Goal: Information Seeking & Learning: Learn about a topic

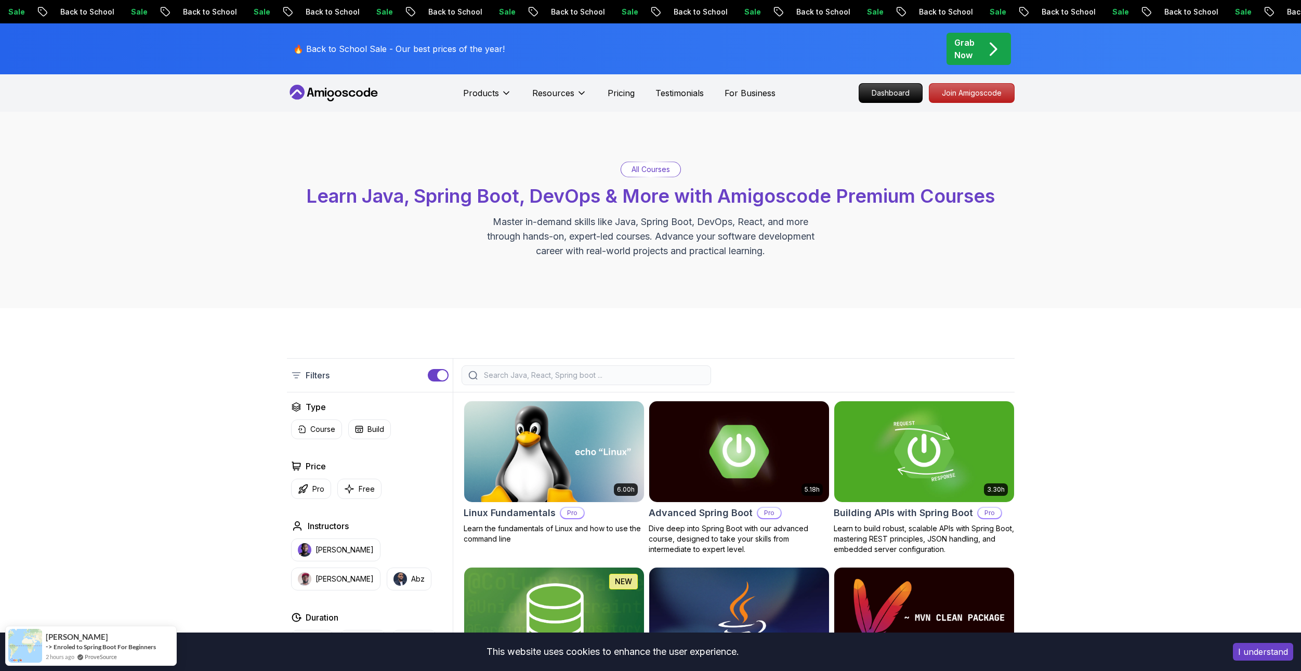
click at [353, 98] on icon at bounding box center [334, 93] width 94 height 17
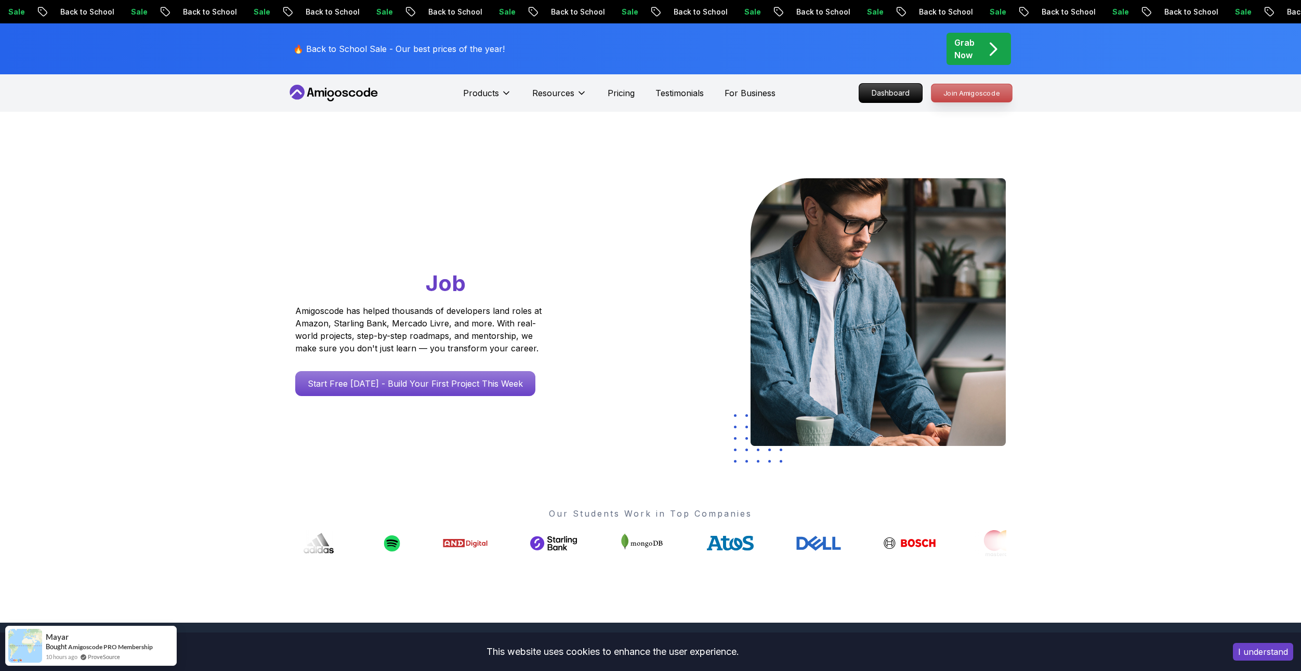
click at [950, 93] on p "Join Amigoscode" at bounding box center [971, 93] width 81 height 18
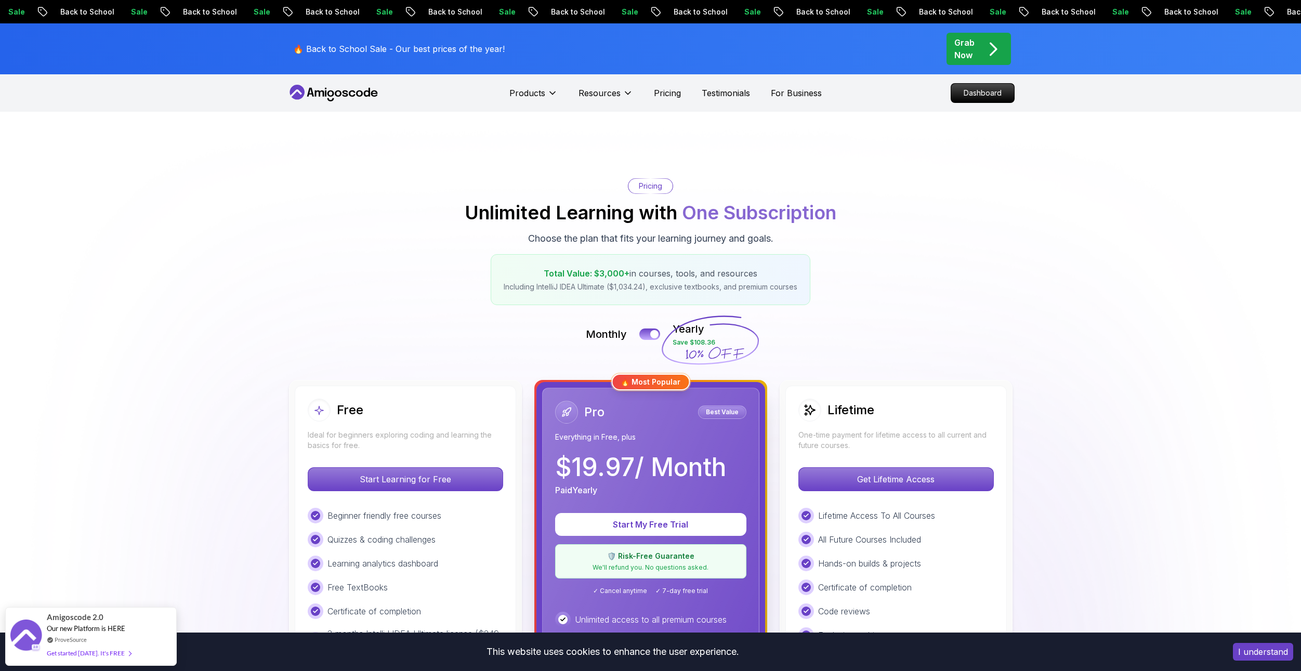
click at [341, 86] on icon at bounding box center [334, 93] width 94 height 17
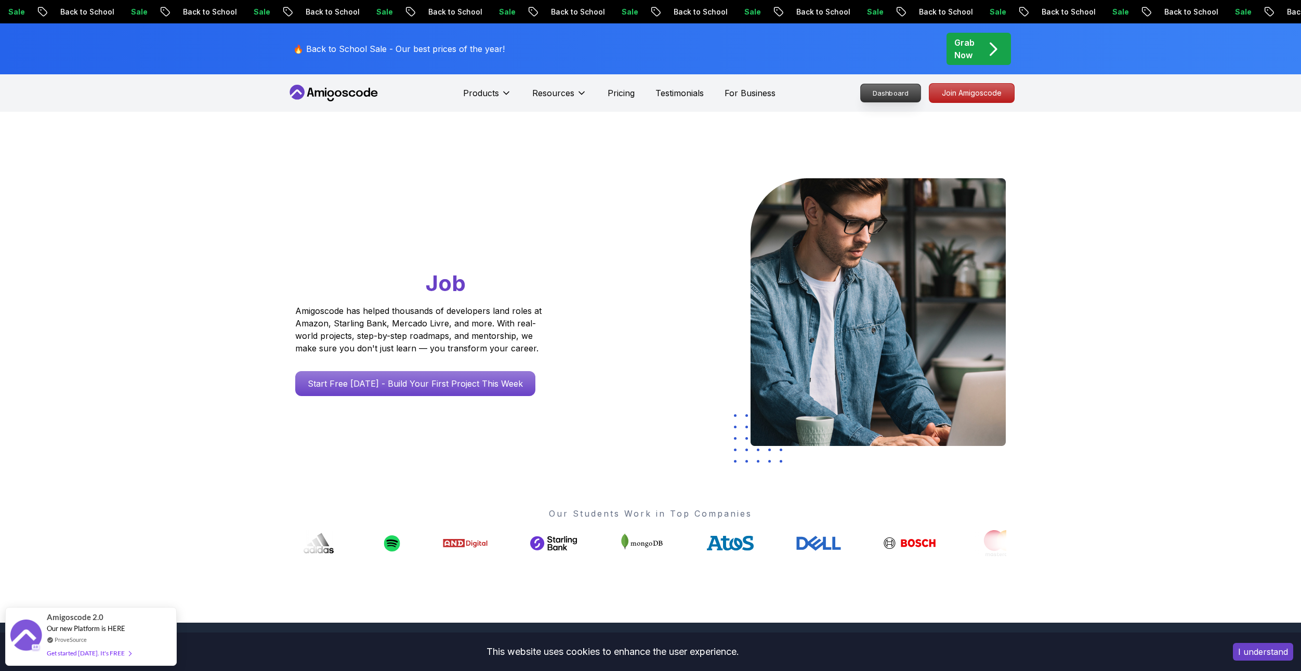
click at [870, 93] on p "Dashboard" at bounding box center [891, 93] width 60 height 18
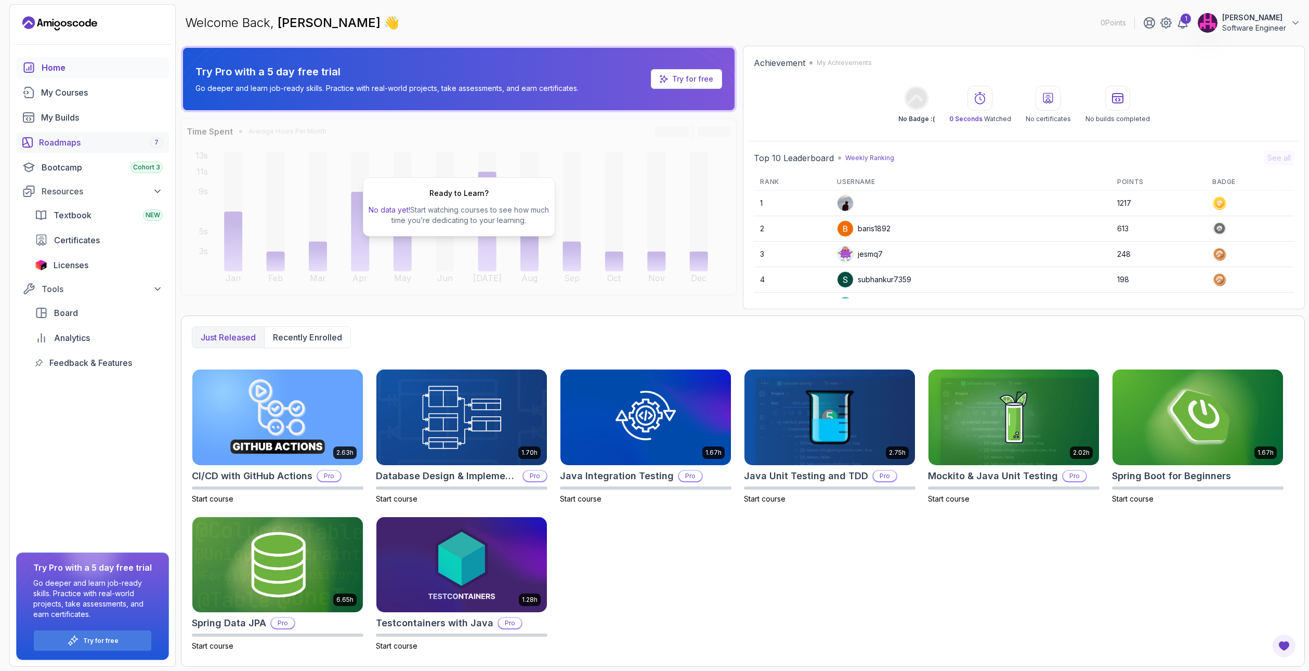
click at [78, 140] on div "Roadmaps 7" at bounding box center [101, 142] width 124 height 12
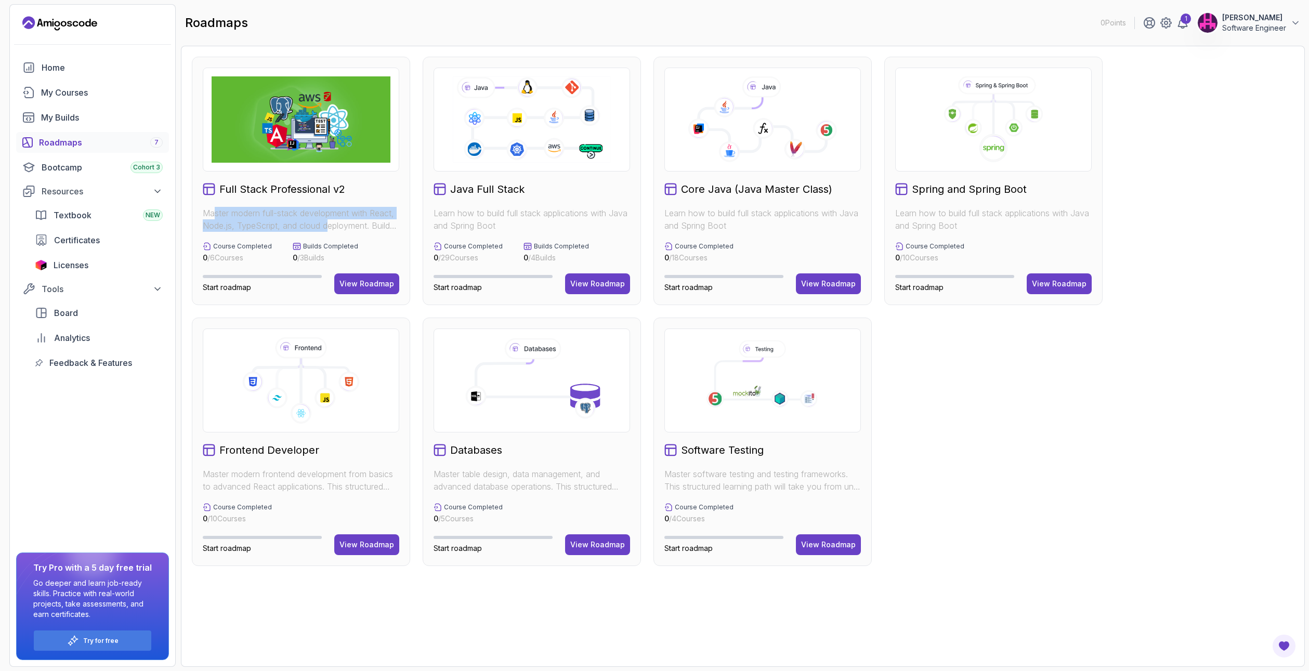
drag, startPoint x: 216, startPoint y: 218, endPoint x: 330, endPoint y: 225, distance: 113.5
click at [330, 225] on p "Master modern full-stack development with React, Node.js, TypeScript, and cloud…" at bounding box center [301, 219] width 196 height 25
click at [372, 281] on div "View Roadmap" at bounding box center [366, 284] width 55 height 10
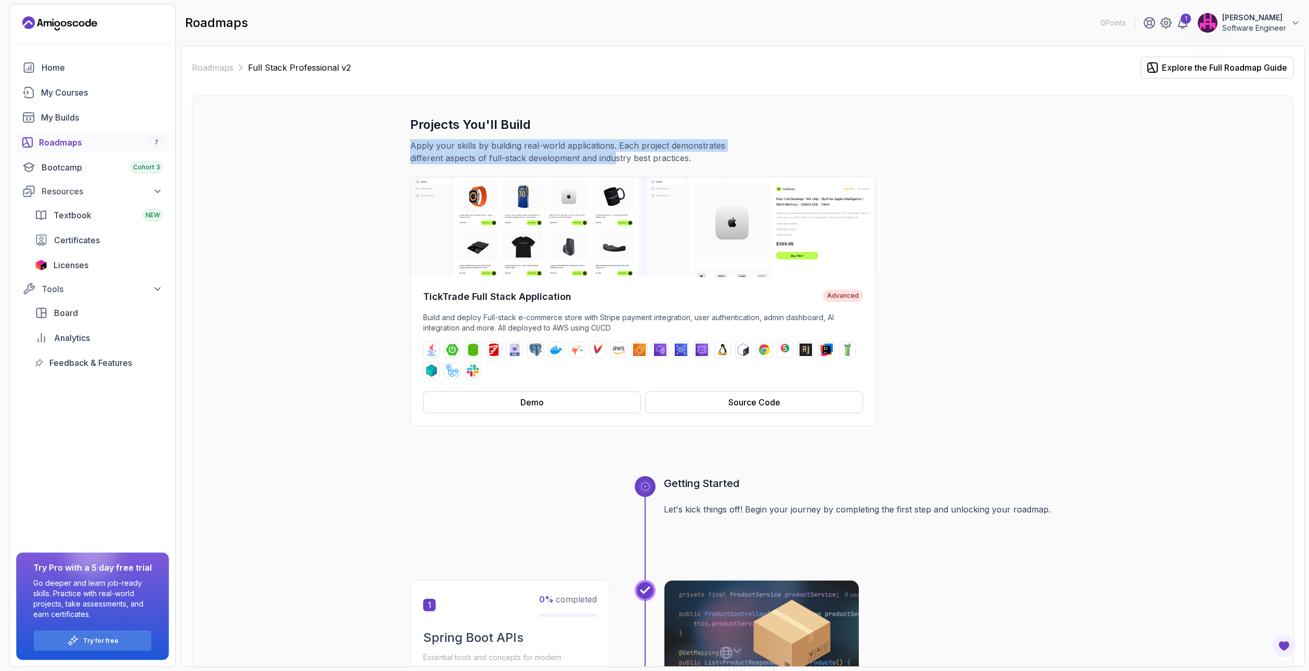
drag, startPoint x: 412, startPoint y: 150, endPoint x: 578, endPoint y: 152, distance: 165.8
click at [578, 152] on p "Apply your skills by building real-world applications. Each project demonstrate…" at bounding box center [584, 151] width 349 height 25
drag, startPoint x: 429, startPoint y: 143, endPoint x: 424, endPoint y: 152, distance: 9.8
click at [424, 152] on p "Apply your skills by building real-world applications. Each project demonstrate…" at bounding box center [584, 151] width 349 height 25
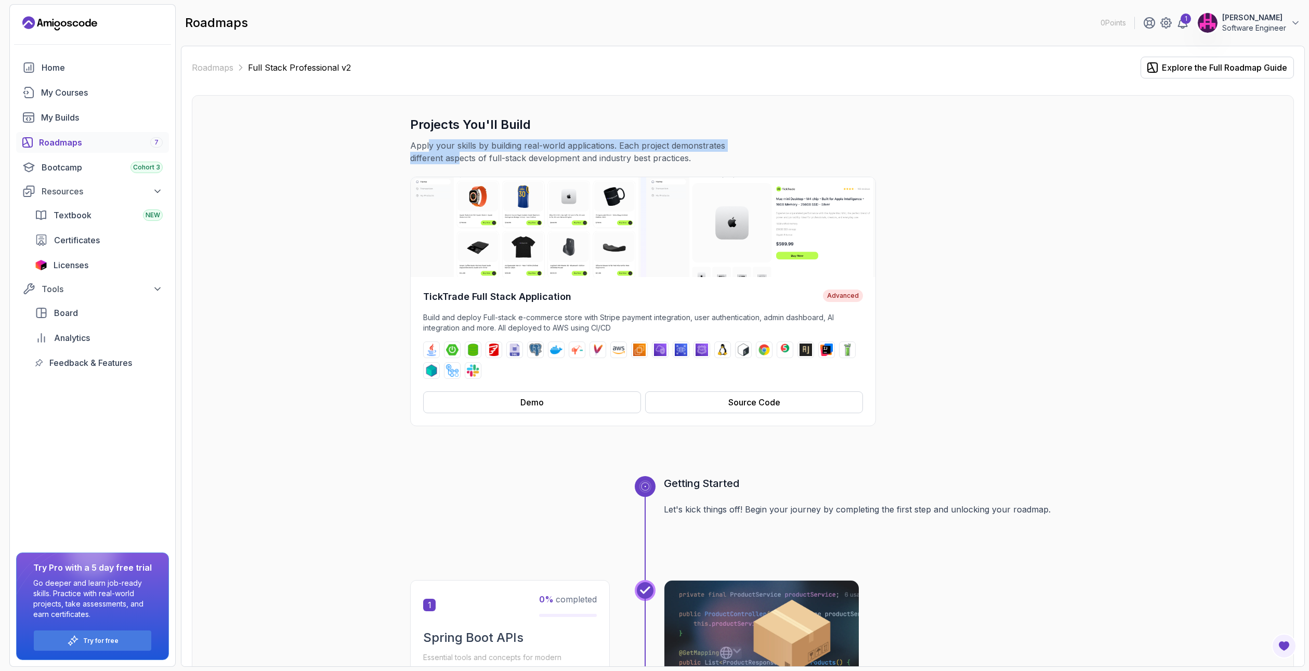
click at [424, 152] on p "Apply your skills by building real-world applications. Each project demonstrate…" at bounding box center [584, 151] width 349 height 25
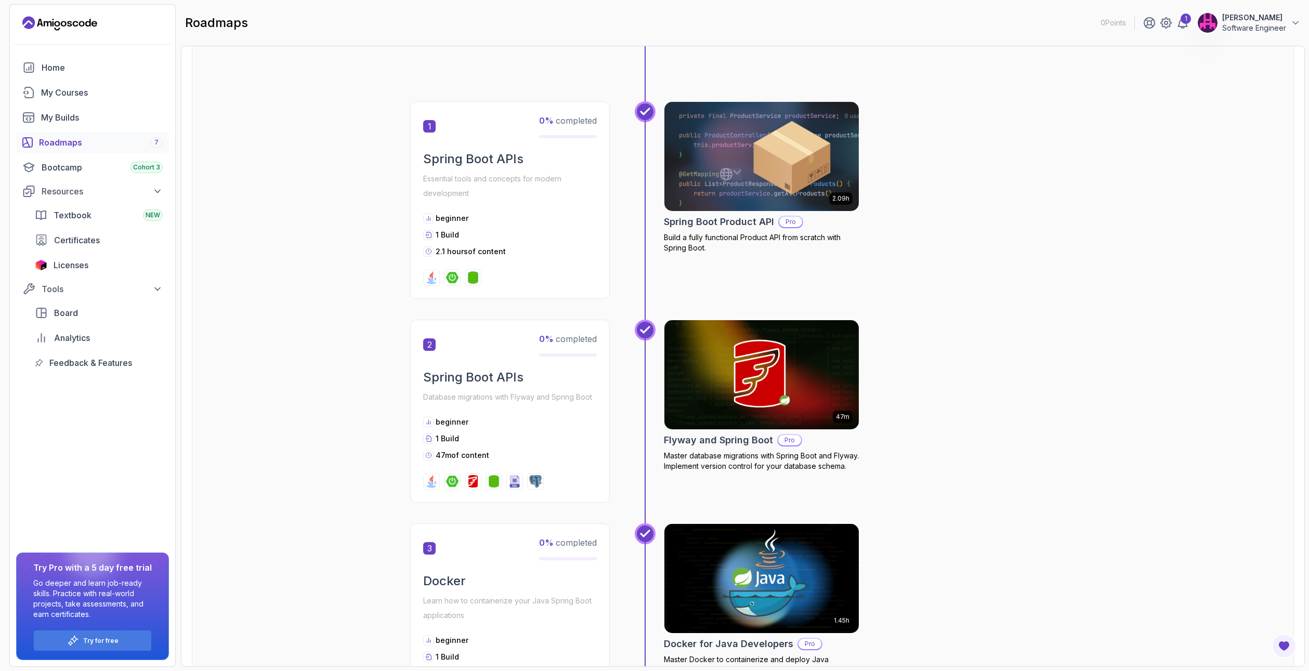
scroll to position [443, 0]
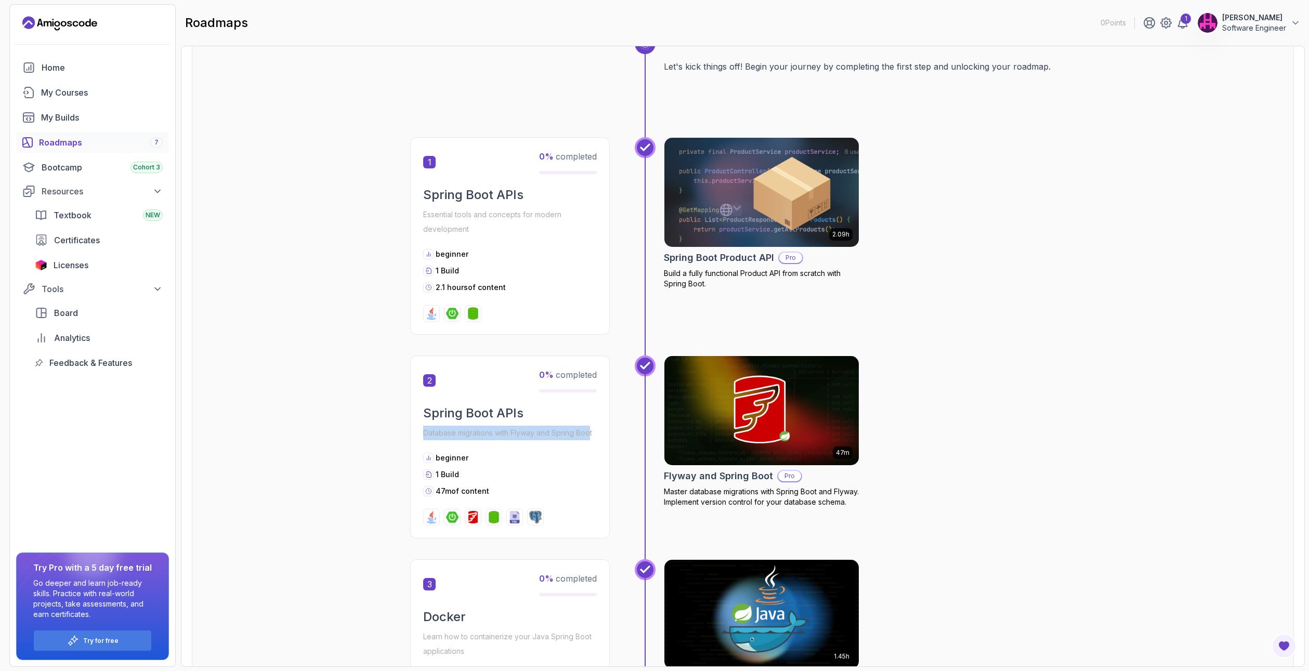
drag, startPoint x: 425, startPoint y: 436, endPoint x: 592, endPoint y: 435, distance: 167.4
click at [592, 435] on p "Database migrations with Flyway and Spring Boot" at bounding box center [510, 433] width 174 height 15
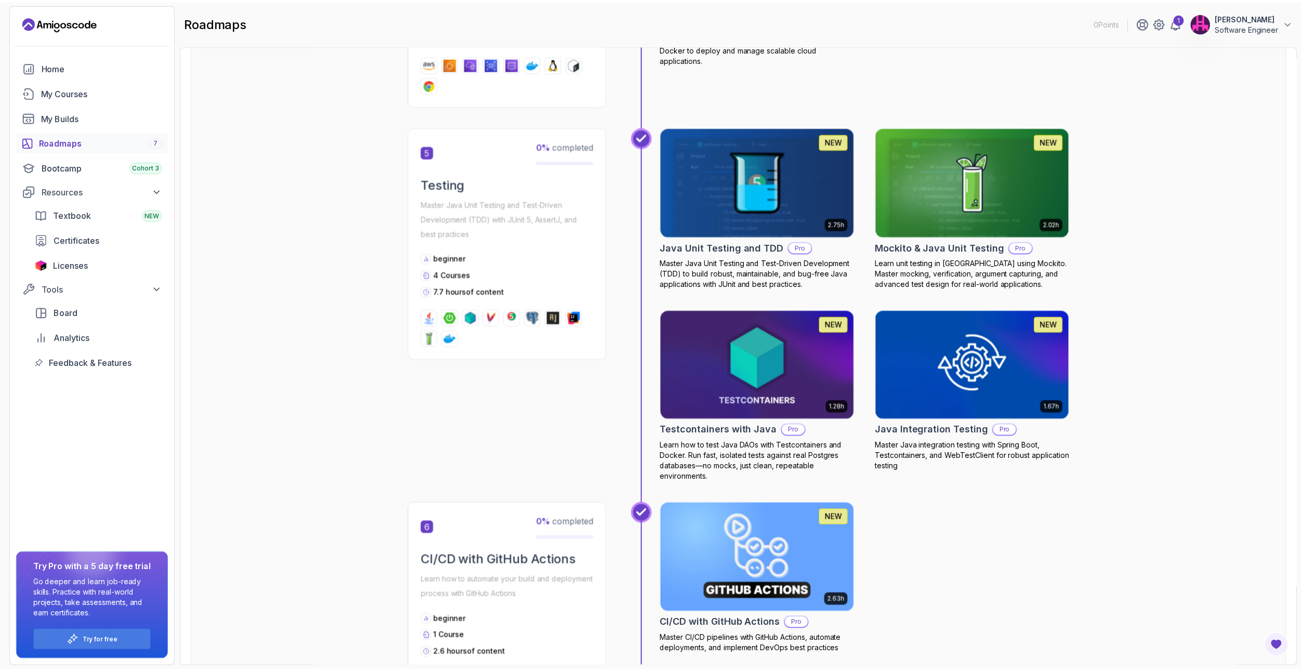
scroll to position [1482, 0]
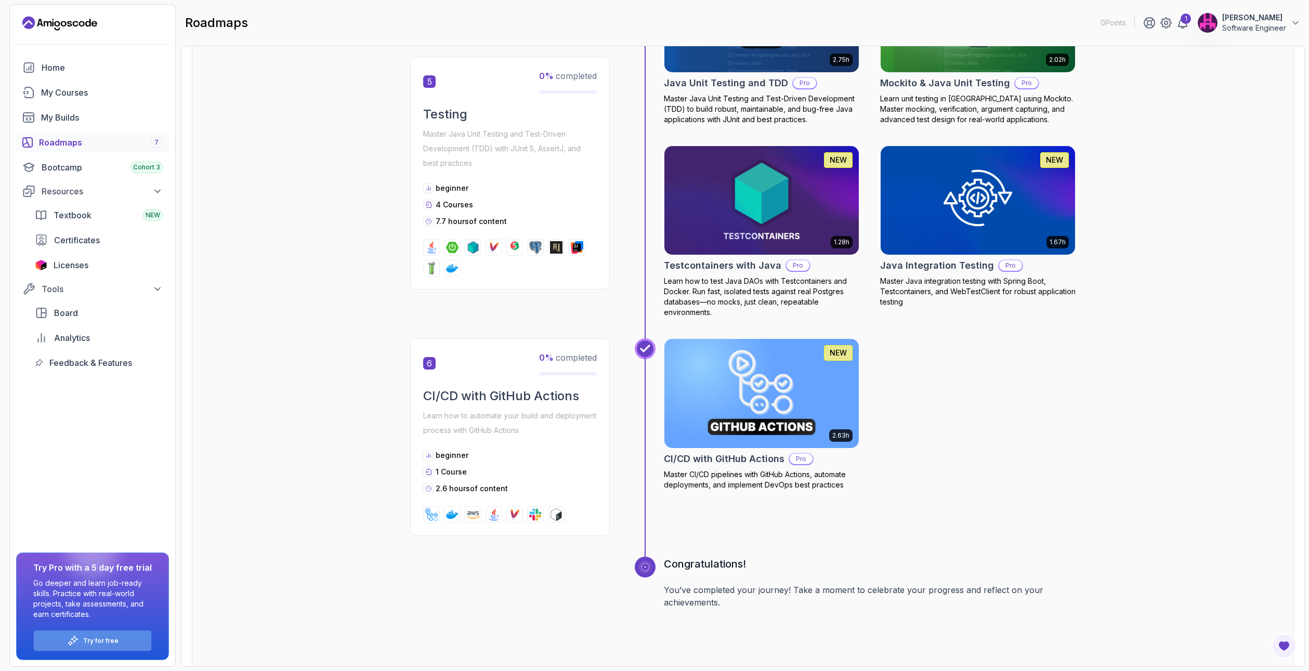
click at [101, 640] on p "Try for free" at bounding box center [100, 641] width 35 height 8
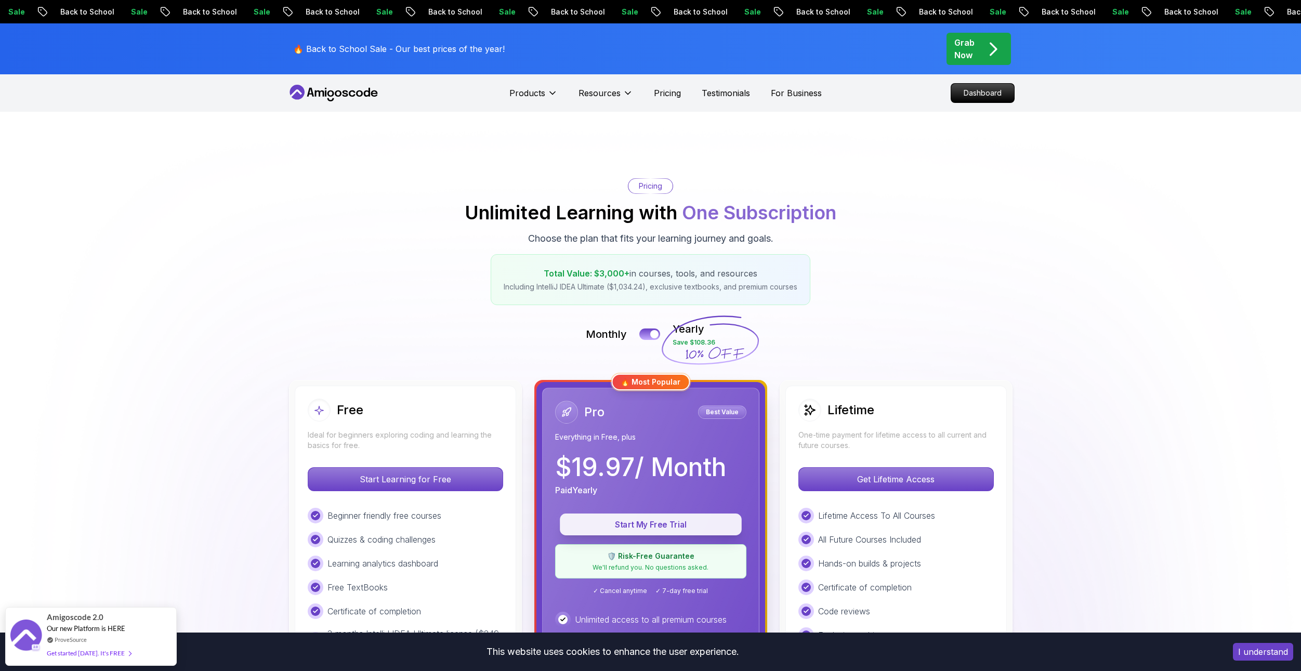
click at [620, 520] on p "Start My Free Trial" at bounding box center [651, 525] width 158 height 12
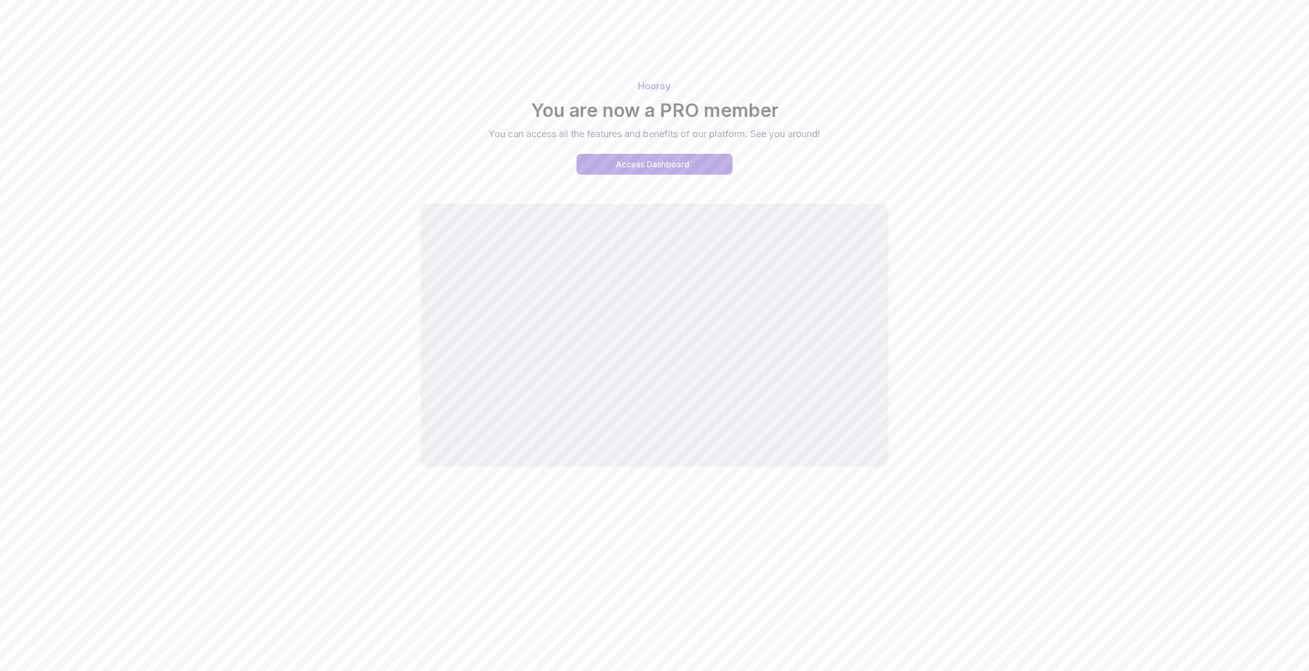
click at [333, 335] on div "Hooray You are now a PRO member You can access all the features and benefits of…" at bounding box center [655, 275] width 728 height 417
click at [662, 167] on div "Access Dashboard" at bounding box center [652, 164] width 74 height 12
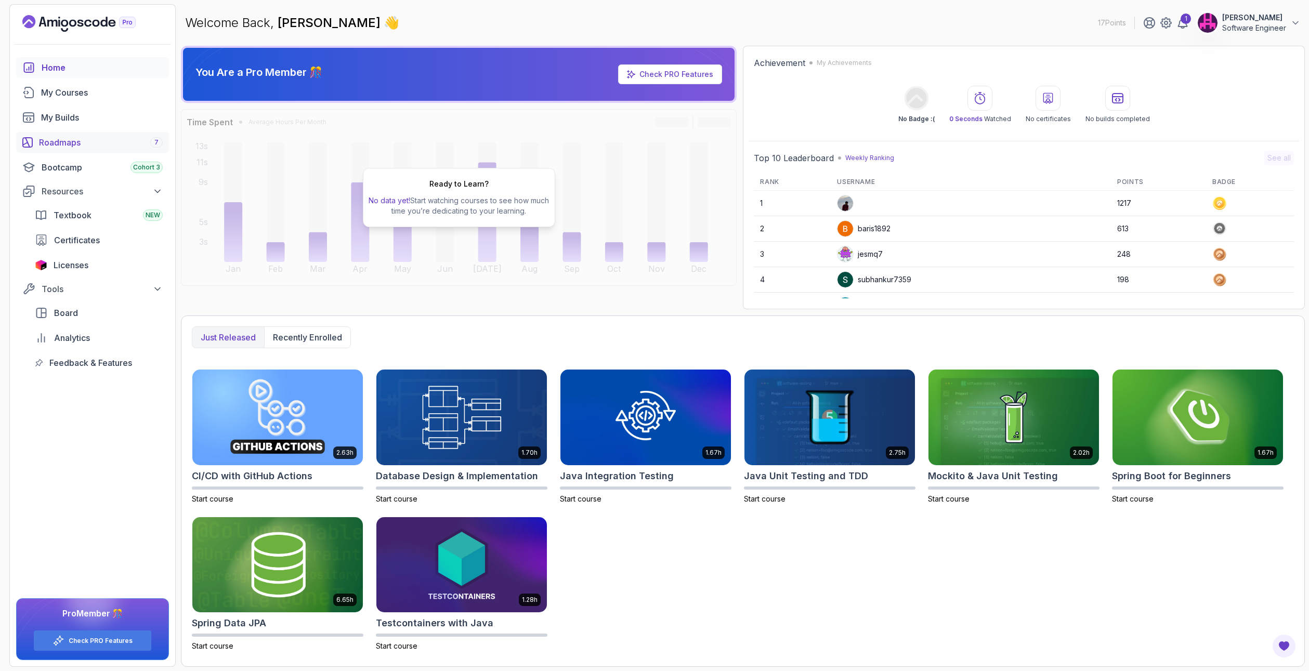
click at [109, 139] on div "Roadmaps 7" at bounding box center [101, 142] width 124 height 12
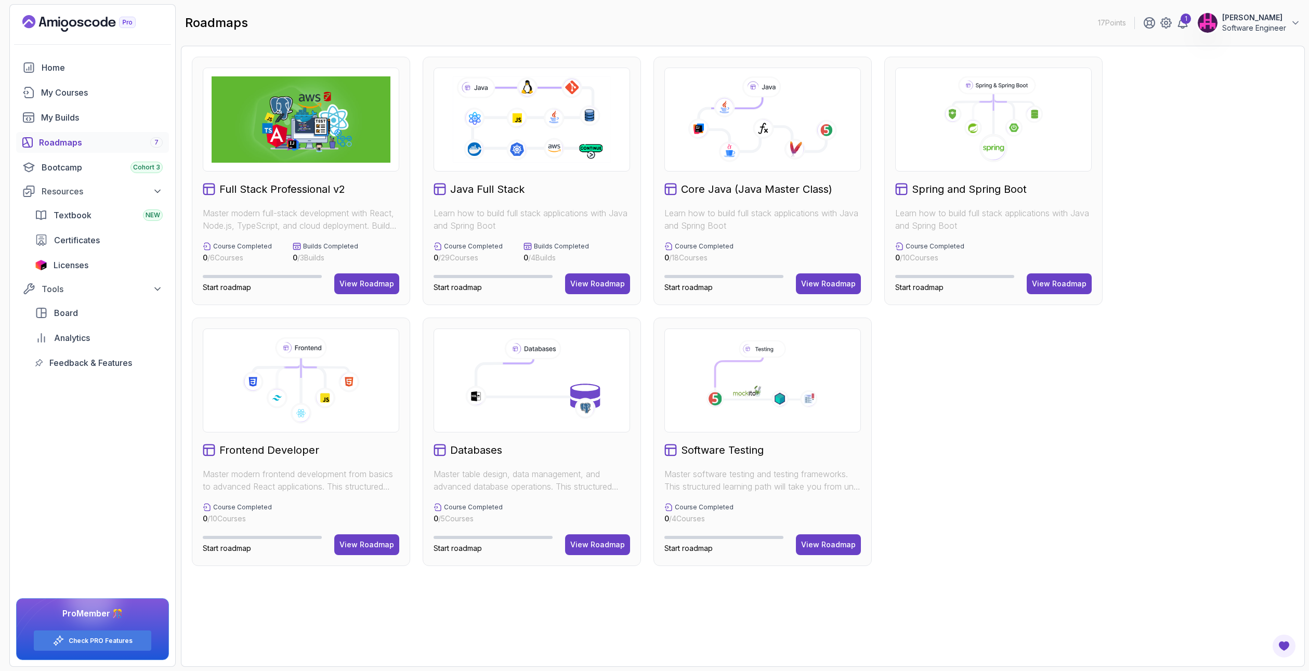
click at [208, 284] on span "Start roadmap" at bounding box center [227, 287] width 48 height 9
click at [597, 279] on div "View Roadmap" at bounding box center [597, 284] width 55 height 10
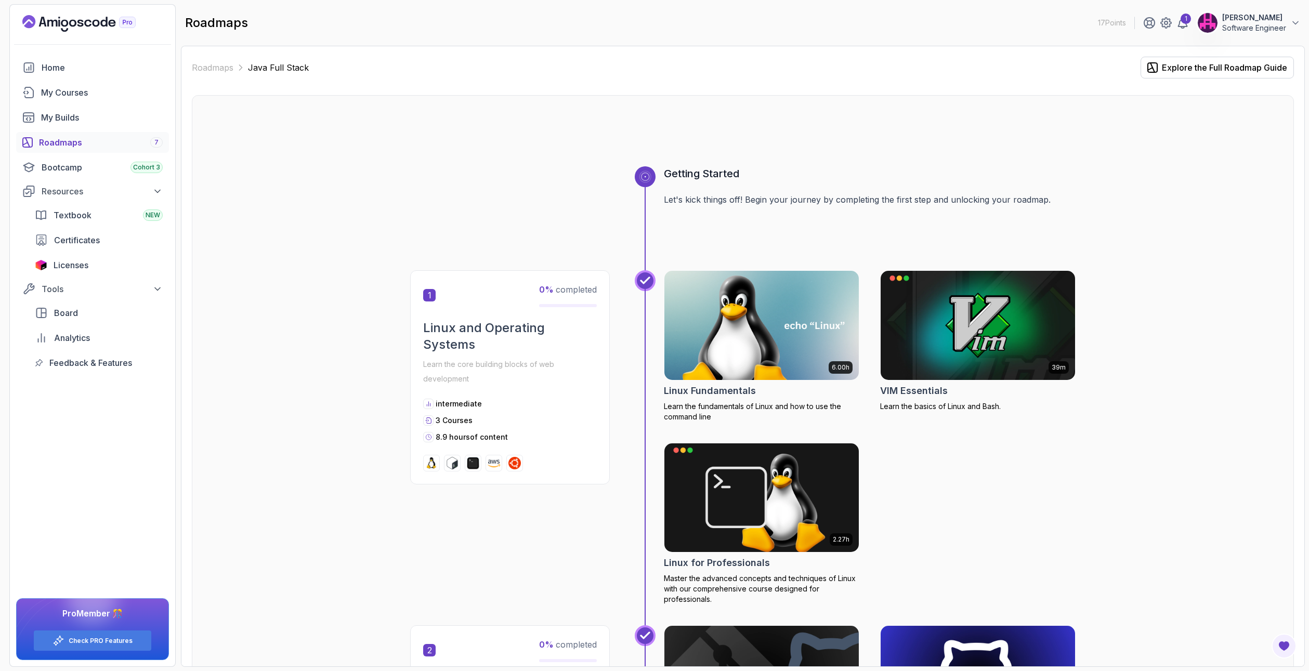
drag, startPoint x: 598, startPoint y: 244, endPoint x: 626, endPoint y: 111, distance: 136.0
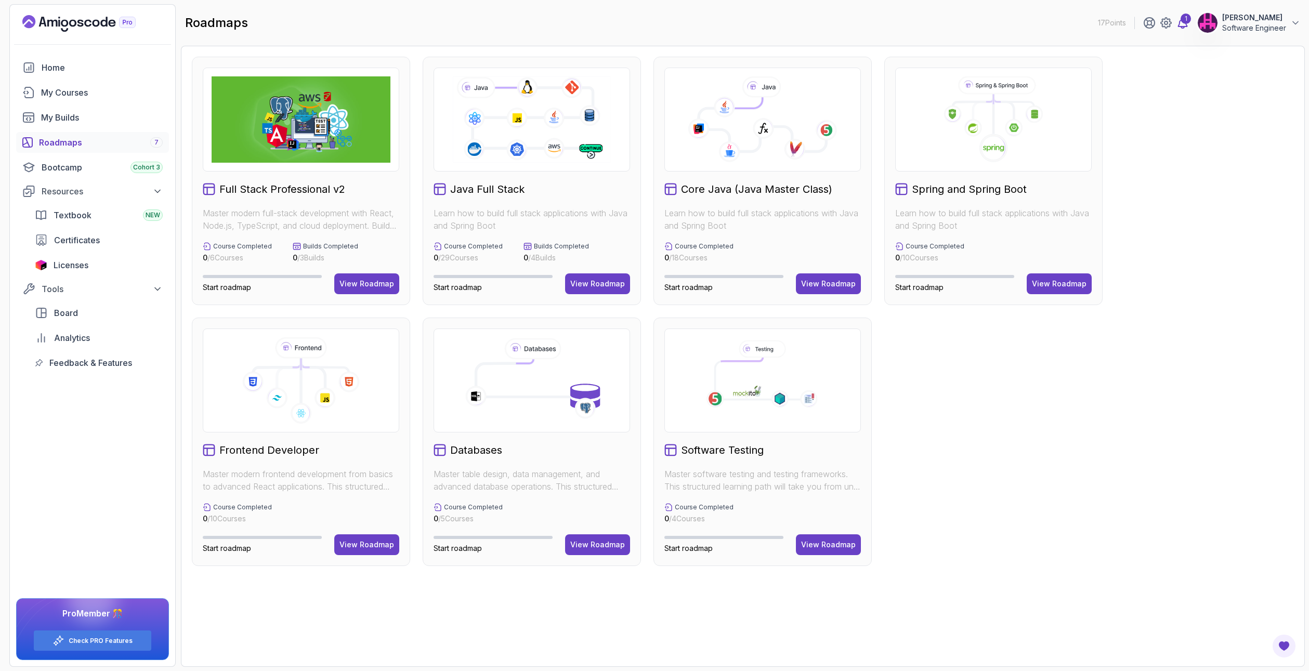
click at [1187, 16] on div "1" at bounding box center [1185, 19] width 10 height 10
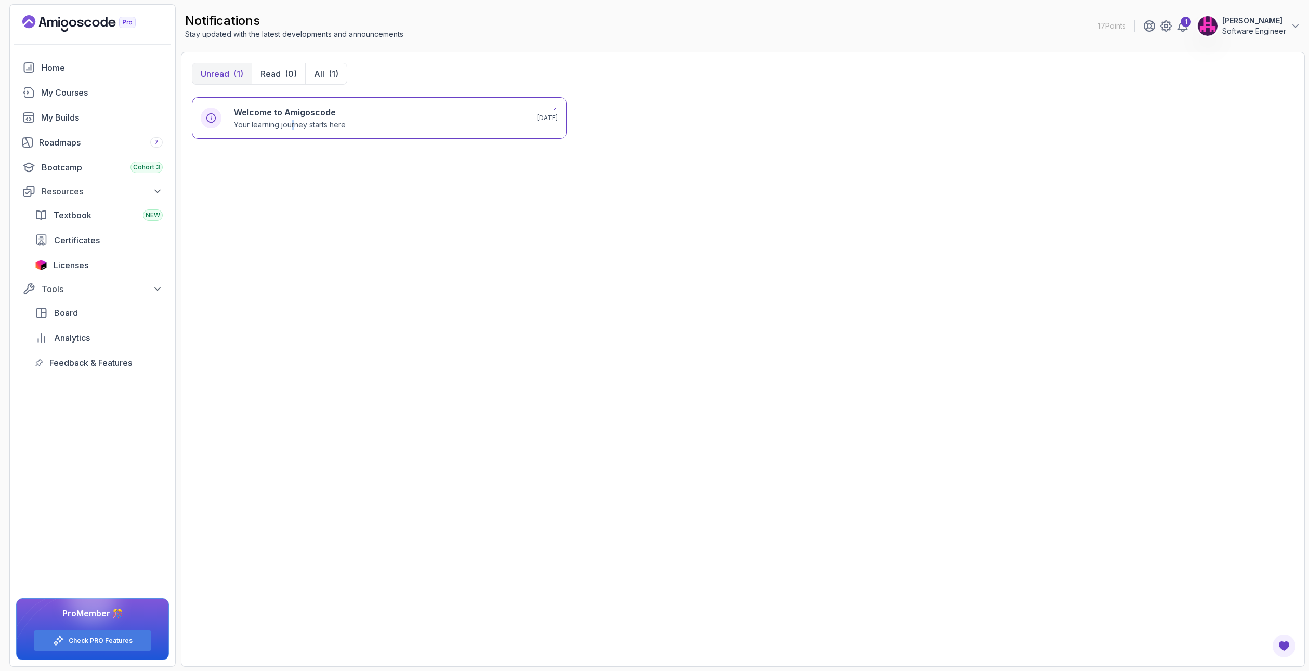
click at [294, 122] on p "Your learning journey starts here" at bounding box center [290, 125] width 112 height 10
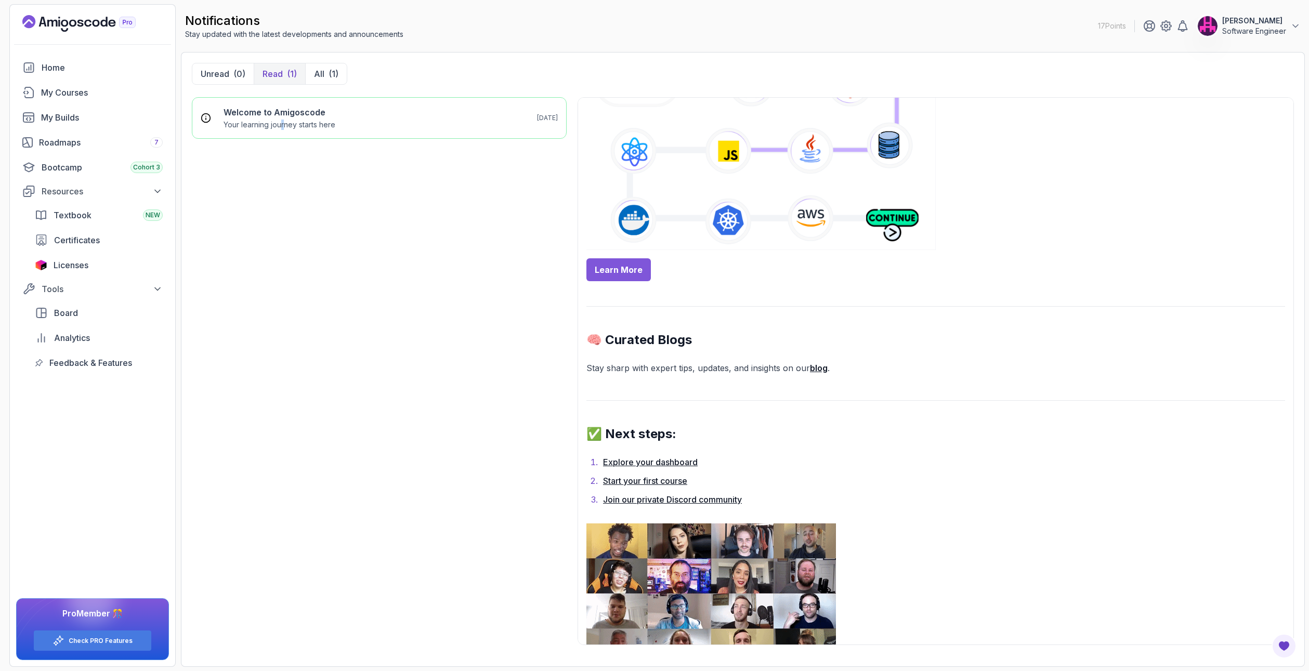
scroll to position [638, 0]
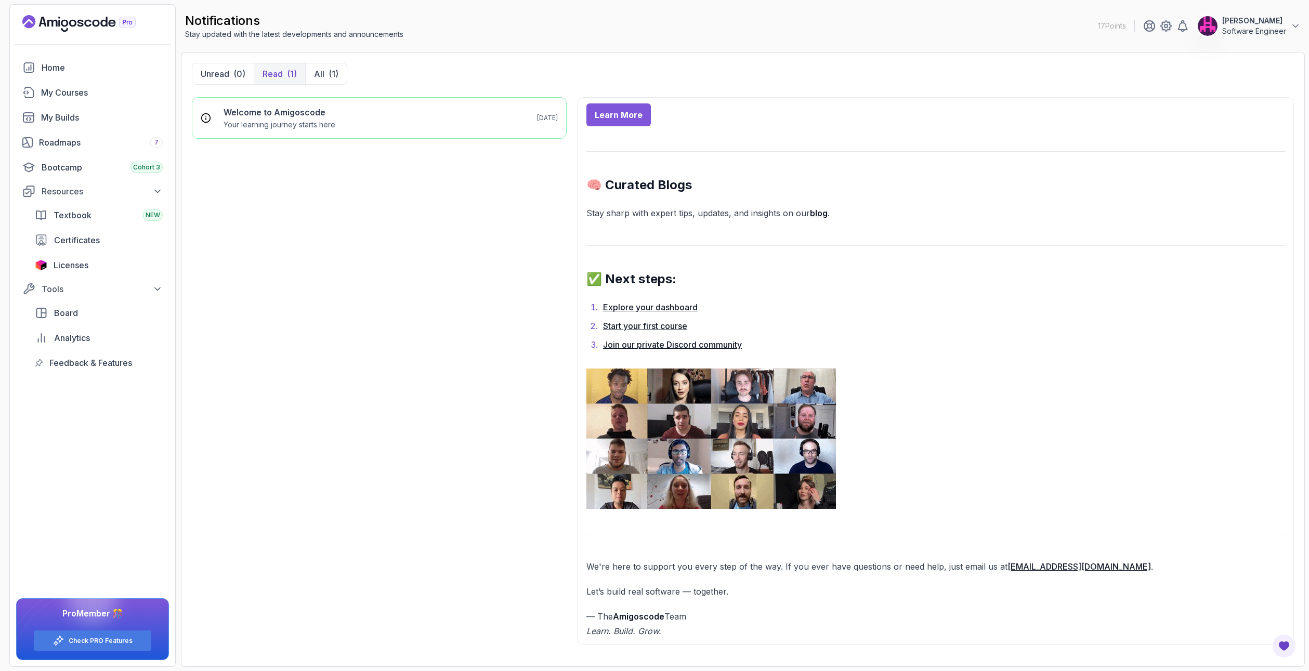
click at [622, 350] on li "Join our private Discord community" at bounding box center [942, 344] width 685 height 15
click at [639, 346] on link "Join our private Discord community" at bounding box center [672, 344] width 139 height 10
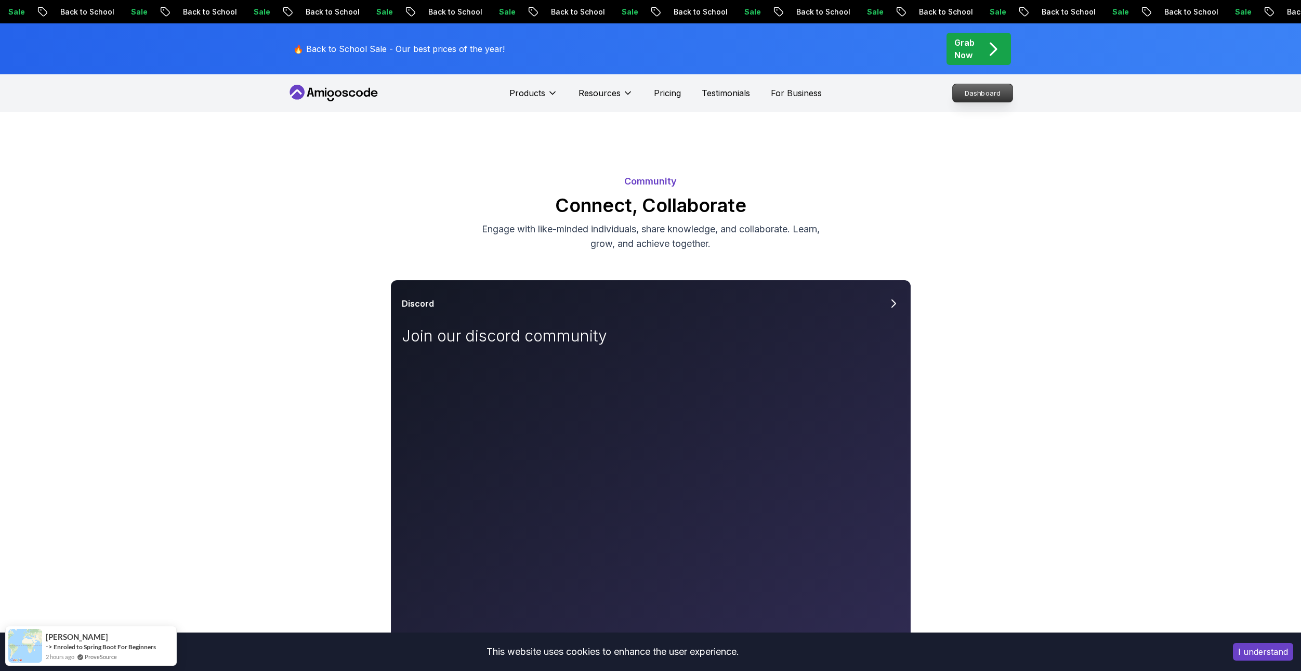
click at [987, 93] on p "Dashboard" at bounding box center [983, 93] width 60 height 18
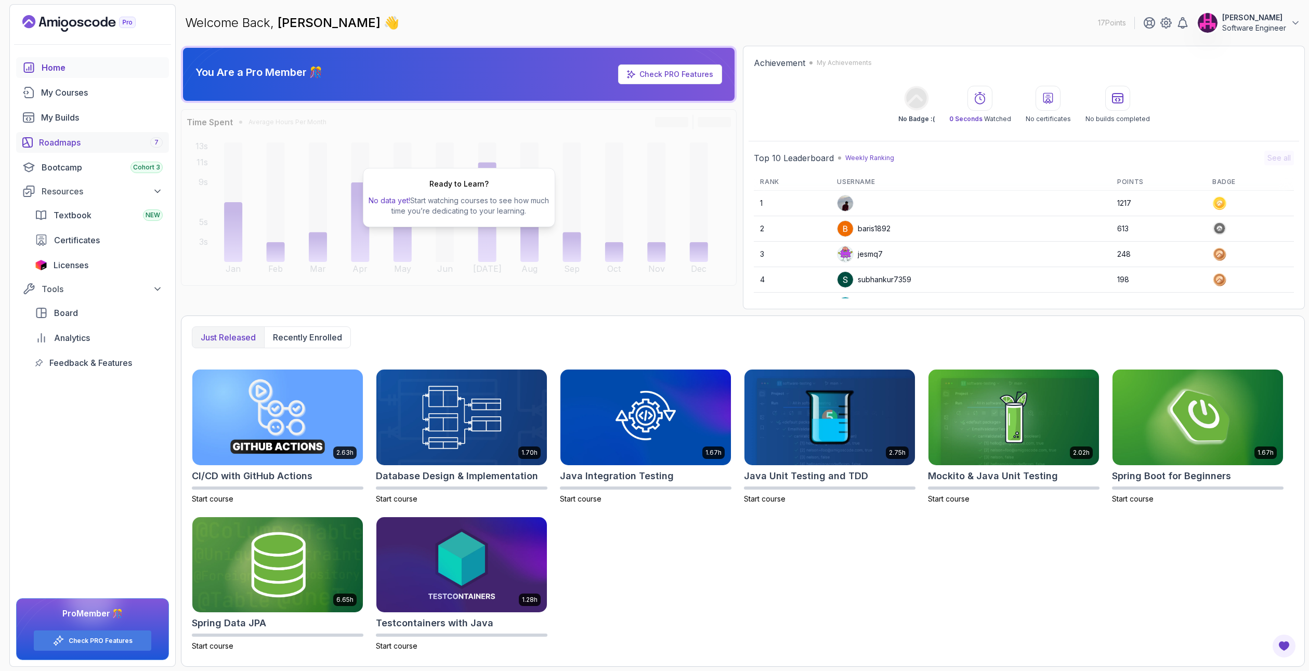
click at [81, 140] on div "Roadmaps 7" at bounding box center [101, 142] width 124 height 12
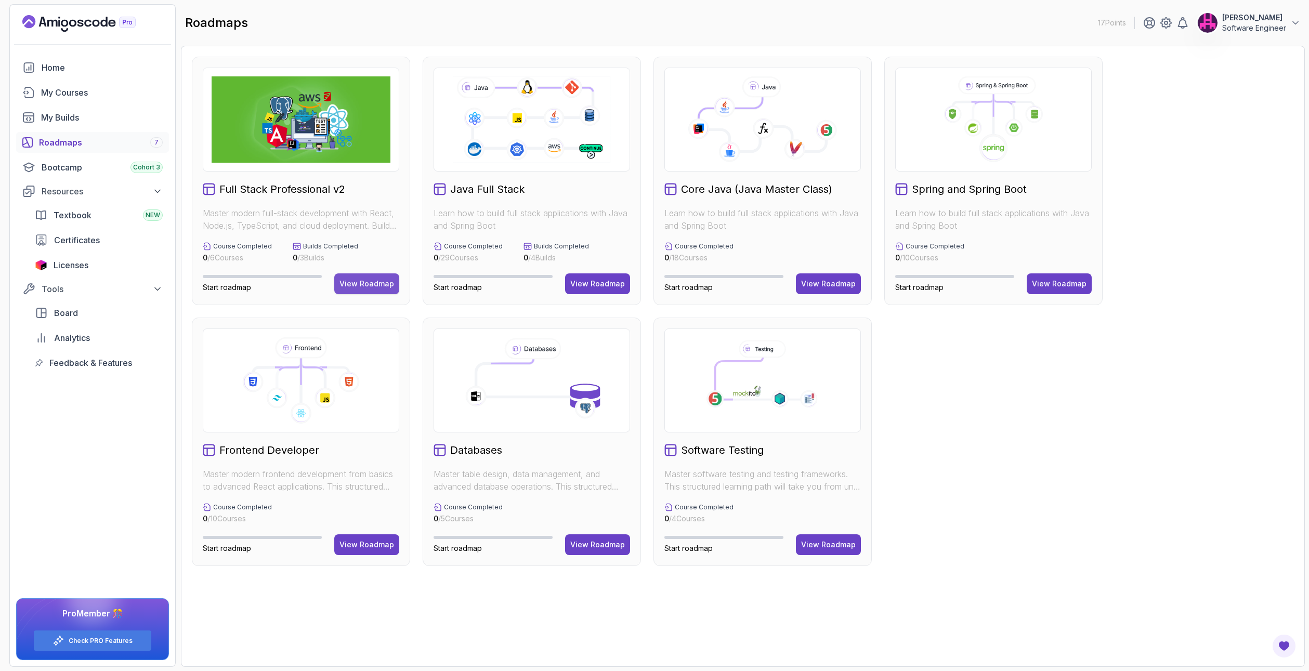
click at [389, 282] on div "View Roadmap" at bounding box center [366, 284] width 55 height 10
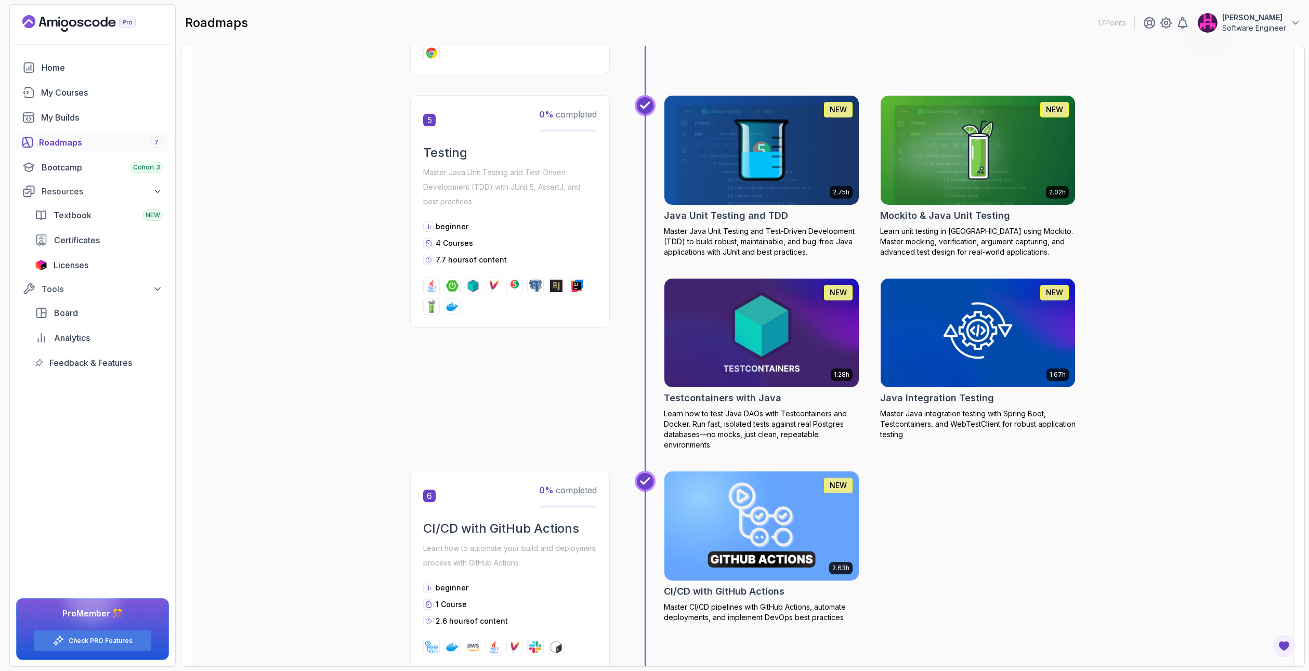
scroll to position [1534, 0]
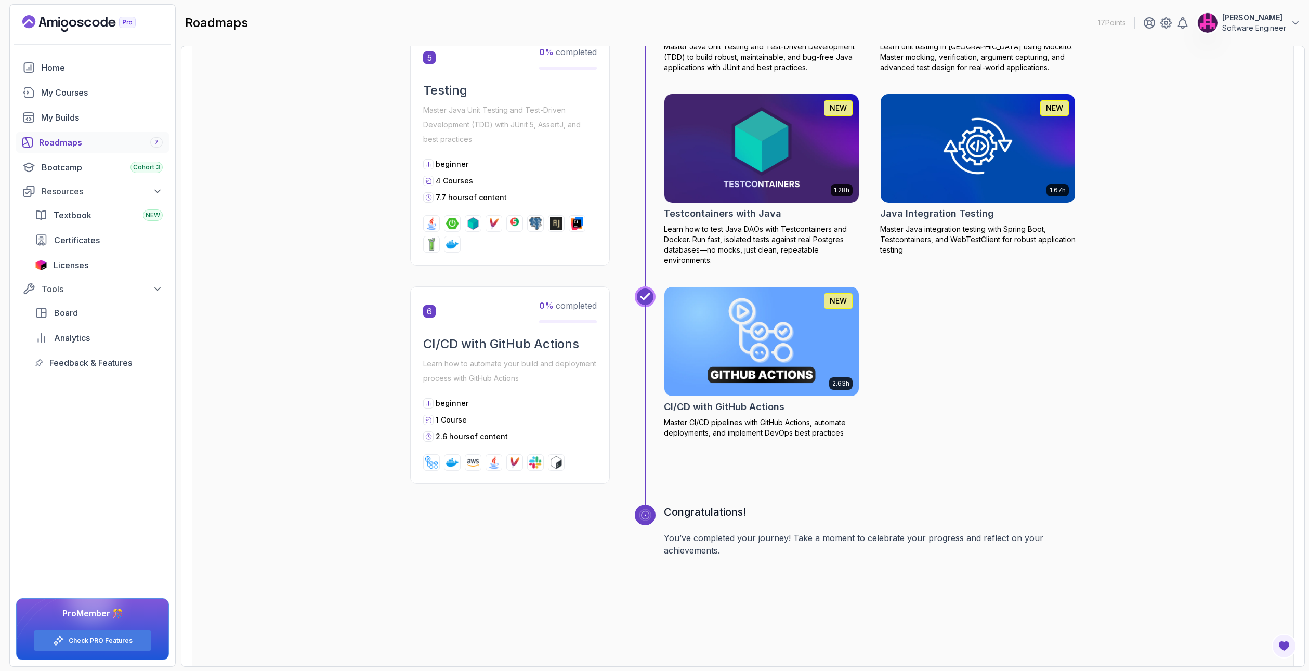
drag, startPoint x: 361, startPoint y: 239, endPoint x: 366, endPoint y: 229, distance: 10.7
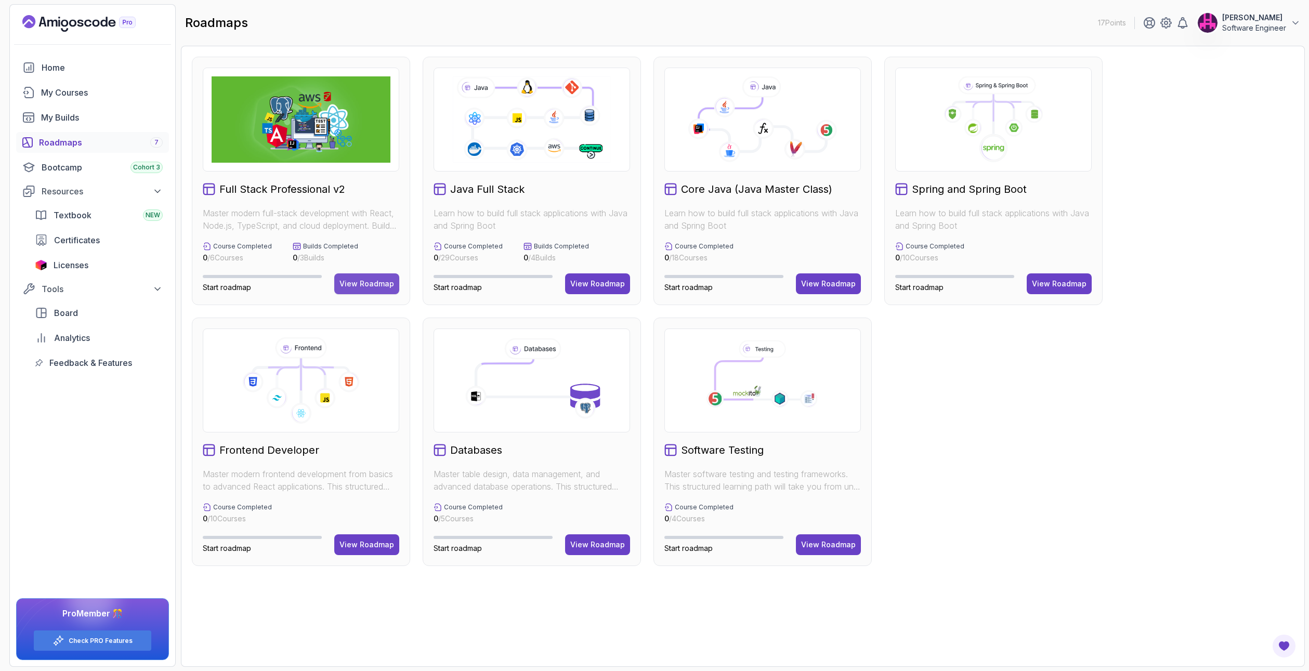
click at [366, 281] on div "View Roadmap" at bounding box center [366, 284] width 55 height 10
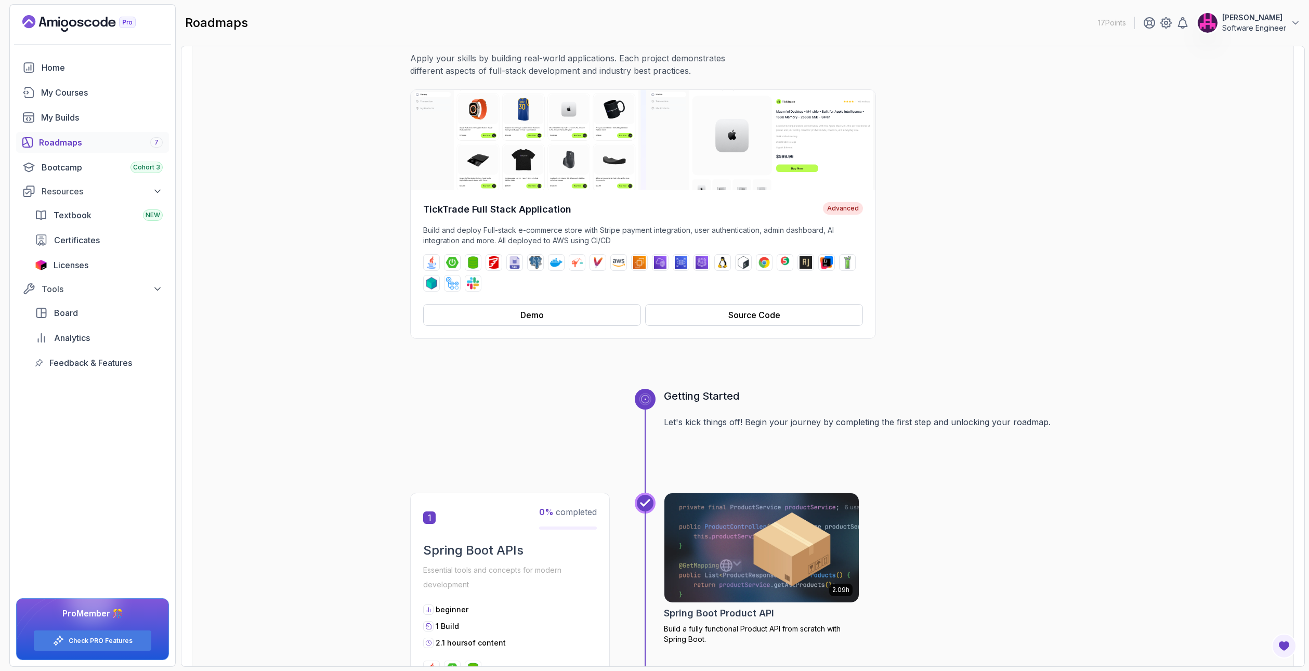
scroll to position [79, 0]
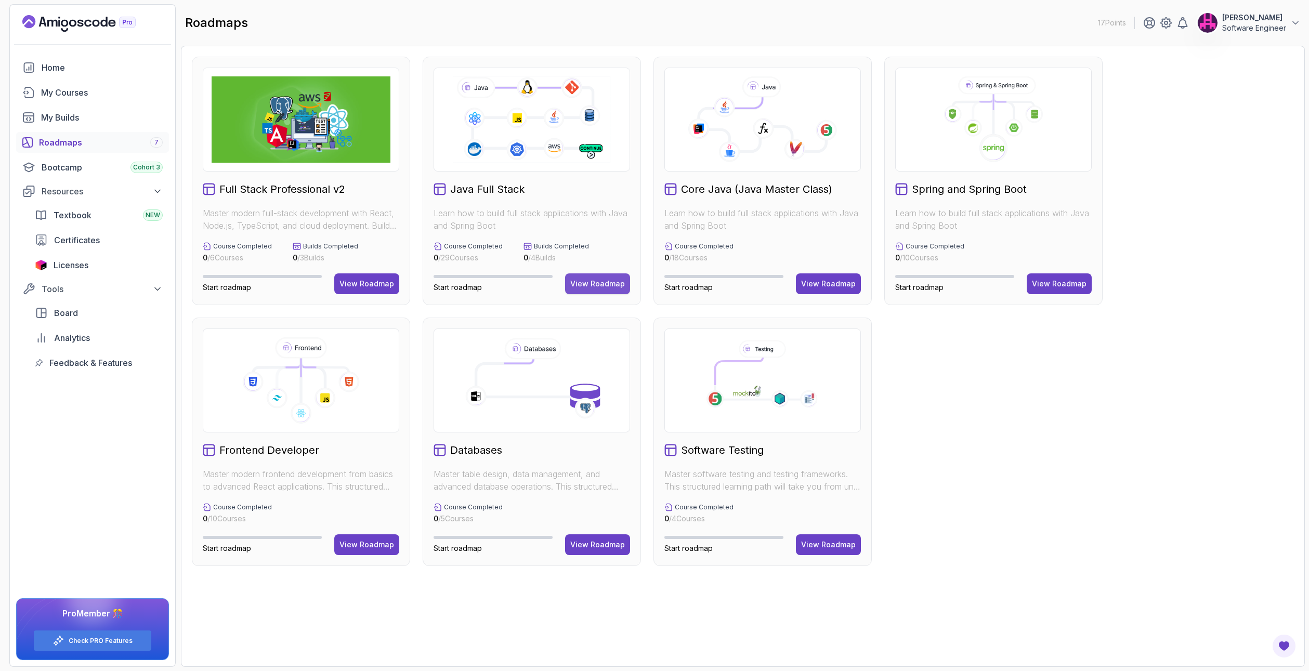
click at [604, 289] on button "View Roadmap" at bounding box center [597, 283] width 65 height 21
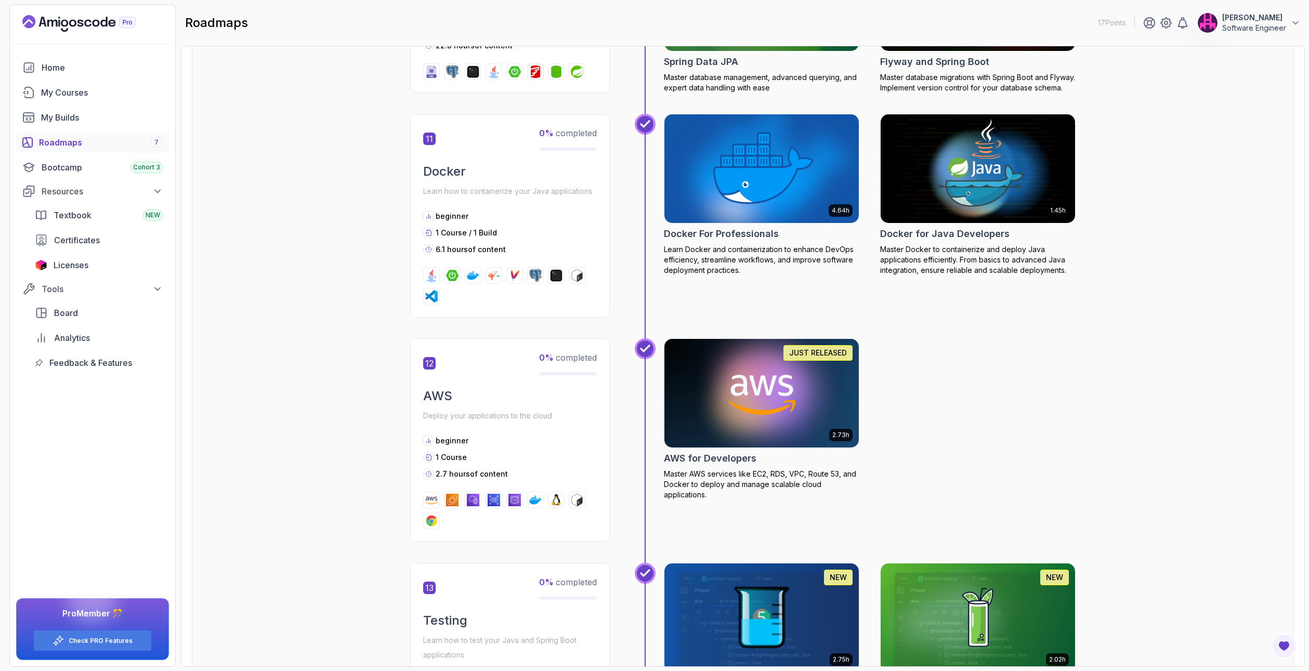
scroll to position [2840, 0]
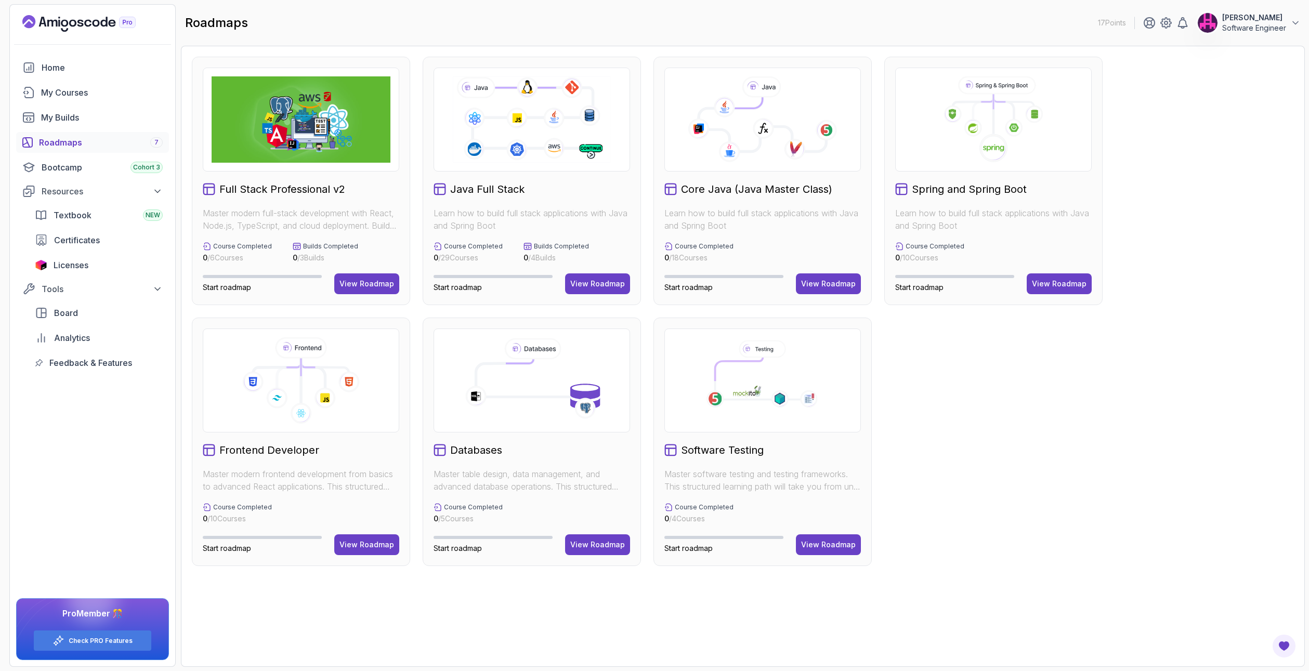
click at [327, 203] on div "Full Stack Professional v2 Master modern full-stack development with React, Nod…" at bounding box center [301, 181] width 218 height 248
click at [359, 274] on button "View Roadmap" at bounding box center [366, 283] width 65 height 21
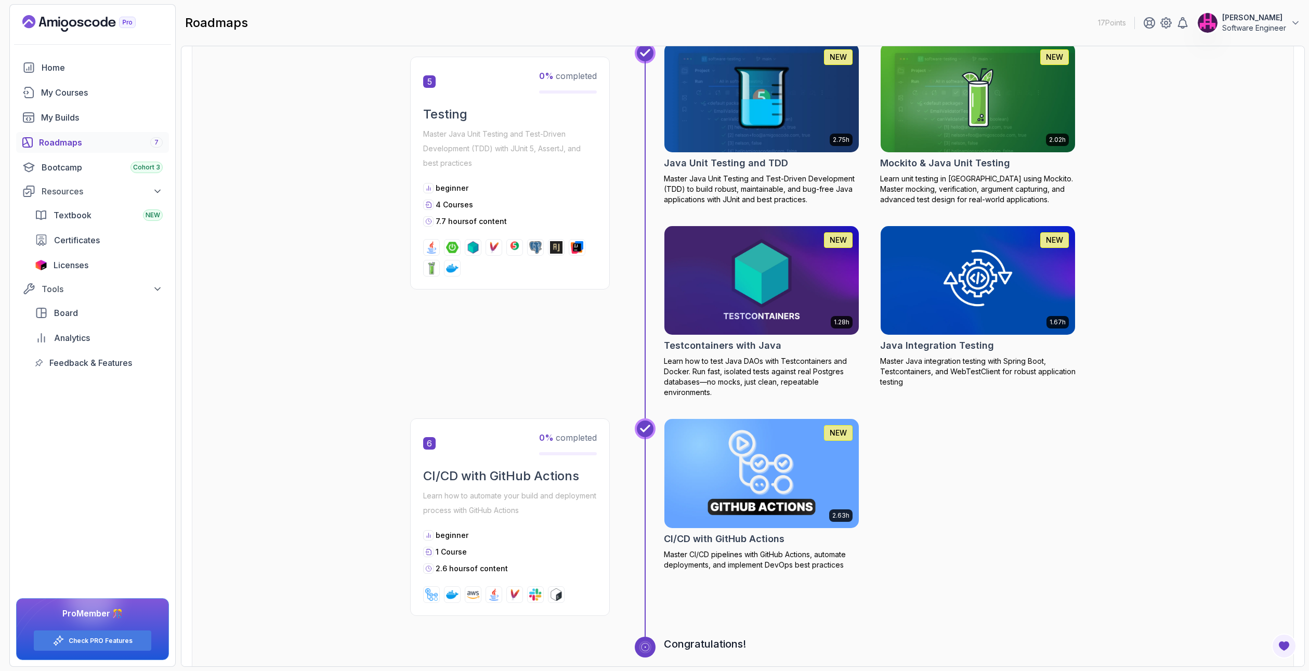
scroll to position [1403, 0]
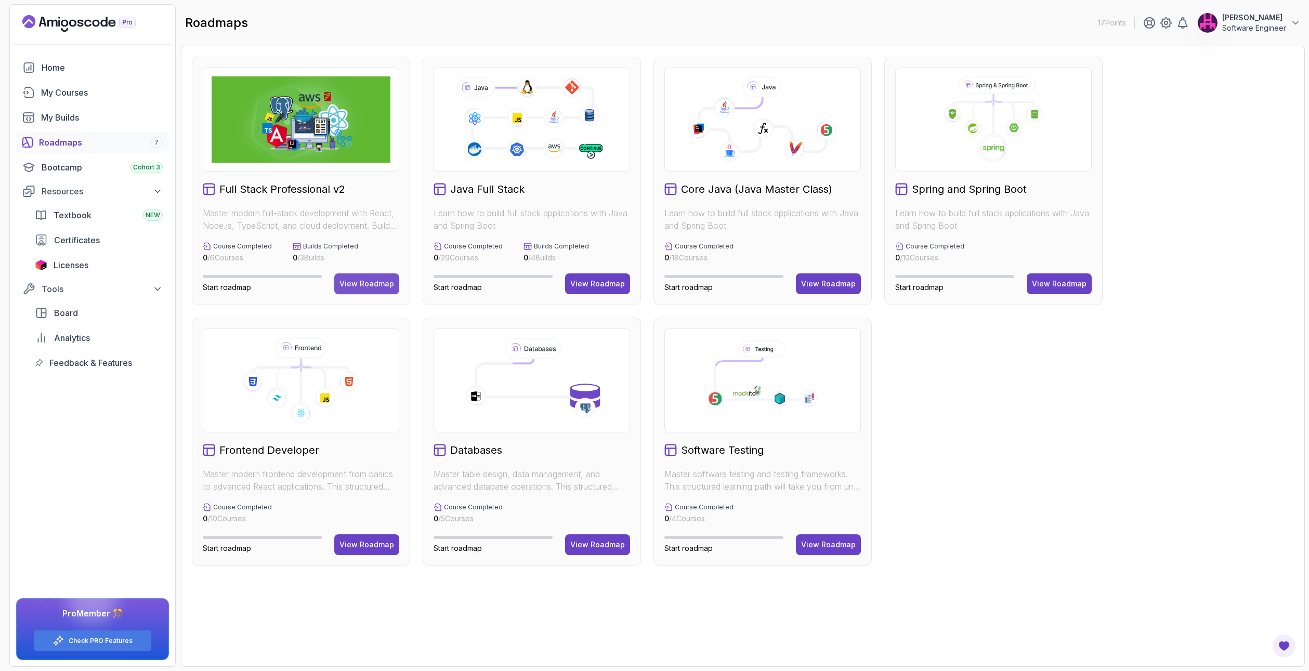
click at [360, 288] on div "View Roadmap" at bounding box center [366, 284] width 55 height 10
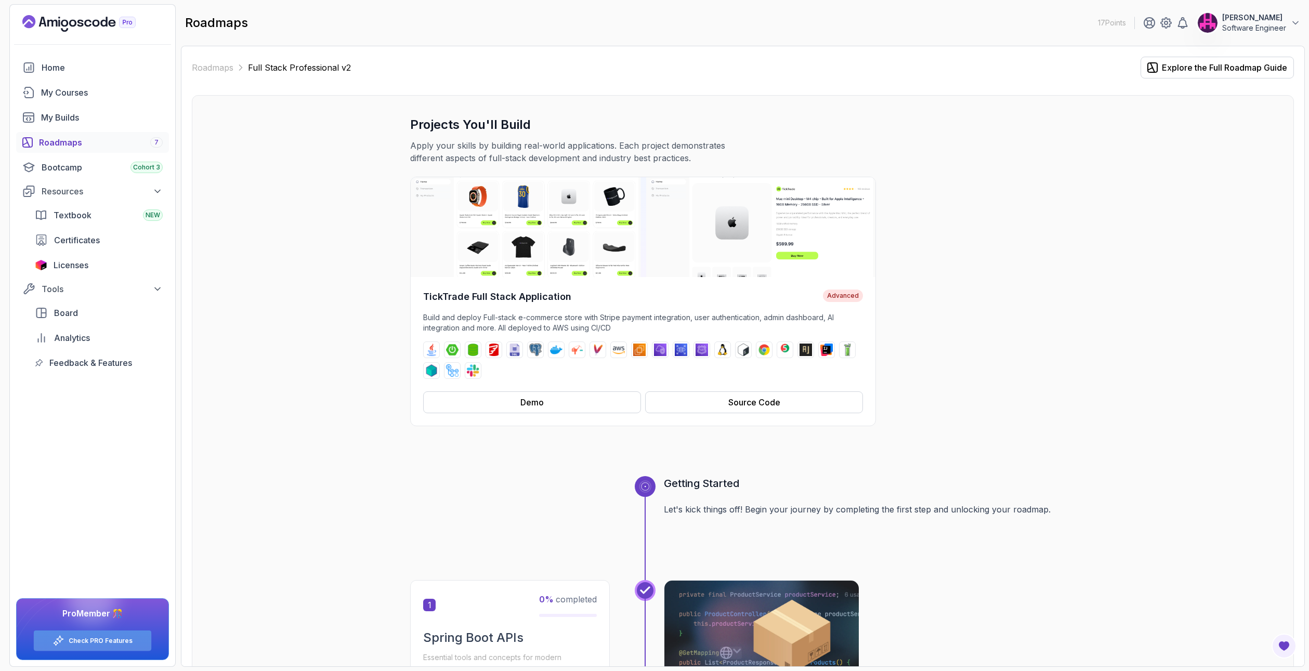
click at [115, 634] on div "Check PRO Features" at bounding box center [92, 640] width 117 height 20
click at [62, 645] on icon at bounding box center [58, 641] width 12 height 12
click at [92, 632] on div "Check PRO Features" at bounding box center [92, 640] width 117 height 20
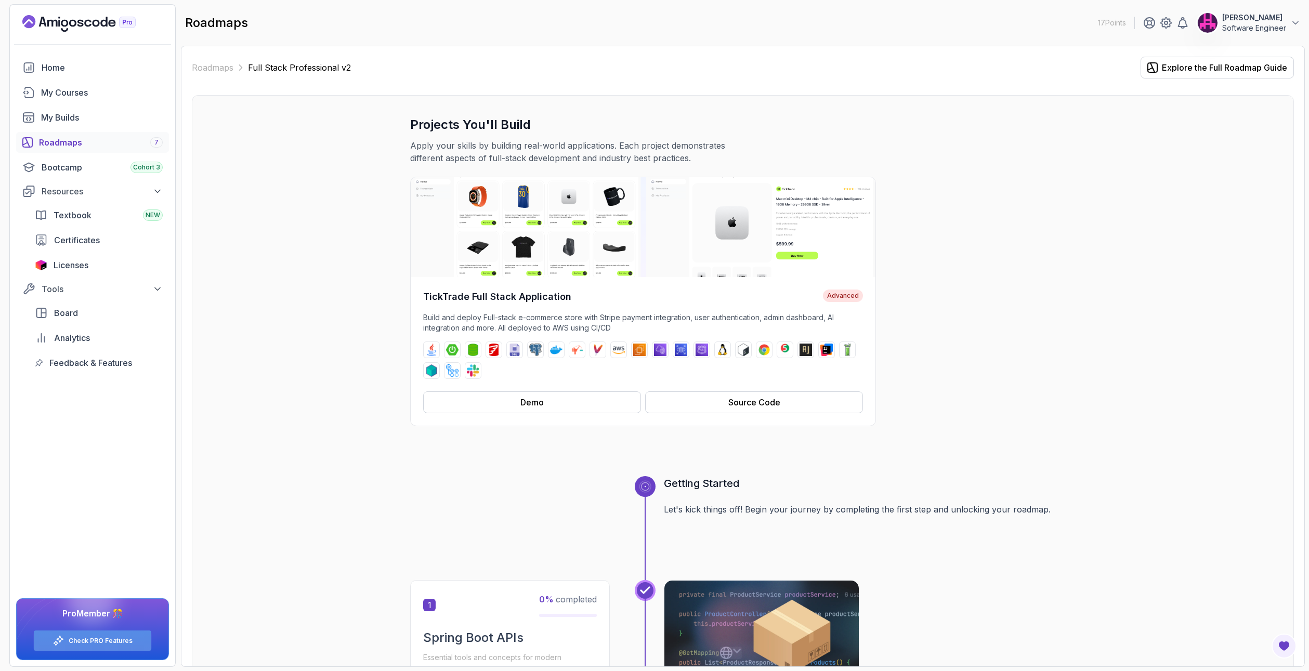
click at [92, 632] on div "Check PRO Features" at bounding box center [92, 640] width 117 height 20
click at [92, 616] on div at bounding box center [92, 599] width 50 height 50
click at [93, 629] on div "Pro Member 🎊 Check PRO Features" at bounding box center [92, 629] width 143 height 44
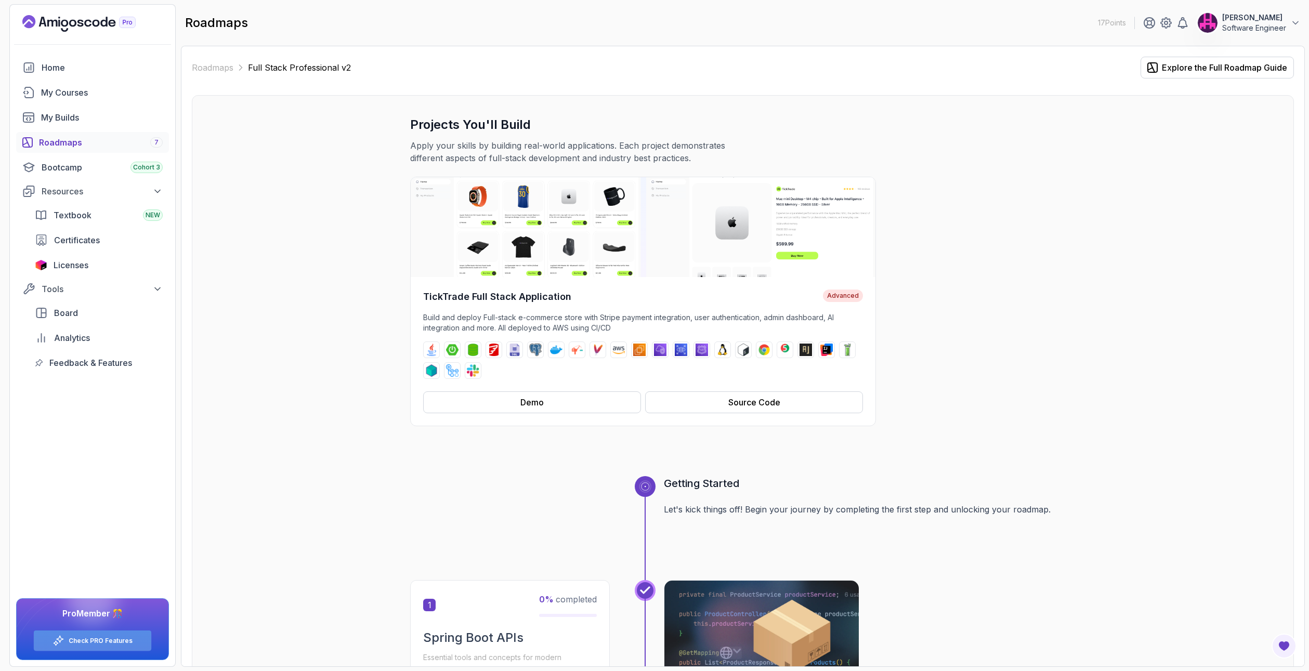
click at [100, 639] on link "Check PRO Features" at bounding box center [101, 641] width 64 height 8
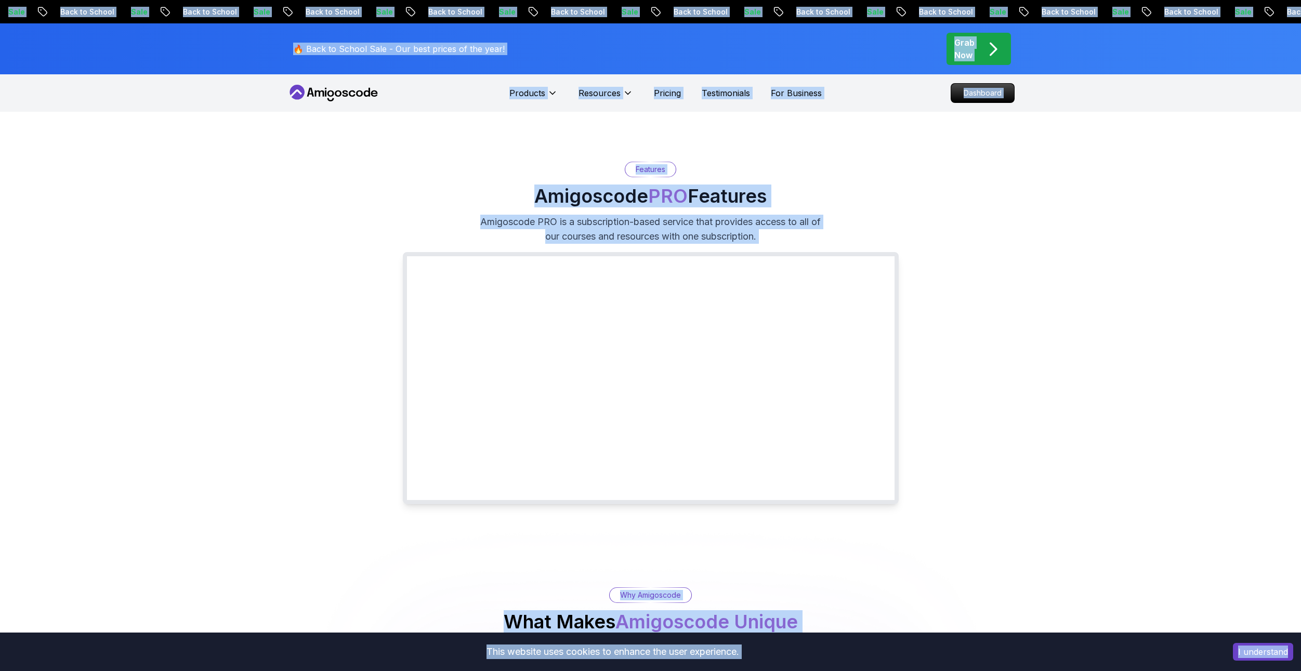
click at [100, 639] on div "This website uses cookies to enhance the user experience. I understand" at bounding box center [650, 652] width 1301 height 38
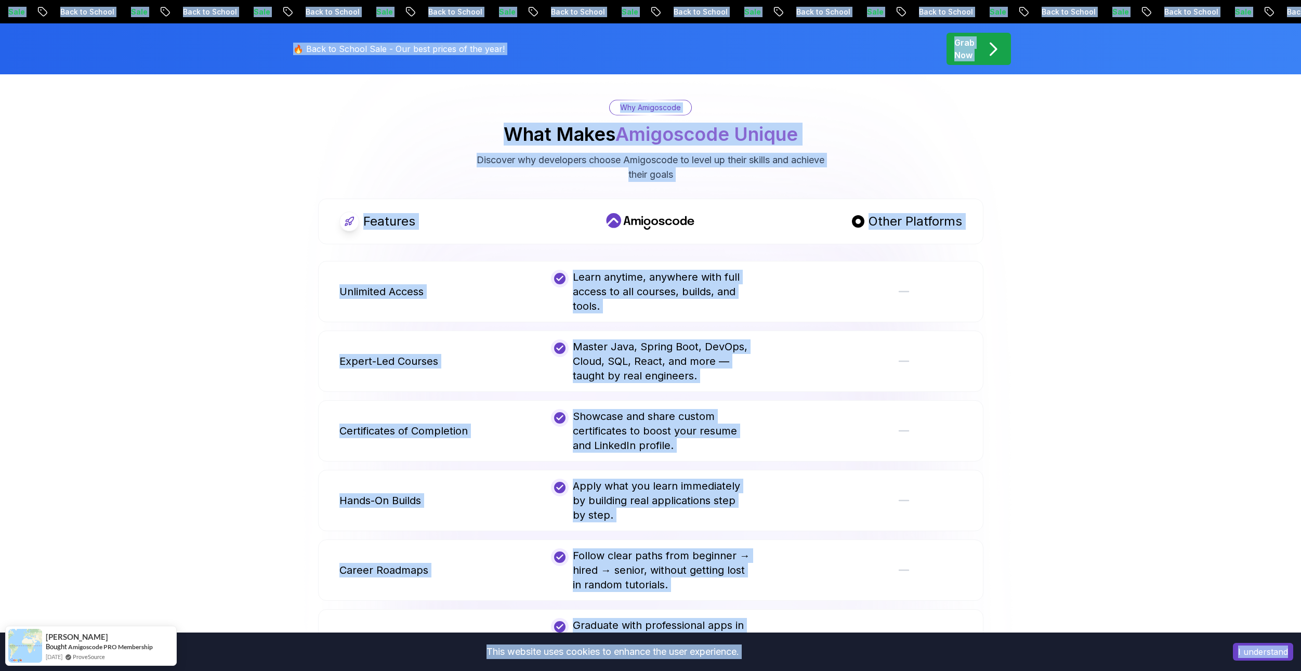
scroll to position [520, 0]
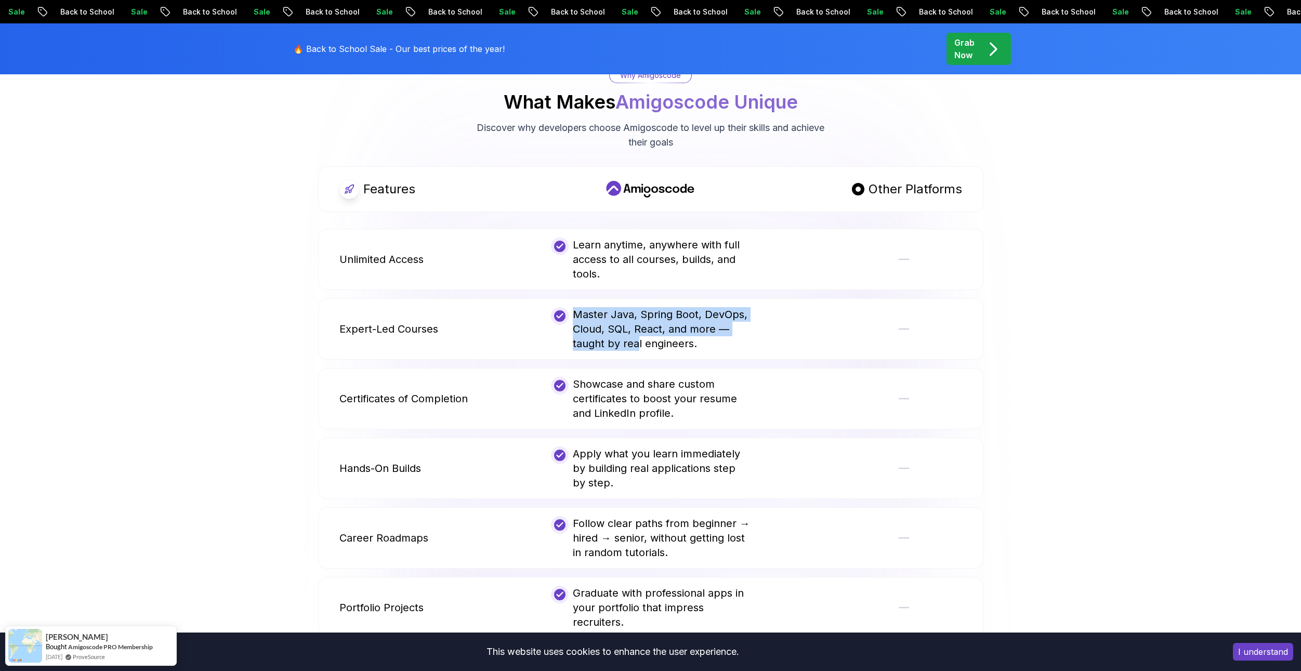
drag, startPoint x: 582, startPoint y: 343, endPoint x: 636, endPoint y: 369, distance: 59.3
click at [636, 351] on div "Master Java, Spring Boot, DevOps, Cloud, SQL, React, and more — taught by real …" at bounding box center [650, 329] width 199 height 44
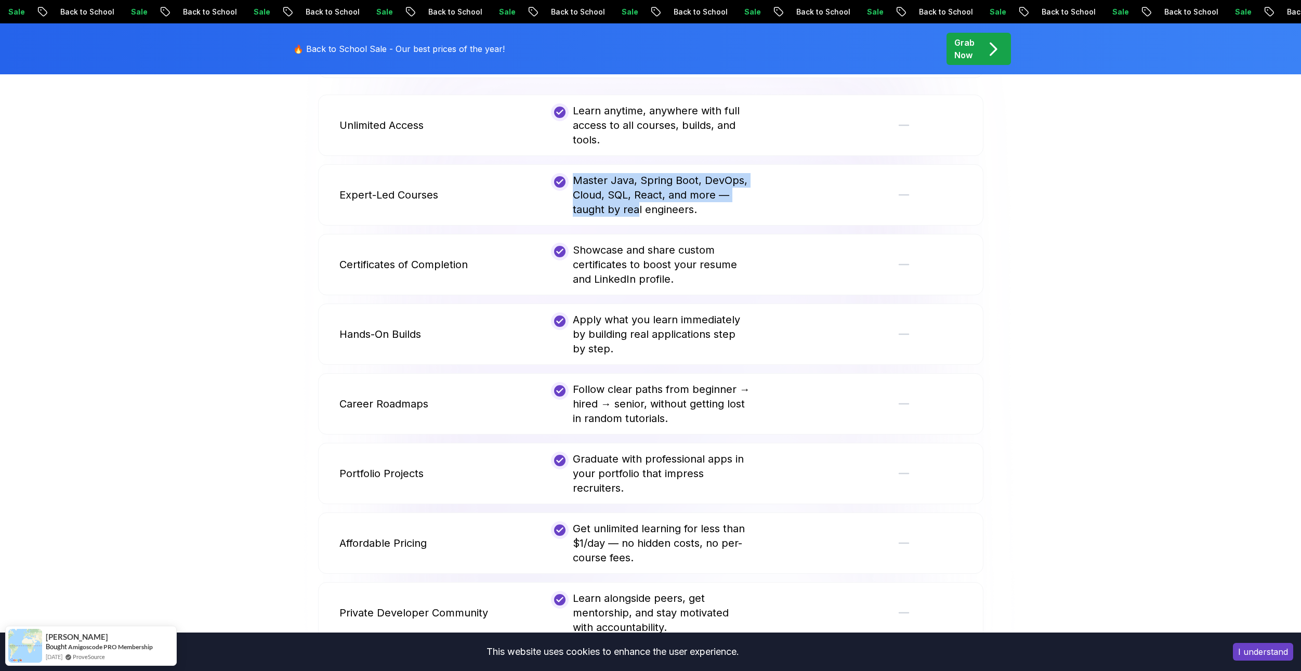
scroll to position [676, 0]
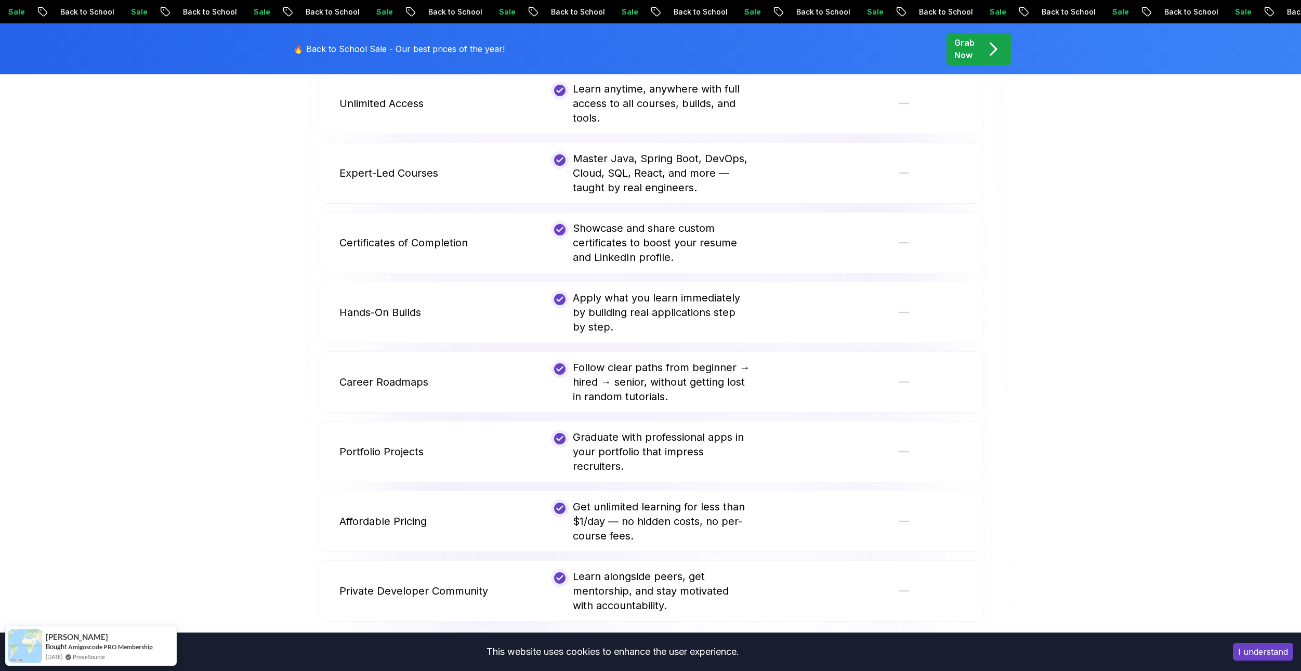
click at [460, 403] on div "Career Roadmaps" at bounding box center [438, 382] width 199 height 44
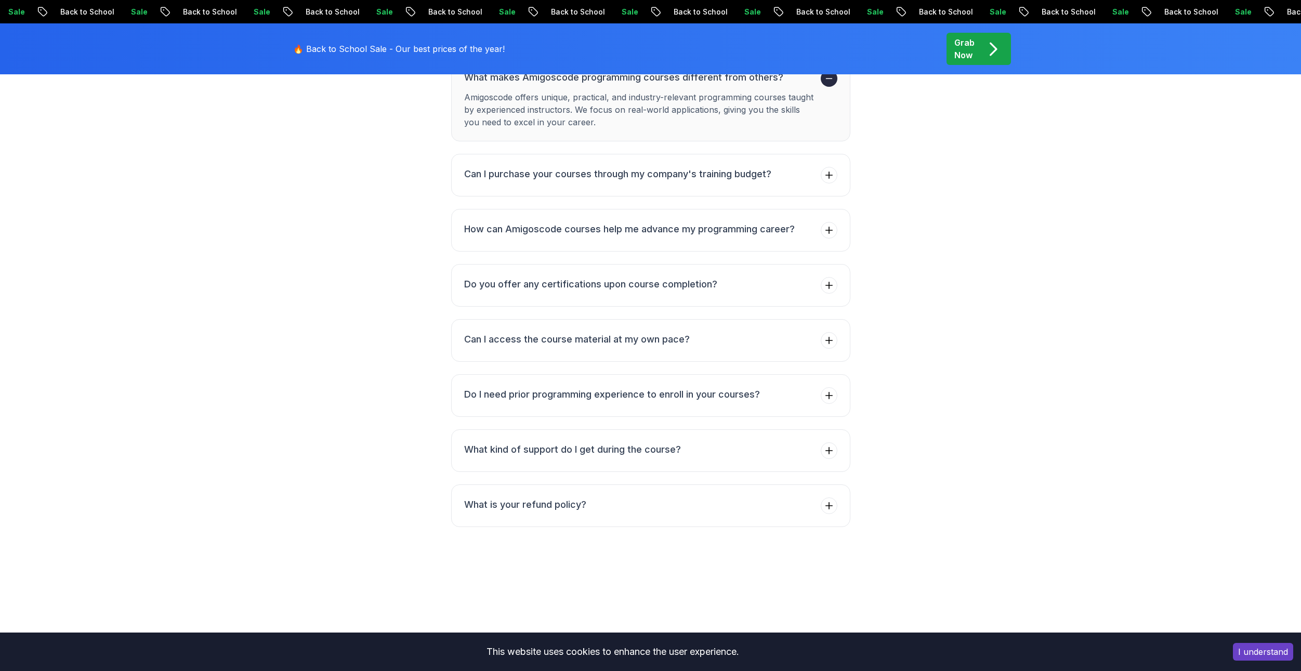
scroll to position [1923, 0]
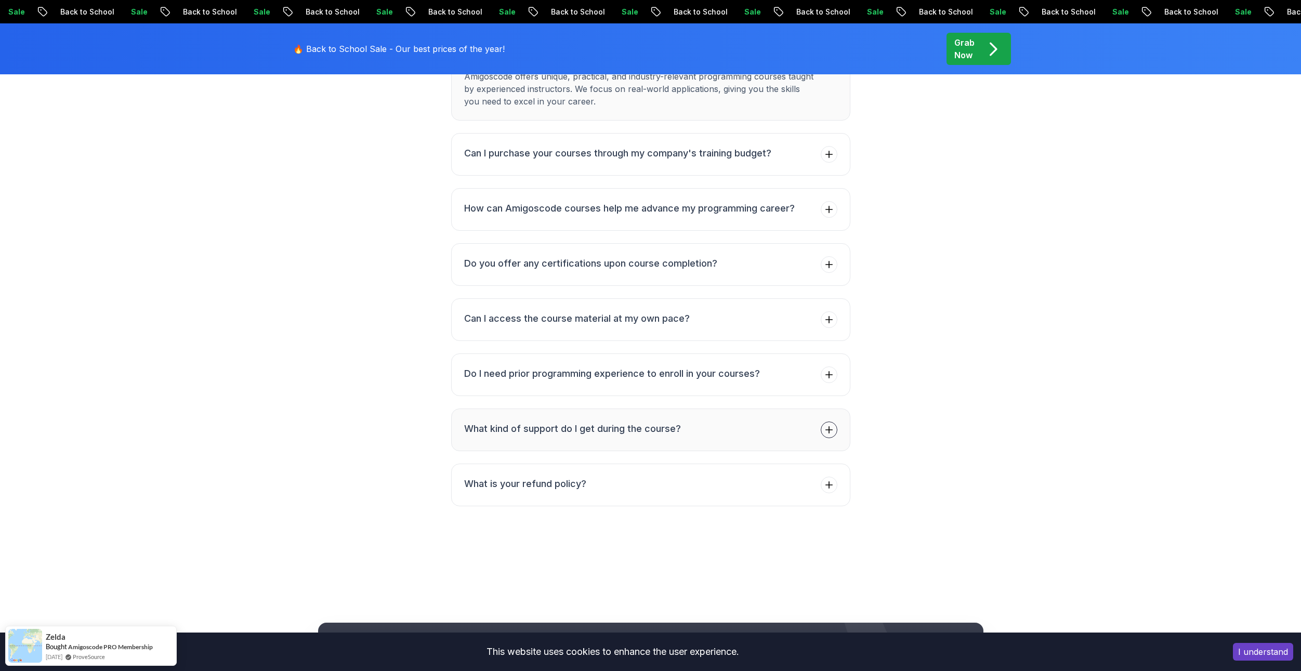
click at [706, 449] on button "What kind of support do I get during the course?" at bounding box center [650, 430] width 399 height 43
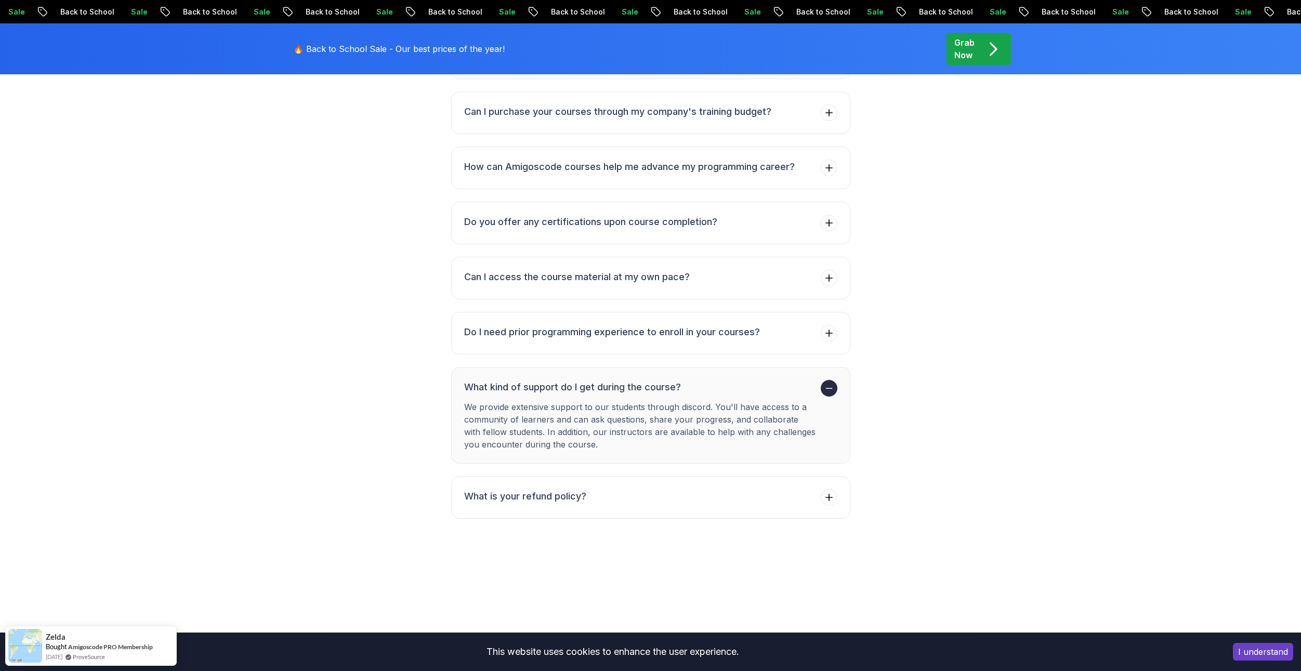
drag, startPoint x: 562, startPoint y: 443, endPoint x: 676, endPoint y: 443, distance: 113.8
click at [676, 443] on p "We provide extensive support to our students through discord. You'll have acces…" at bounding box center [640, 426] width 352 height 50
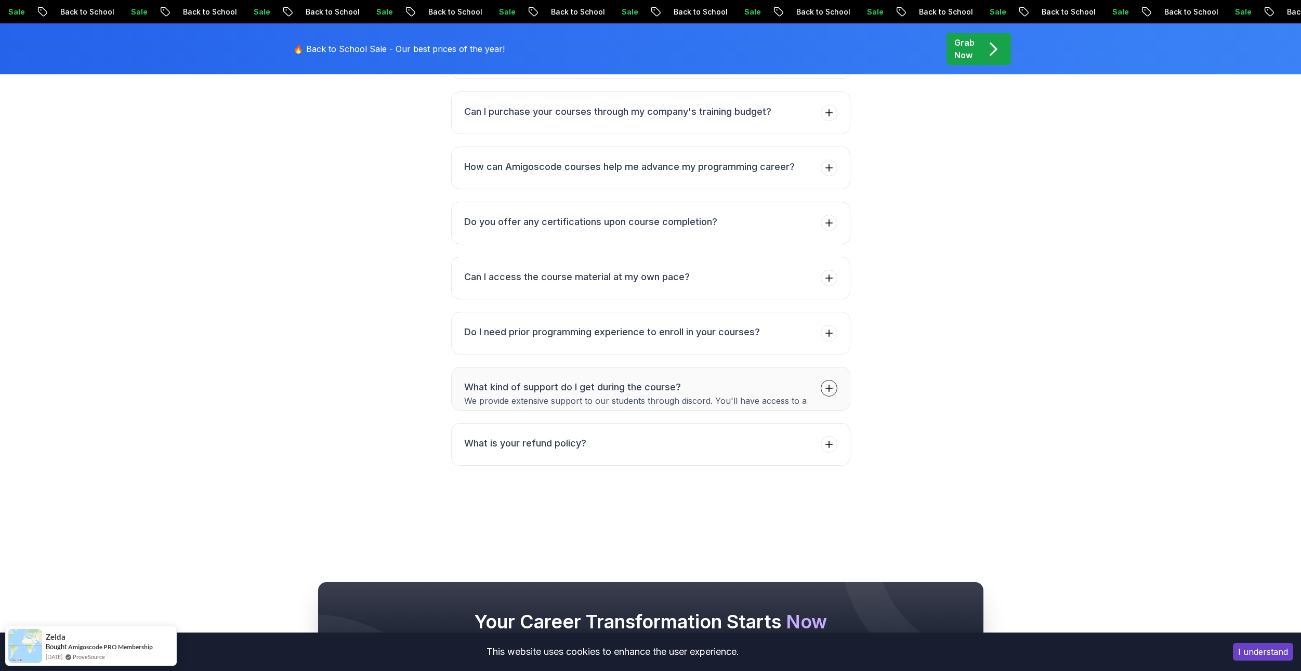
click at [676, 443] on ul "What makes Amigoscode programming courses different from others? Can I purchase…" at bounding box center [650, 250] width 399 height 429
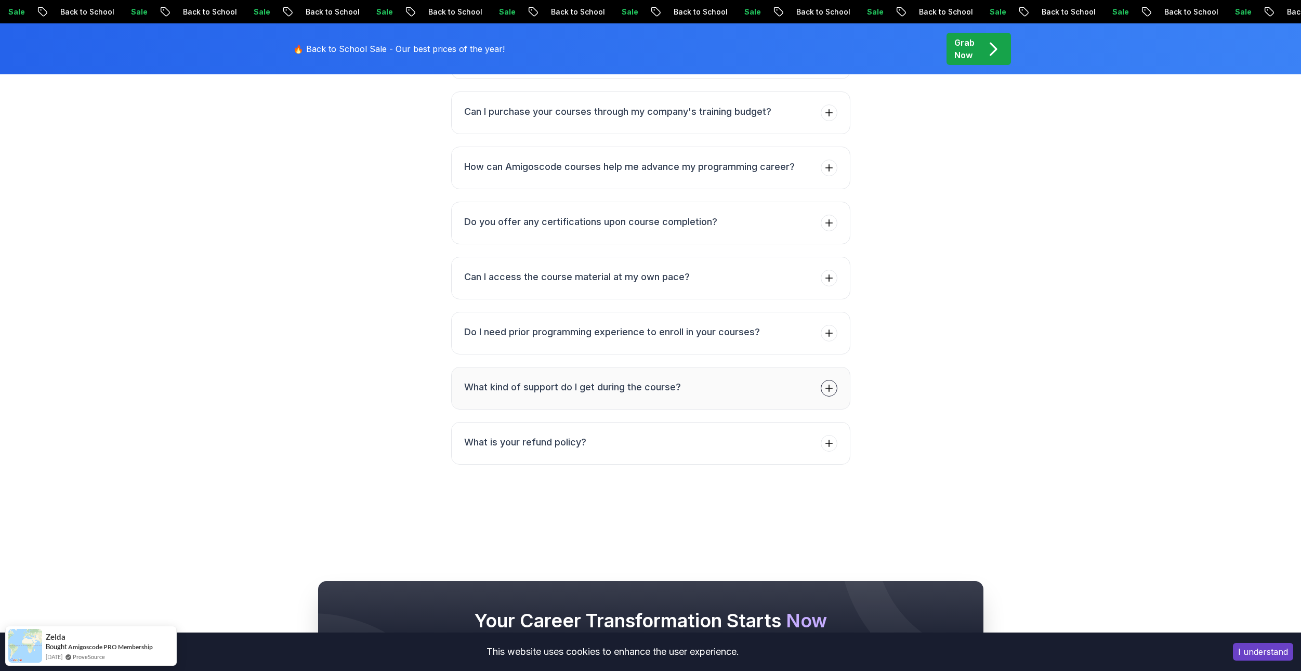
click at [689, 410] on button "What kind of support do I get during the course?" at bounding box center [650, 388] width 399 height 43
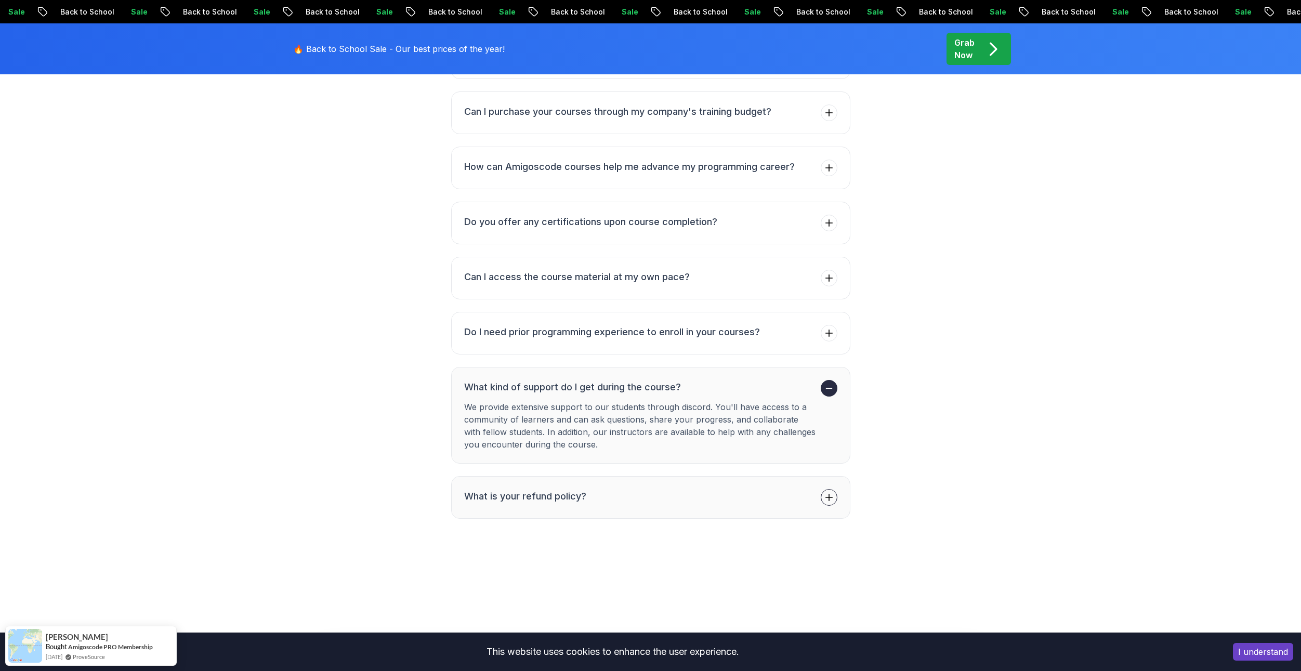
click at [547, 504] on h3 "What is your refund policy?" at bounding box center [525, 496] width 122 height 15
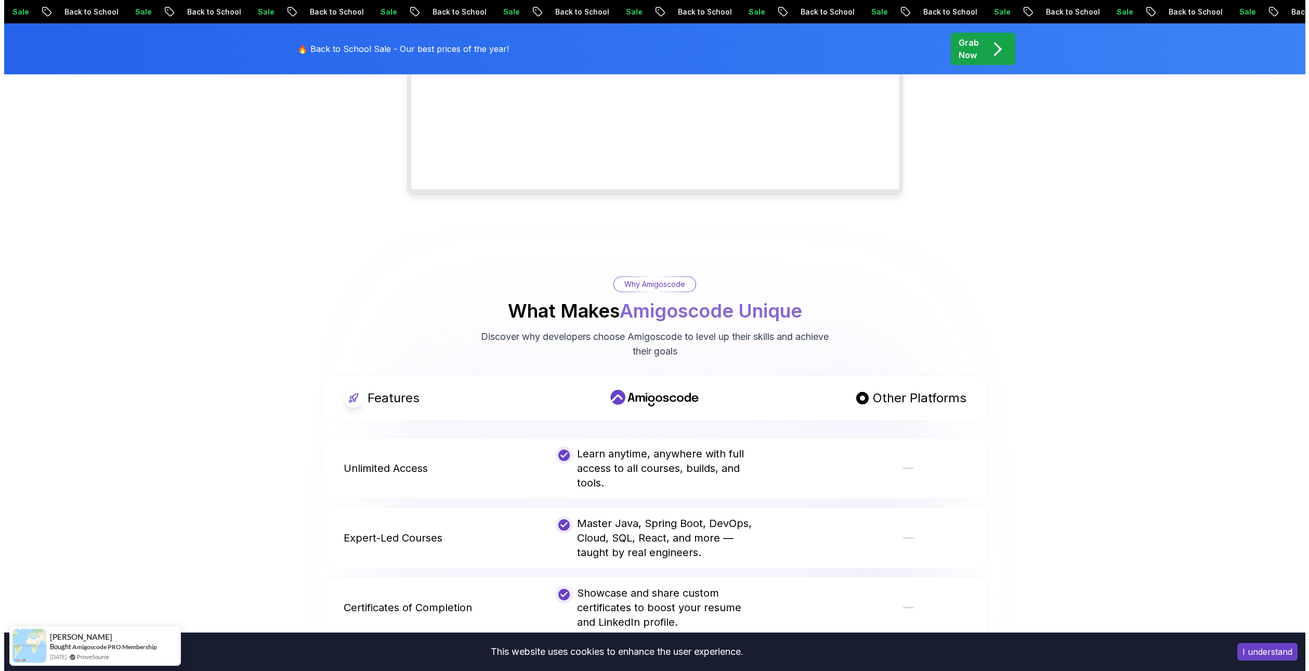
scroll to position [0, 0]
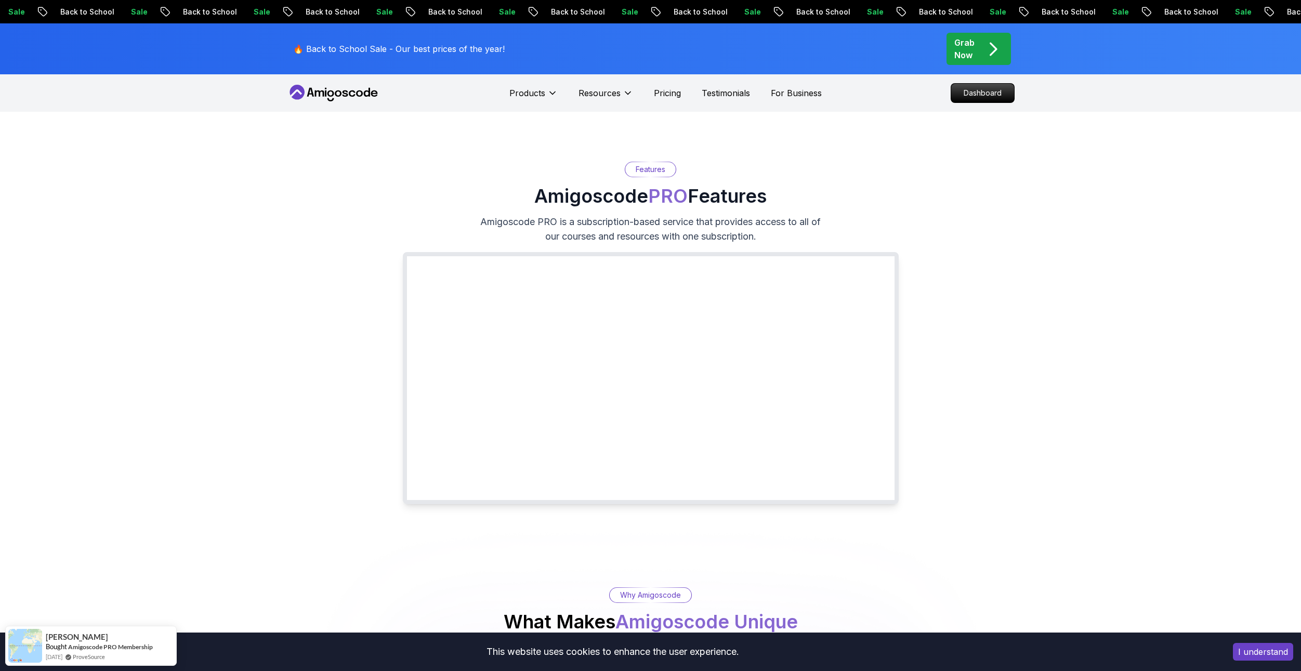
click at [326, 89] on icon at bounding box center [334, 93] width 94 height 17
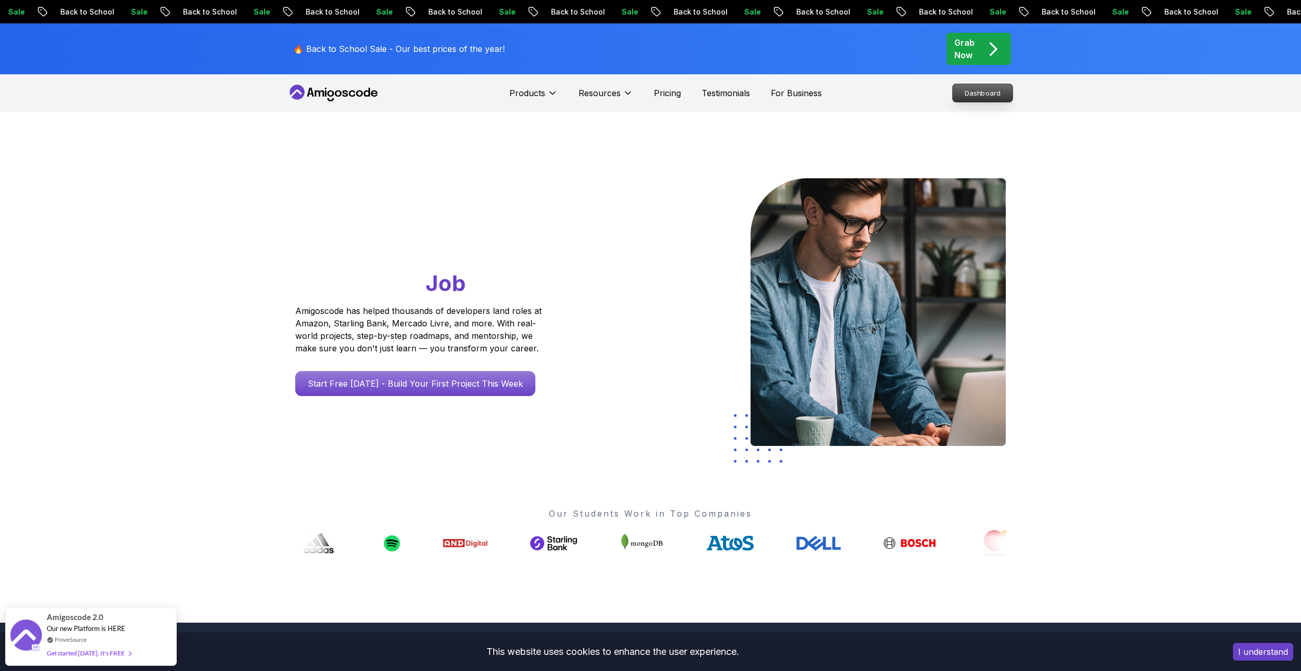
click at [978, 89] on p "Dashboard" at bounding box center [983, 93] width 60 height 18
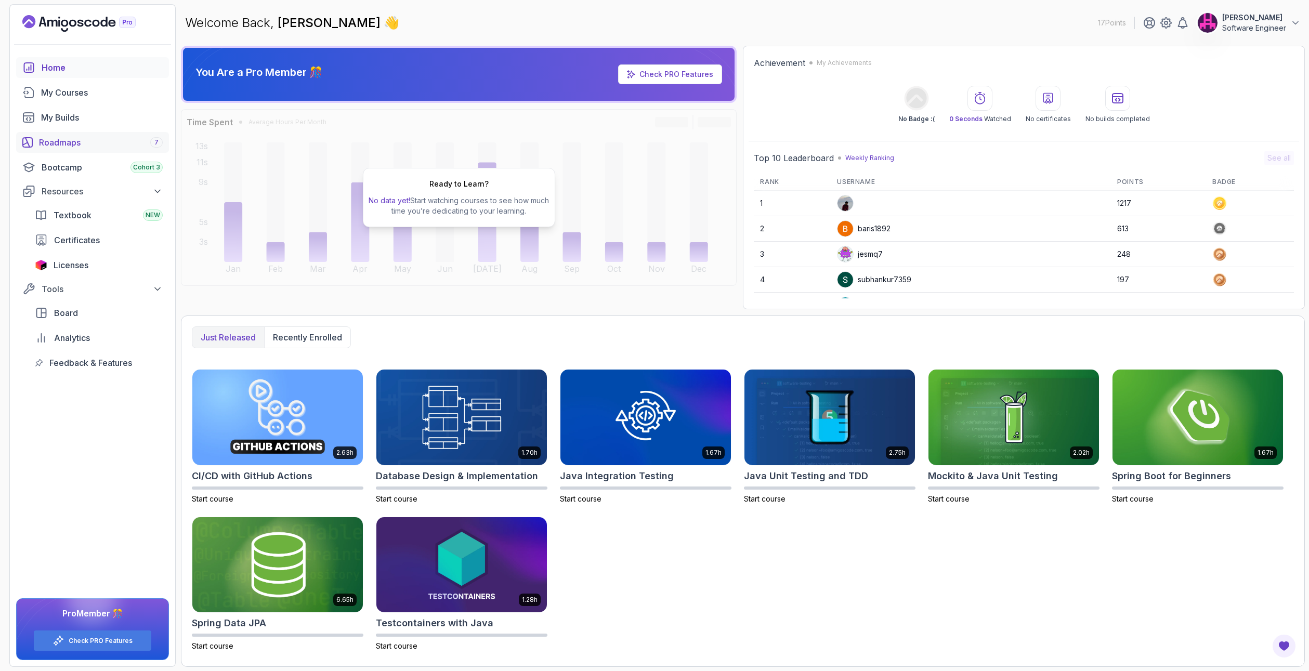
click at [46, 141] on div "Roadmaps 7" at bounding box center [101, 142] width 124 height 12
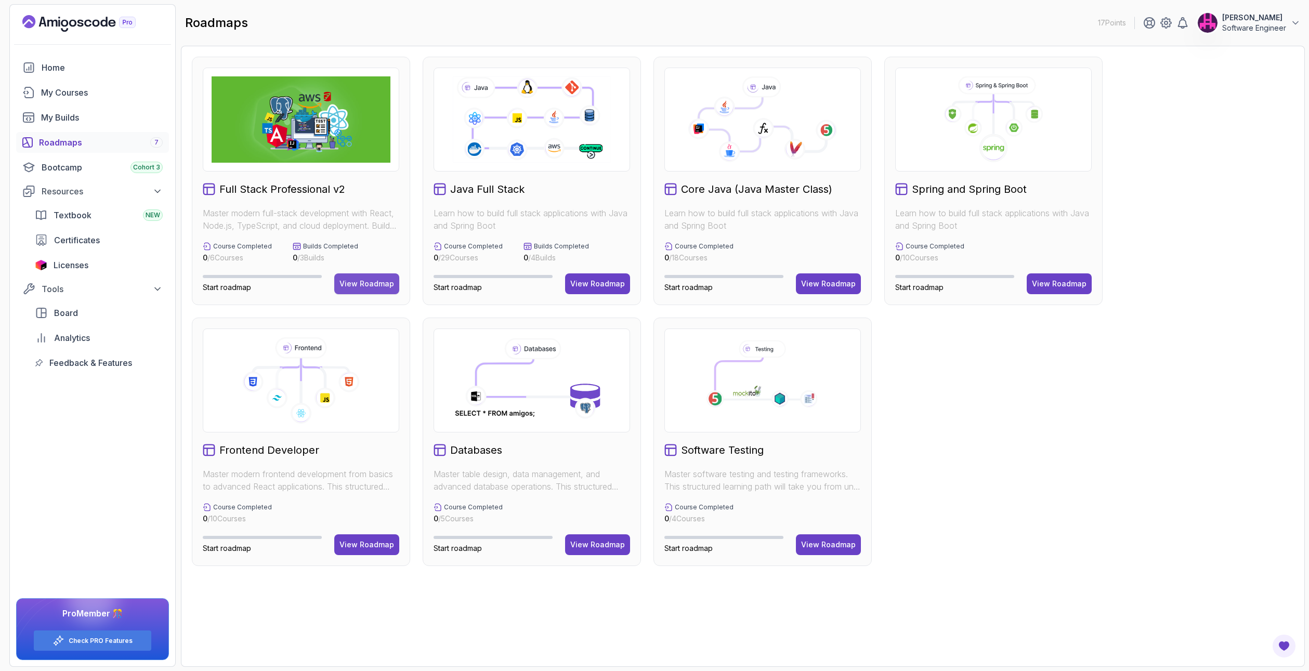
click at [392, 278] on button "View Roadmap" at bounding box center [366, 283] width 65 height 21
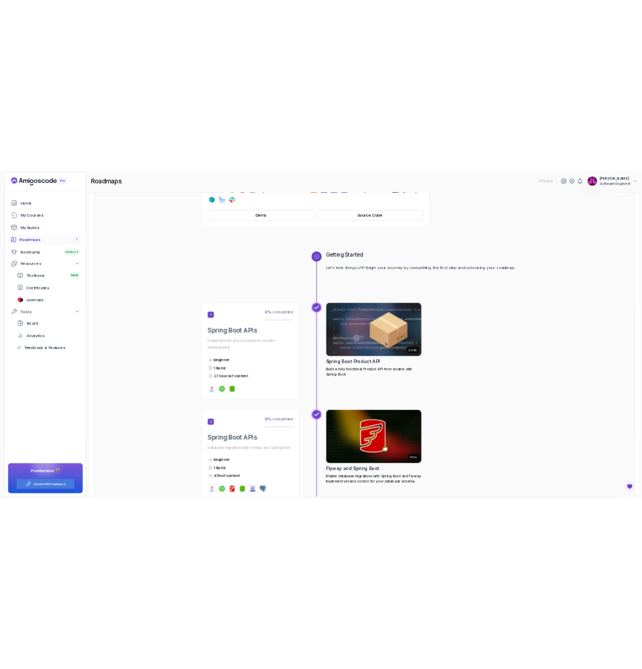
scroll to position [156, 0]
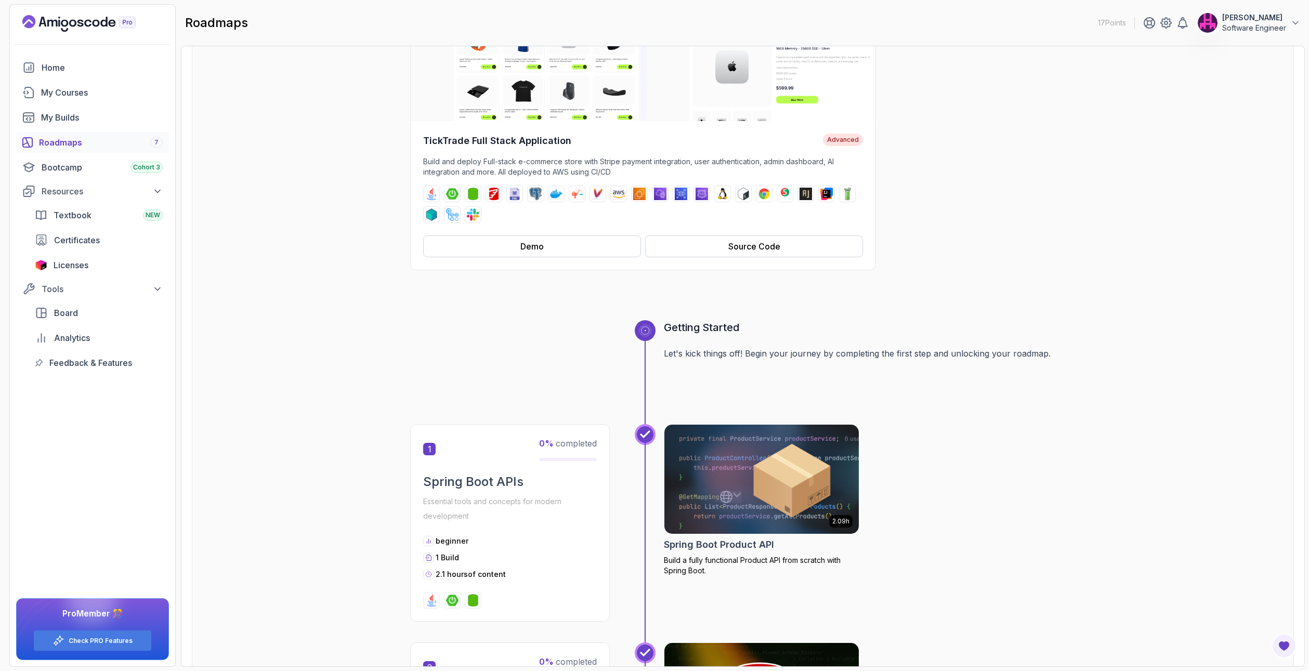
click at [146, 143] on div "Roadmaps 7" at bounding box center [101, 142] width 124 height 12
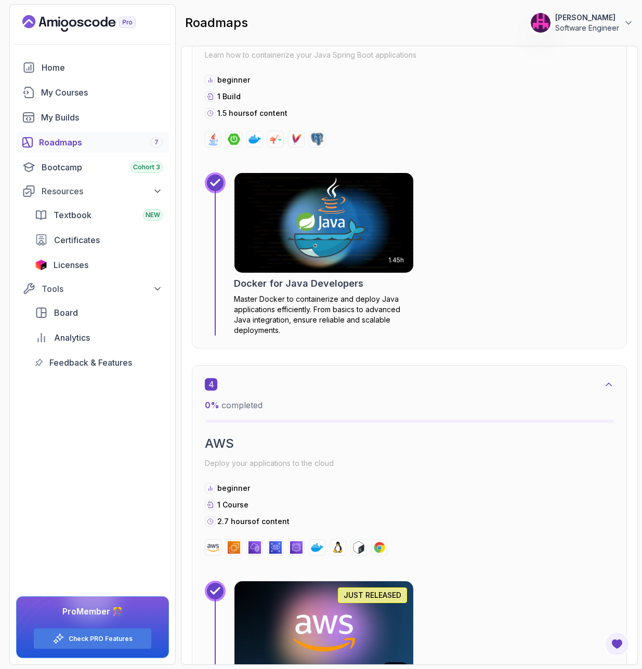
scroll to position [1497, 0]
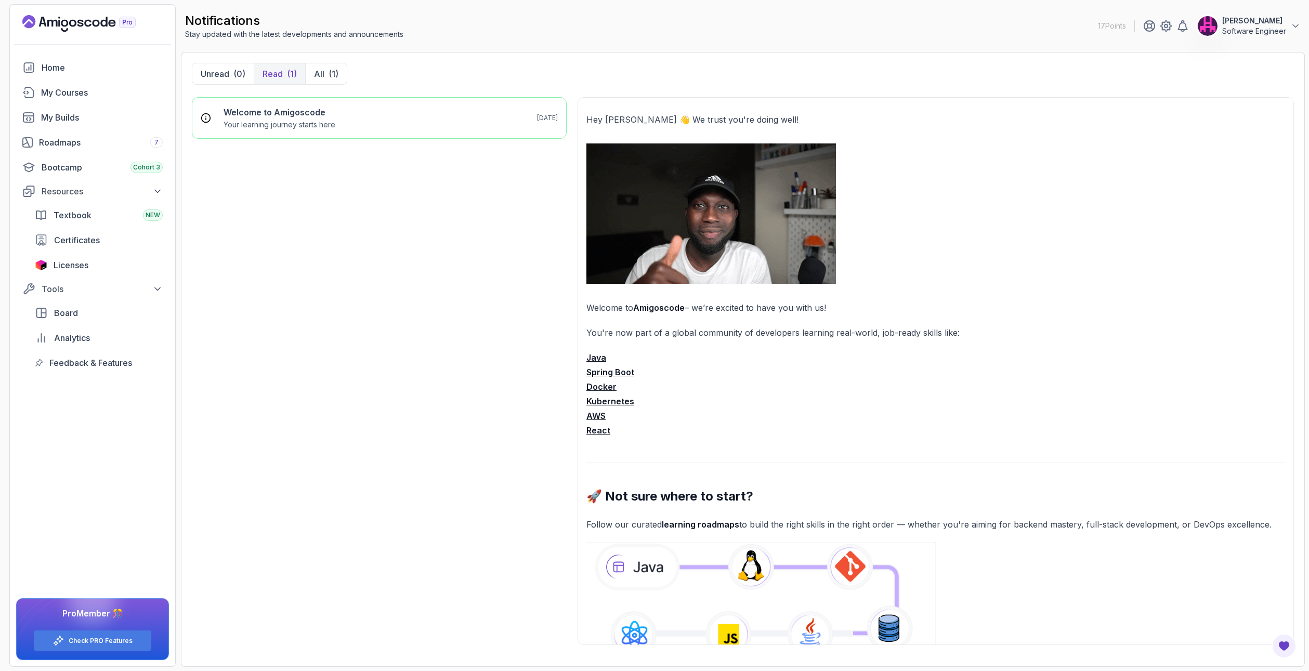
scroll to position [638, 0]
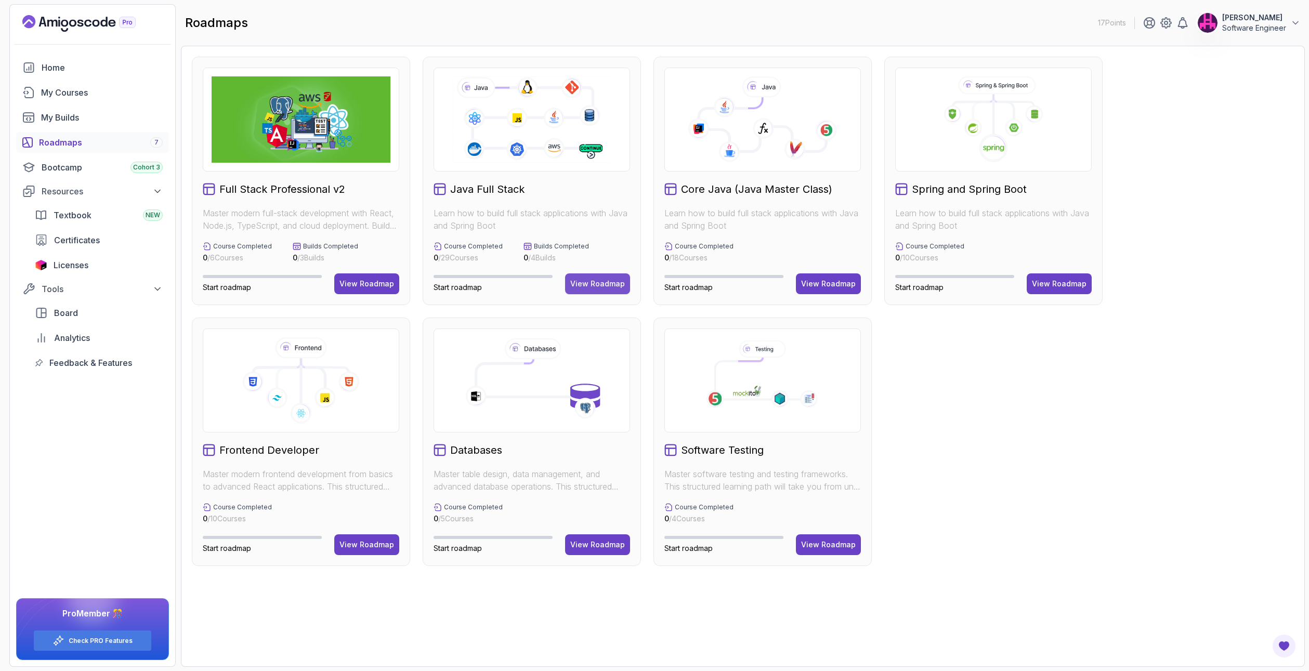
click at [603, 277] on button "View Roadmap" at bounding box center [597, 283] width 65 height 21
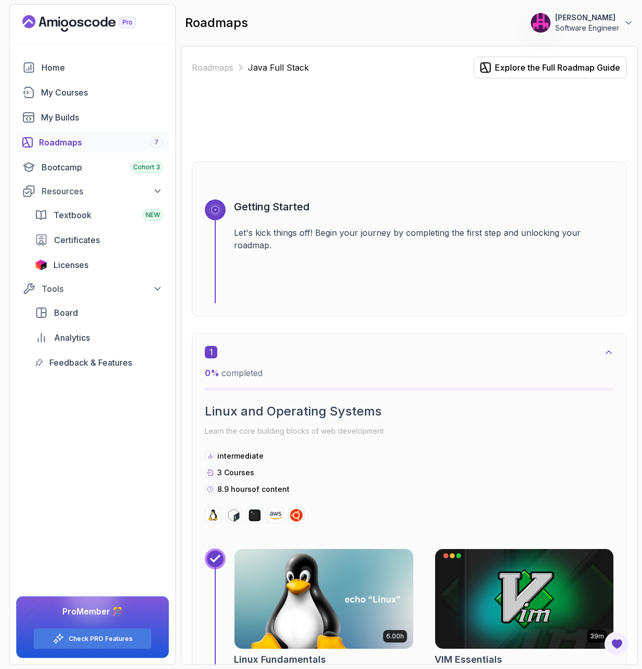
click at [386, 109] on div at bounding box center [409, 120] width 435 height 50
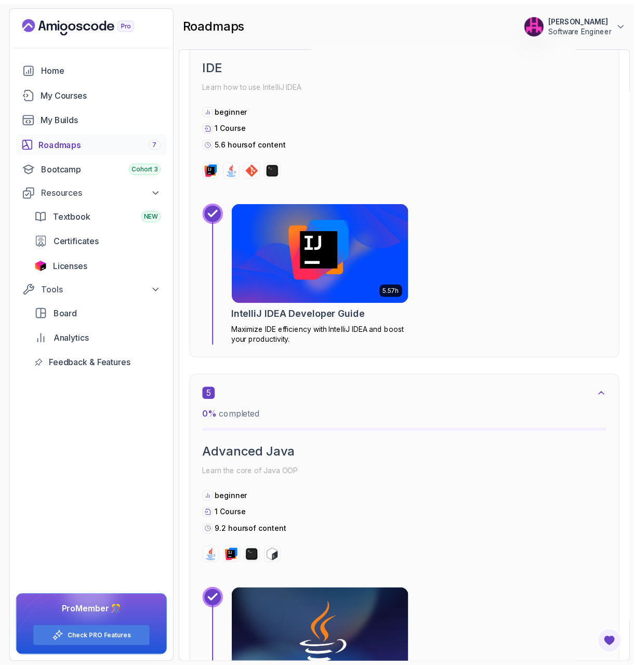
scroll to position [1663, 0]
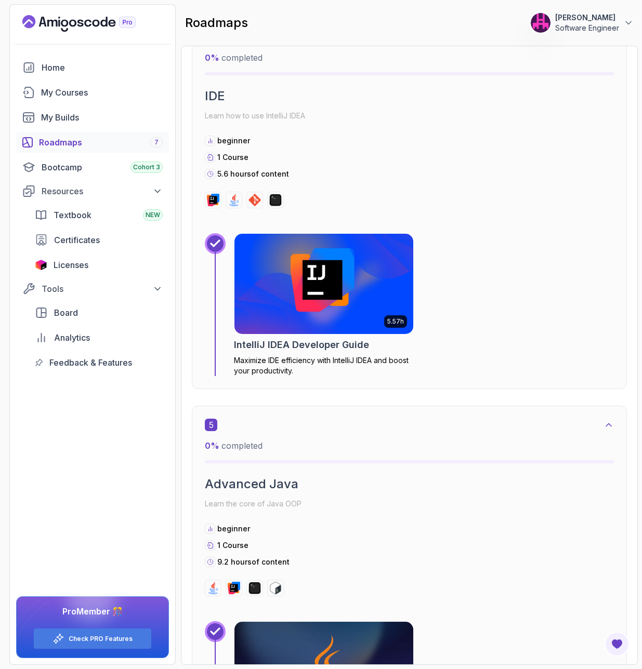
click at [362, 311] on img at bounding box center [324, 284] width 188 height 105
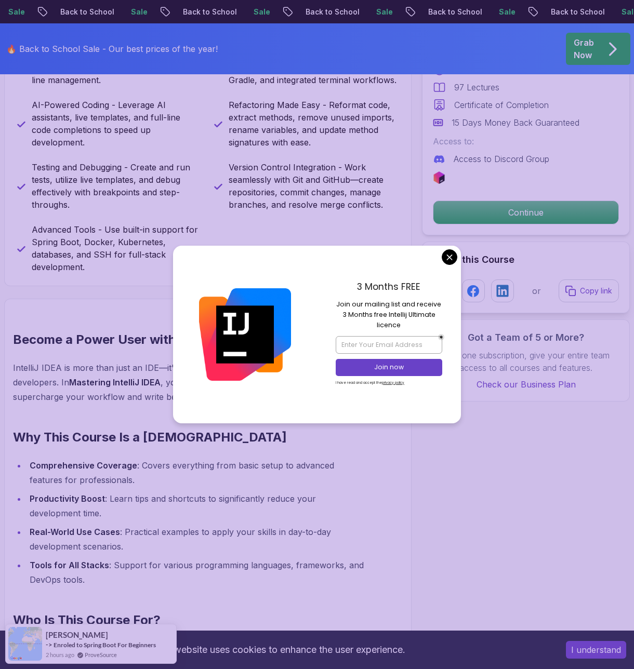
scroll to position [832, 0]
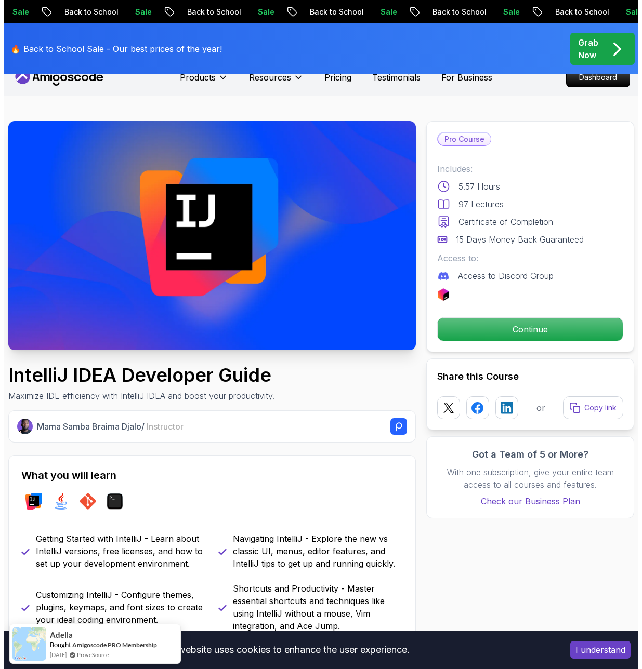
scroll to position [0, 0]
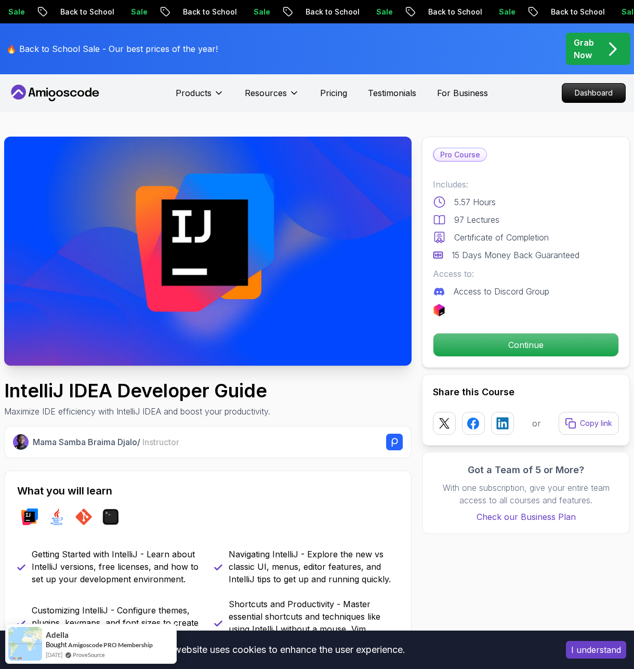
drag, startPoint x: 151, startPoint y: 448, endPoint x: 163, endPoint y: 450, distance: 12.1
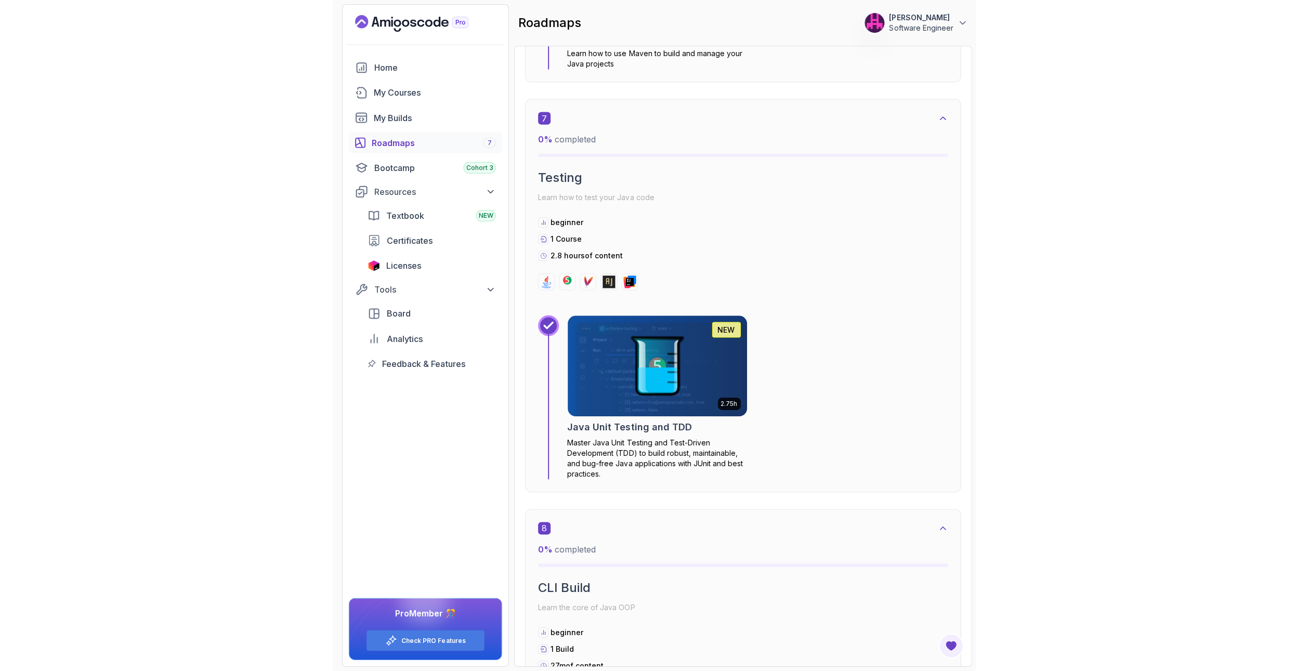
scroll to position [2547, 0]
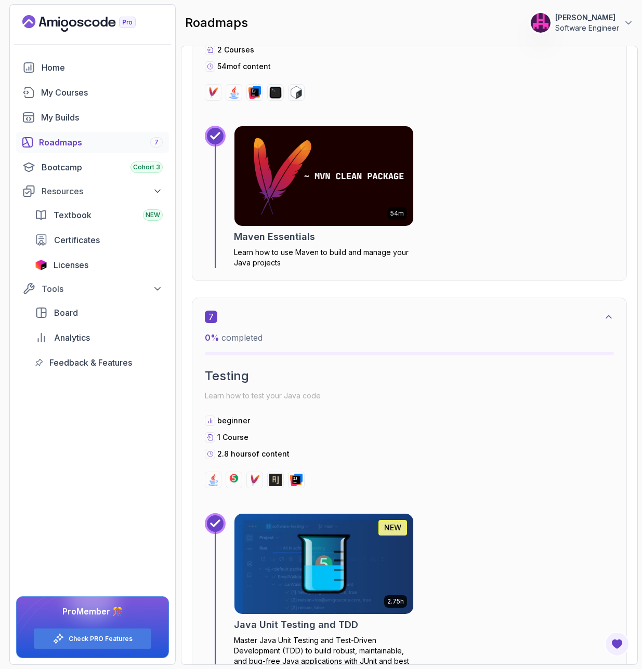
click at [315, 559] on img at bounding box center [324, 564] width 188 height 105
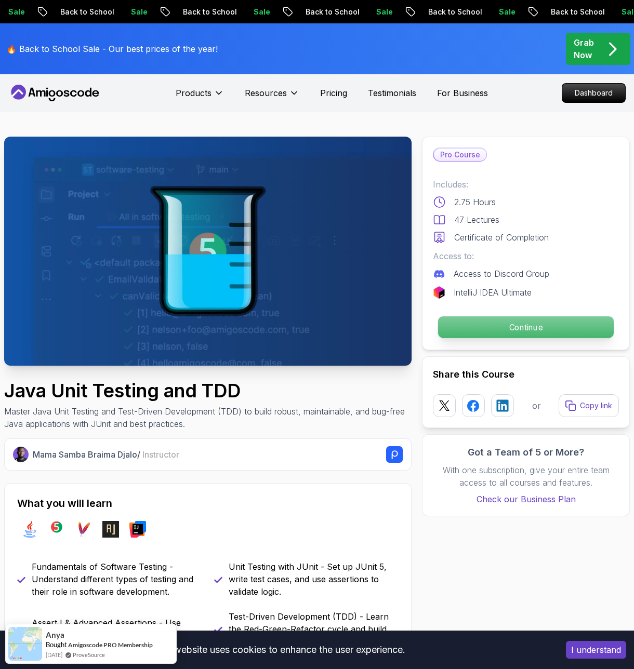
click at [477, 335] on p "Continue" at bounding box center [526, 328] width 176 height 22
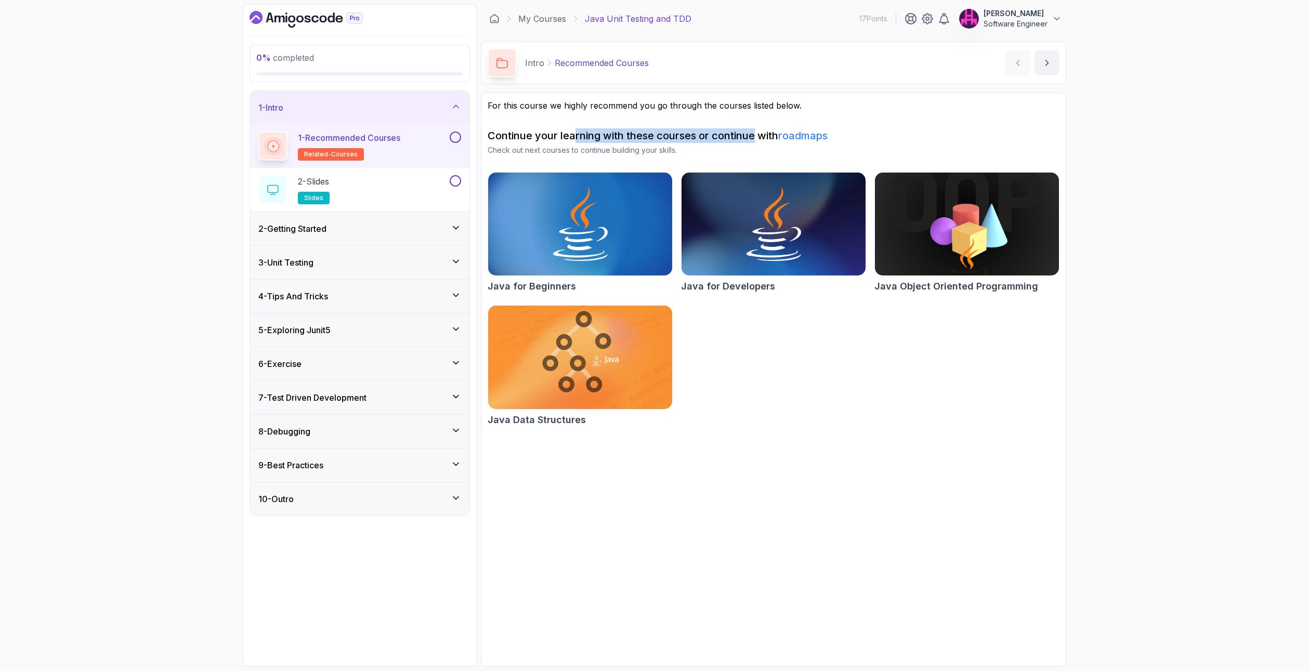
drag, startPoint x: 577, startPoint y: 128, endPoint x: 755, endPoint y: 132, distance: 177.8
click at [755, 132] on h2 "Continue your learning with these courses or continue with roadmaps" at bounding box center [774, 135] width 572 height 15
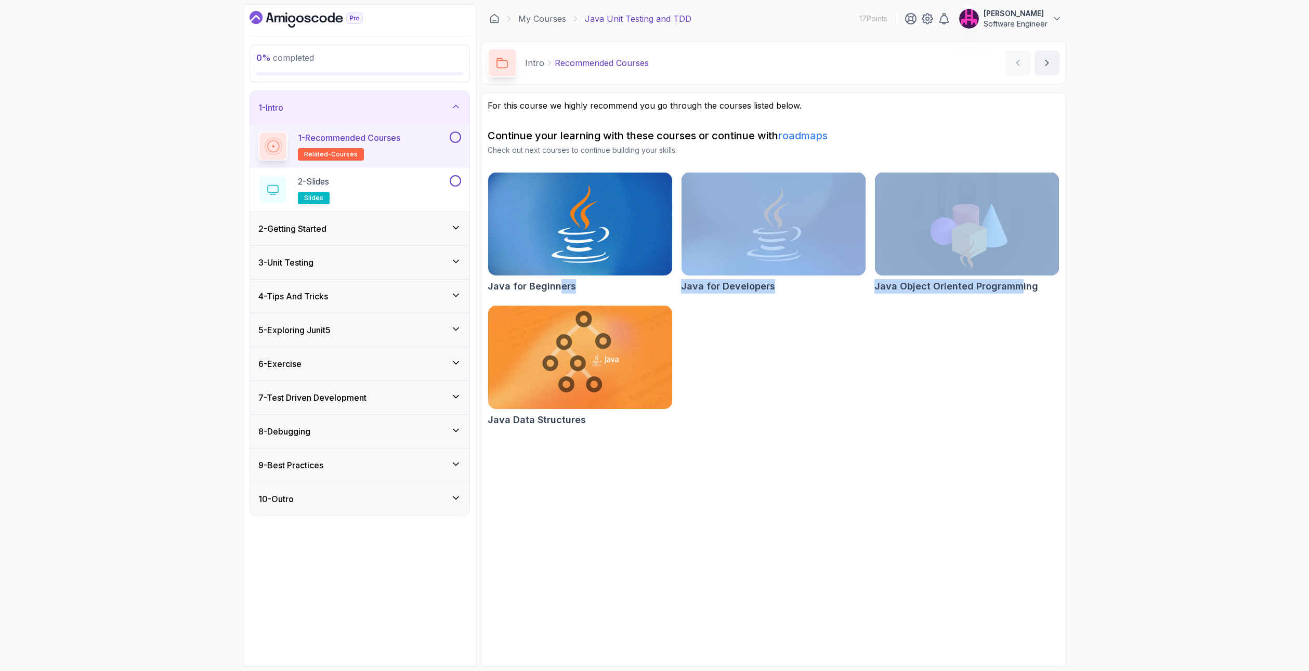
drag, startPoint x: 1018, startPoint y: 297, endPoint x: 588, endPoint y: 290, distance: 429.9
click at [555, 282] on div "Java for Beginners Java for Developers Java Object Oriented Programming Java Da…" at bounding box center [774, 301] width 572 height 258
click at [784, 342] on div "Java for Beginners Java for Developers Java Object Oriented Programming Java Da…" at bounding box center [774, 301] width 572 height 258
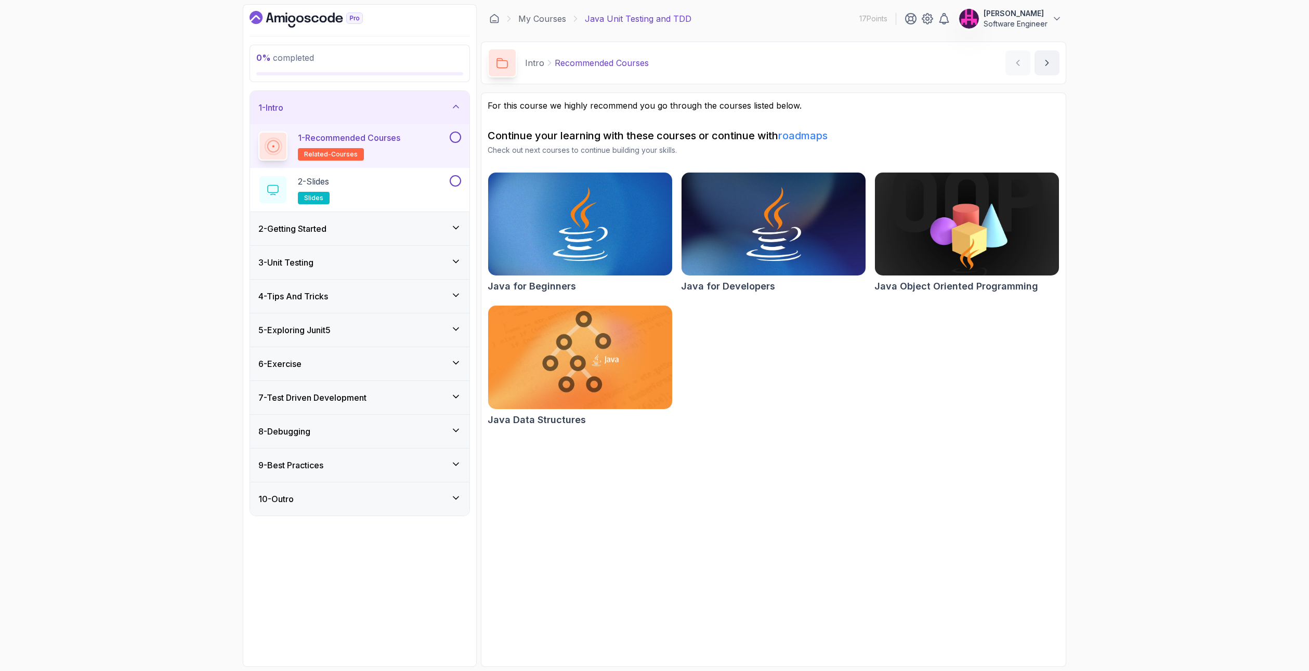
click at [455, 140] on button at bounding box center [455, 137] width 11 height 11
click at [437, 185] on div "2 - Slides slides" at bounding box center [352, 189] width 189 height 29
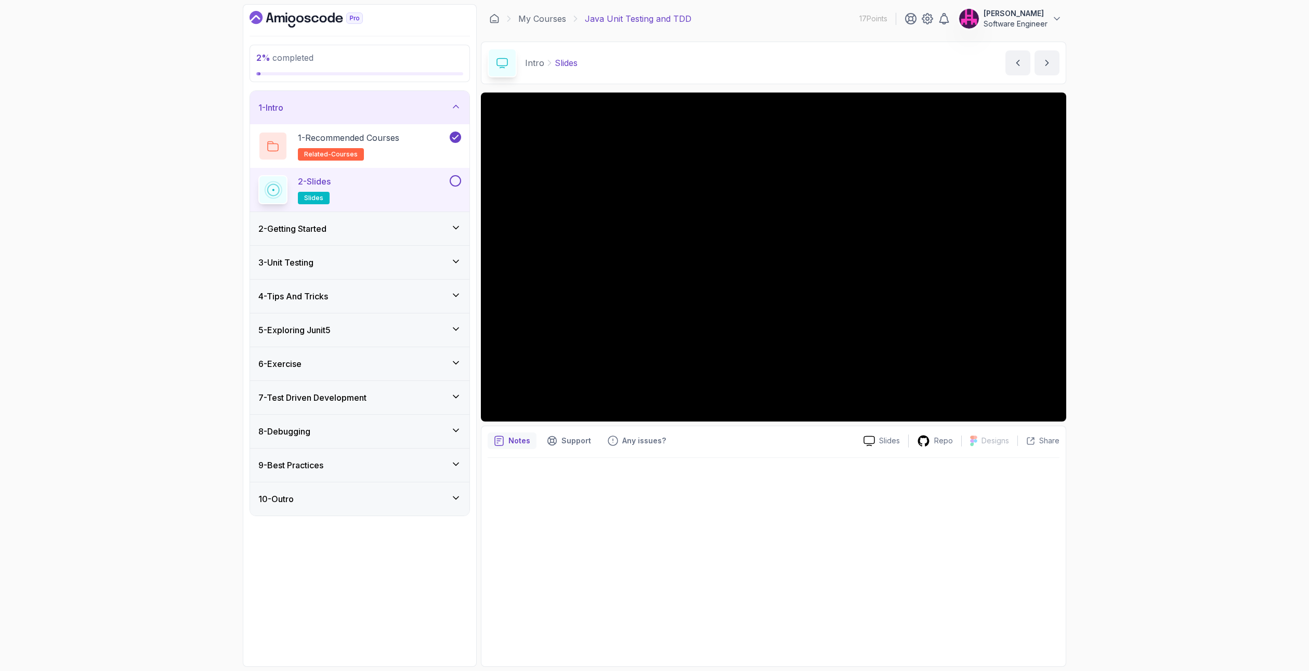
click at [368, 223] on div "2 - Getting Started" at bounding box center [359, 228] width 203 height 12
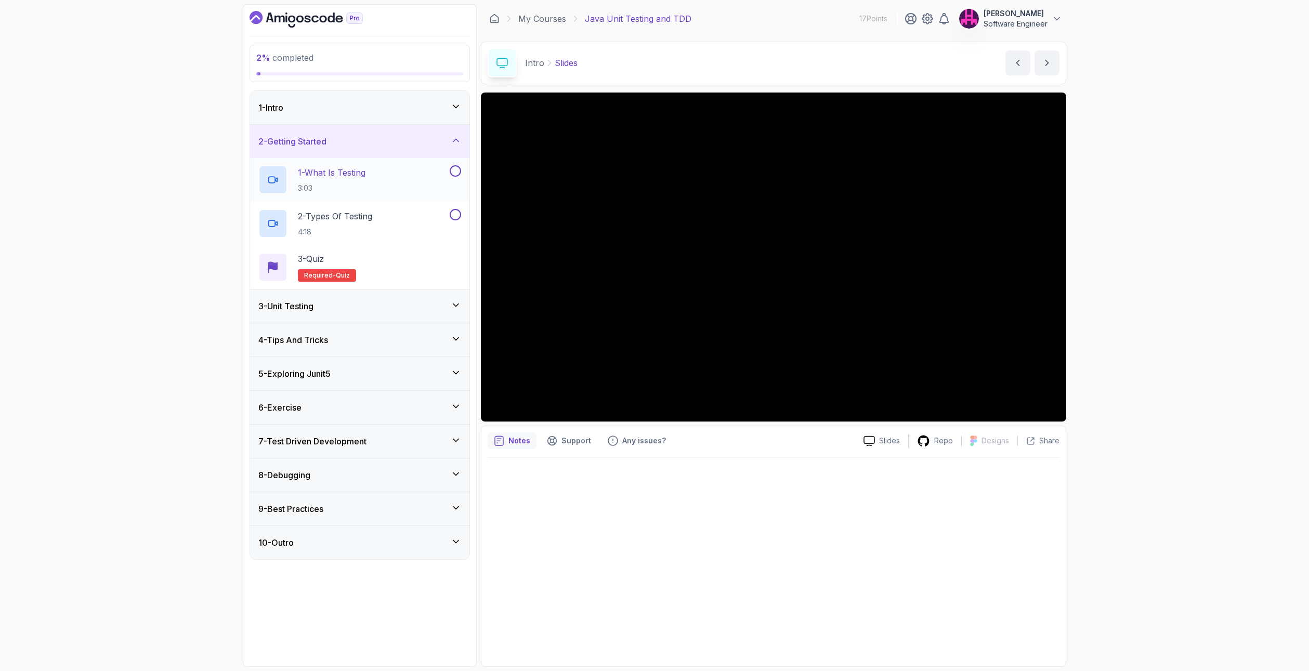
click at [365, 187] on p "3:03" at bounding box center [332, 188] width 68 height 10
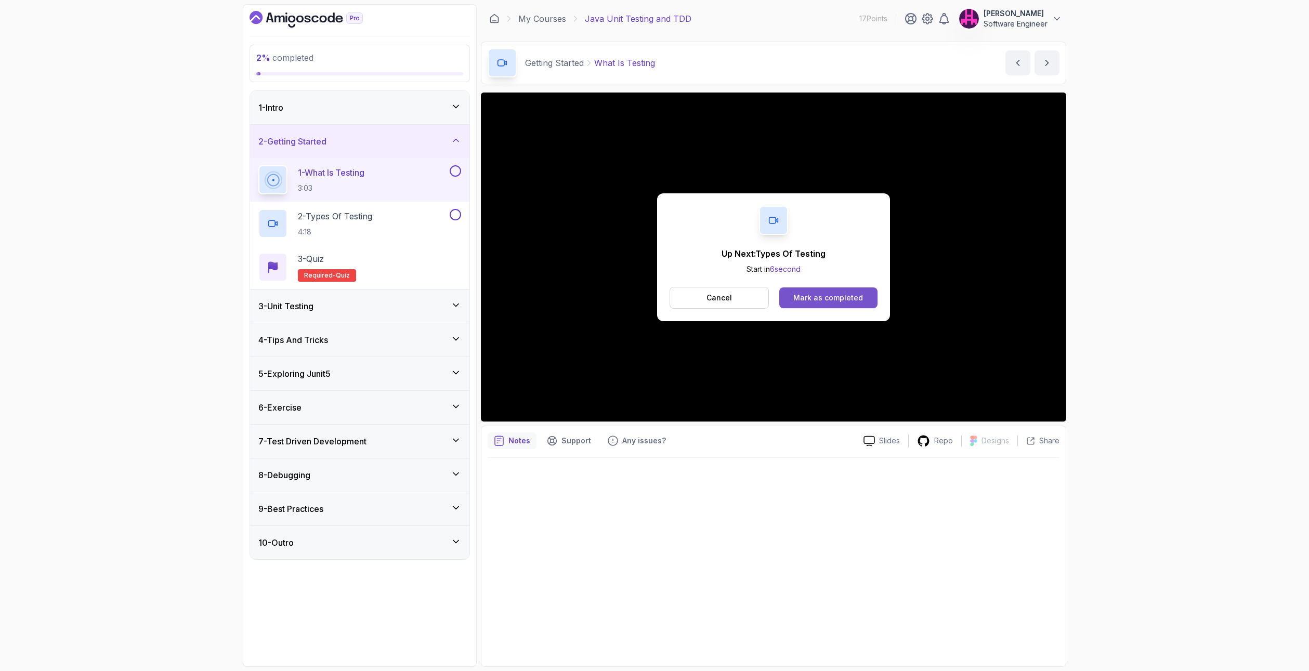
click at [830, 293] on div "Mark as completed" at bounding box center [828, 298] width 70 height 10
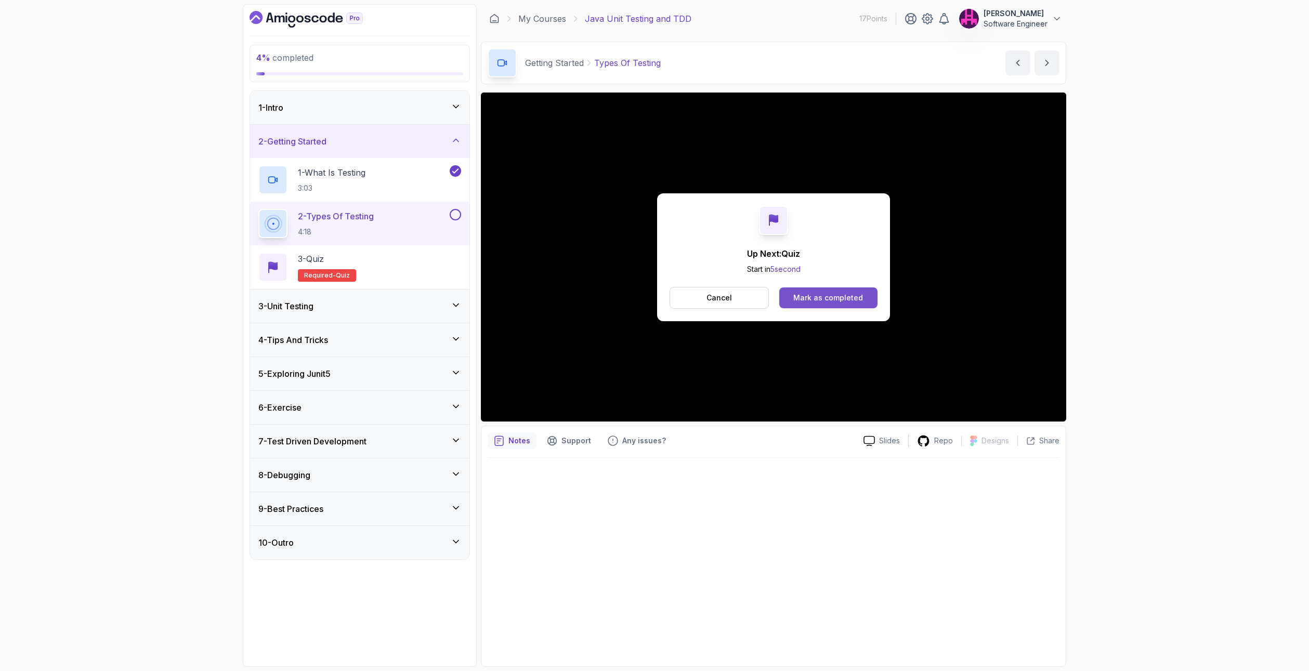
click at [827, 296] on div "Mark as completed" at bounding box center [828, 298] width 70 height 10
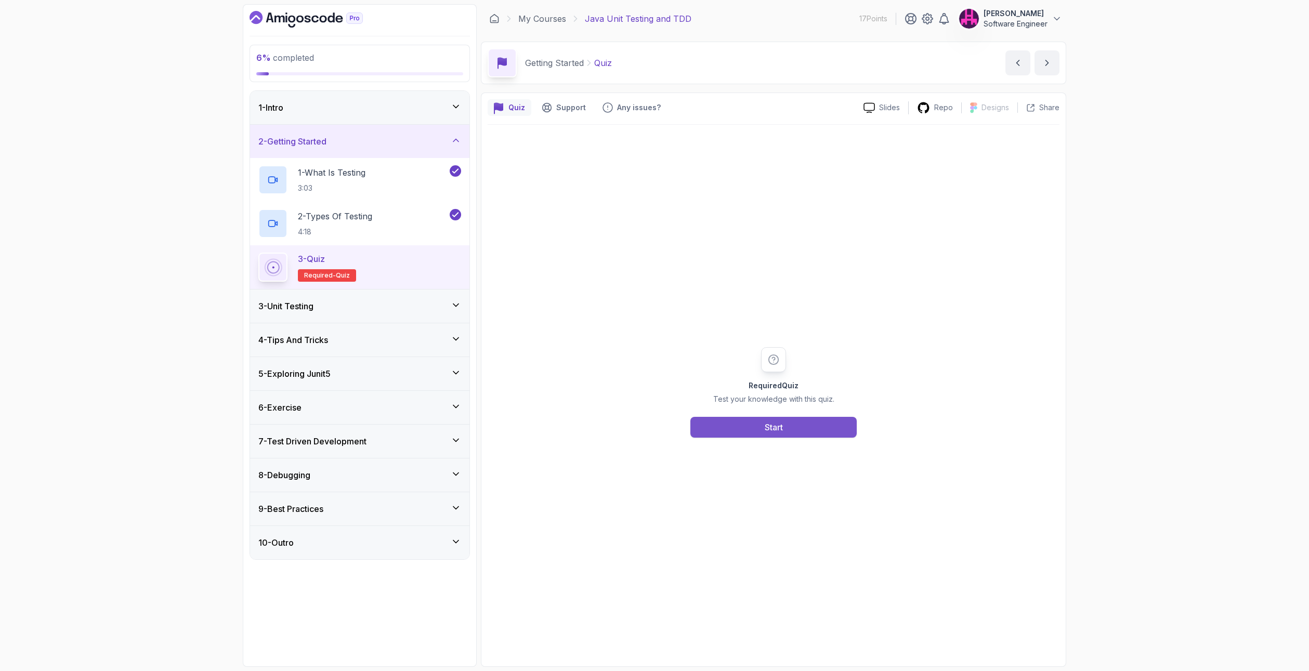
click at [794, 422] on button "Start" at bounding box center [773, 427] width 166 height 21
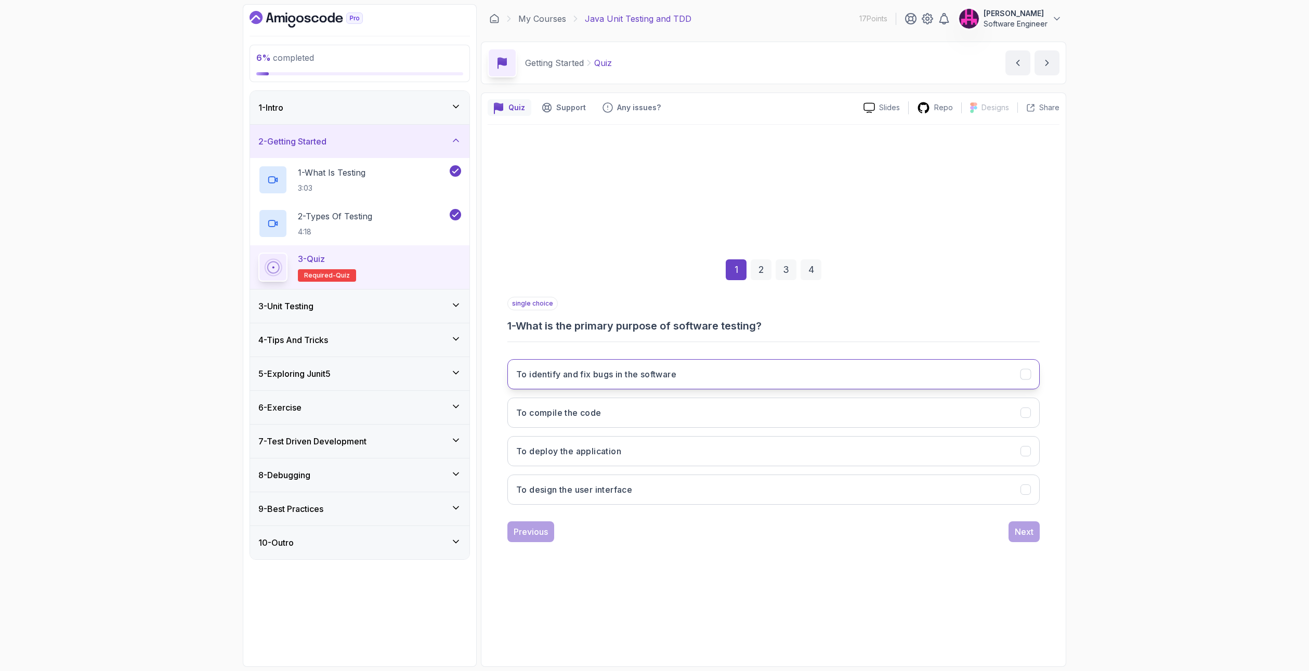
click at [803, 372] on button "To identify and fix bugs in the software" at bounding box center [773, 374] width 532 height 30
click at [1024, 528] on div "Next" at bounding box center [1024, 531] width 19 height 12
click at [740, 371] on button "Integration Testing" at bounding box center [773, 374] width 532 height 30
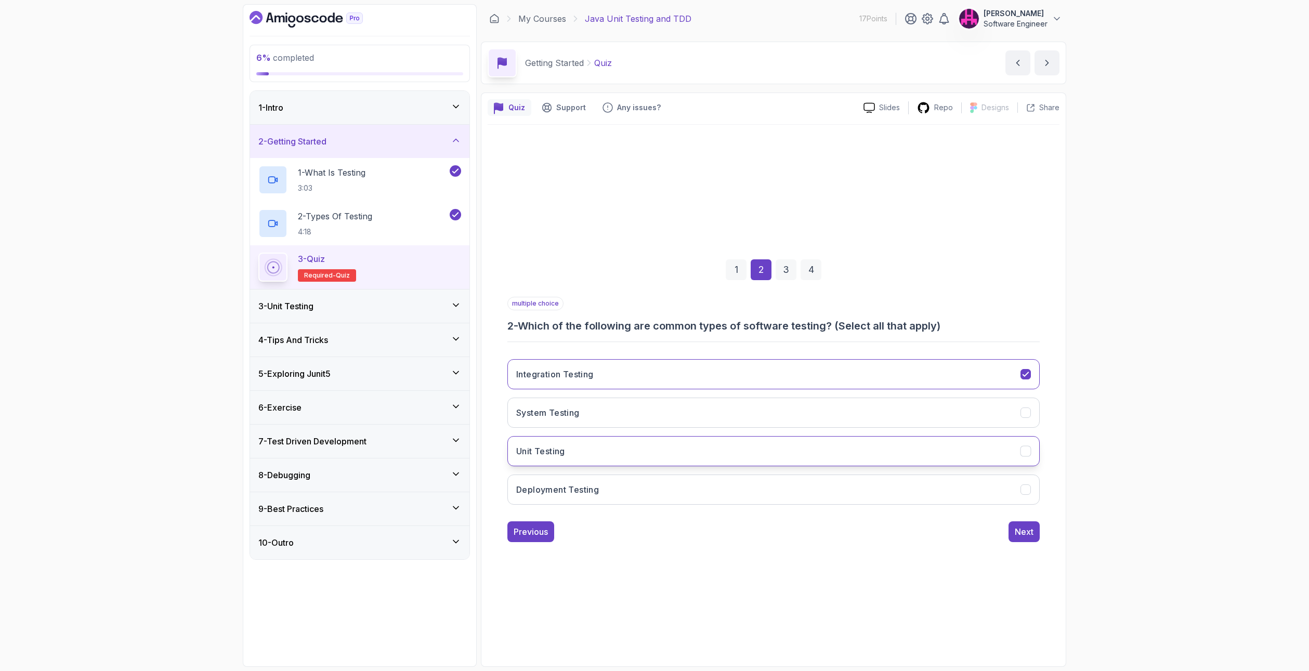
click at [859, 459] on button "Unit Testing" at bounding box center [773, 451] width 532 height 30
click at [816, 418] on button "System Testing" at bounding box center [773, 413] width 532 height 30
click at [1023, 536] on div "Next" at bounding box center [1024, 531] width 19 height 12
click at [706, 438] on button "Integration Testing" at bounding box center [773, 451] width 532 height 30
click at [1021, 529] on div "Next" at bounding box center [1024, 531] width 19 height 12
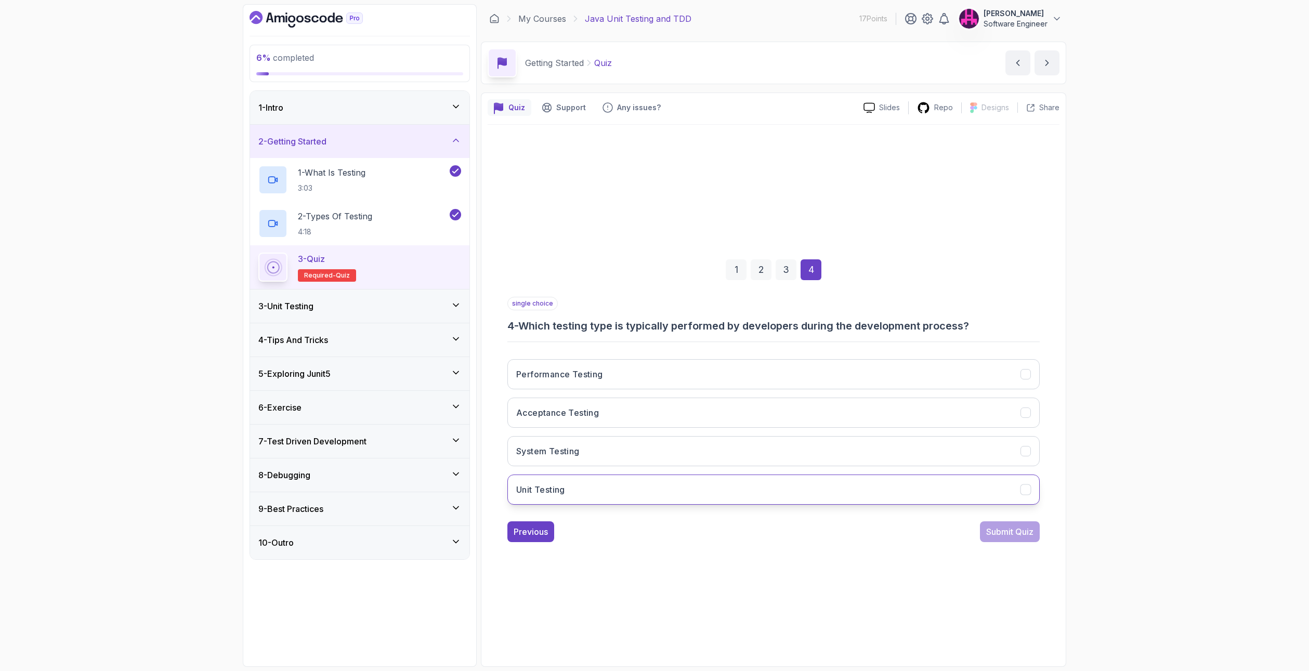
click at [649, 495] on button "Unit Testing" at bounding box center [773, 490] width 532 height 30
click at [1005, 533] on div "Submit Quiz" at bounding box center [1009, 531] width 47 height 12
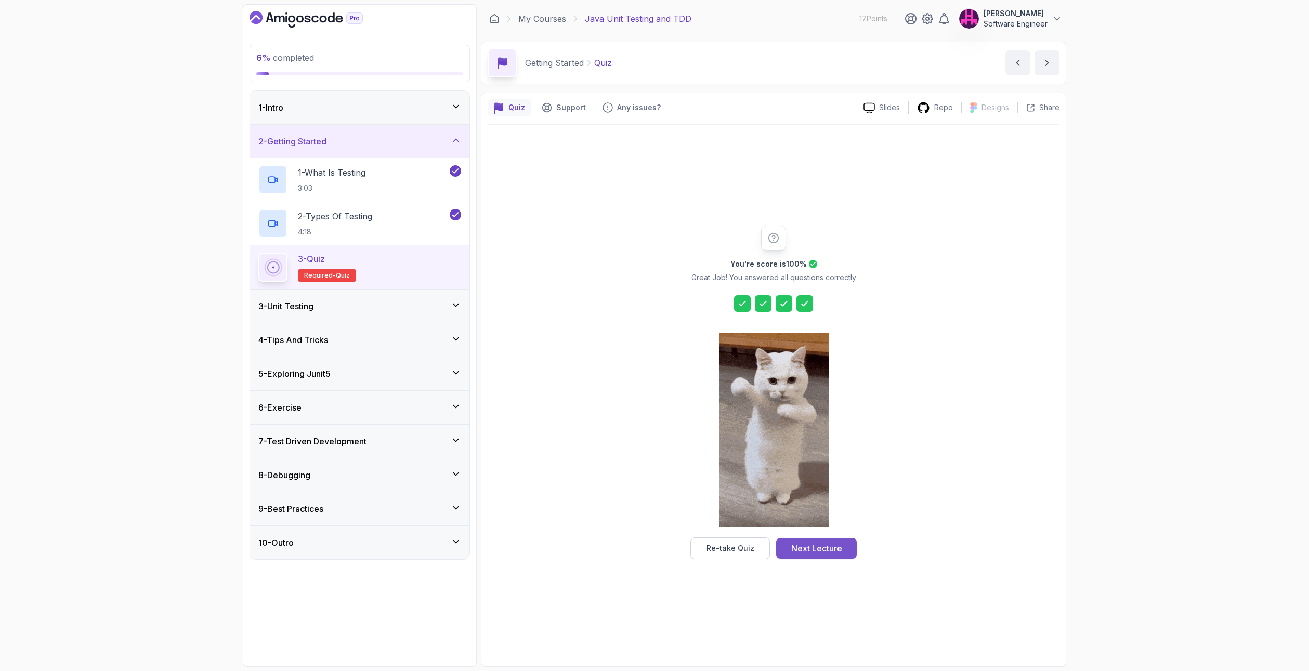
click at [815, 544] on div "Next Lecture" at bounding box center [816, 548] width 51 height 12
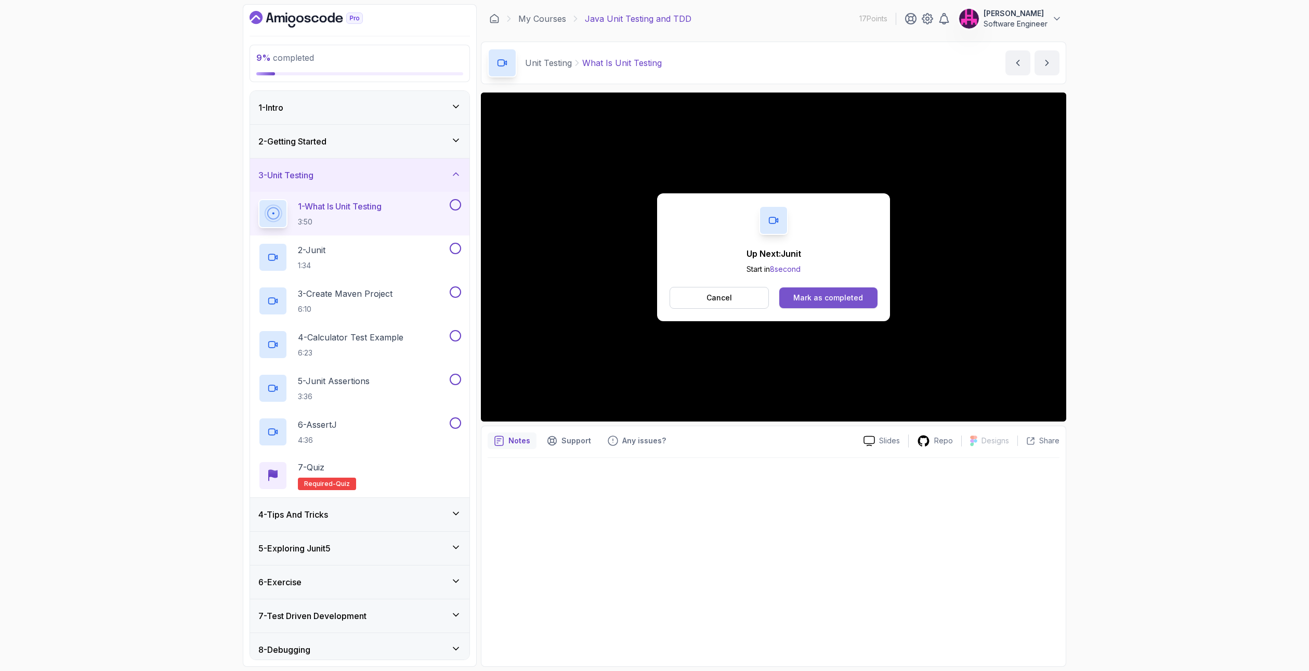
click at [812, 291] on button "Mark as completed" at bounding box center [828, 297] width 98 height 21
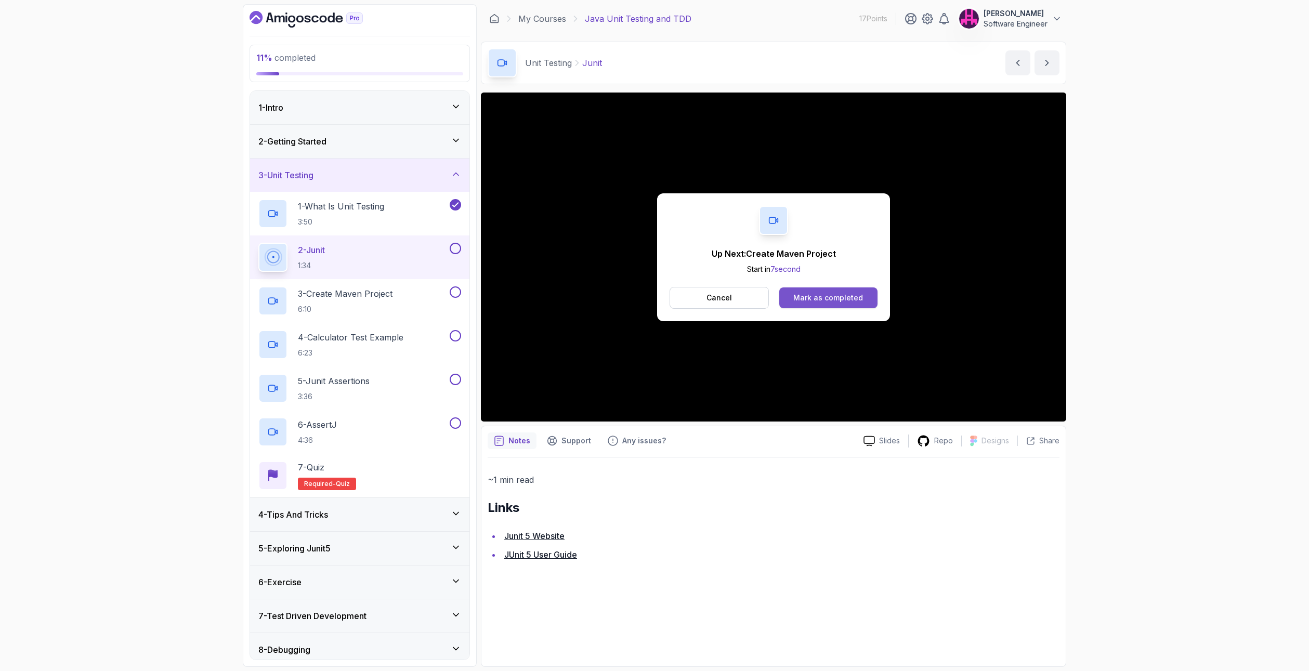
click at [809, 298] on div "Mark as completed" at bounding box center [828, 298] width 70 height 10
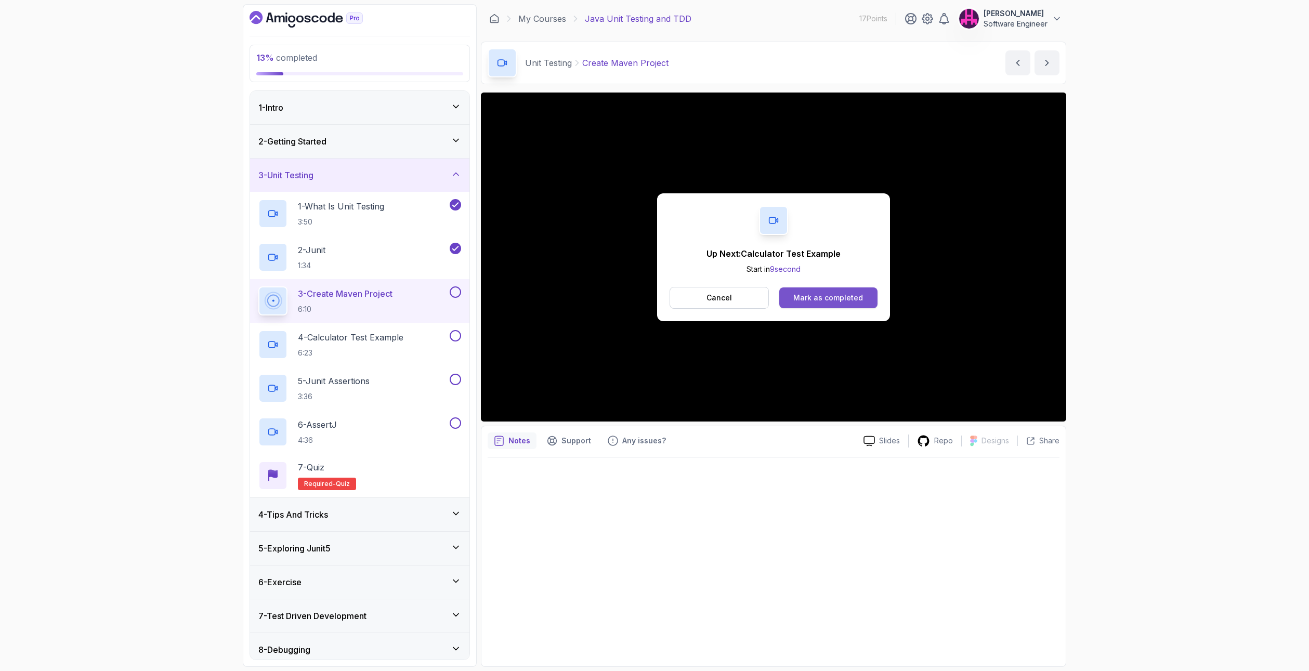
click at [806, 302] on div "Mark as completed" at bounding box center [828, 298] width 70 height 10
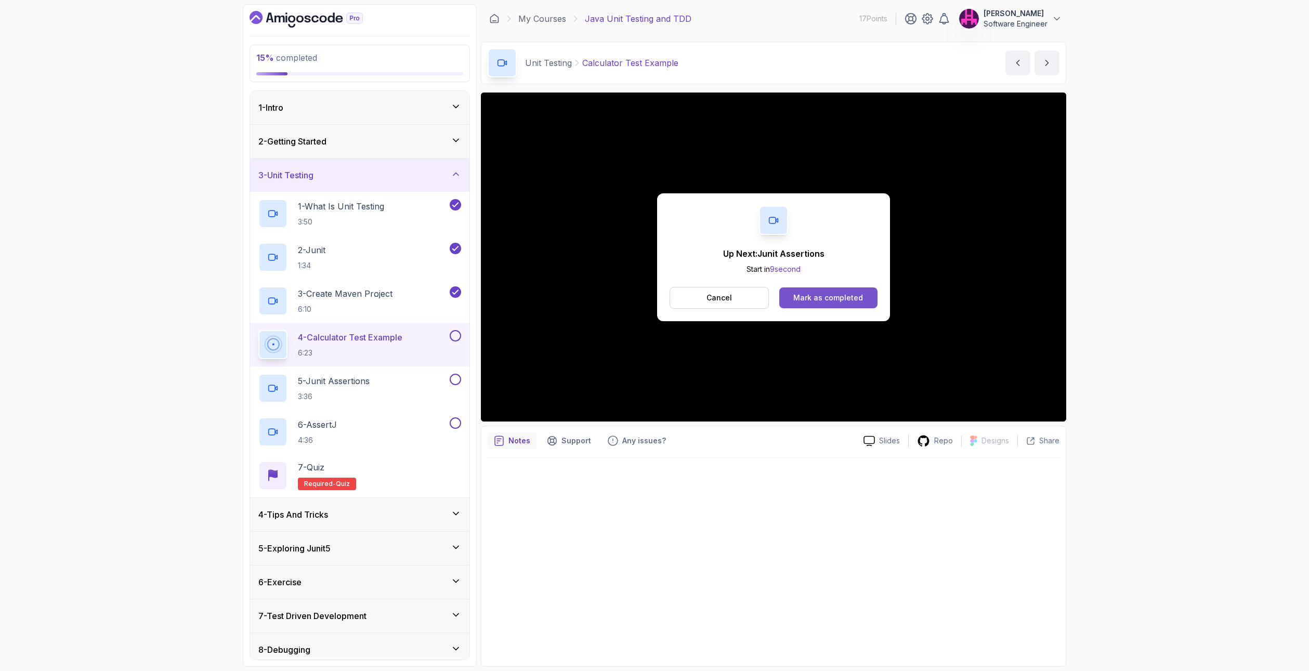
click at [814, 297] on div "Mark as completed" at bounding box center [828, 298] width 70 height 10
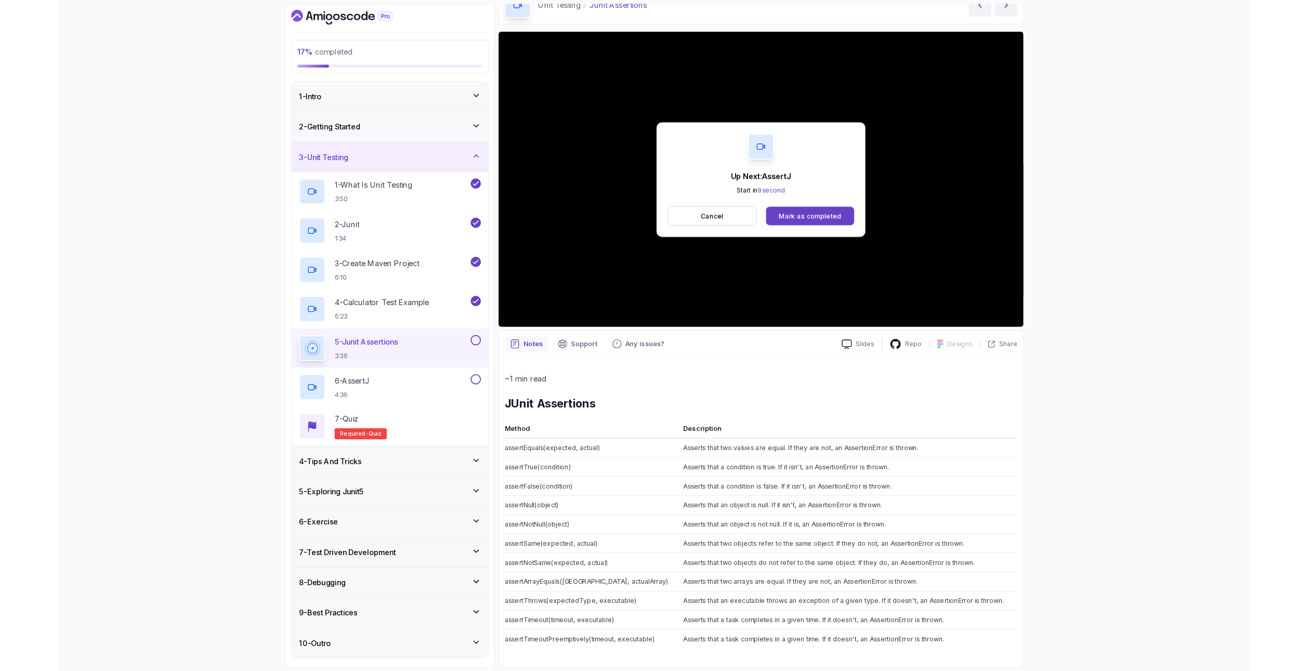
scroll to position [135, 0]
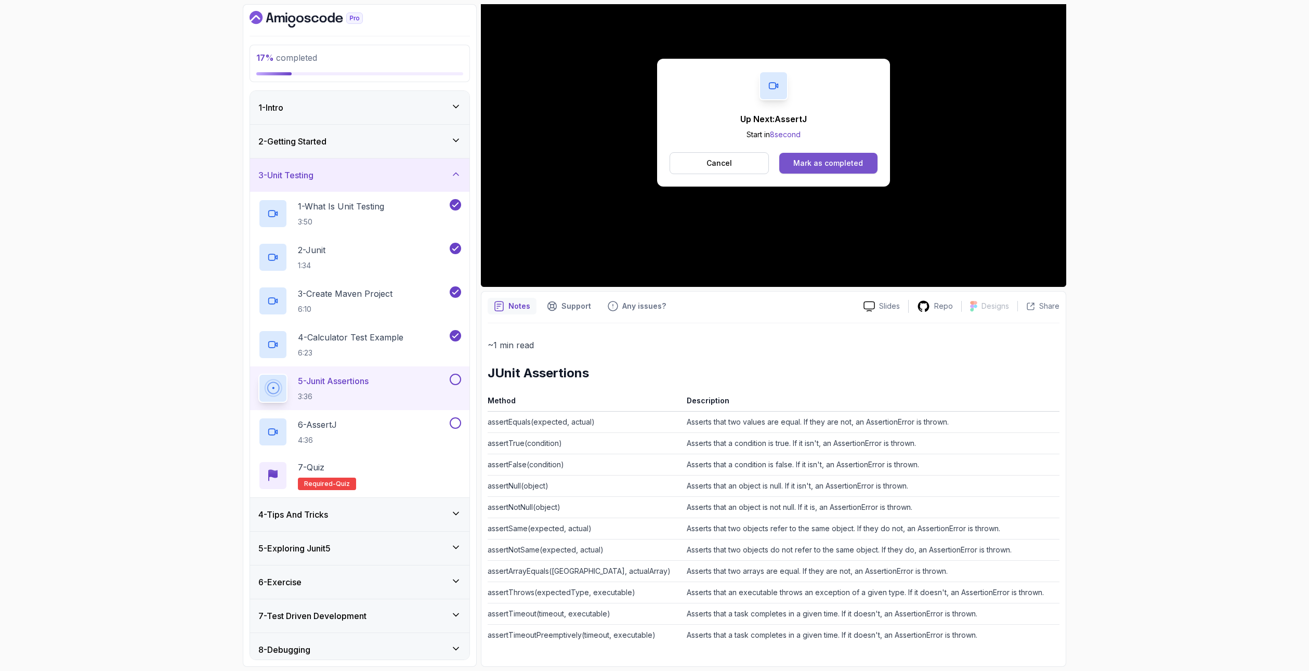
click at [794, 157] on button "Mark as completed" at bounding box center [828, 163] width 98 height 21
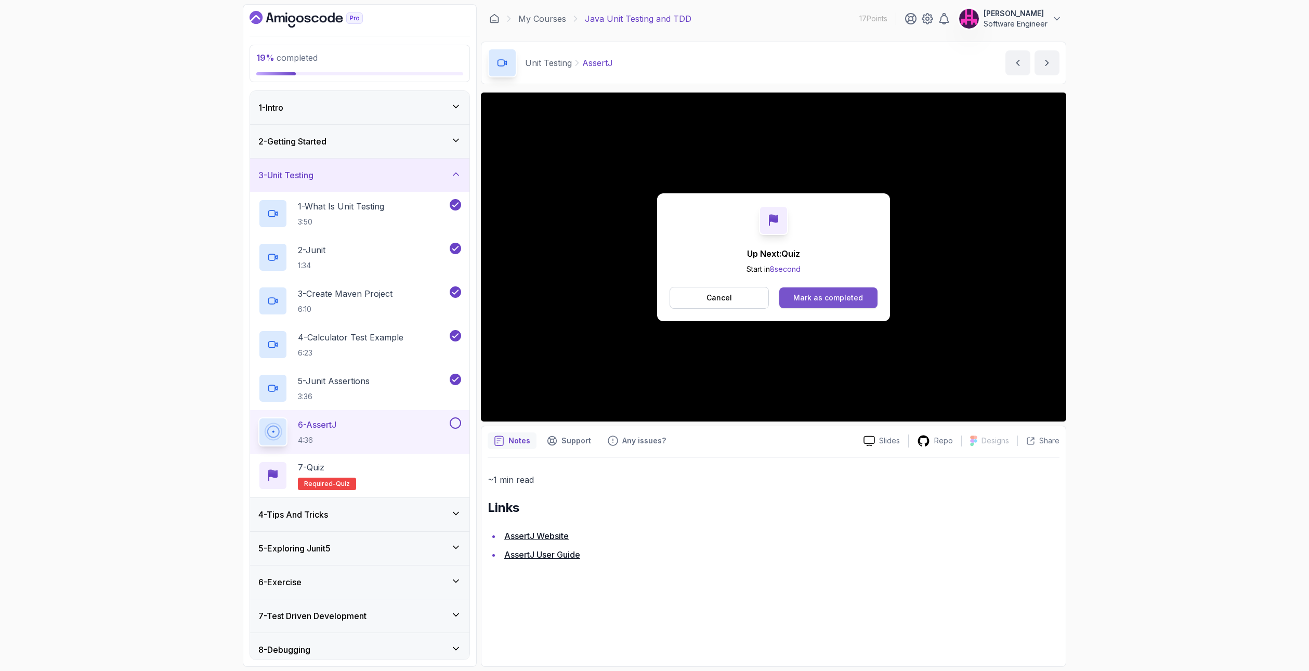
click at [818, 303] on div "Mark as completed" at bounding box center [828, 298] width 70 height 10
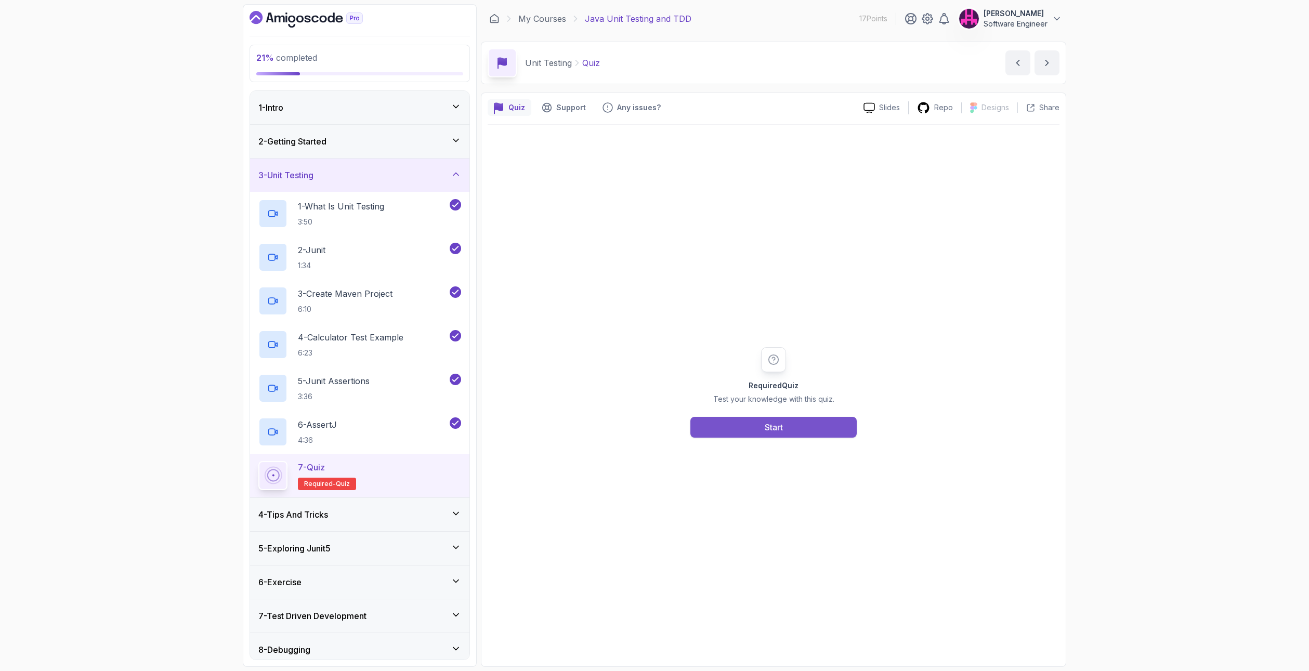
click at [759, 437] on button "Start" at bounding box center [773, 427] width 166 height 21
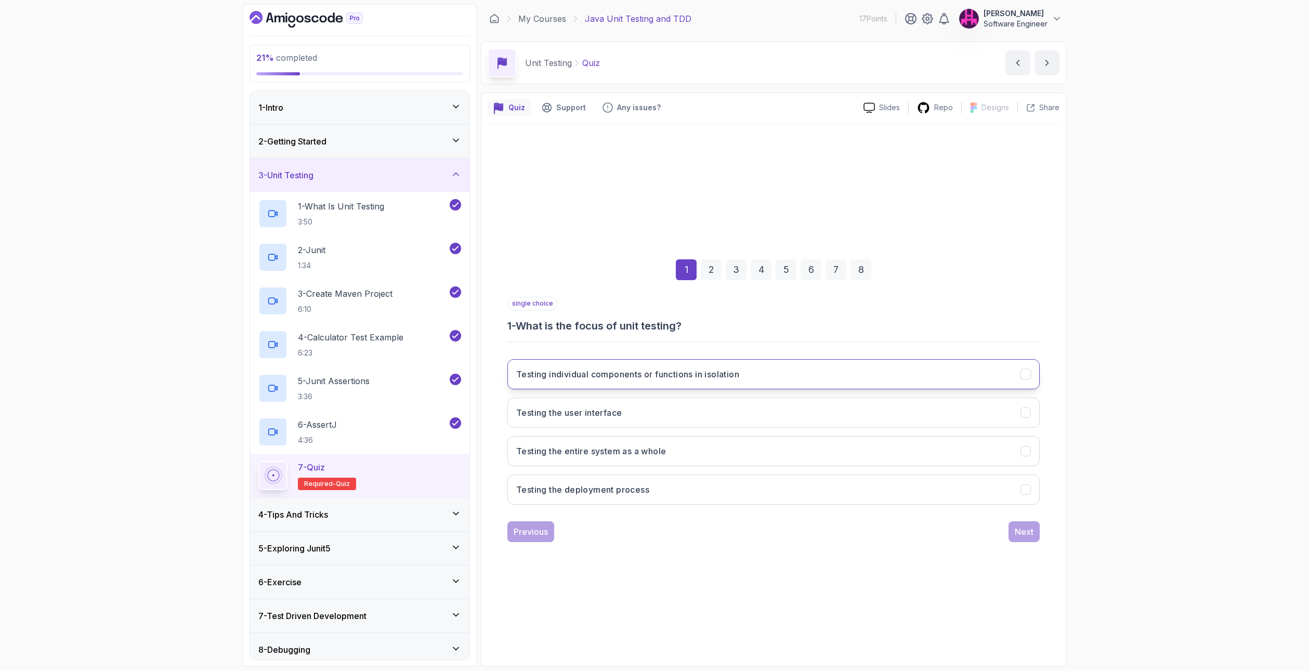
click at [747, 375] on button "Testing individual components or functions in isolation" at bounding box center [773, 374] width 532 height 30
click at [1015, 534] on div "Next" at bounding box center [1024, 531] width 19 height 12
click at [703, 378] on button "Annotations for defining test methods" at bounding box center [773, 374] width 532 height 30
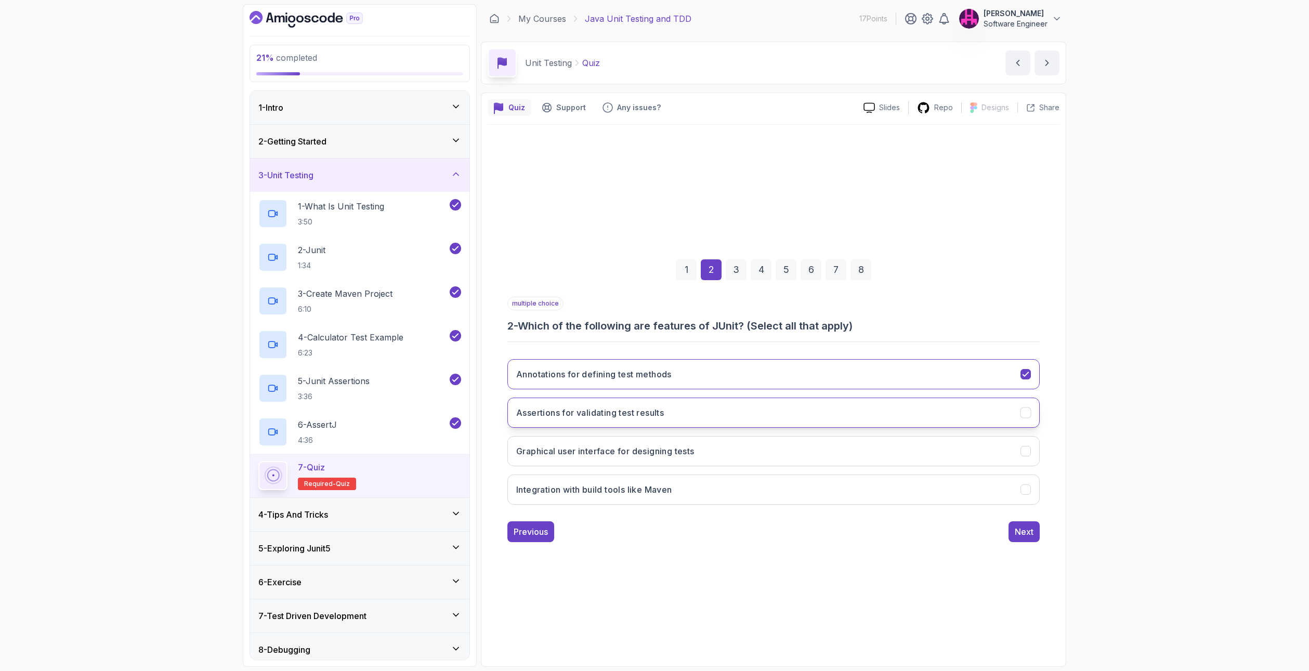
click at [952, 416] on button "Assertions for validating test results" at bounding box center [773, 413] width 532 height 30
click at [1028, 531] on div "Next" at bounding box center [1024, 531] width 19 height 12
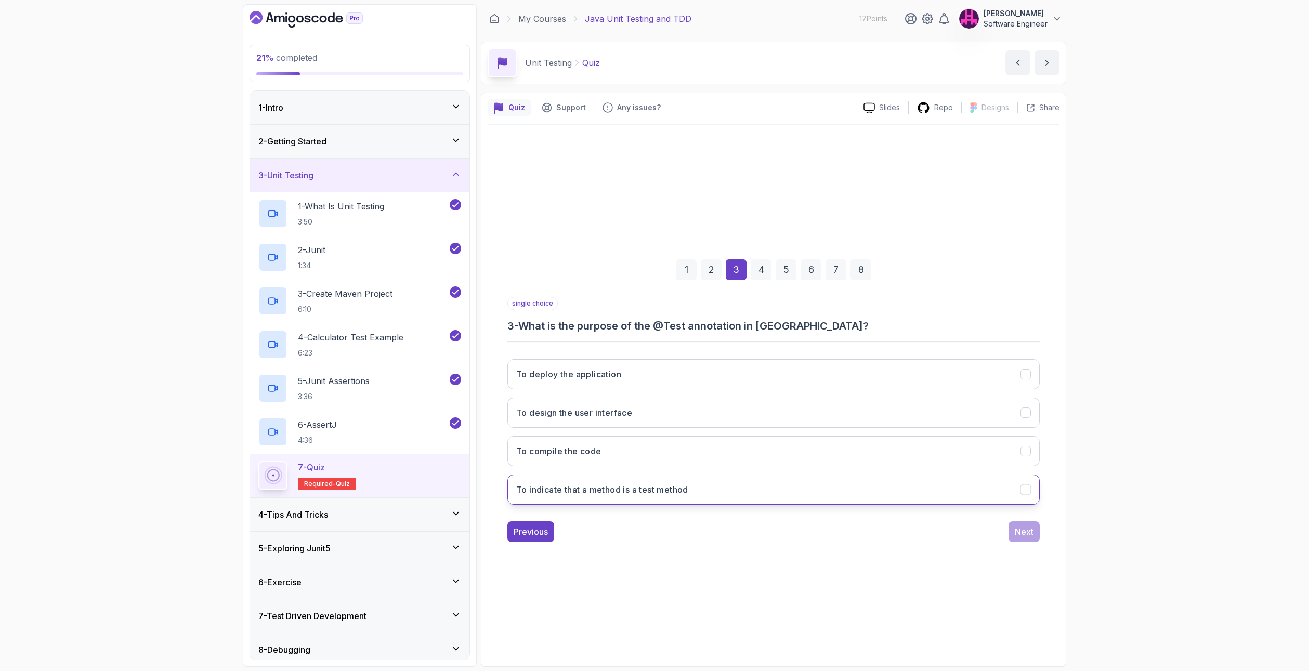
click at [667, 495] on h3 "To indicate that a method is a test method" at bounding box center [602, 489] width 172 height 12
click at [1035, 535] on button "Next" at bounding box center [1023, 531] width 31 height 21
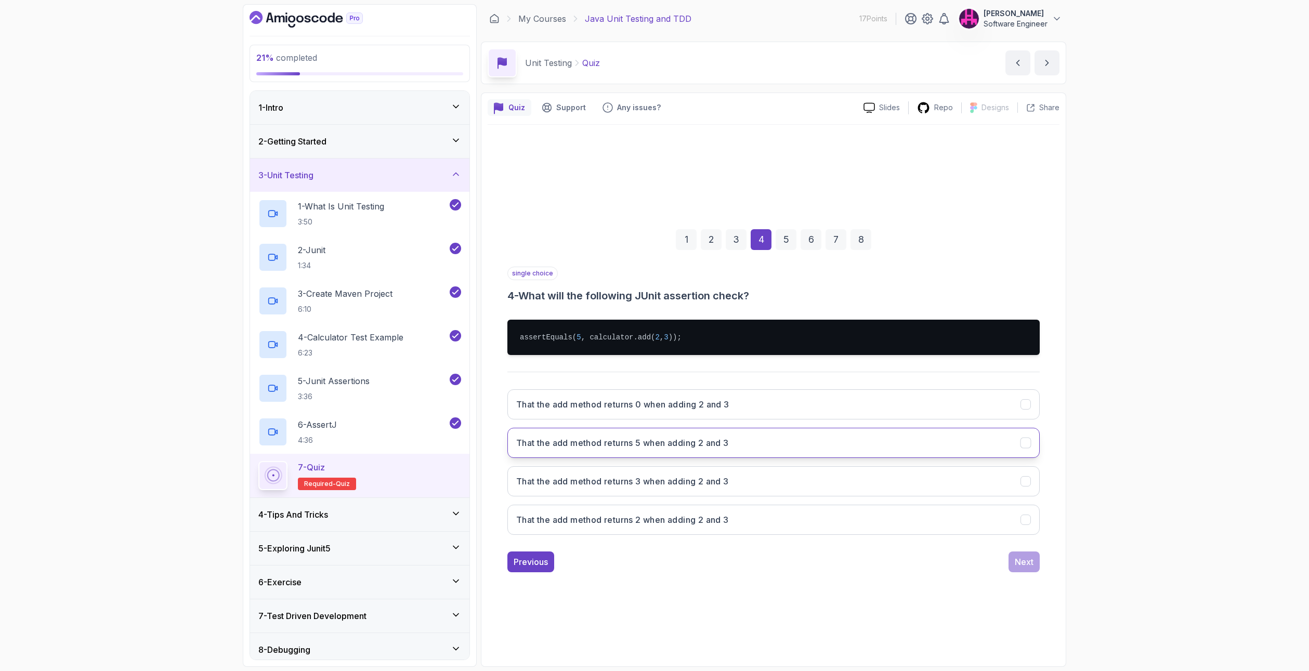
click at [566, 452] on button "That the add method returns 5 when adding 2 and 3" at bounding box center [773, 443] width 532 height 30
click at [1037, 561] on button "Next" at bounding box center [1023, 561] width 31 height 21
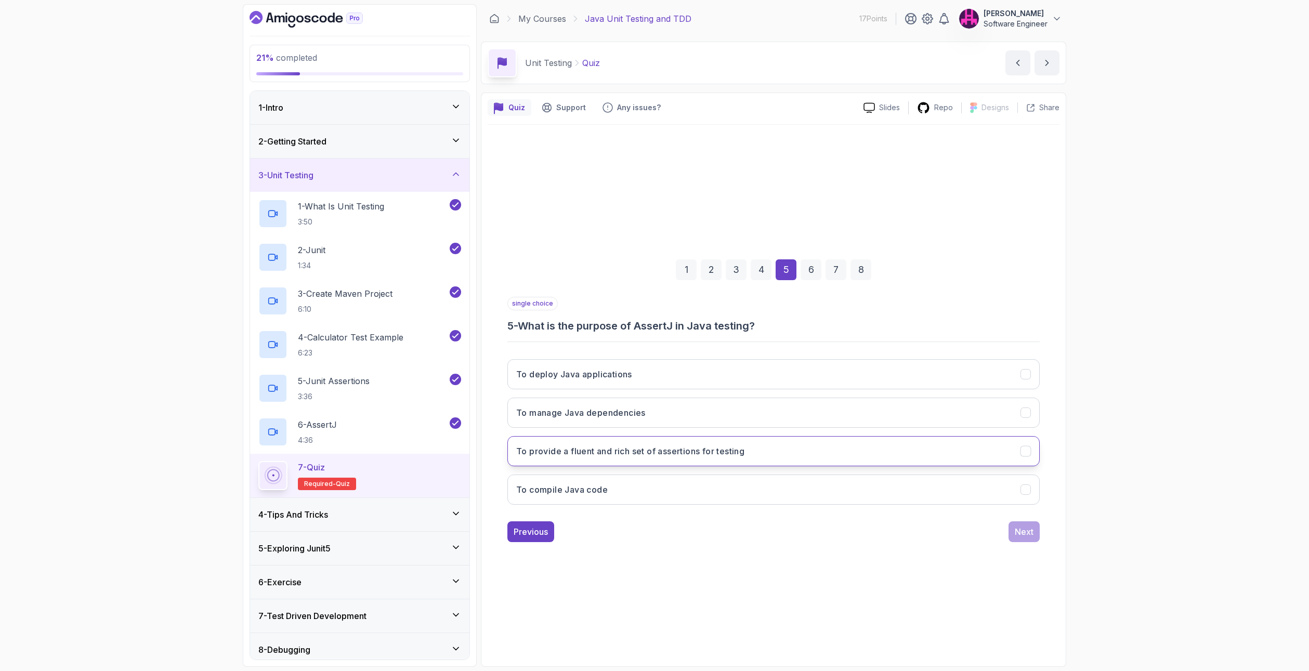
click at [664, 454] on h3 "To provide a fluent and rich set of assertions for testing" at bounding box center [630, 451] width 228 height 12
click at [1029, 537] on div "Next" at bounding box center [1024, 531] width 19 height 12
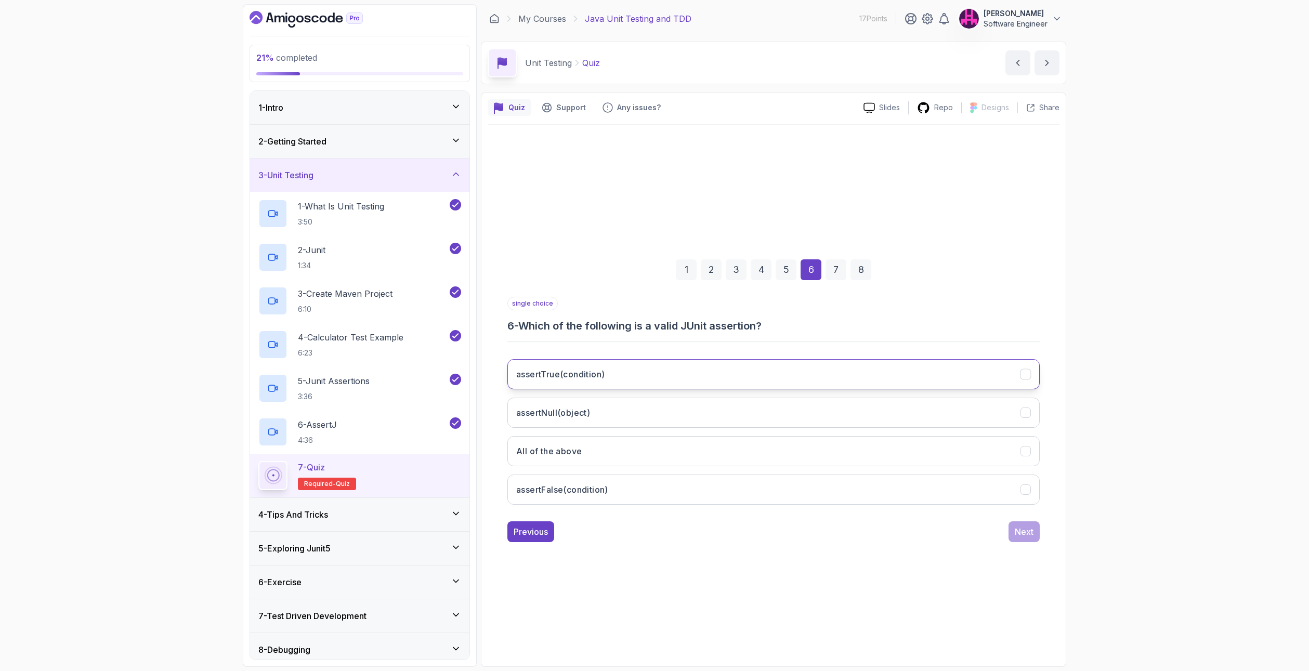
click at [656, 376] on button "assertTrue(condition)" at bounding box center [773, 374] width 532 height 30
click at [656, 412] on button "assertNull(object)" at bounding box center [773, 413] width 532 height 30
click at [1025, 489] on icon "assertFalse(condition)" at bounding box center [1026, 490] width 10 height 10
click at [1027, 414] on icon "assertNull(object)" at bounding box center [1026, 413] width 10 height 10
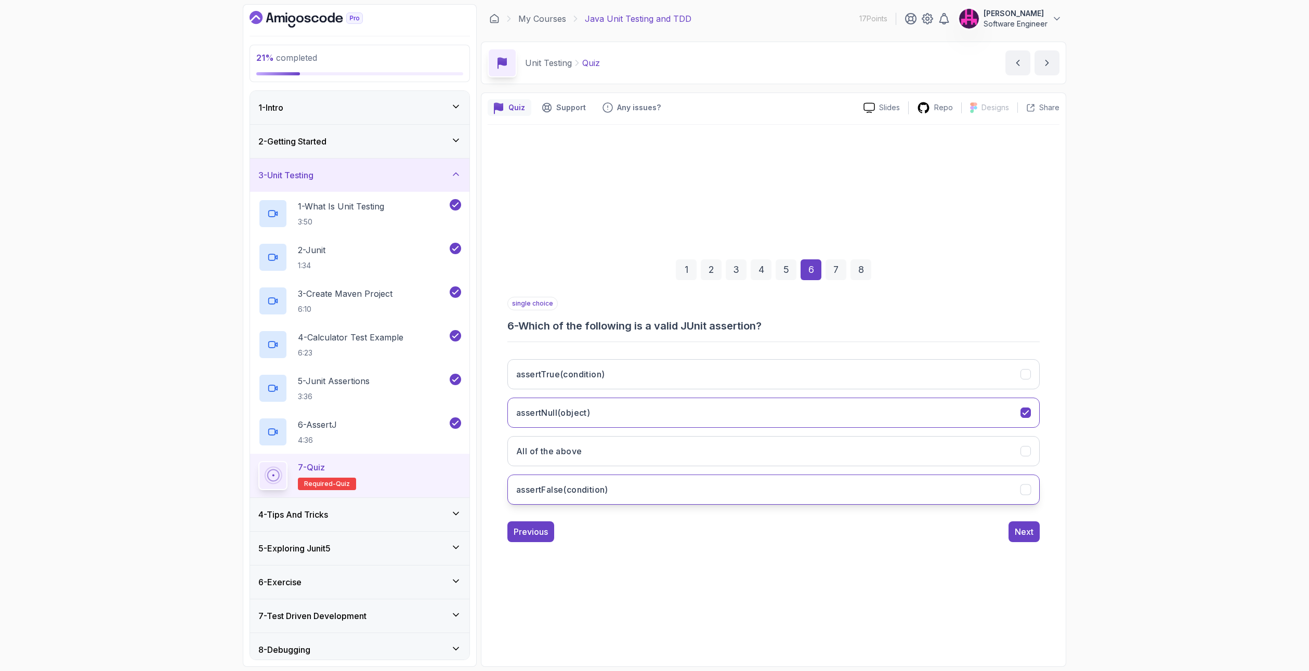
click at [1018, 492] on button "assertFalse(condition)" at bounding box center [773, 490] width 532 height 30
click at [1013, 407] on button "assertNull(object)" at bounding box center [773, 413] width 532 height 30
click at [1026, 530] on div "Next" at bounding box center [1024, 531] width 19 height 12
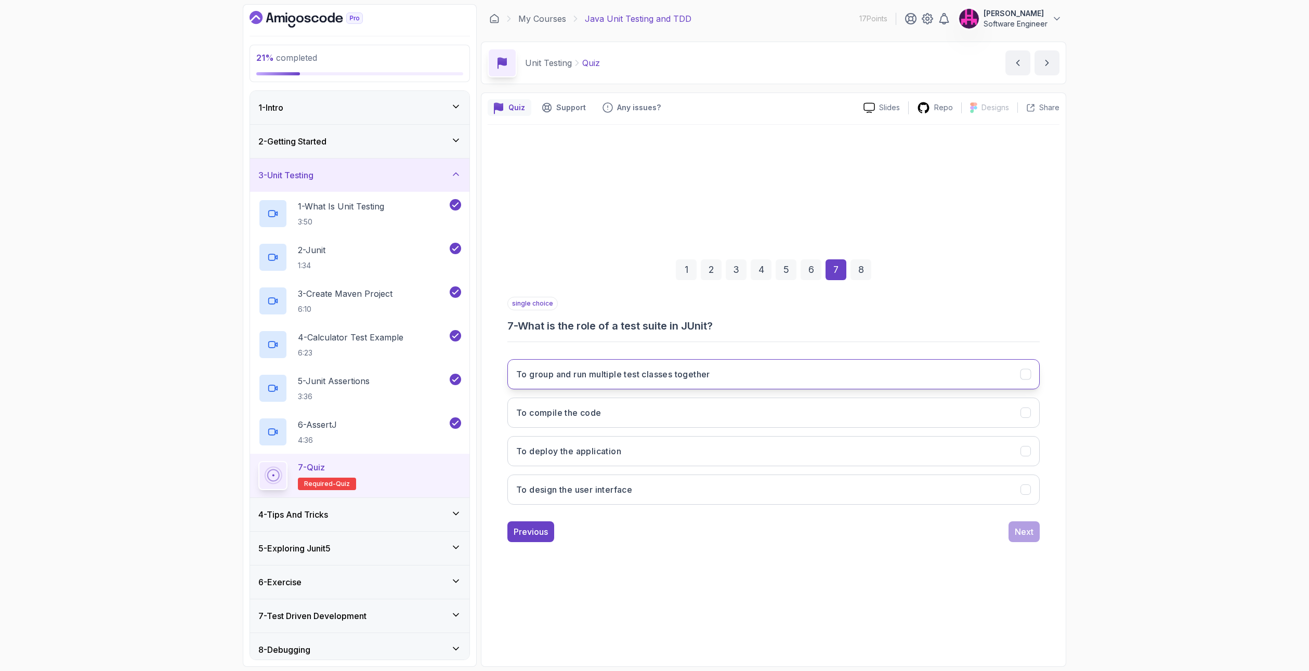
click at [620, 374] on h3 "To group and run multiple test classes together" at bounding box center [613, 374] width 194 height 12
click at [1022, 535] on div "Next" at bounding box center [1024, 531] width 19 height 12
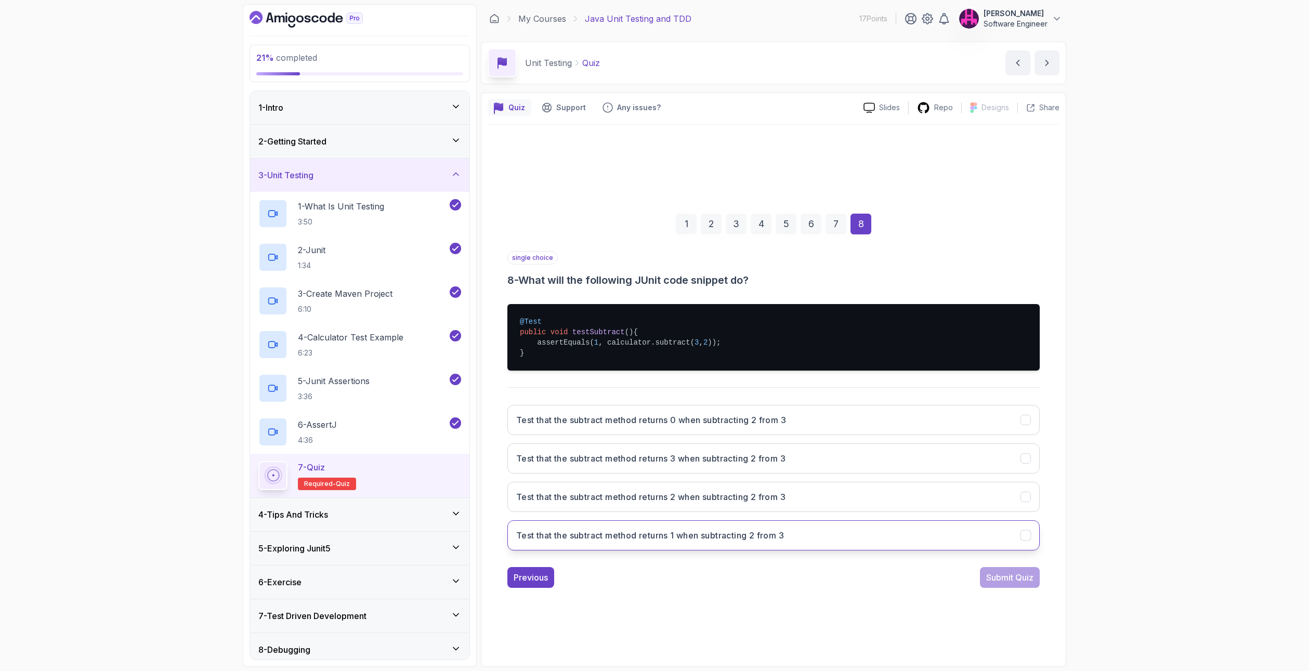
click at [624, 531] on h3 "Test that the subtract method returns 1 when subtracting 2 from 3" at bounding box center [650, 535] width 268 height 12
click at [1007, 577] on div "Submit Quiz" at bounding box center [1009, 577] width 47 height 12
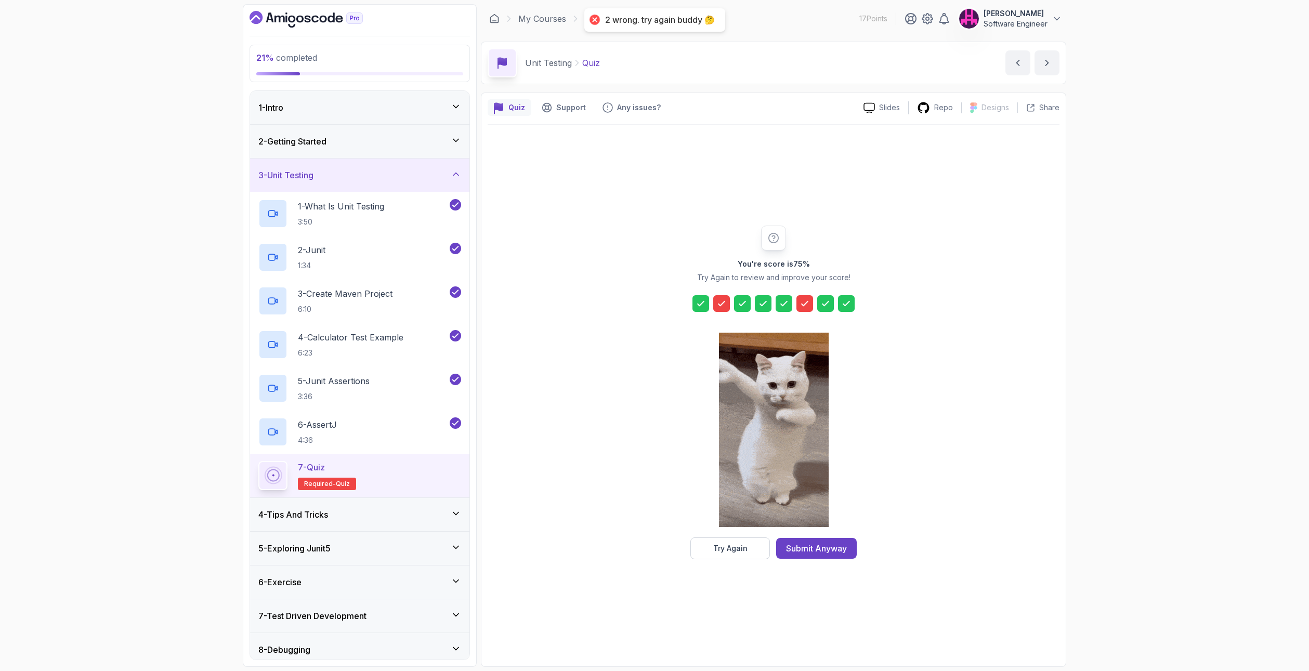
click at [803, 303] on icon at bounding box center [804, 303] width 10 height 10
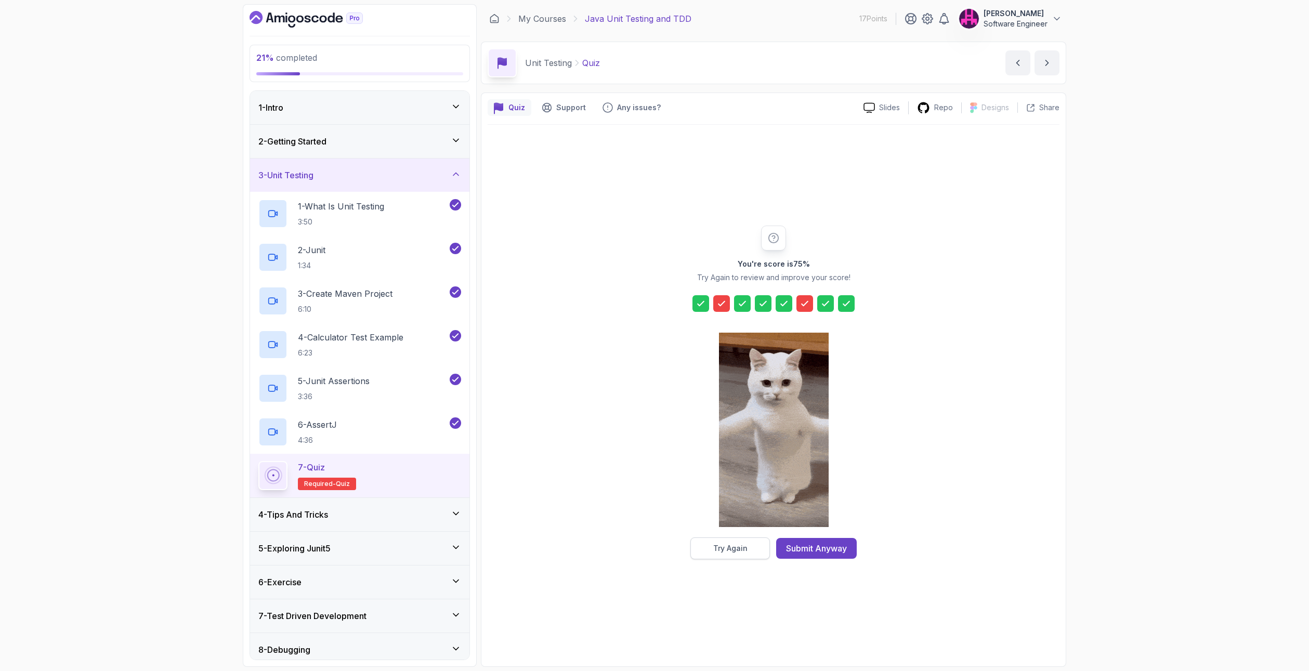
click at [719, 552] on div "Try Again" at bounding box center [730, 548] width 34 height 10
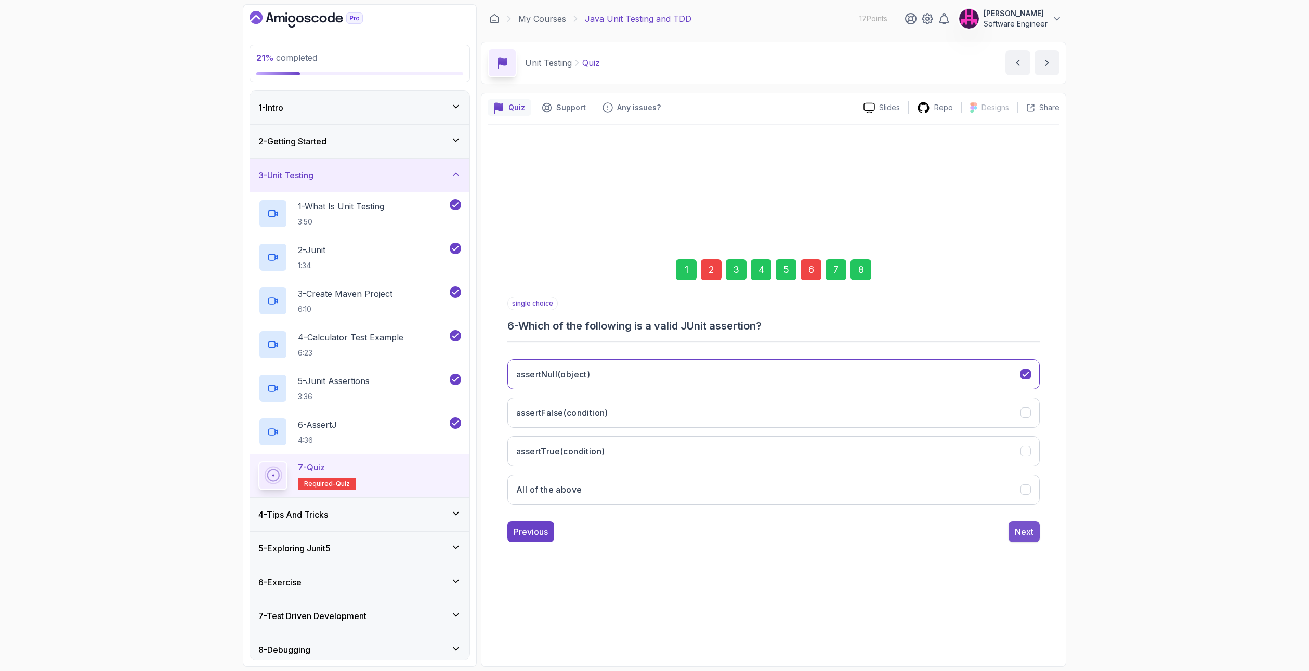
click at [1024, 530] on div "Next" at bounding box center [1024, 531] width 19 height 12
click at [538, 535] on div "Previous" at bounding box center [531, 531] width 34 height 12
click at [603, 415] on h3 "assertTrue(condition)" at bounding box center [560, 412] width 88 height 12
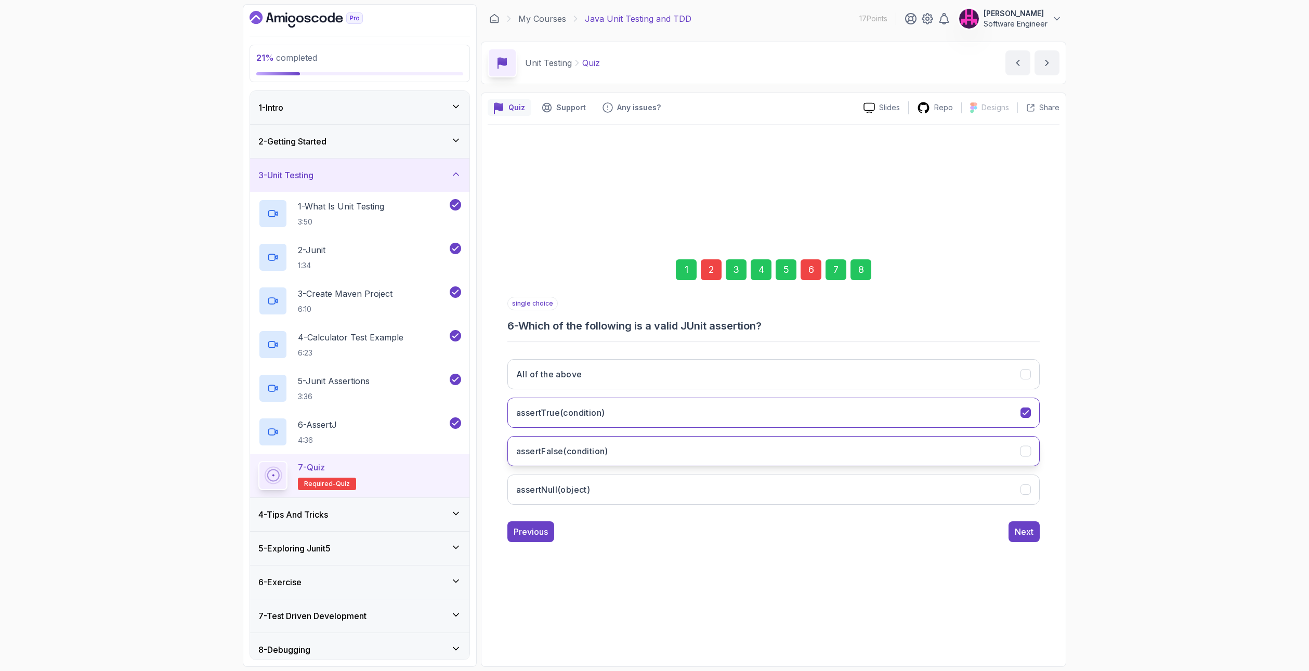
click at [680, 452] on button "assertFalse(condition)" at bounding box center [773, 451] width 532 height 30
click at [635, 383] on button "All of the above" at bounding box center [773, 374] width 532 height 30
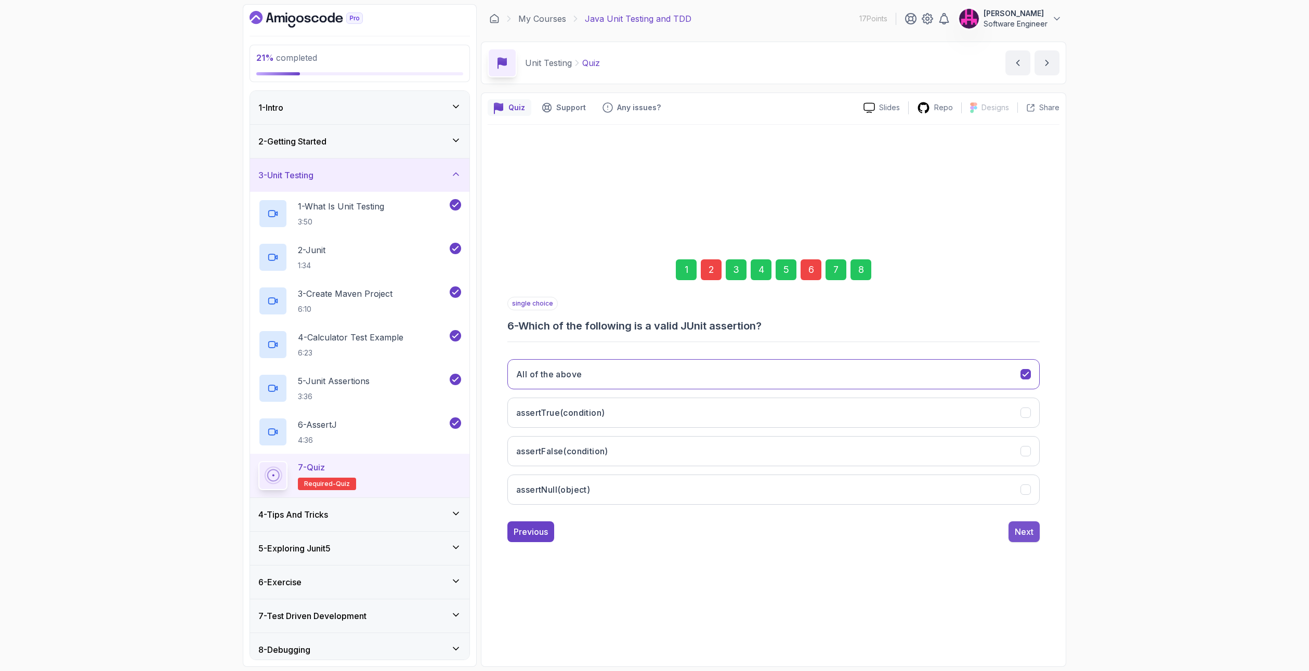
click at [1015, 535] on div "Next" at bounding box center [1024, 531] width 19 height 12
click at [1026, 411] on icon "To compile the code" at bounding box center [1026, 413] width 10 height 10
click at [937, 380] on button "To group and run multiple test classes together" at bounding box center [773, 374] width 532 height 30
click at [1025, 533] on div "Next" at bounding box center [1024, 531] width 19 height 12
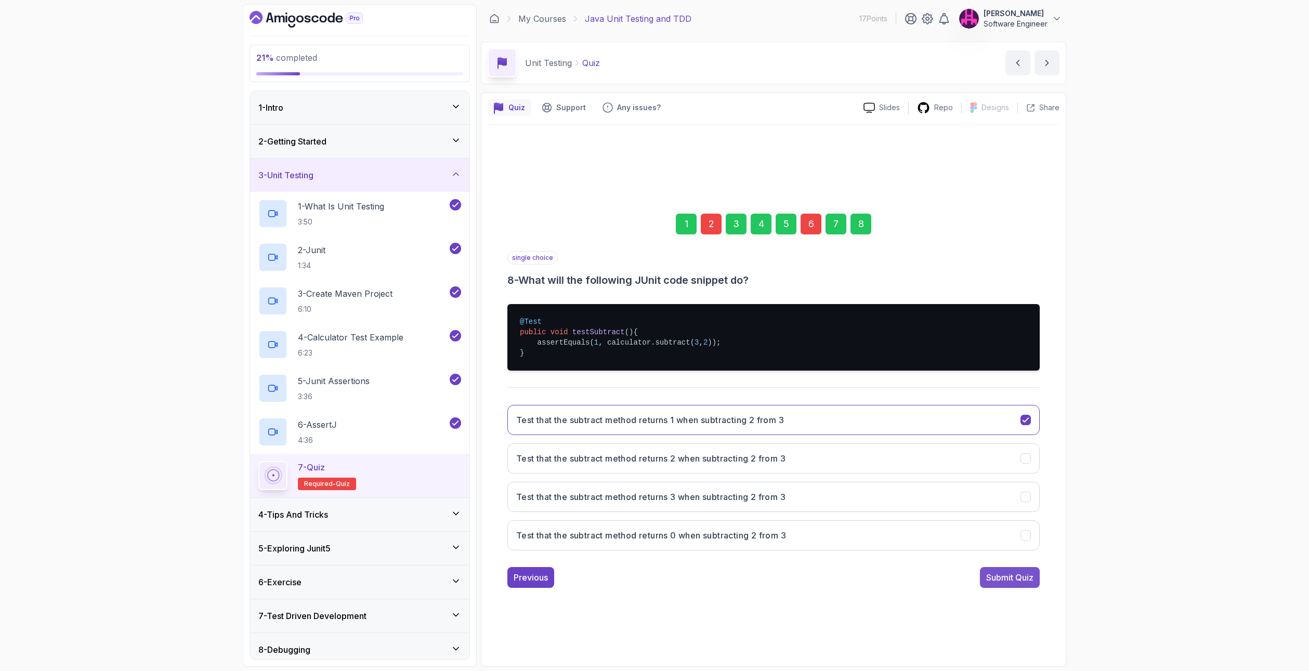
click at [1011, 578] on div "Submit Quiz" at bounding box center [1009, 577] width 47 height 12
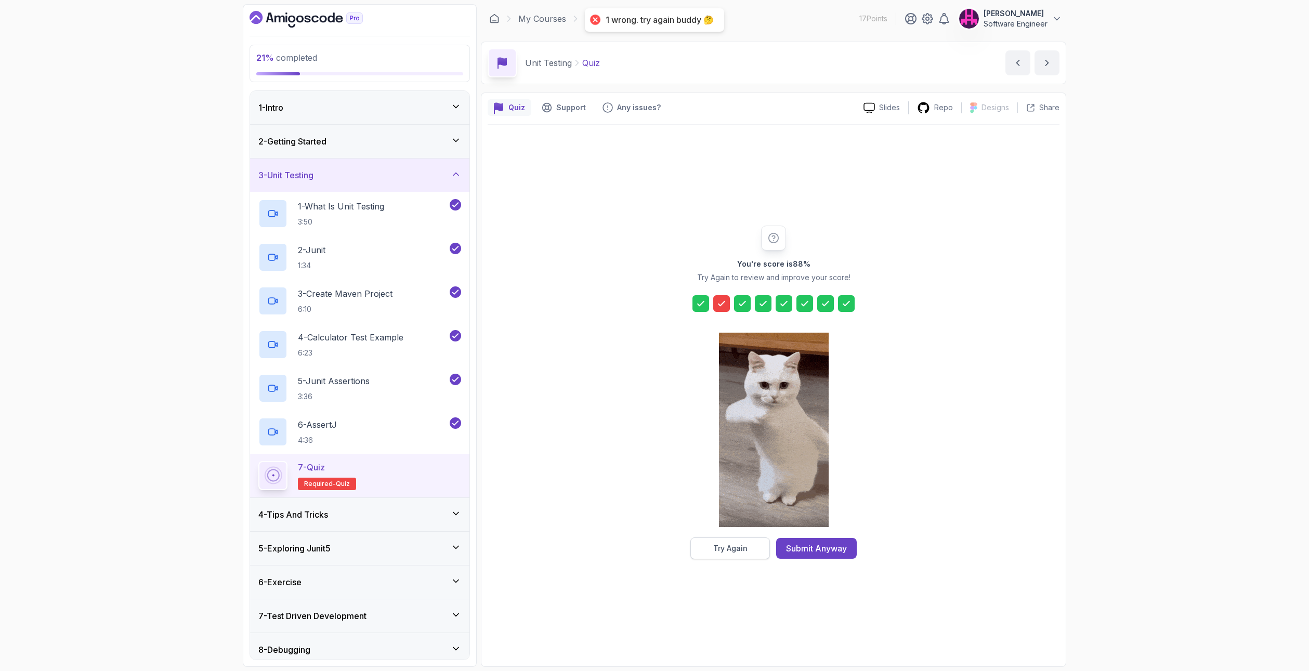
click at [740, 547] on div "Try Again" at bounding box center [730, 548] width 34 height 10
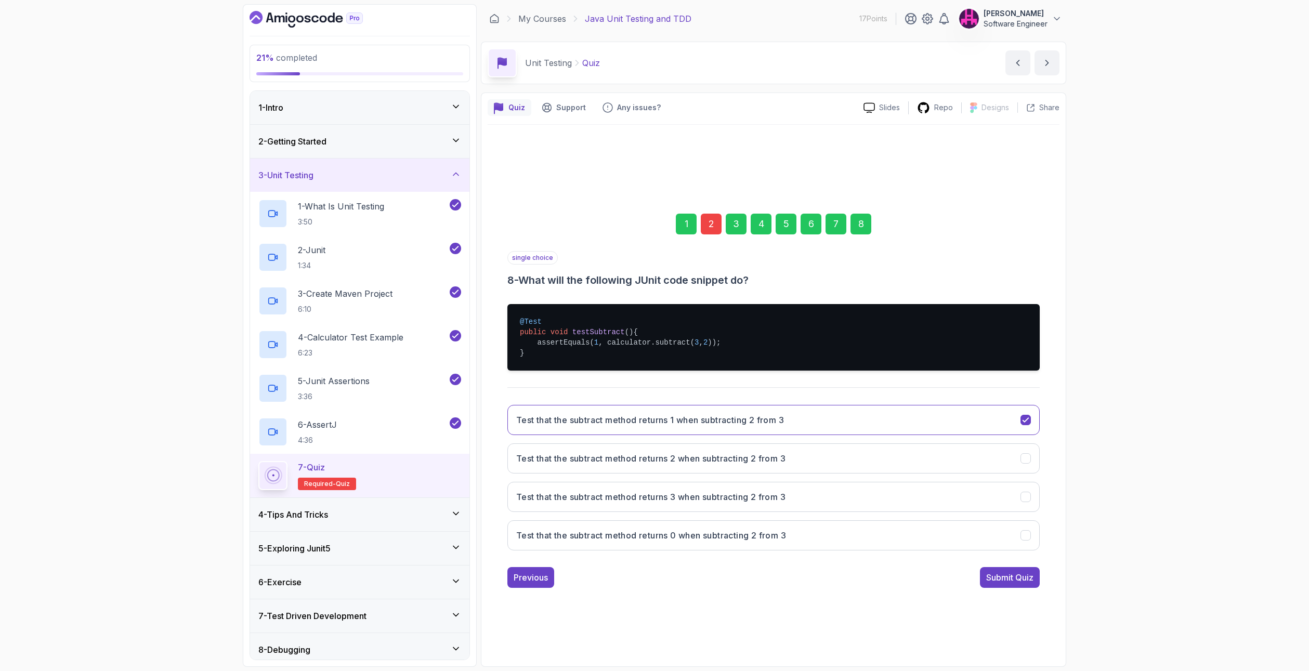
click at [707, 223] on div "2" at bounding box center [711, 224] width 21 height 21
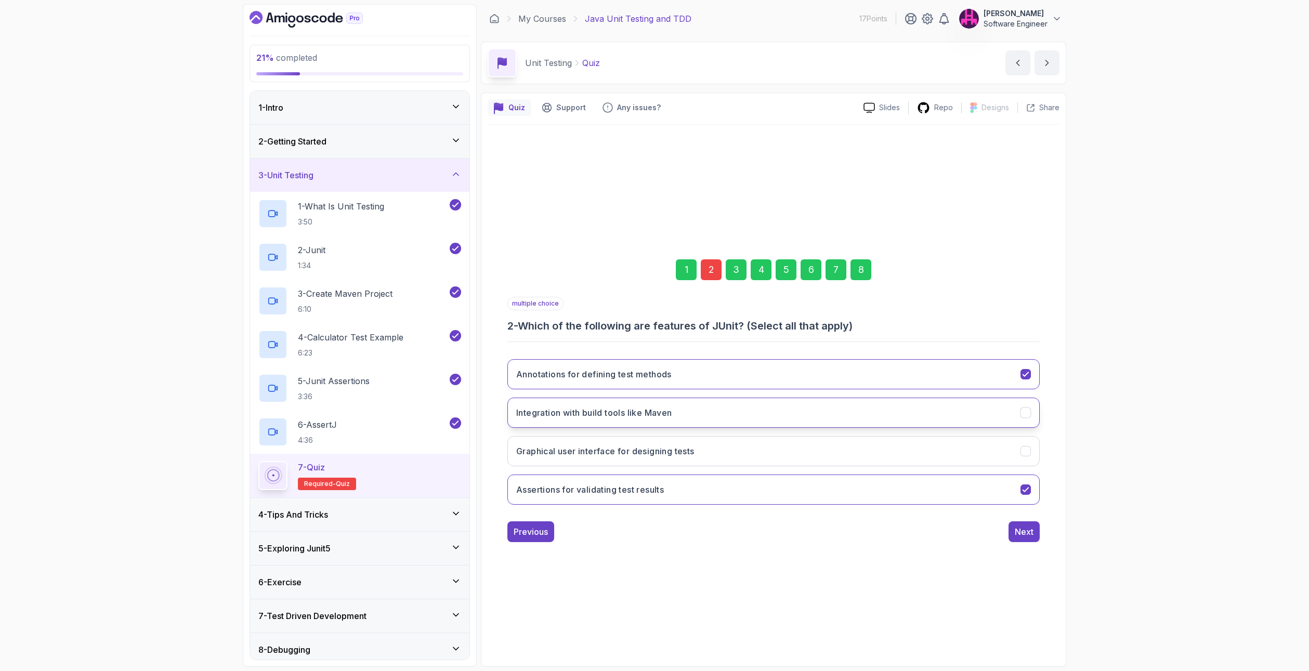
click at [1021, 408] on icon "Integration with build tools like Maven" at bounding box center [1026, 413] width 10 height 10
click at [1019, 530] on div "Next" at bounding box center [1024, 531] width 19 height 12
click at [860, 264] on div "8" at bounding box center [860, 269] width 21 height 21
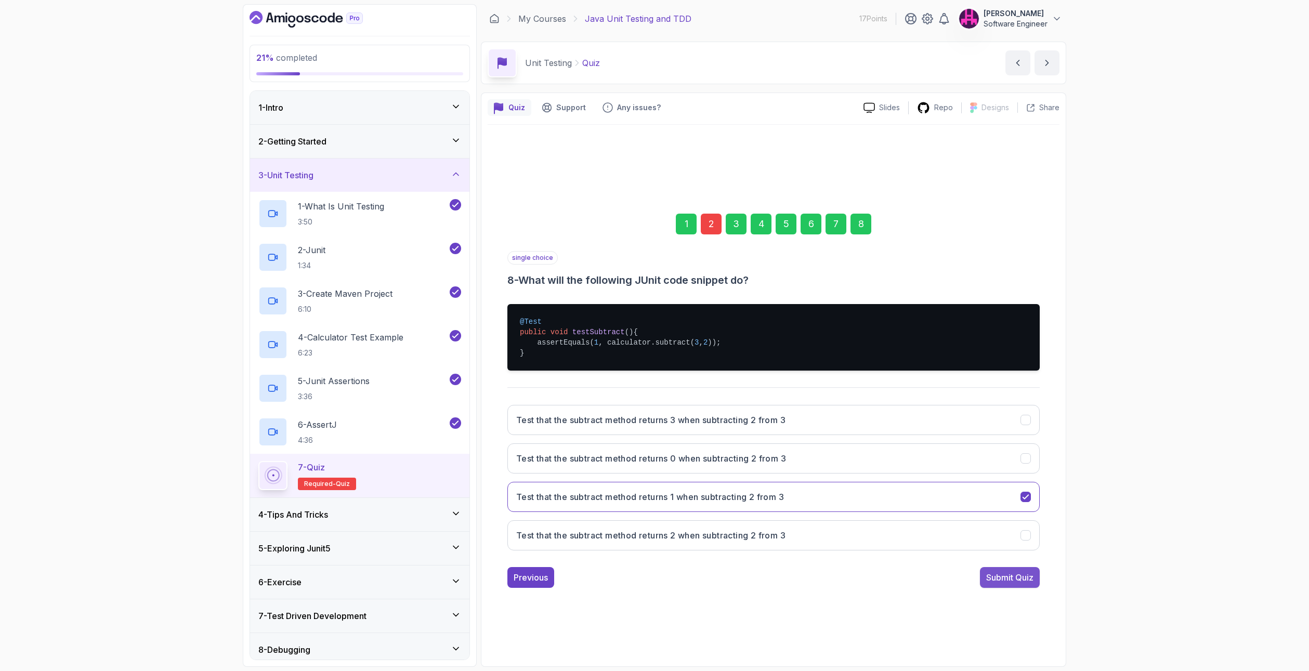
click at [1022, 571] on button "Submit Quiz" at bounding box center [1010, 577] width 60 height 21
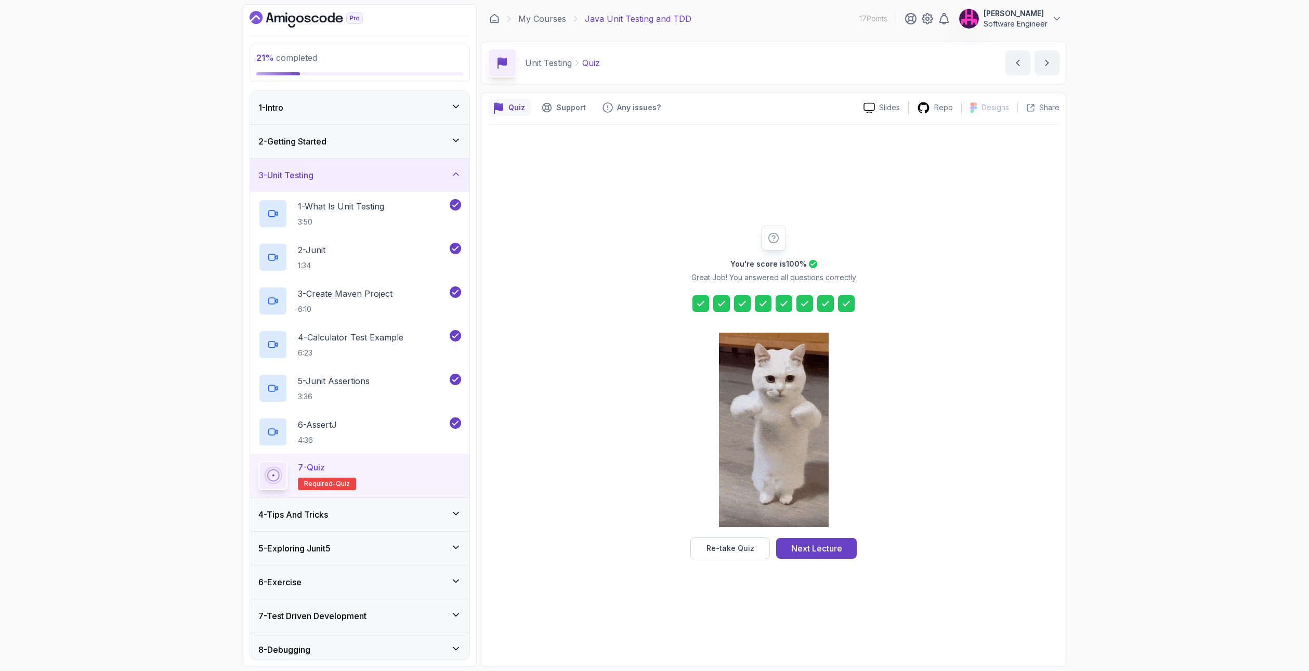
drag, startPoint x: 812, startPoint y: 547, endPoint x: 814, endPoint y: 555, distance: 8.2
click at [814, 550] on div "Next Lecture" at bounding box center [816, 548] width 51 height 12
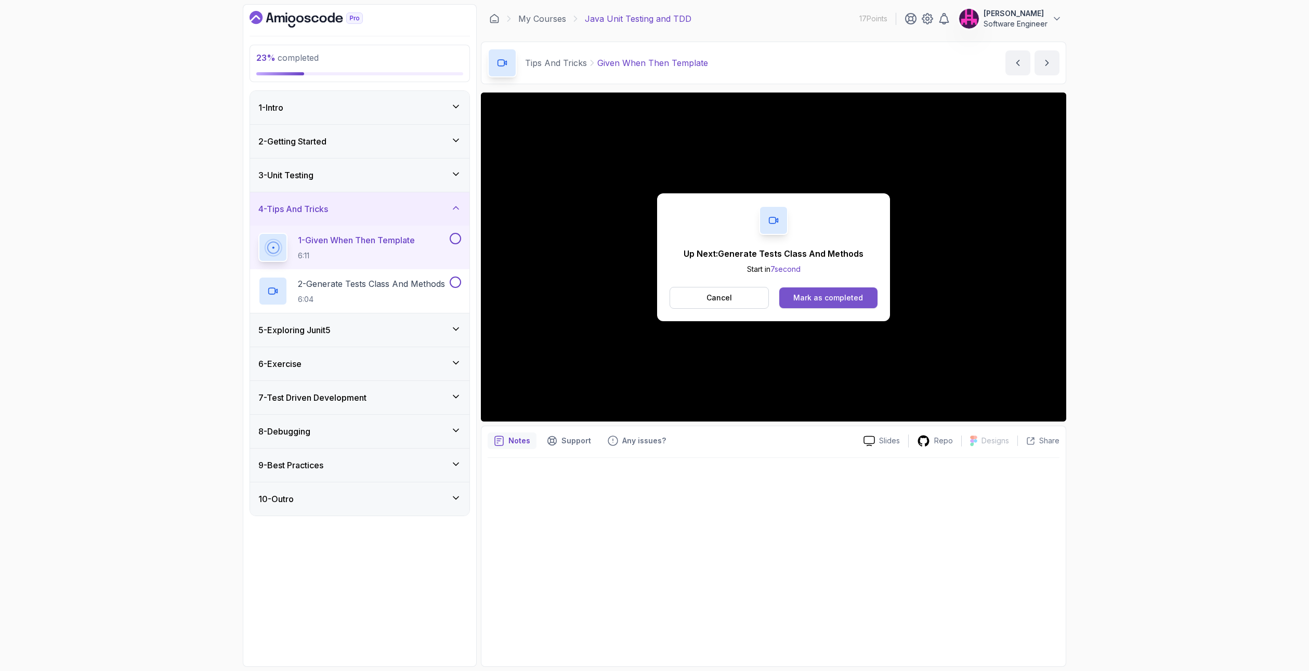
click at [812, 297] on div "Mark as completed" at bounding box center [828, 298] width 70 height 10
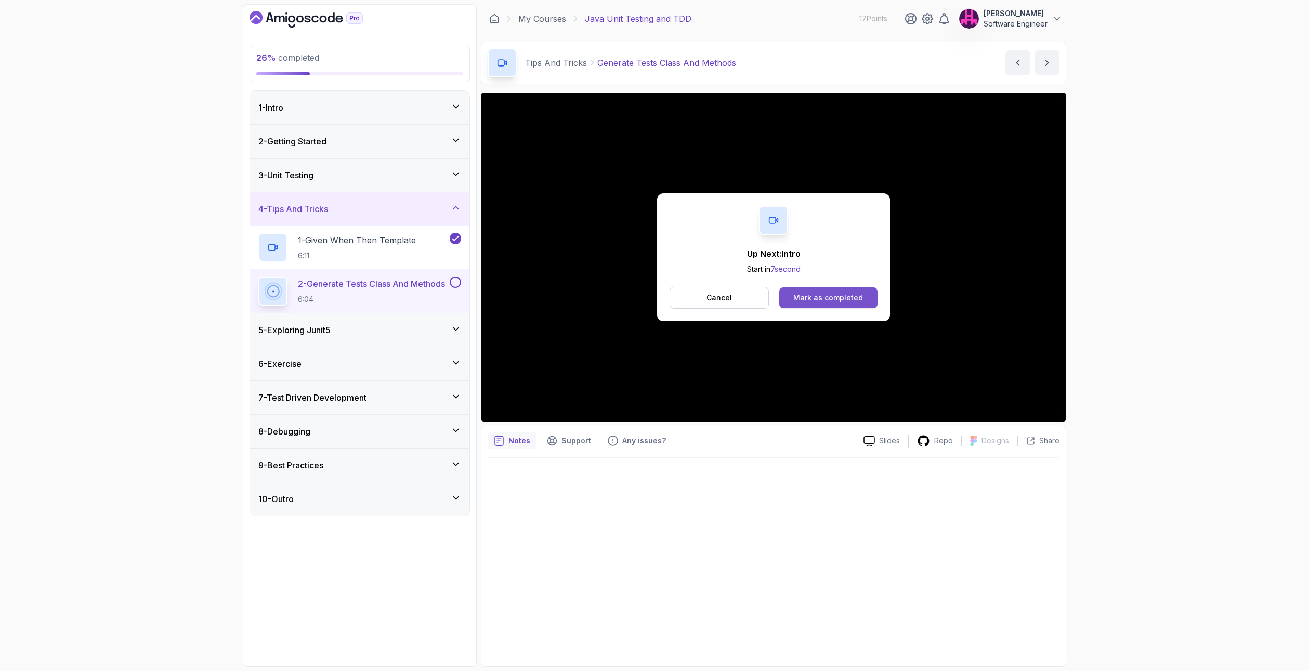
click at [831, 304] on button "Mark as completed" at bounding box center [828, 297] width 98 height 21
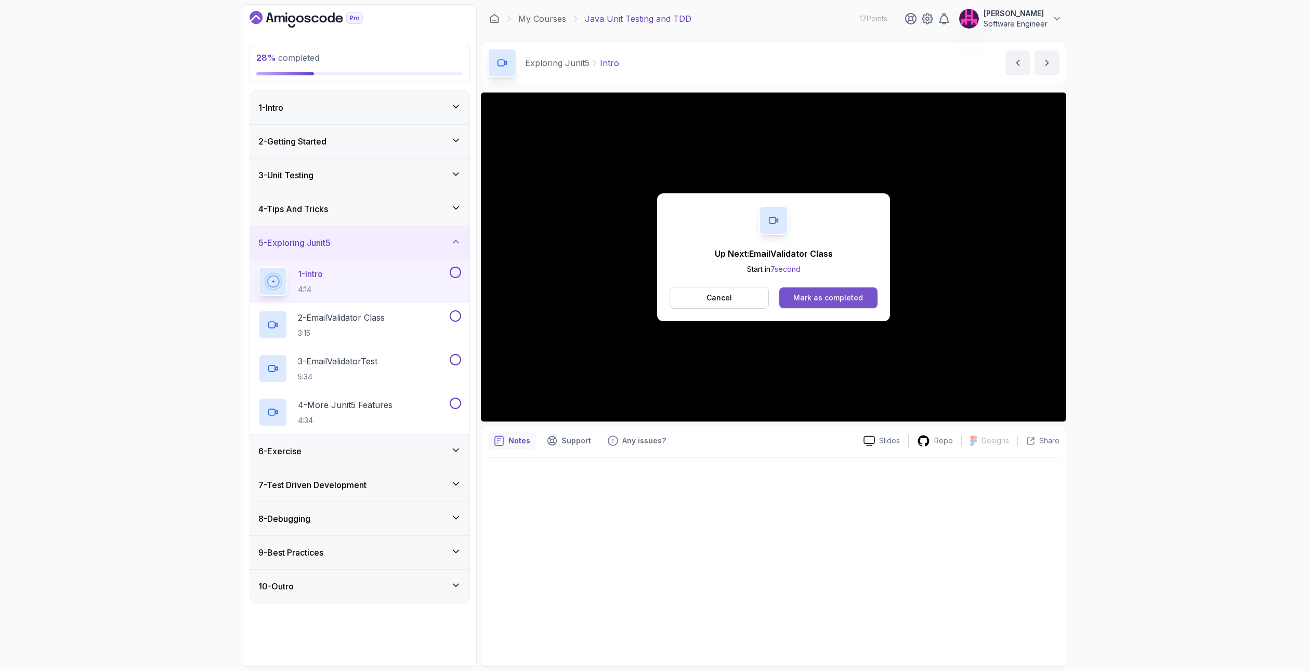
click at [819, 294] on div "Mark as completed" at bounding box center [828, 298] width 70 height 10
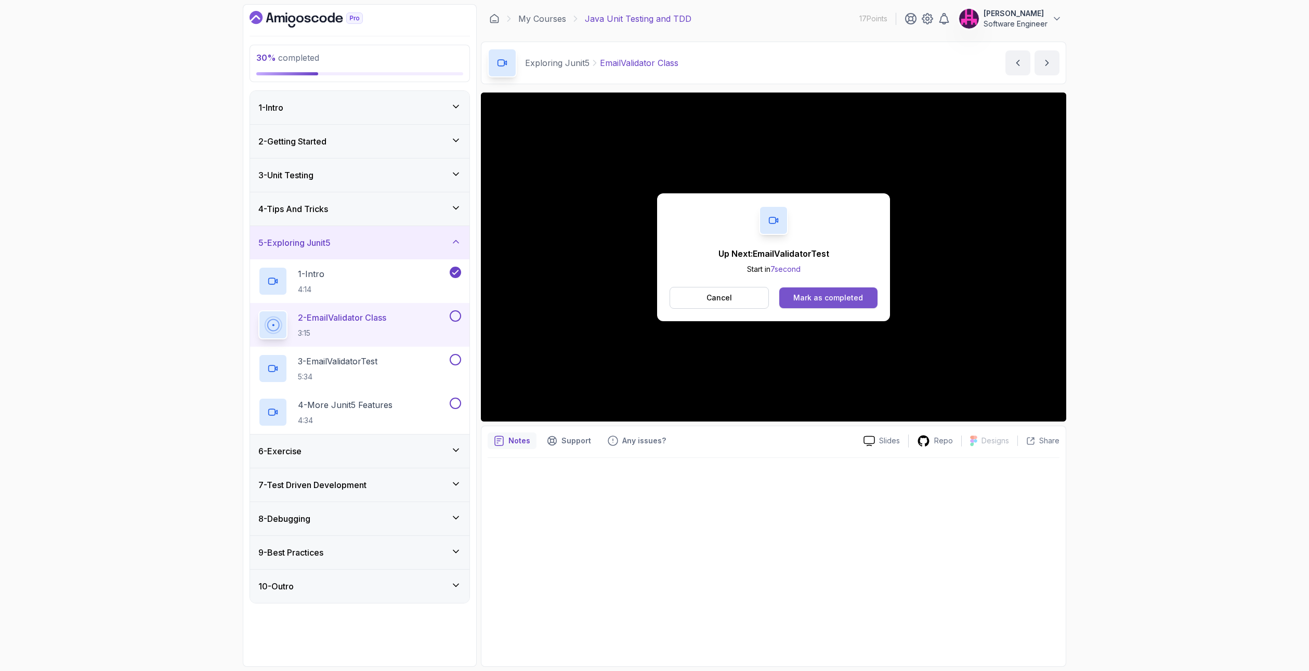
click at [835, 297] on div "Mark as completed" at bounding box center [828, 298] width 70 height 10
click at [833, 298] on div "Mark as completed" at bounding box center [828, 298] width 70 height 10
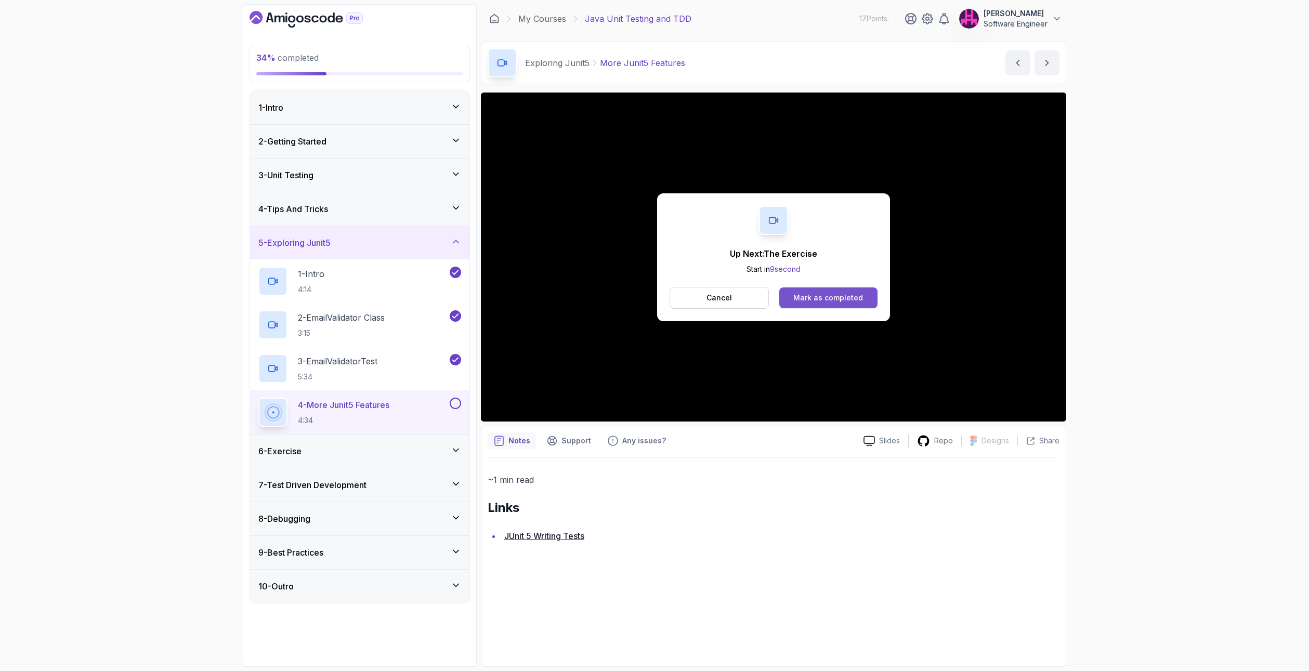
click at [840, 300] on div "Mark as completed" at bounding box center [828, 298] width 70 height 10
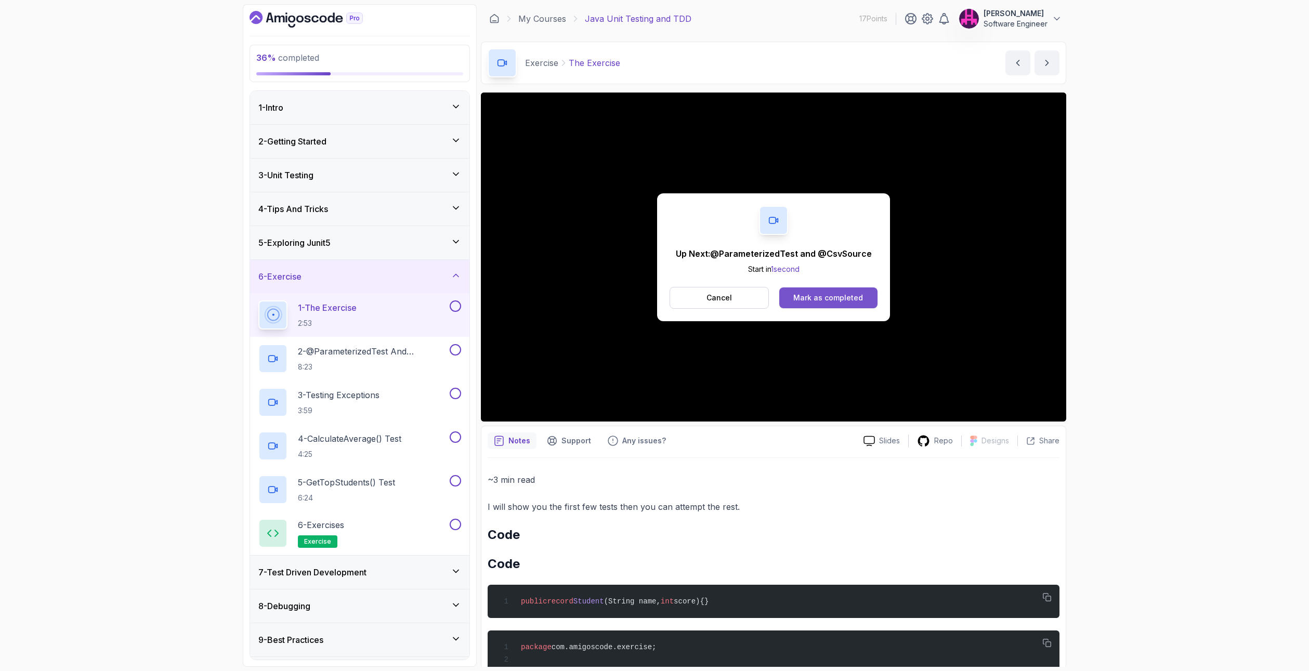
click at [848, 301] on div "Mark as completed" at bounding box center [828, 298] width 70 height 10
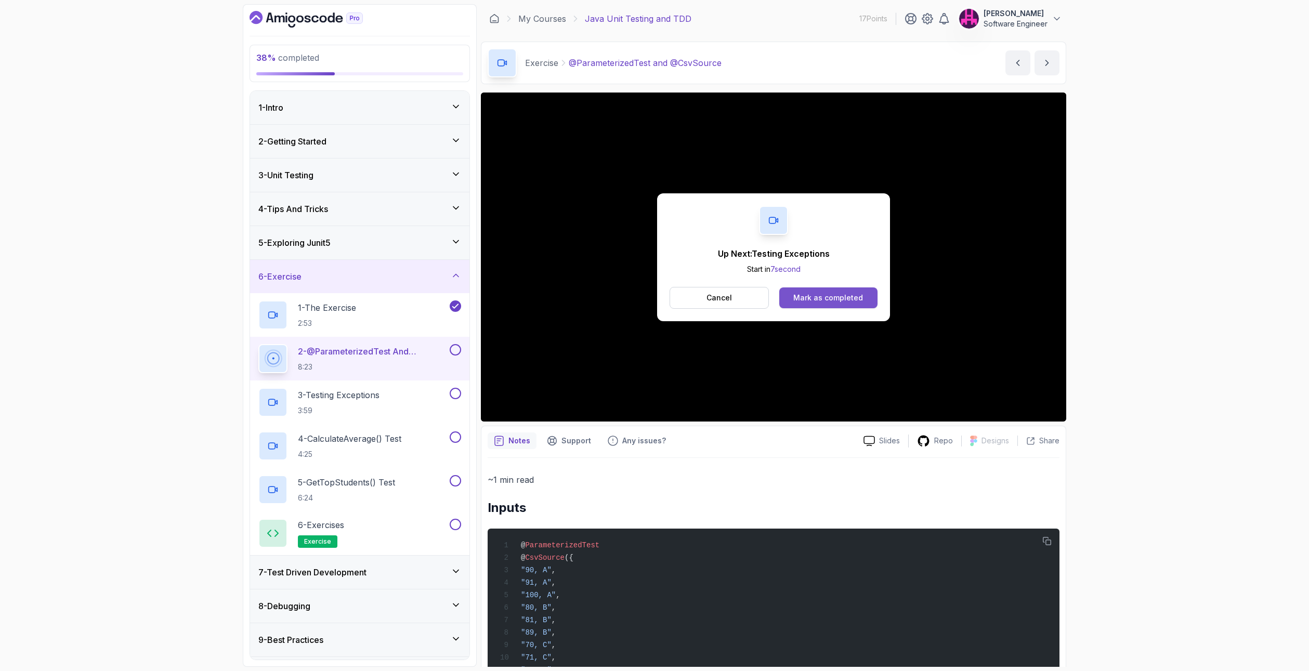
click at [847, 299] on div "Mark as completed" at bounding box center [828, 298] width 70 height 10
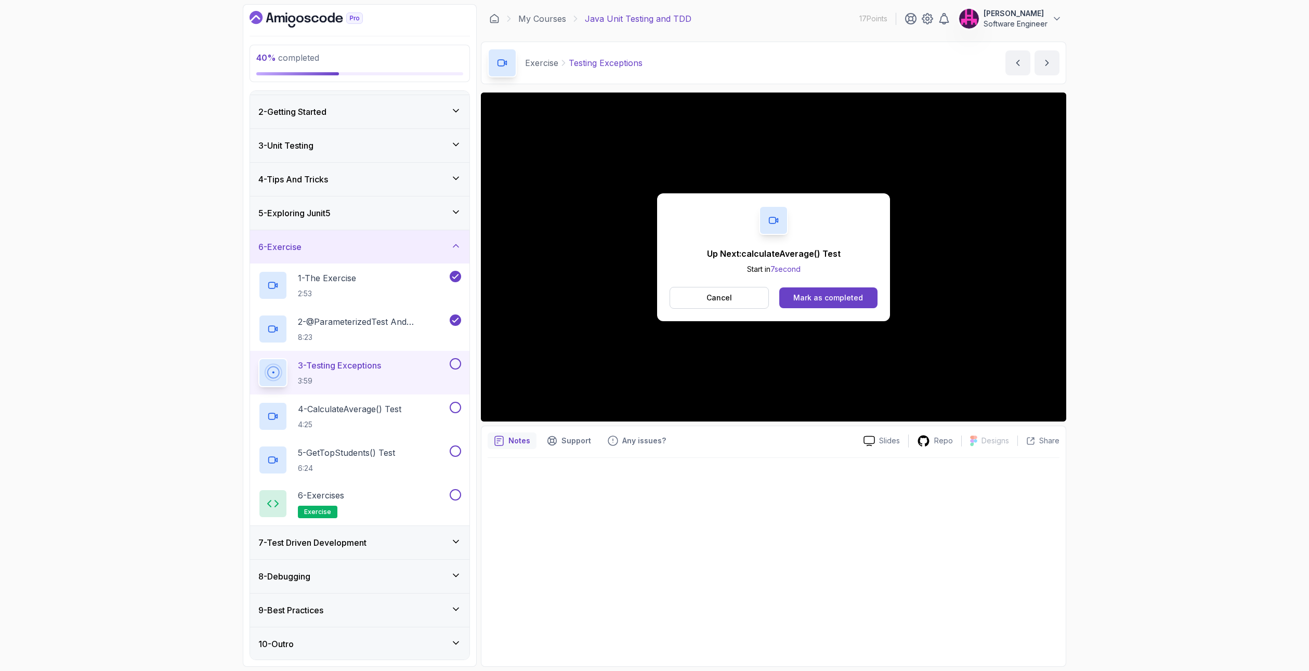
scroll to position [31, 0]
click at [835, 294] on div "Mark as completed" at bounding box center [828, 298] width 70 height 10
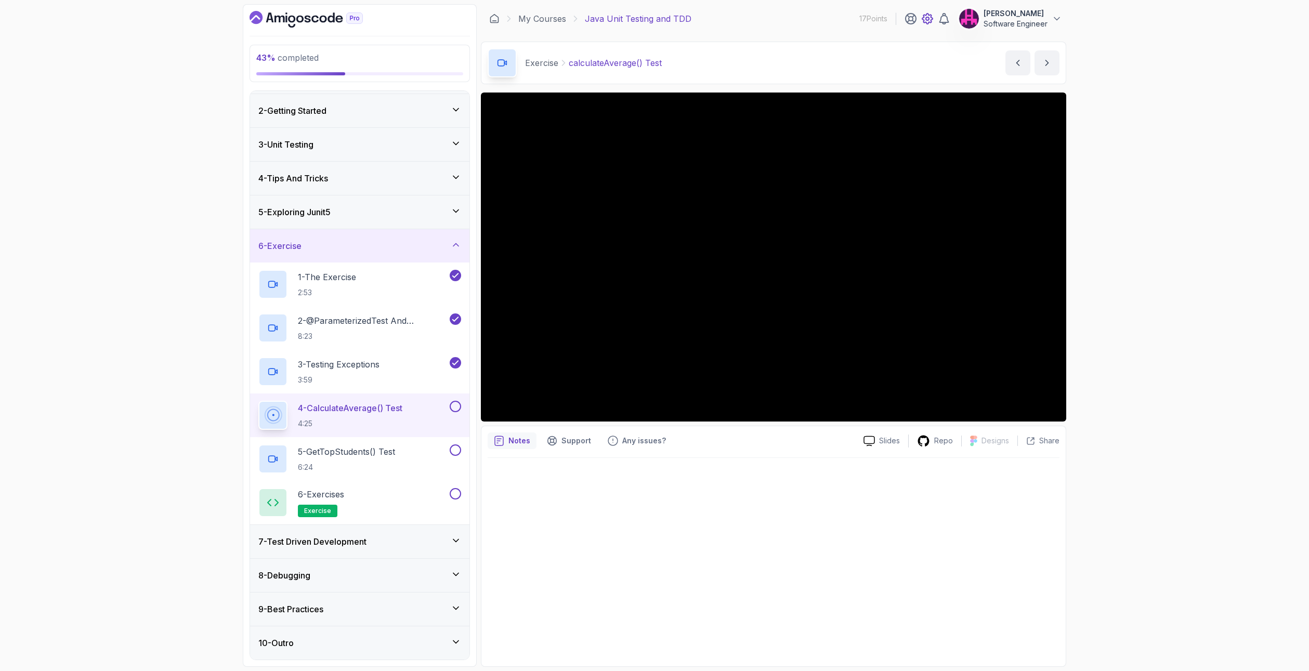
click at [928, 17] on icon at bounding box center [927, 18] width 12 height 12
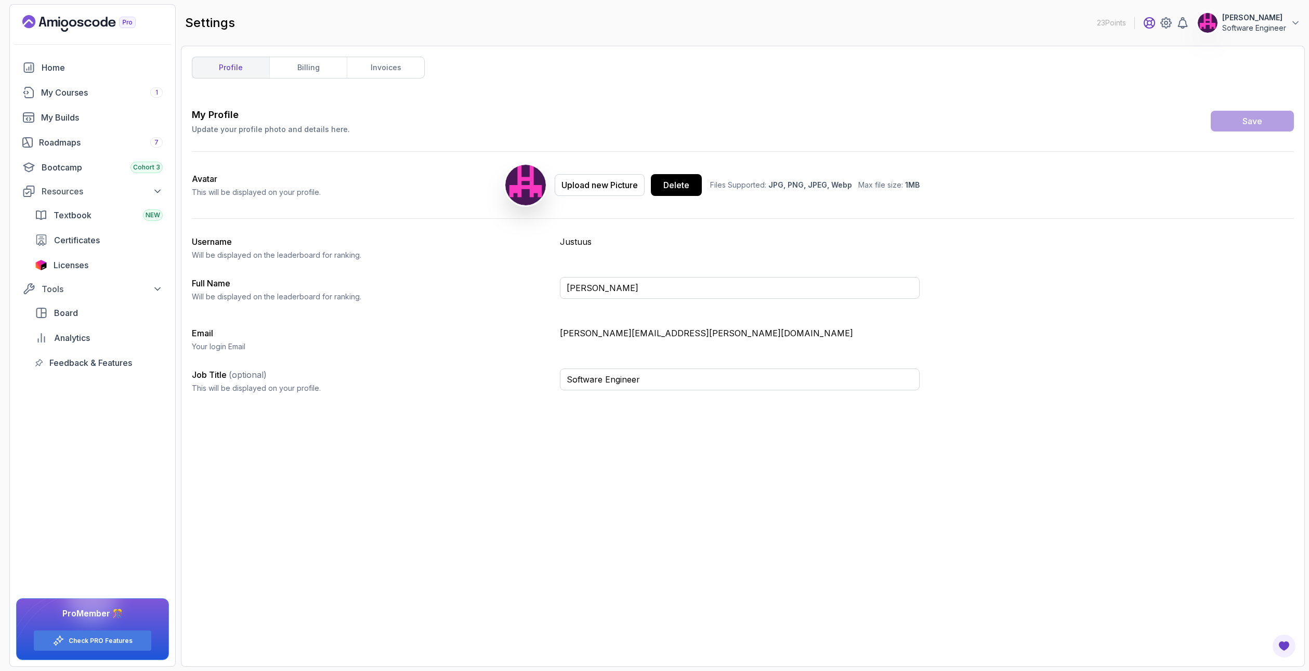
click at [1148, 22] on icon at bounding box center [1149, 23] width 10 height 10
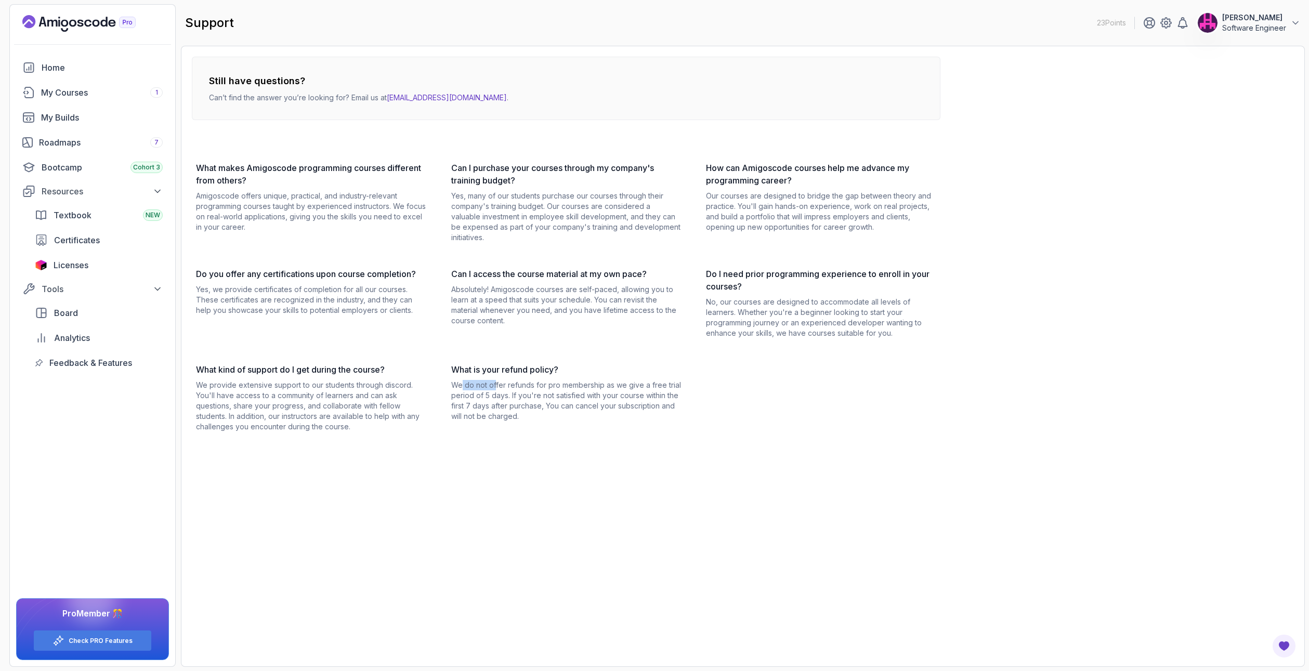
drag, startPoint x: 461, startPoint y: 377, endPoint x: 499, endPoint y: 378, distance: 38.5
click at [496, 378] on div "What is your refund policy? We do not offer refunds for pro membership as we gi…" at bounding box center [566, 397] width 230 height 69
click at [499, 379] on div "What is your refund policy? We do not offer refunds for pro membership as we gi…" at bounding box center [566, 397] width 230 height 69
click at [1170, 22] on icon at bounding box center [1166, 23] width 12 height 12
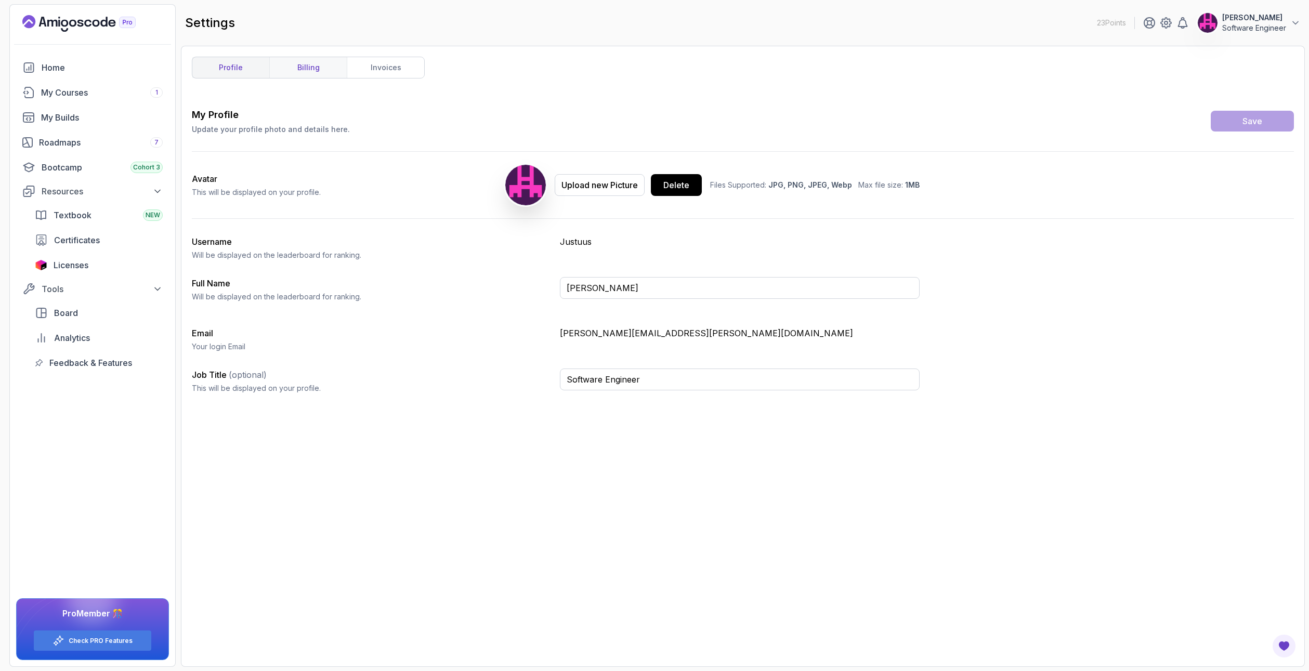
click at [344, 70] on link "billing" at bounding box center [307, 67] width 77 height 21
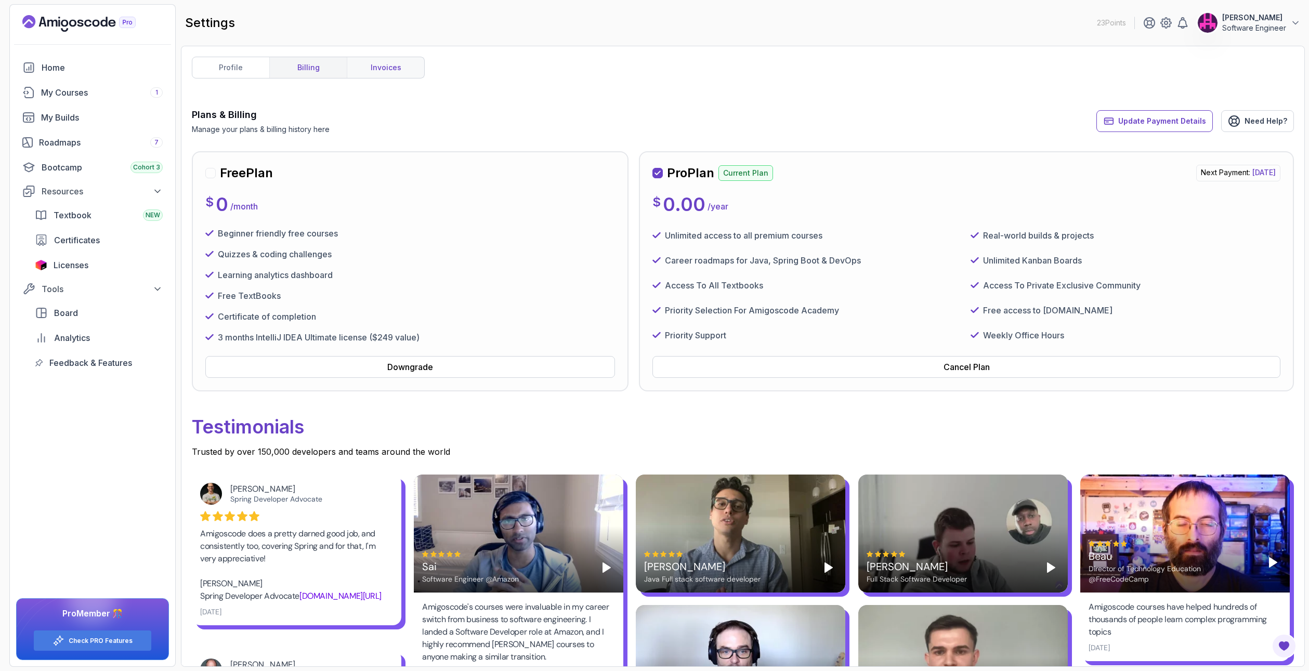
click at [378, 71] on link "invoices" at bounding box center [385, 67] width 77 height 21
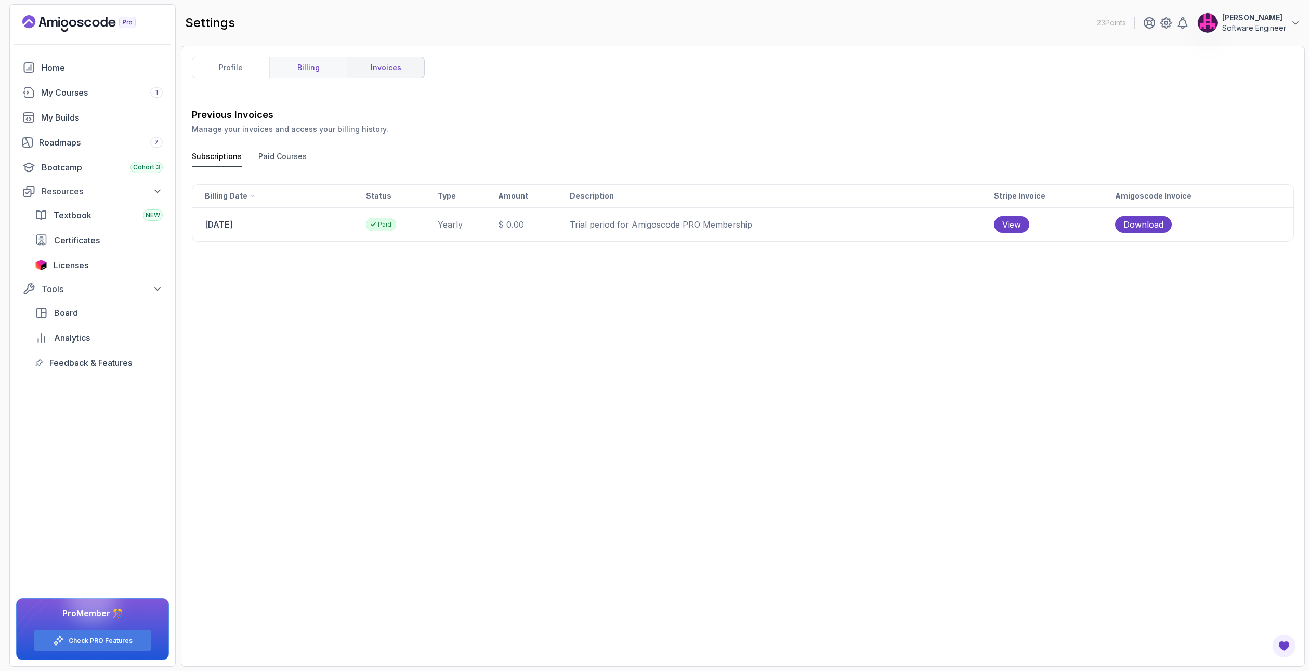
click at [329, 72] on link "billing" at bounding box center [307, 67] width 77 height 21
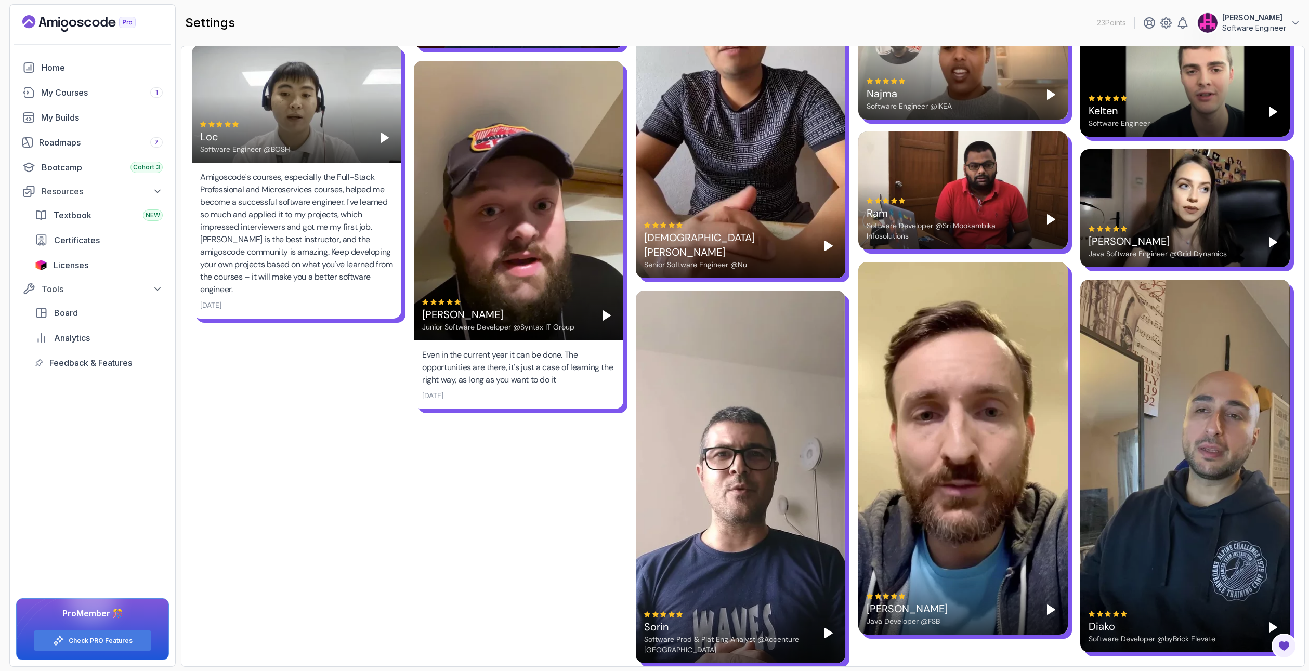
scroll to position [1932, 0]
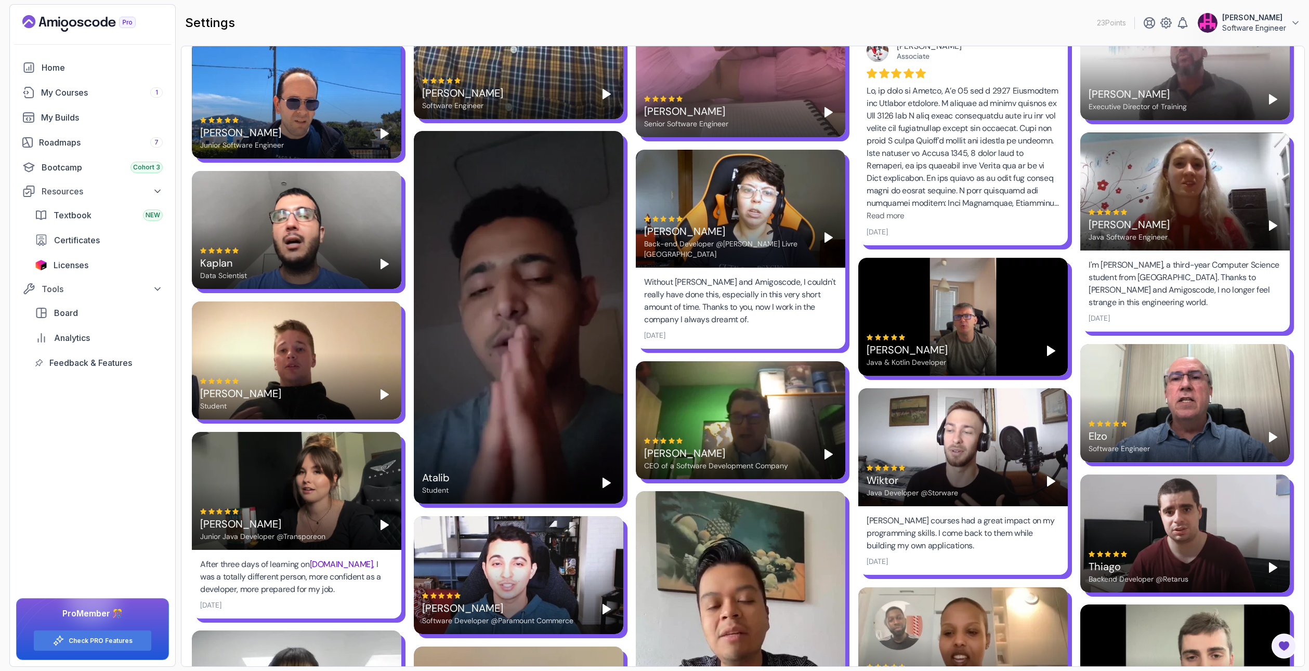
drag, startPoint x: 453, startPoint y: 535, endPoint x: 453, endPoint y: 429, distance: 106.6
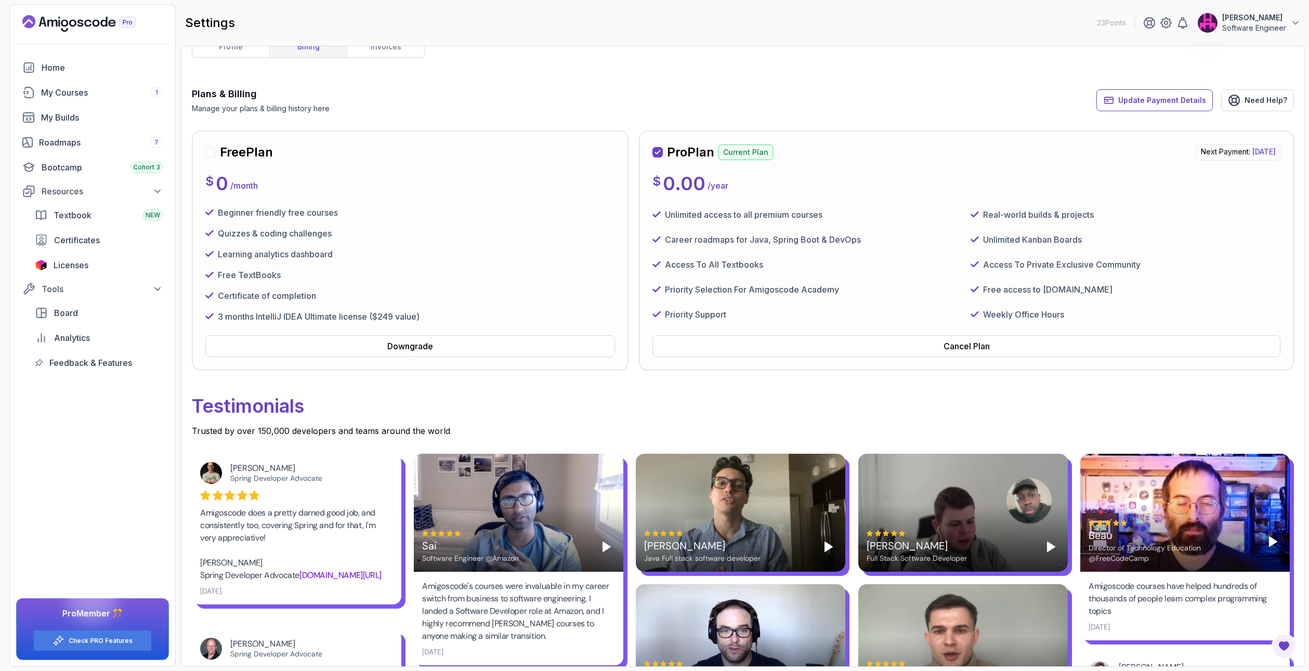
scroll to position [0, 0]
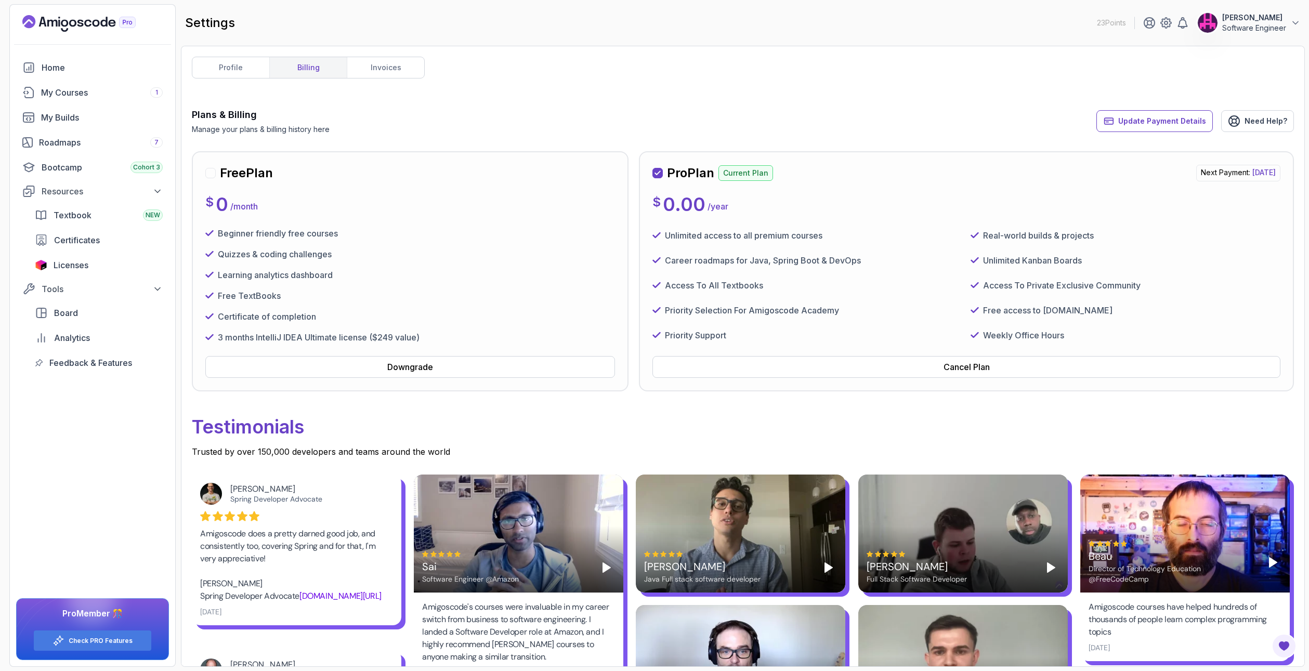
click at [1290, 20] on button "[PERSON_NAME] Software Engineer" at bounding box center [1248, 22] width 103 height 21
click at [488, 55] on div "profile billing invoices Plans & Billing Manage your plans & billing history he…" at bounding box center [743, 356] width 1124 height 621
drag, startPoint x: 514, startPoint y: 68, endPoint x: 516, endPoint y: 75, distance: 7.7
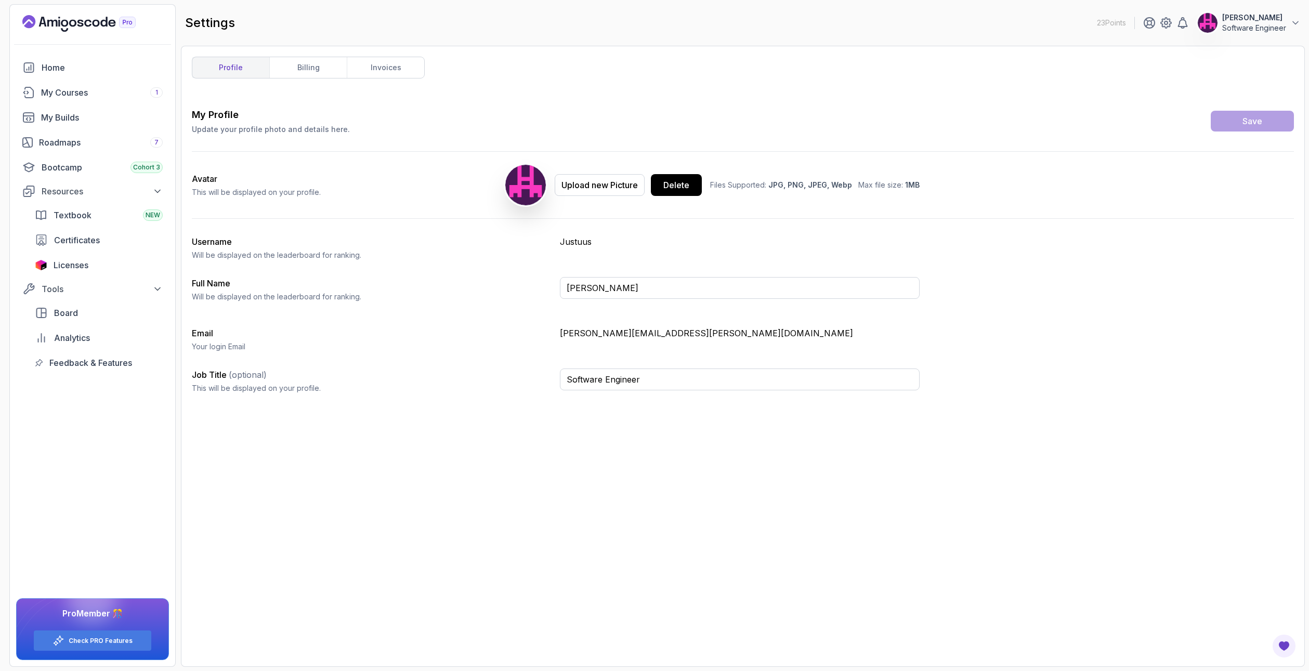
type input "Software Engineer"
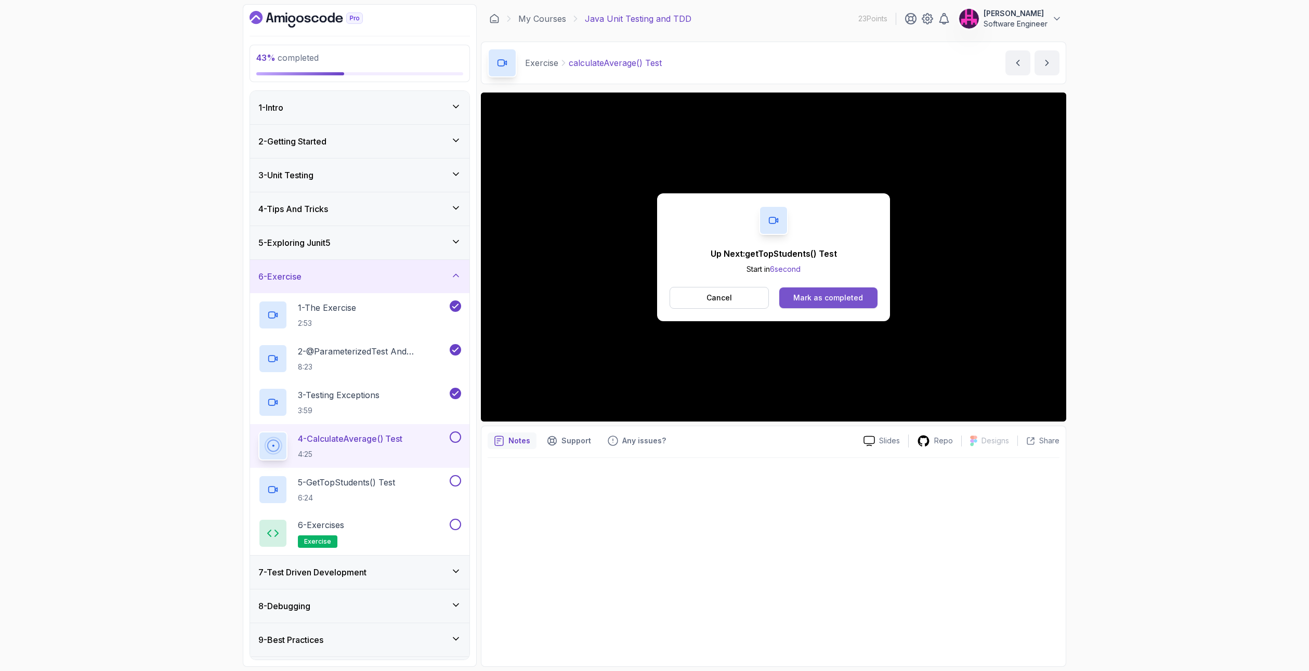
click at [822, 298] on div "Mark as completed" at bounding box center [828, 298] width 70 height 10
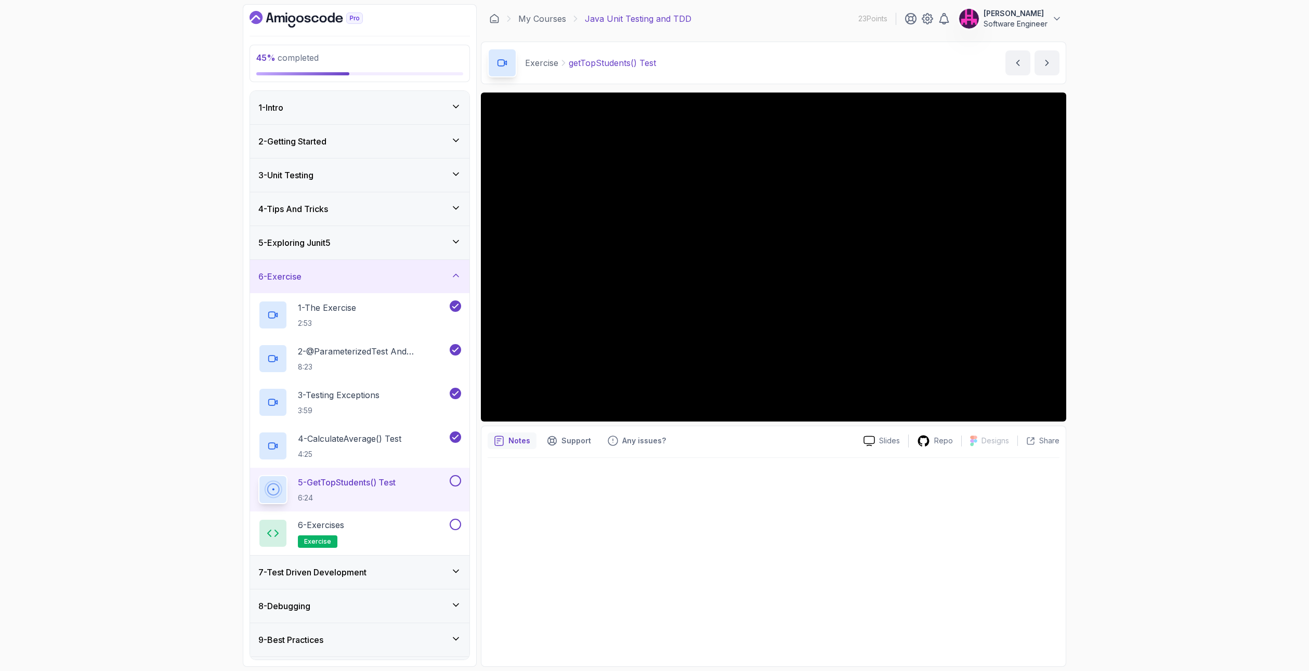
click at [455, 566] on div "7 - Test Driven Development" at bounding box center [359, 572] width 203 height 12
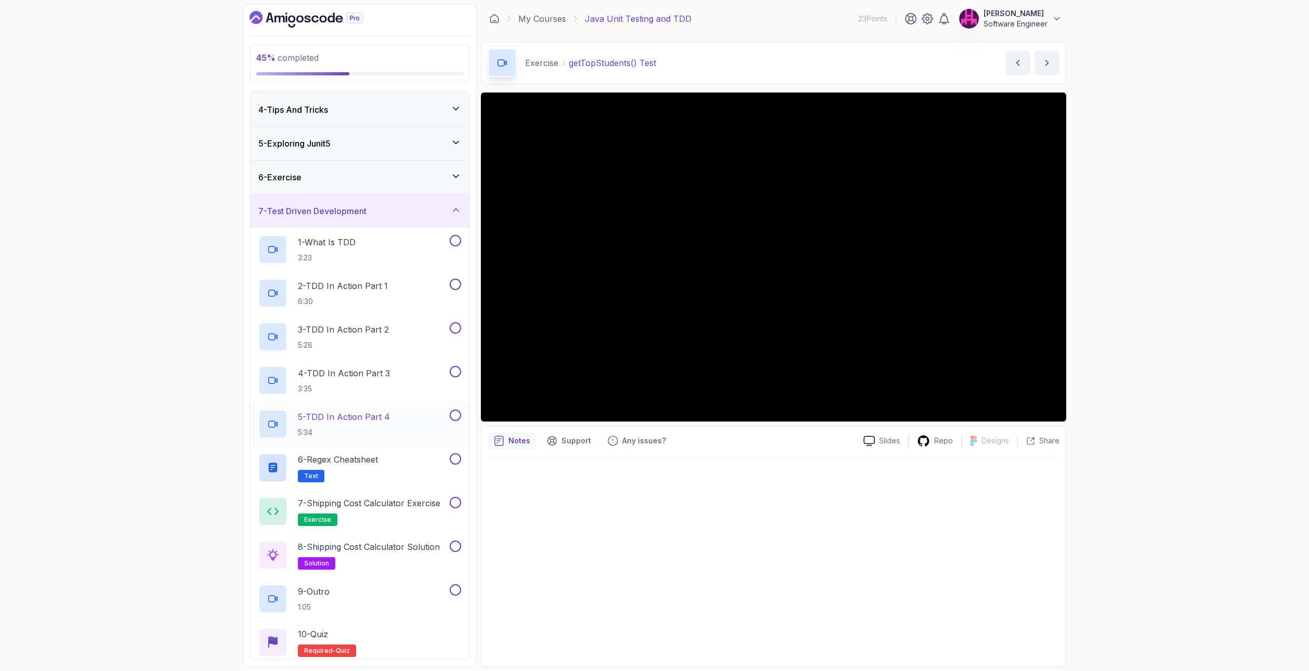
scroll to position [205, 0]
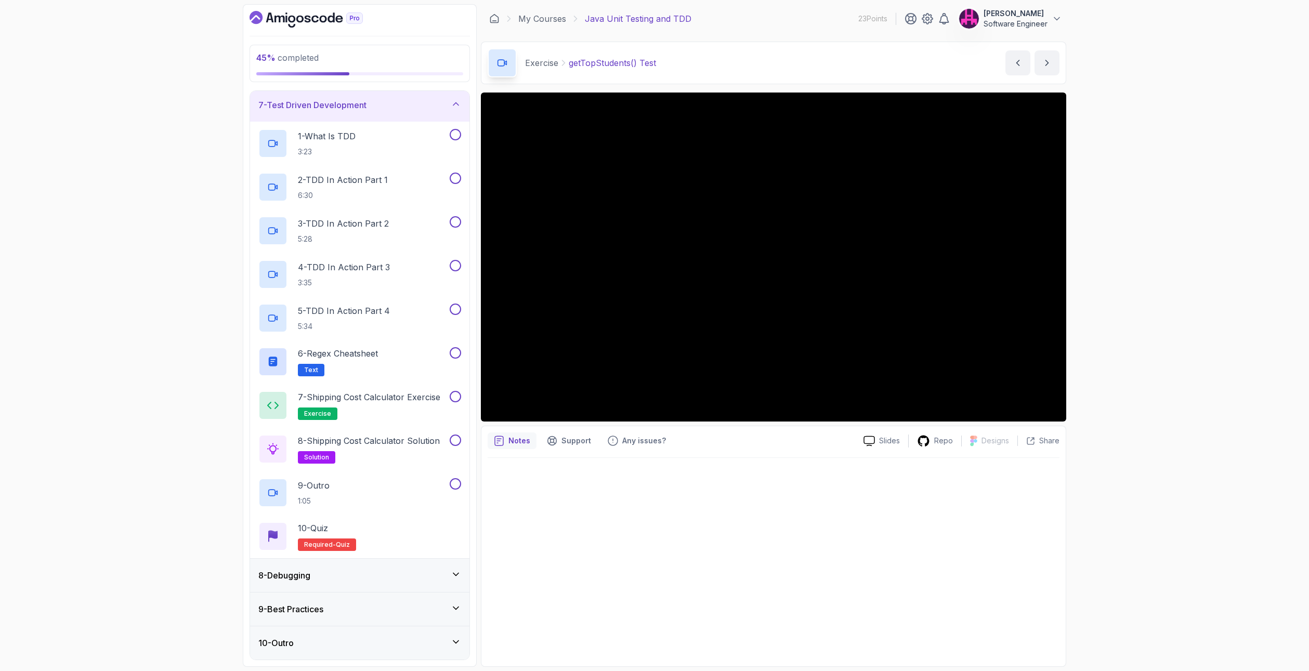
click at [450, 573] on div "8 - Debugging" at bounding box center [359, 575] width 203 height 12
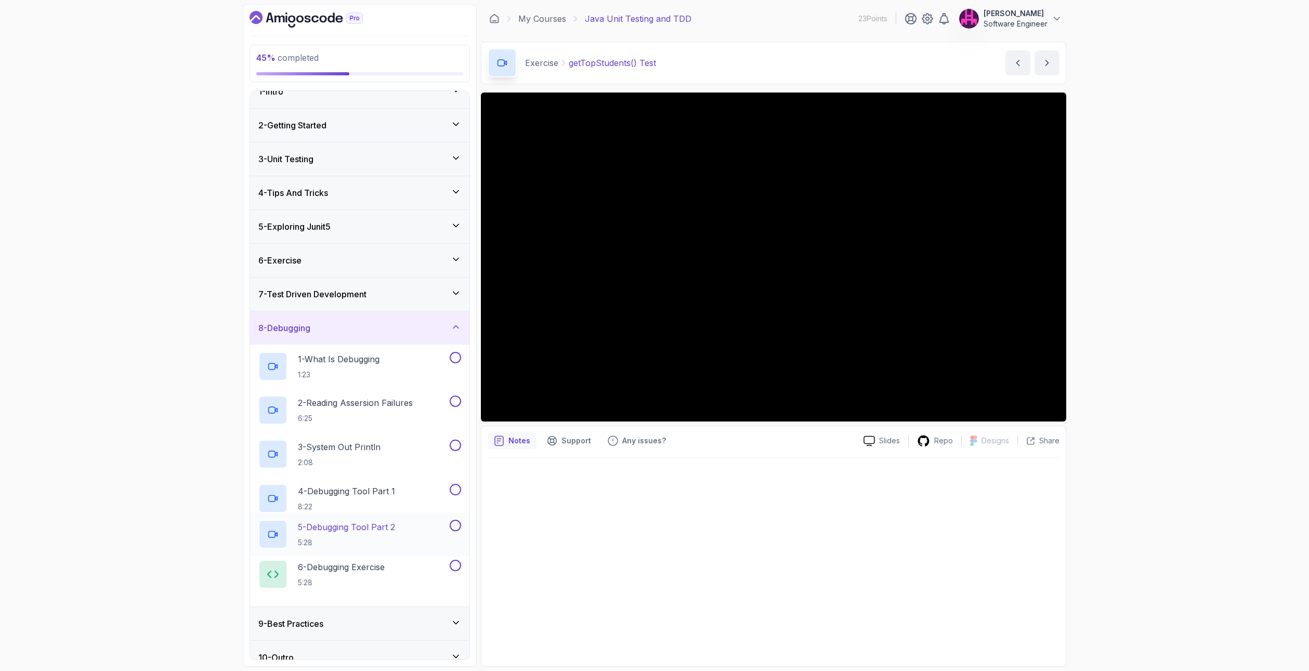
scroll to position [31, 0]
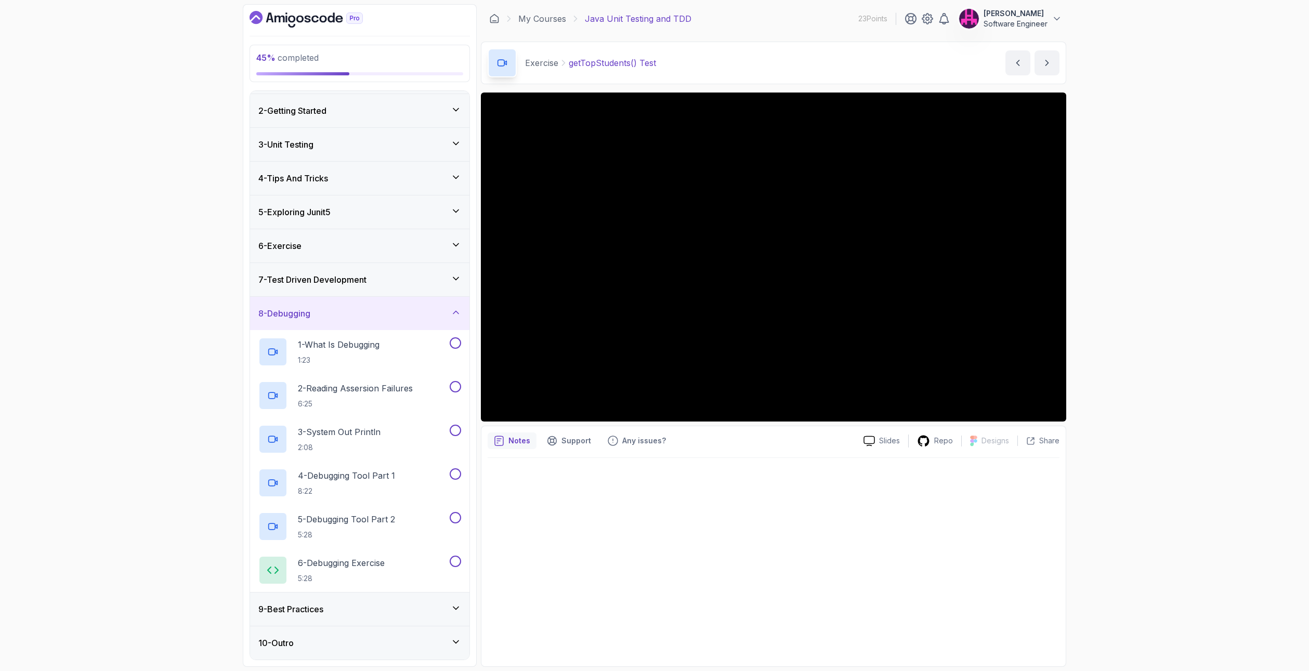
click at [451, 606] on icon at bounding box center [456, 608] width 10 height 10
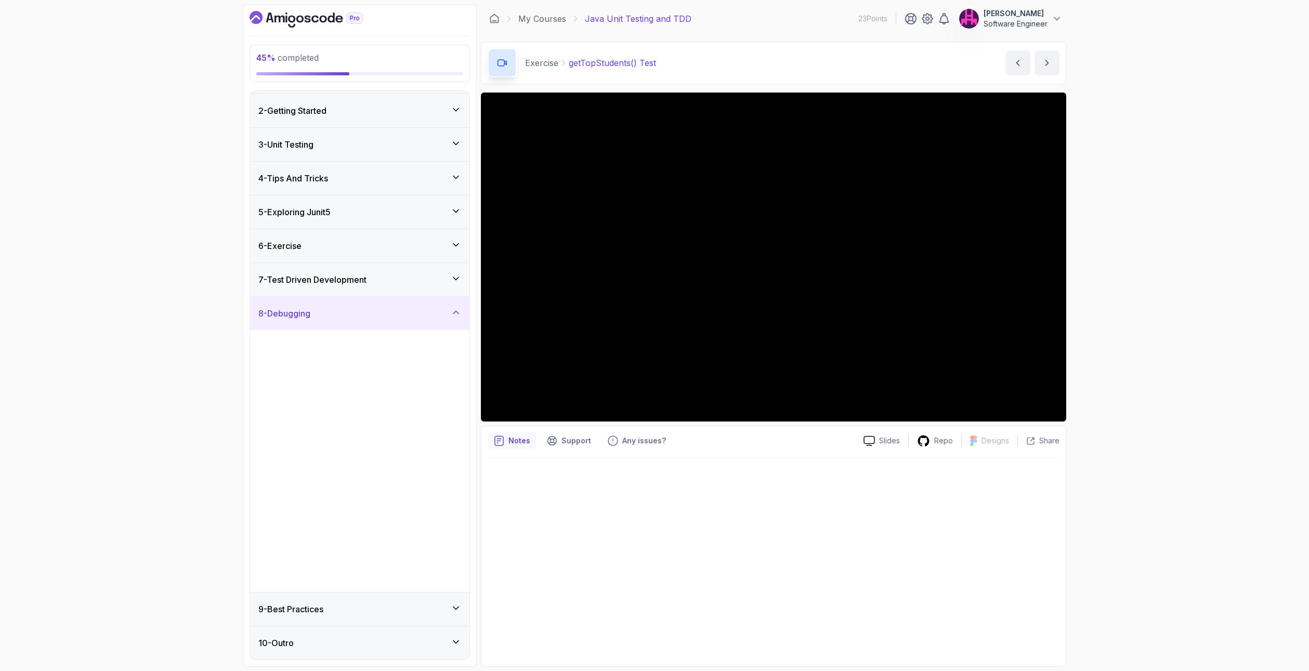
scroll to position [0, 0]
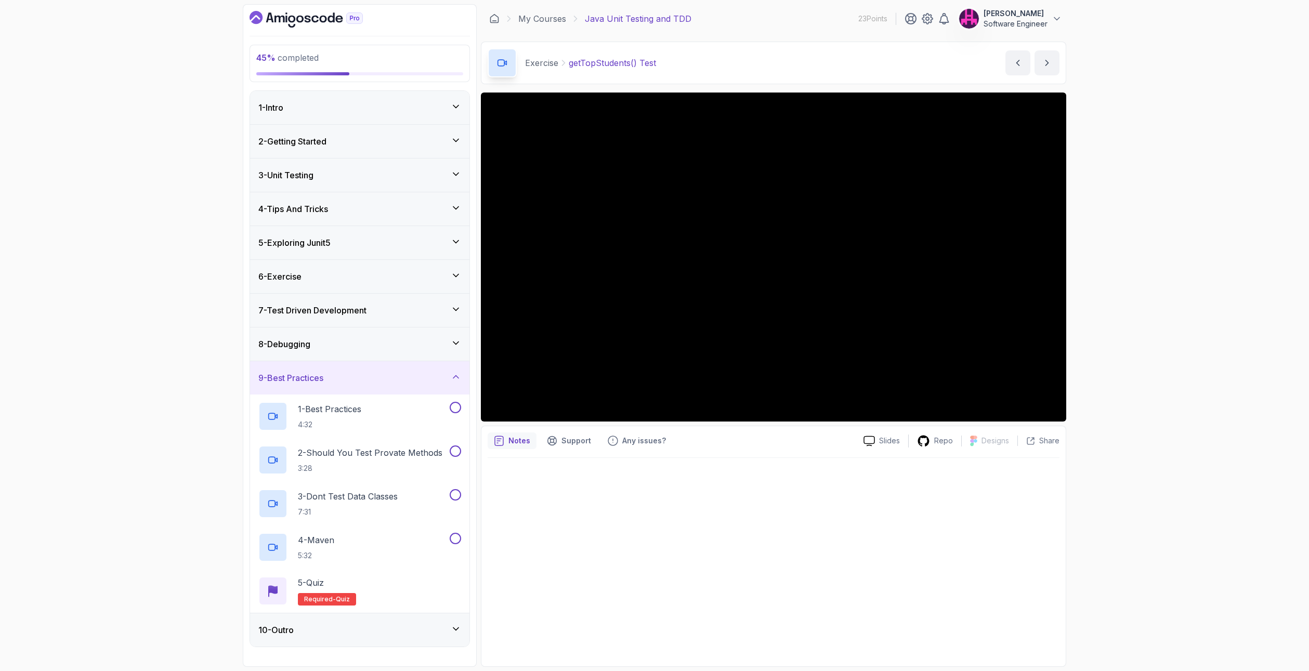
click at [446, 625] on div "10 - Outro" at bounding box center [359, 630] width 203 height 12
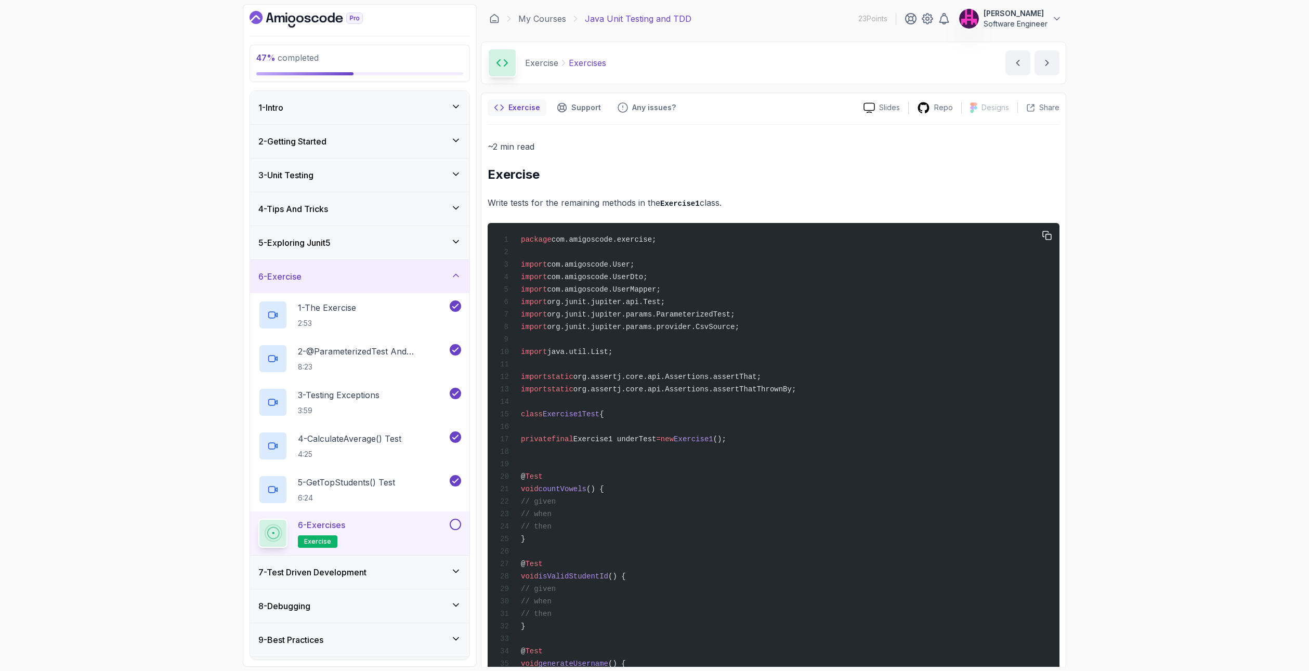
click at [594, 506] on div "package com.amigoscode.exercise; import com.amigoscode.User; import com.amigosc…" at bounding box center [773, 657] width 555 height 857
click at [583, 518] on div "package com.amigoscode.exercise; import com.amigoscode.User; import com.amigosc…" at bounding box center [773, 657] width 555 height 857
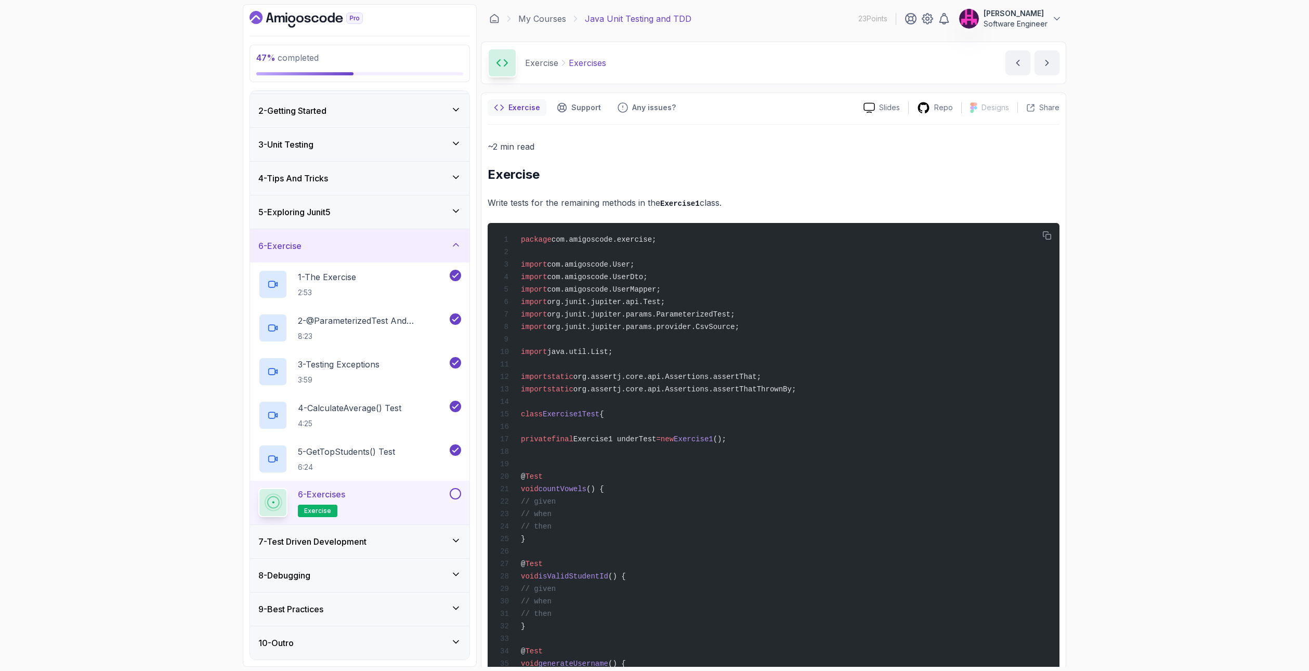
click at [452, 495] on button at bounding box center [455, 493] width 11 height 11
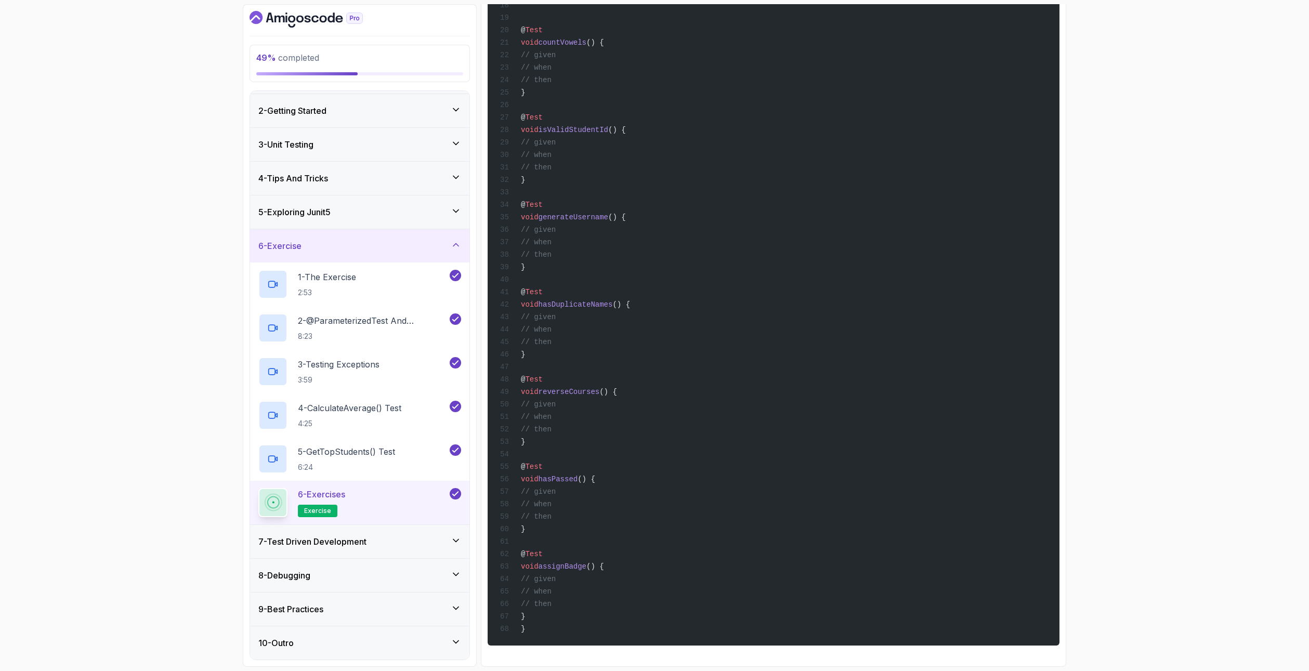
scroll to position [482, 0]
click at [457, 544] on icon at bounding box center [456, 540] width 10 height 10
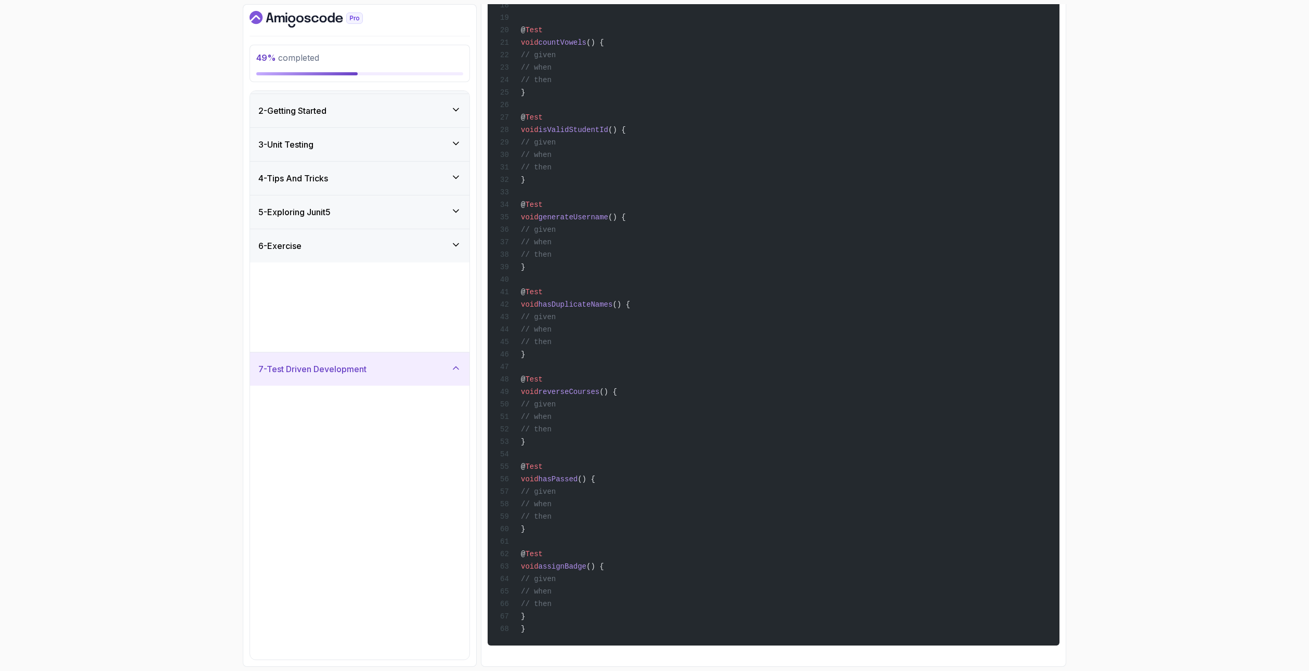
scroll to position [0, 0]
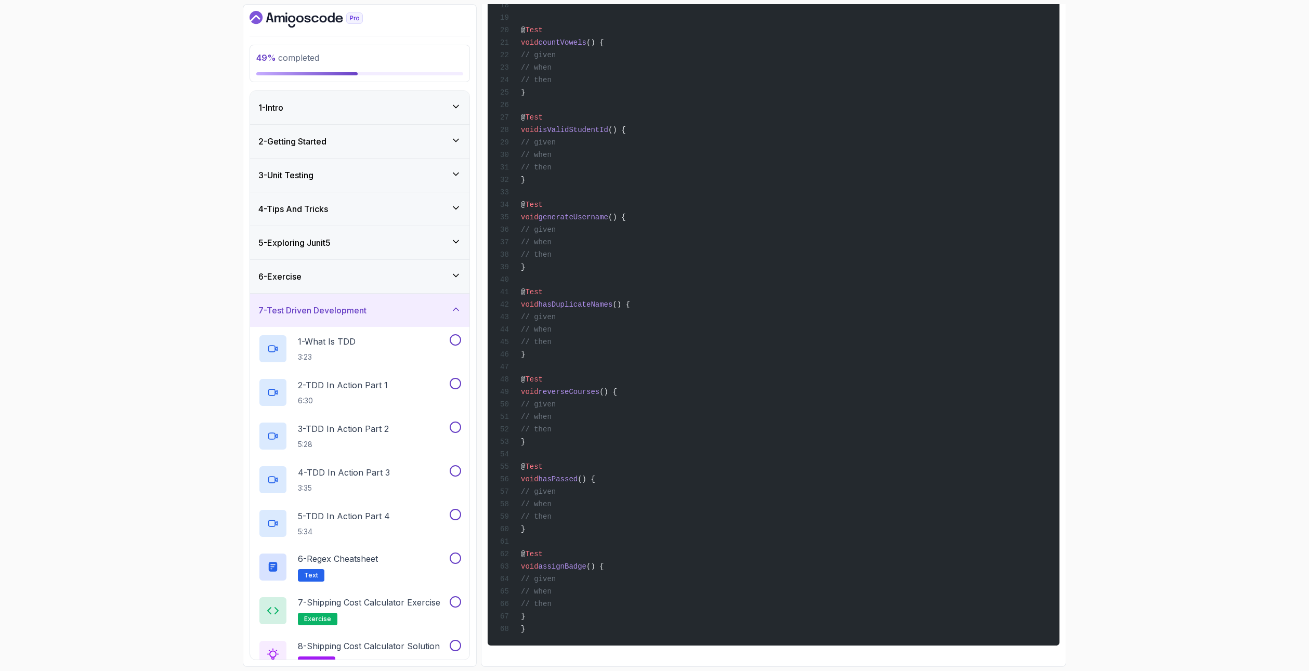
click at [458, 273] on icon at bounding box center [456, 275] width 10 height 10
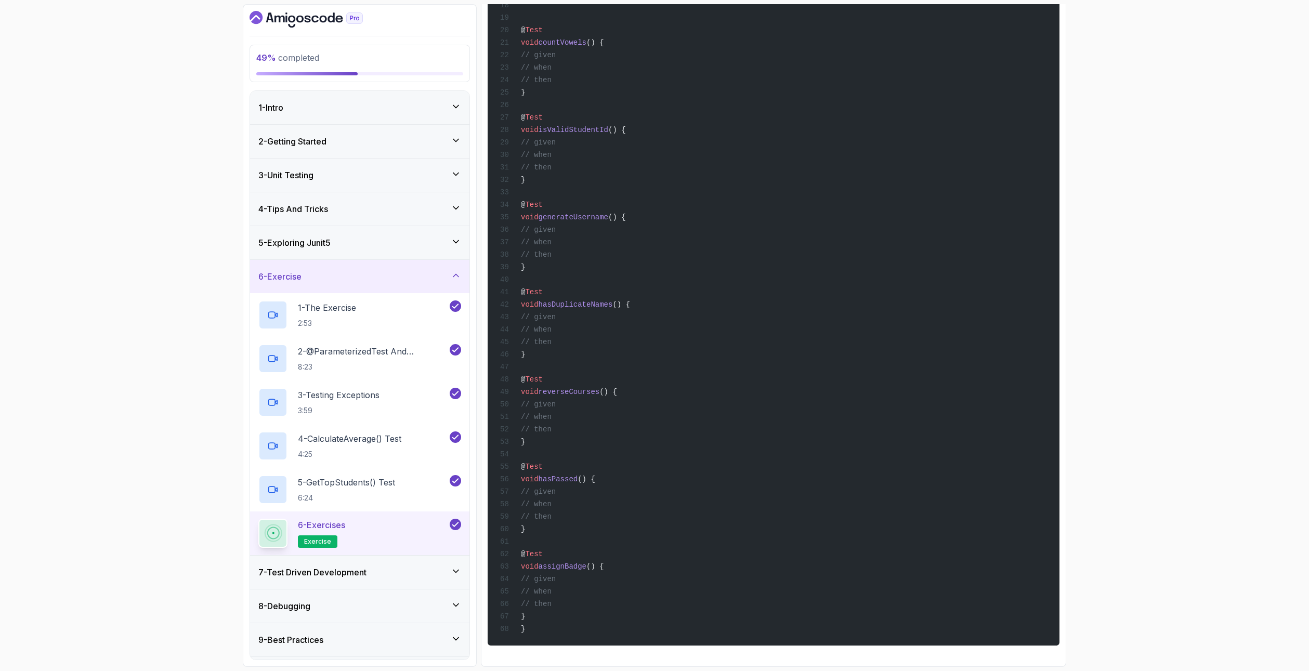
click at [456, 566] on icon at bounding box center [456, 571] width 10 height 10
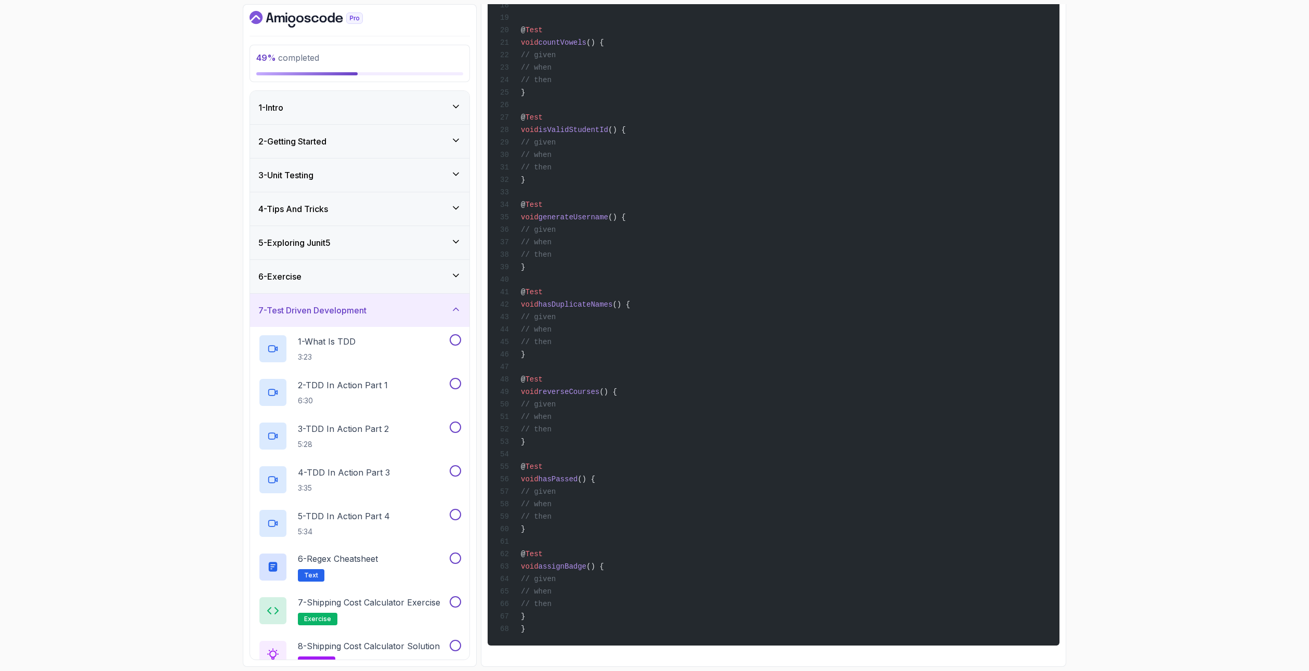
click at [212, 331] on div "49 % completed 1 - Intro 2 - Getting Started 3 - Unit Testing 4 - Tips And Tric…" at bounding box center [654, 335] width 1309 height 671
drag, startPoint x: 756, startPoint y: 327, endPoint x: 762, endPoint y: 327, distance: 6.2
click at [758, 327] on div "package com.amigoscode.exercise; import com.amigoscode.User; import com.amigosc…" at bounding box center [773, 211] width 555 height 857
click at [366, 276] on div "6 - Exercise" at bounding box center [359, 276] width 203 height 12
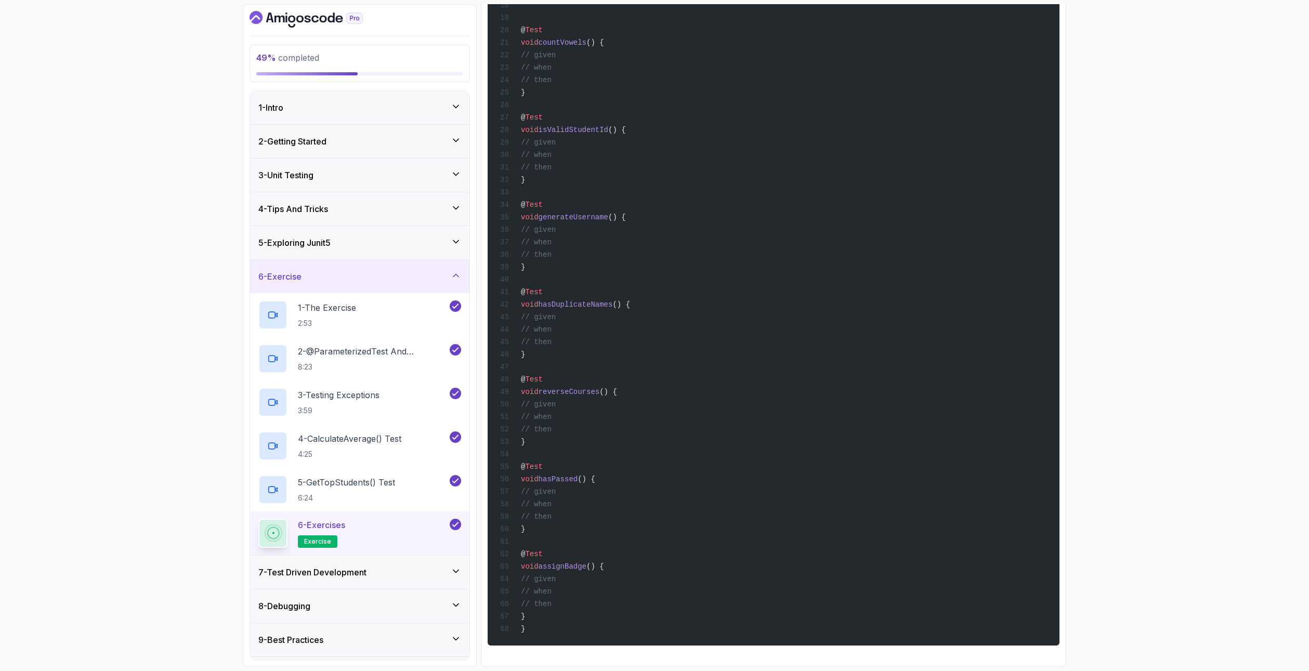
click at [368, 582] on div "7 - Test Driven Development" at bounding box center [359, 572] width 219 height 33
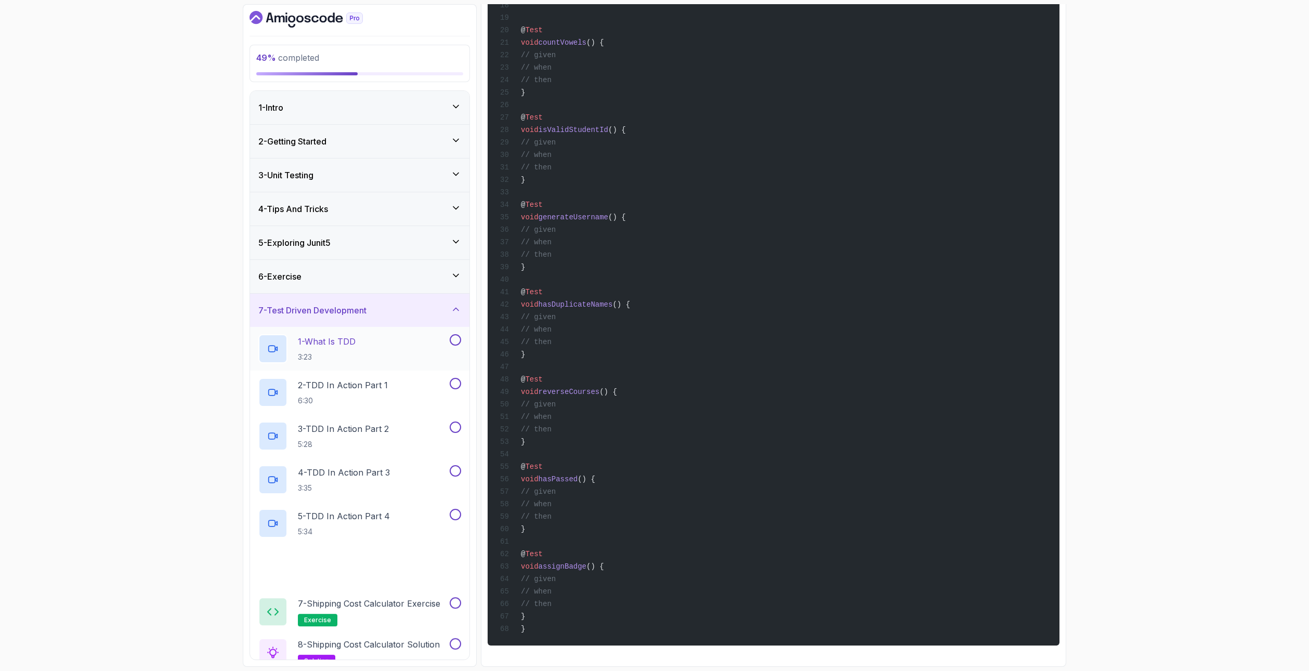
click at [340, 355] on p "3:23" at bounding box center [327, 357] width 58 height 10
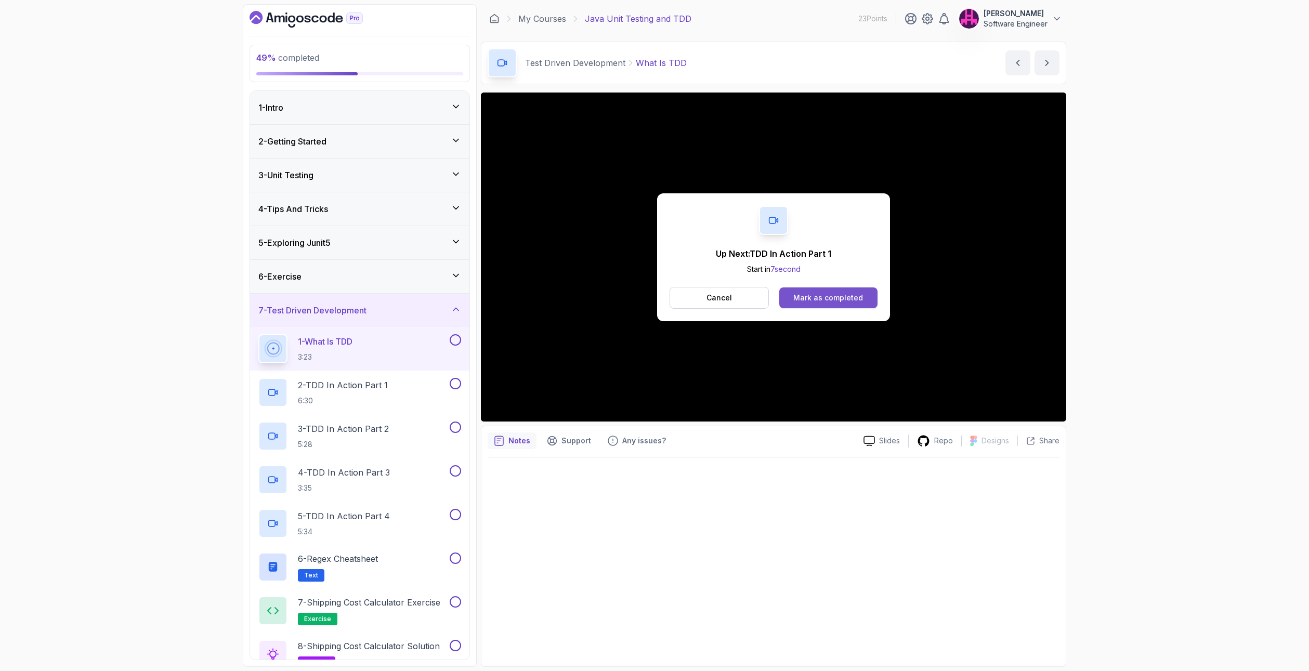
click at [861, 296] on div "Mark as completed" at bounding box center [828, 298] width 70 height 10
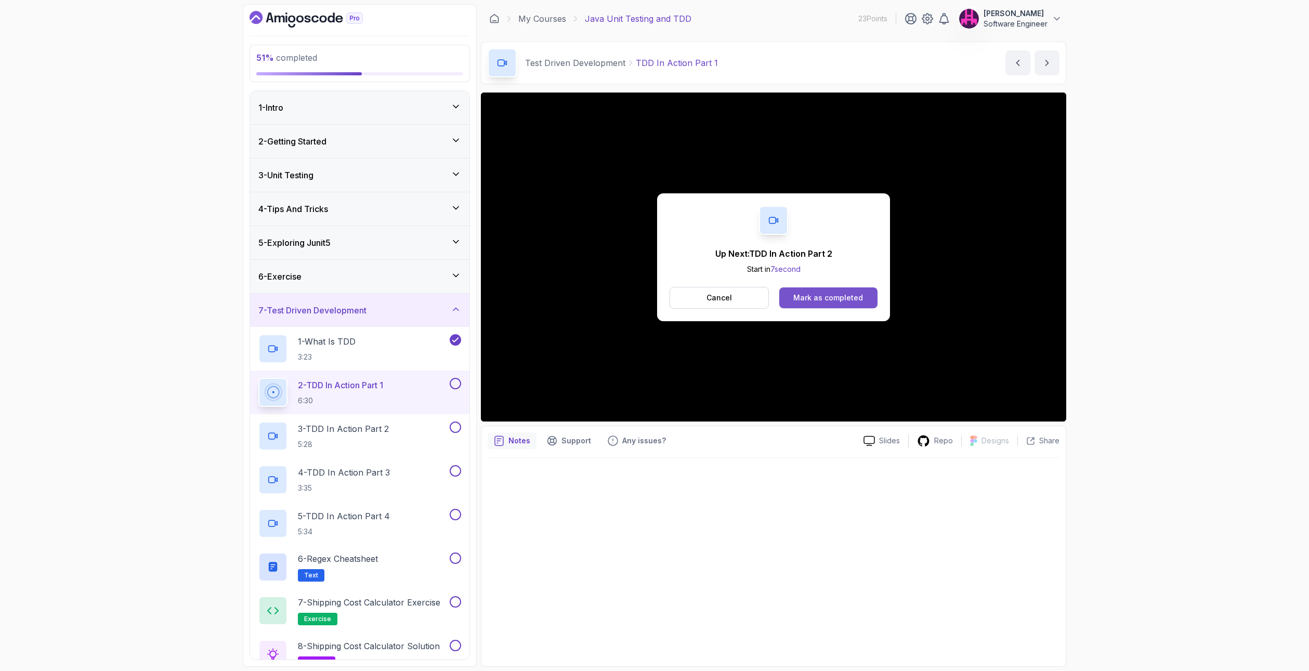
click at [828, 292] on button "Mark as completed" at bounding box center [828, 297] width 98 height 21
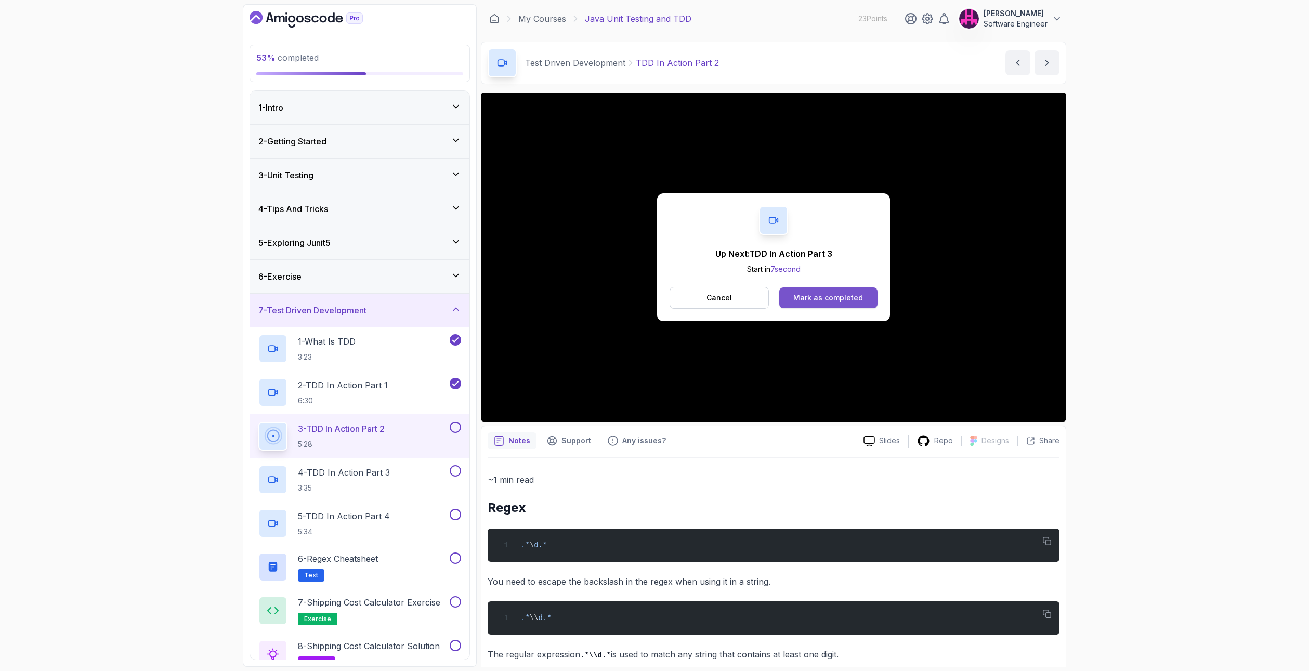
click at [812, 295] on div "Mark as completed" at bounding box center [828, 298] width 70 height 10
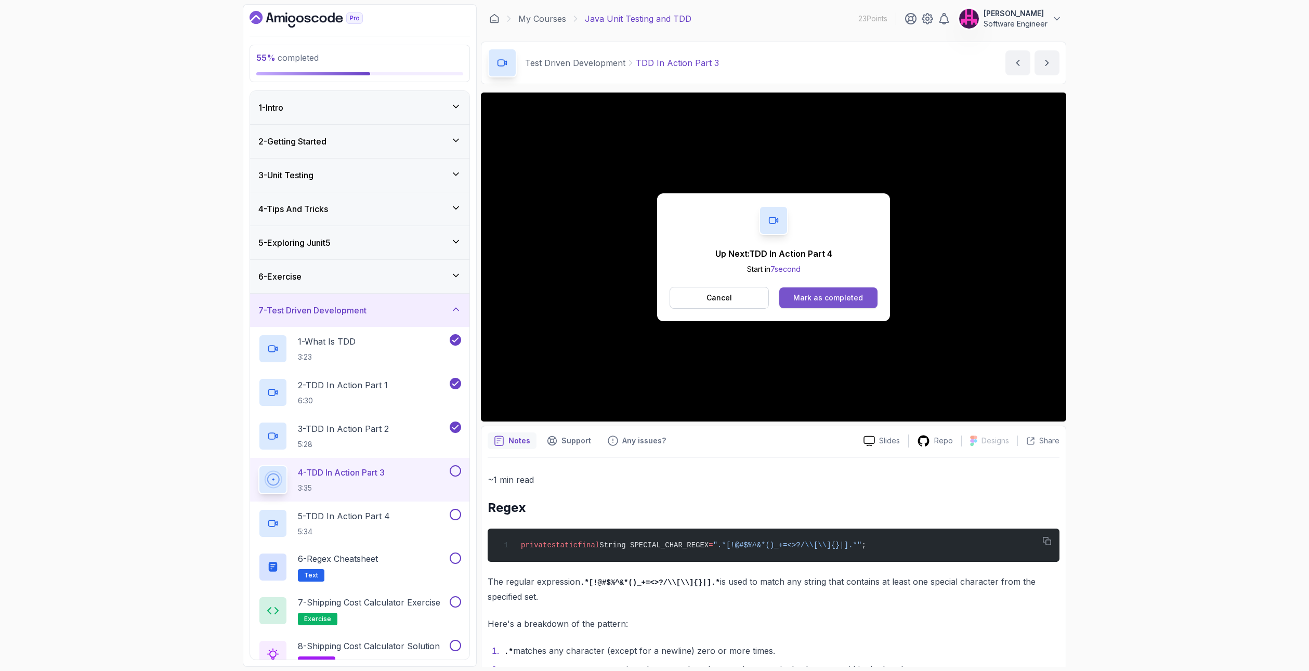
click at [866, 296] on button "Mark as completed" at bounding box center [828, 297] width 98 height 21
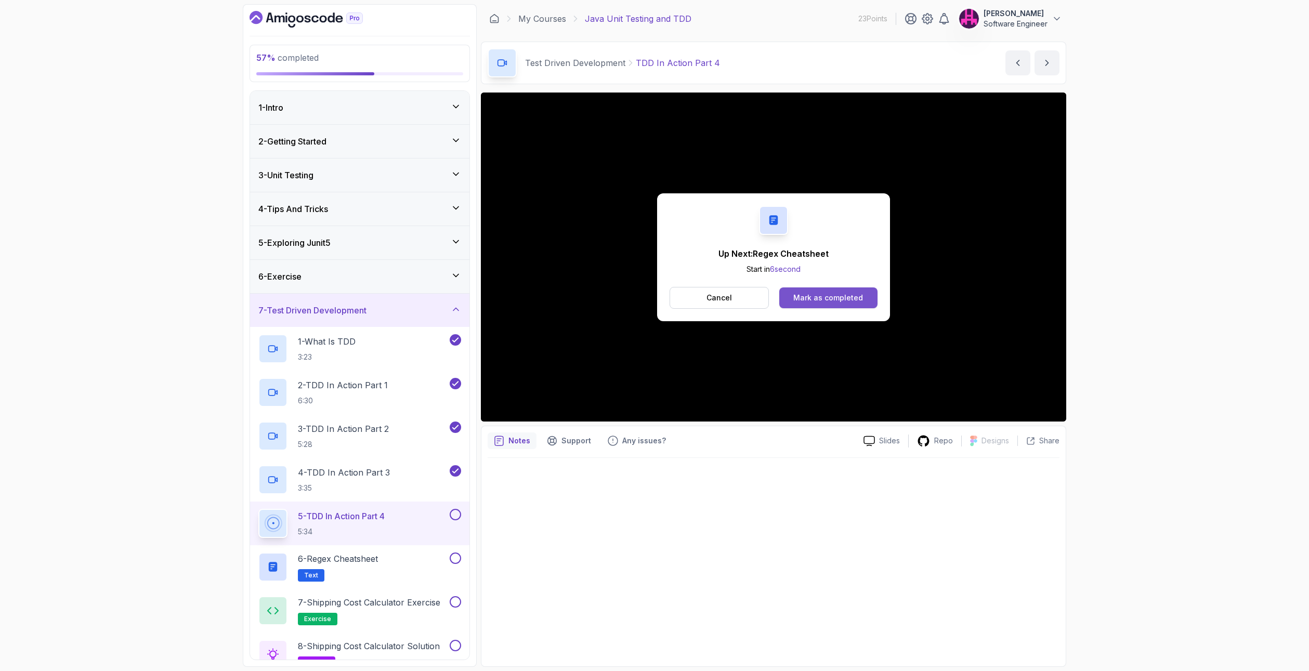
click at [819, 301] on div "Mark as completed" at bounding box center [828, 298] width 70 height 10
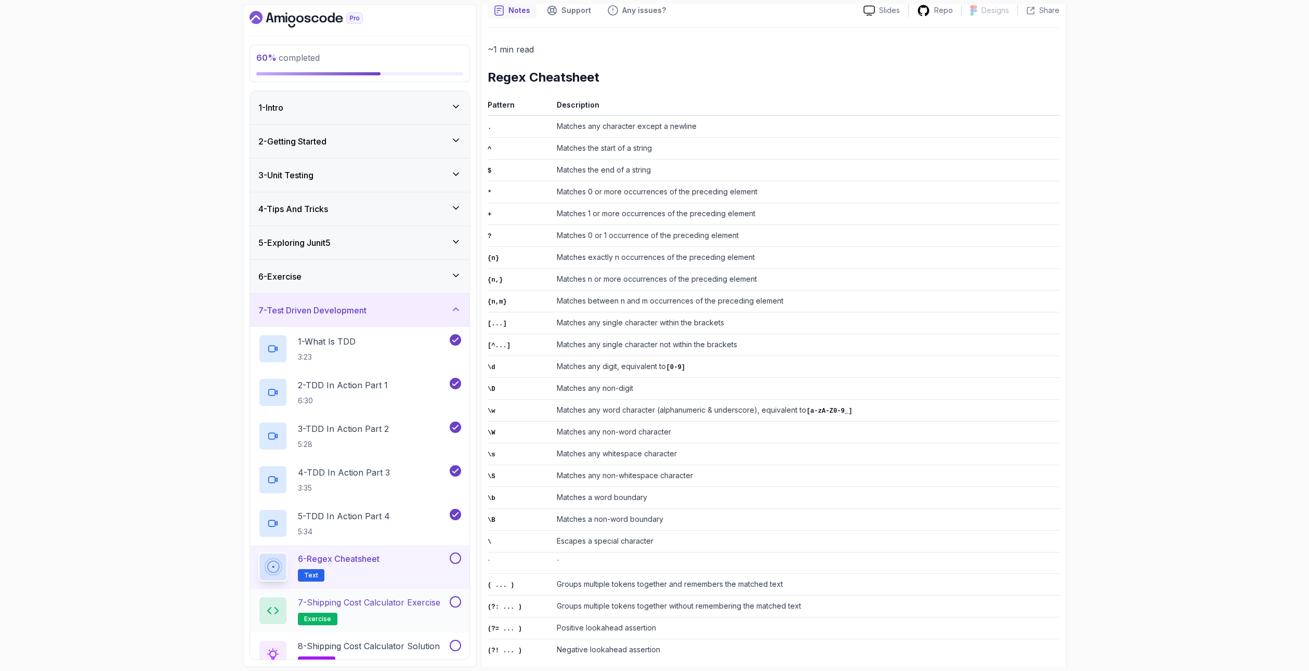
scroll to position [100, 0]
click at [457, 560] on button at bounding box center [455, 558] width 11 height 11
click at [415, 610] on h2 "7 - Shipping Cost Calculator Exercise exercise" at bounding box center [369, 610] width 142 height 29
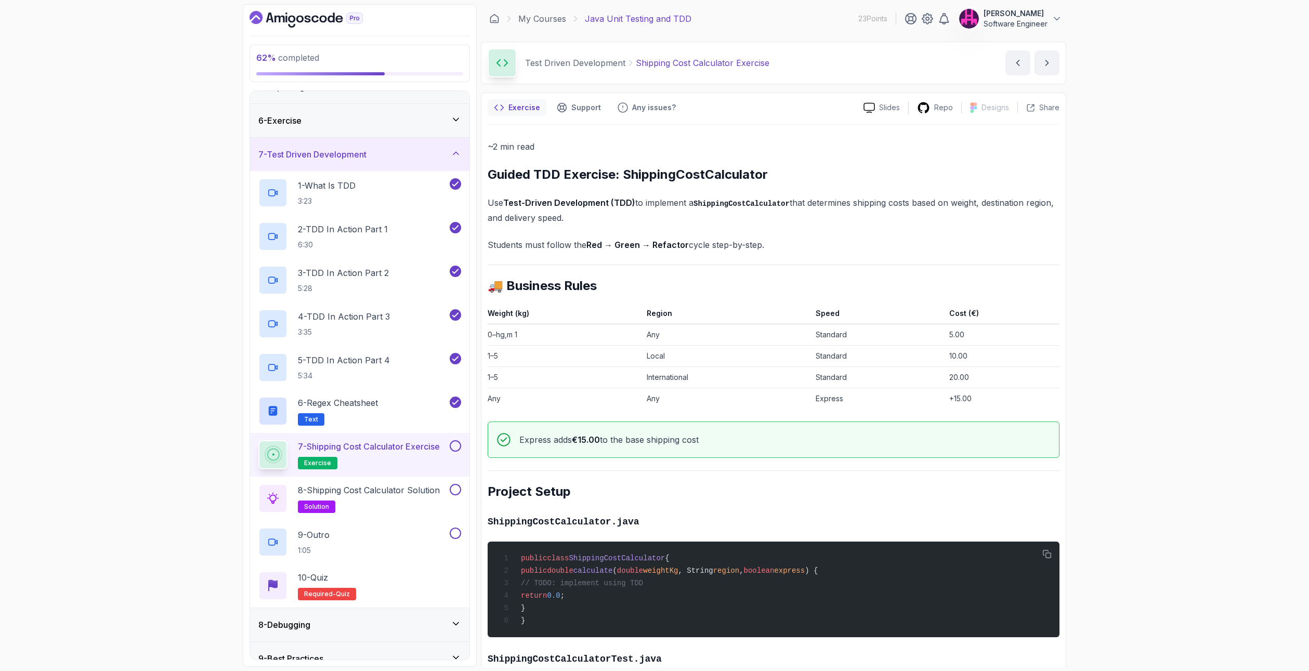
click at [455, 450] on button at bounding box center [455, 445] width 11 height 11
click at [430, 487] on p "8 - Shipping Cost Calculator Solution" at bounding box center [369, 490] width 142 height 12
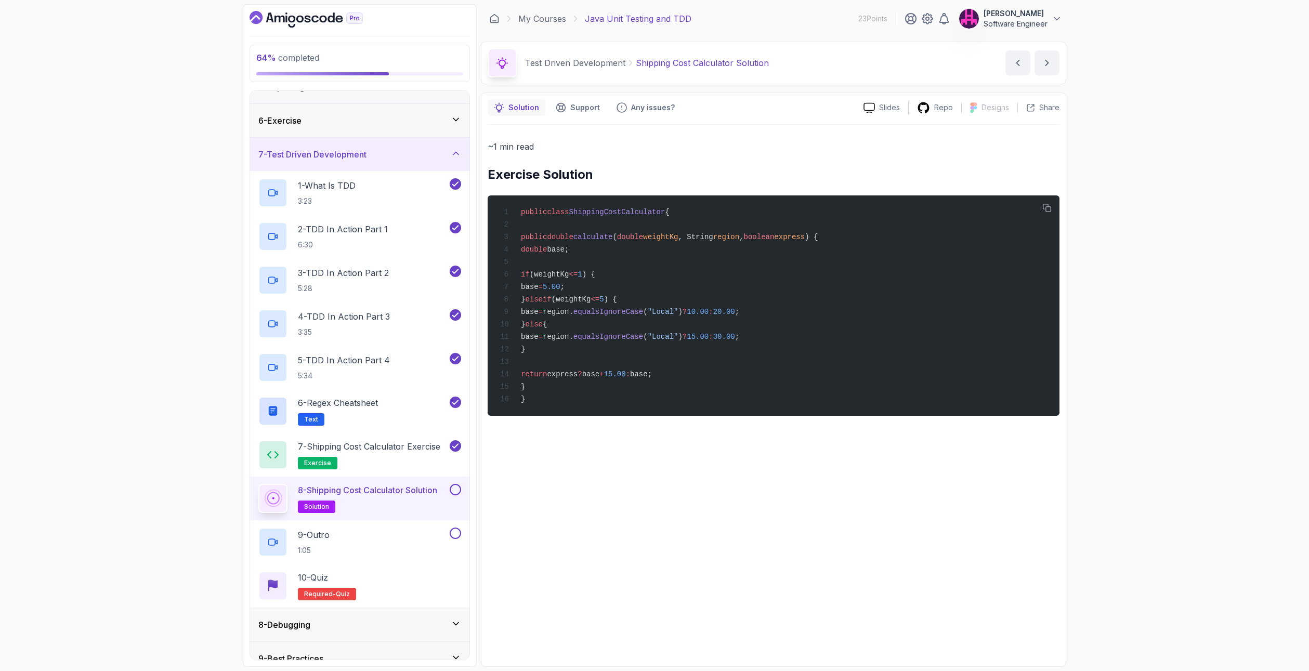
click at [449, 487] on div at bounding box center [455, 489] width 14 height 11
click at [457, 491] on button at bounding box center [455, 489] width 11 height 11
click at [397, 540] on div "9 - Outro 1:05" at bounding box center [352, 542] width 189 height 29
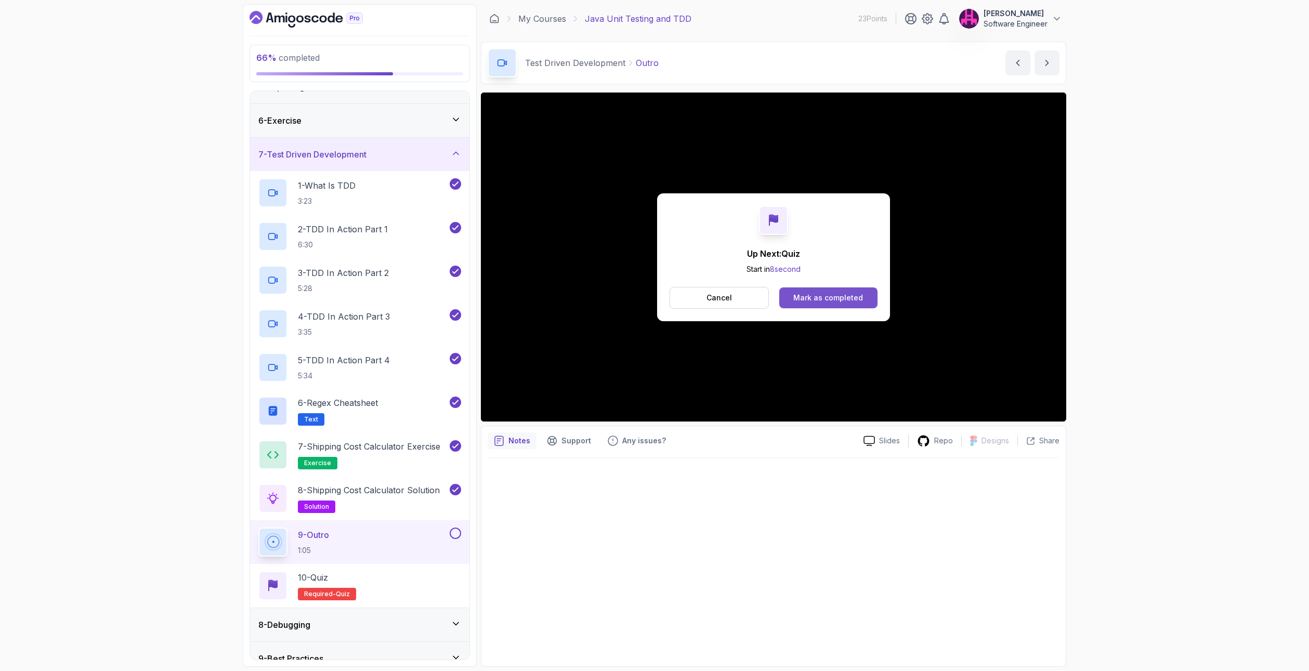
click at [826, 293] on div "Mark as completed" at bounding box center [828, 298] width 70 height 10
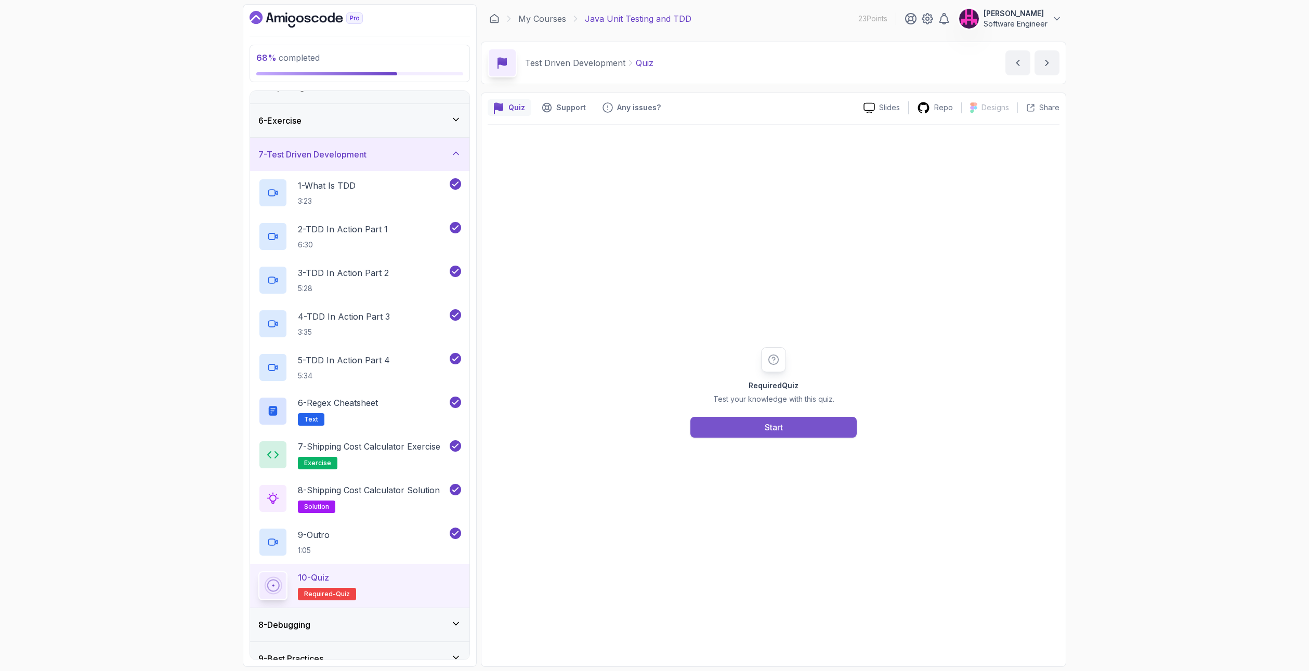
click at [730, 434] on button "Start" at bounding box center [773, 427] width 166 height 21
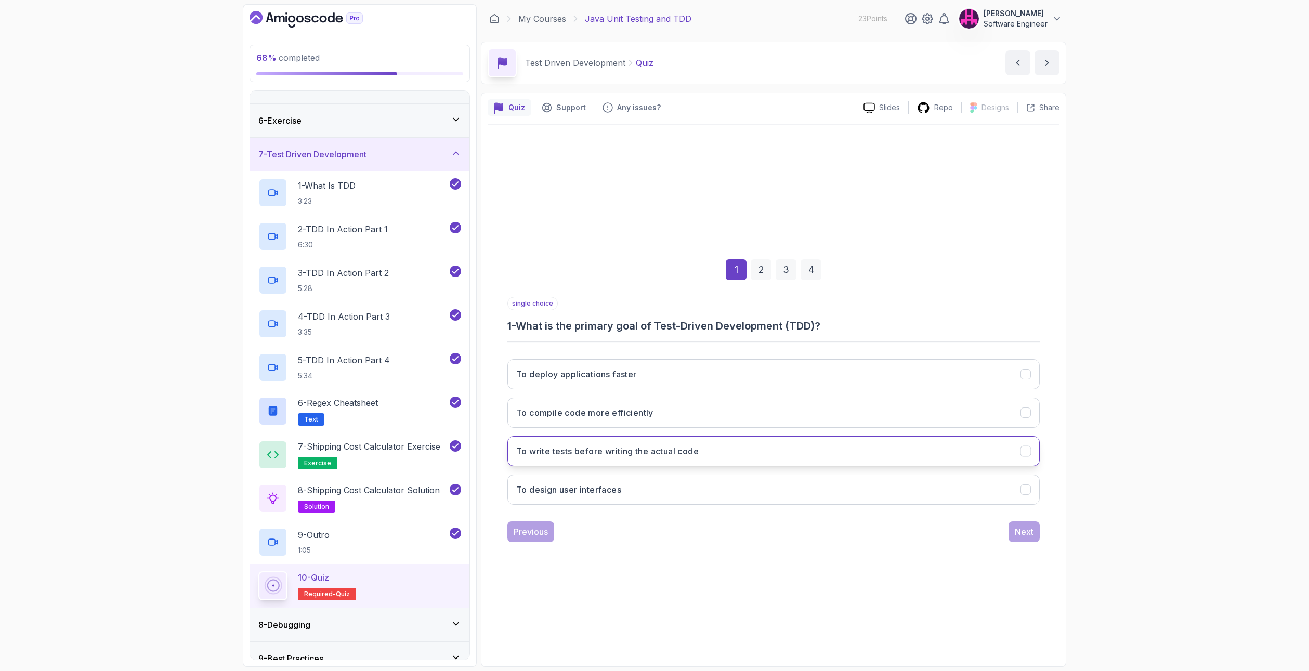
click at [744, 452] on button "To write tests before writing the actual code" at bounding box center [773, 451] width 532 height 30
click at [732, 489] on button "To design user interfaces" at bounding box center [773, 490] width 532 height 30
click at [760, 462] on button "To write tests before writing the actual code" at bounding box center [773, 451] width 532 height 30
click at [1018, 527] on div "Next" at bounding box center [1024, 531] width 19 height 12
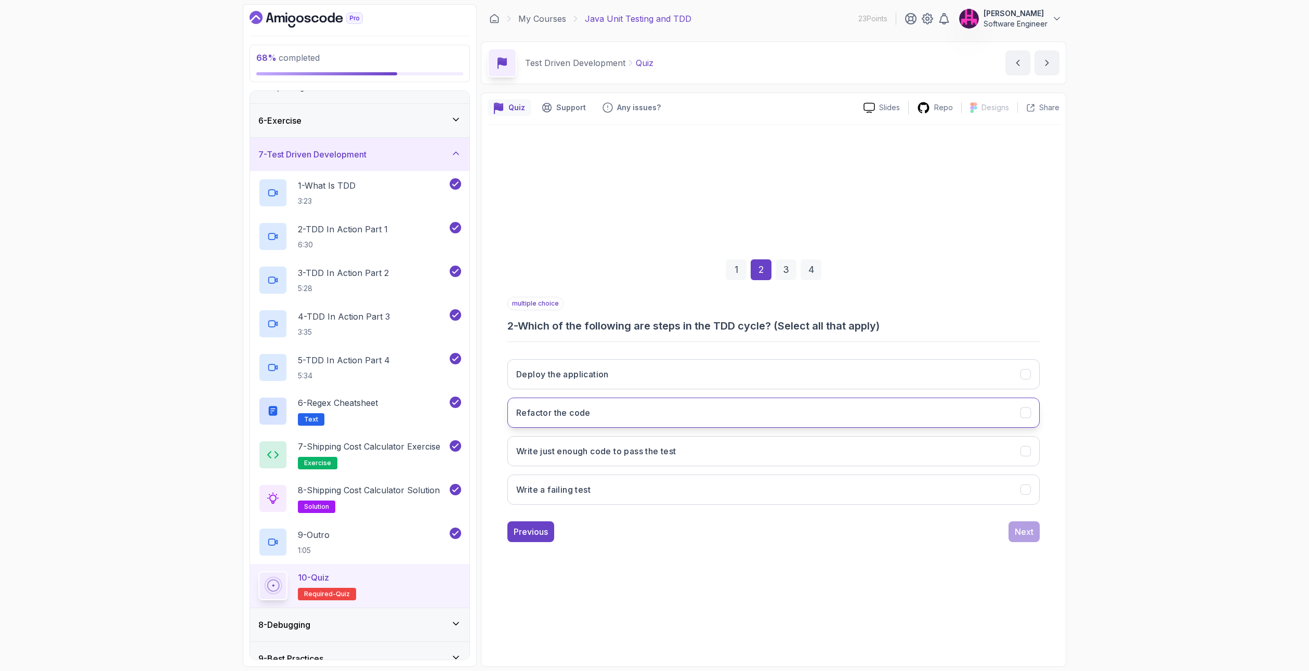
click at [810, 415] on button "Refactor the code" at bounding box center [773, 413] width 532 height 30
click at [845, 455] on button "Write just enough code to pass the test" at bounding box center [773, 451] width 532 height 30
click at [839, 493] on button "Write a failing test" at bounding box center [773, 490] width 532 height 30
click at [1030, 528] on div "Next" at bounding box center [1024, 531] width 19 height 12
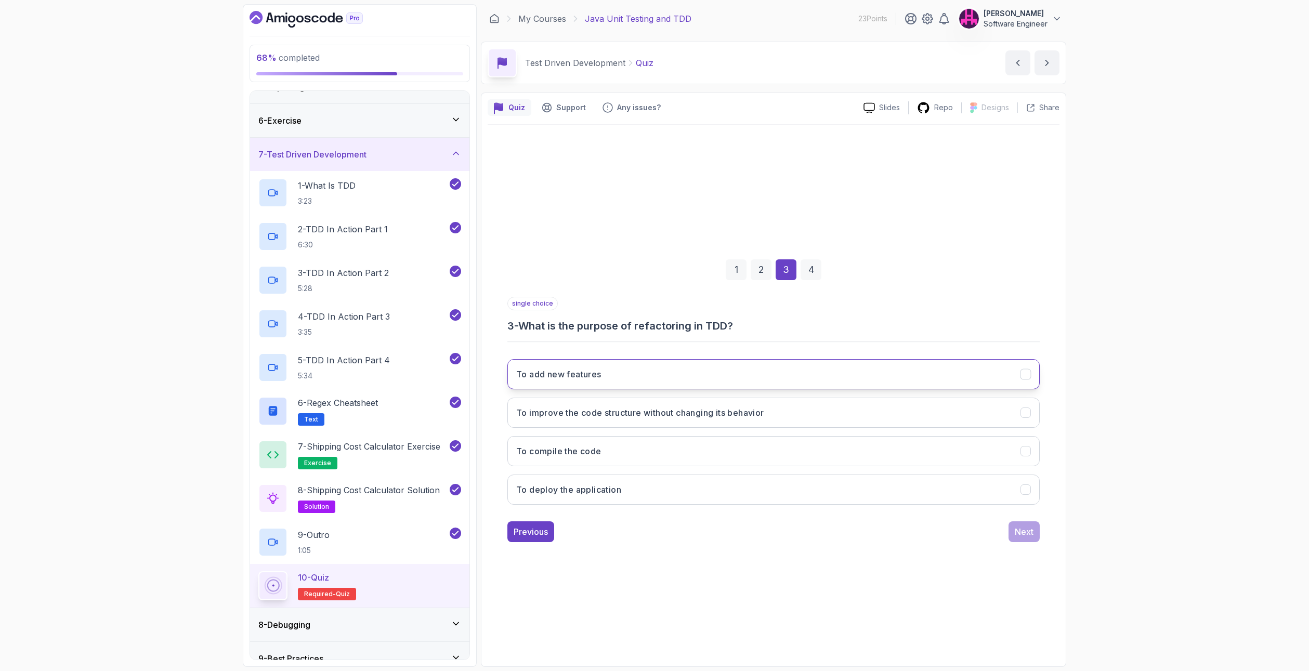
click at [705, 379] on button "To add new features" at bounding box center [773, 374] width 532 height 30
click at [1025, 540] on button "Next" at bounding box center [1023, 531] width 31 height 21
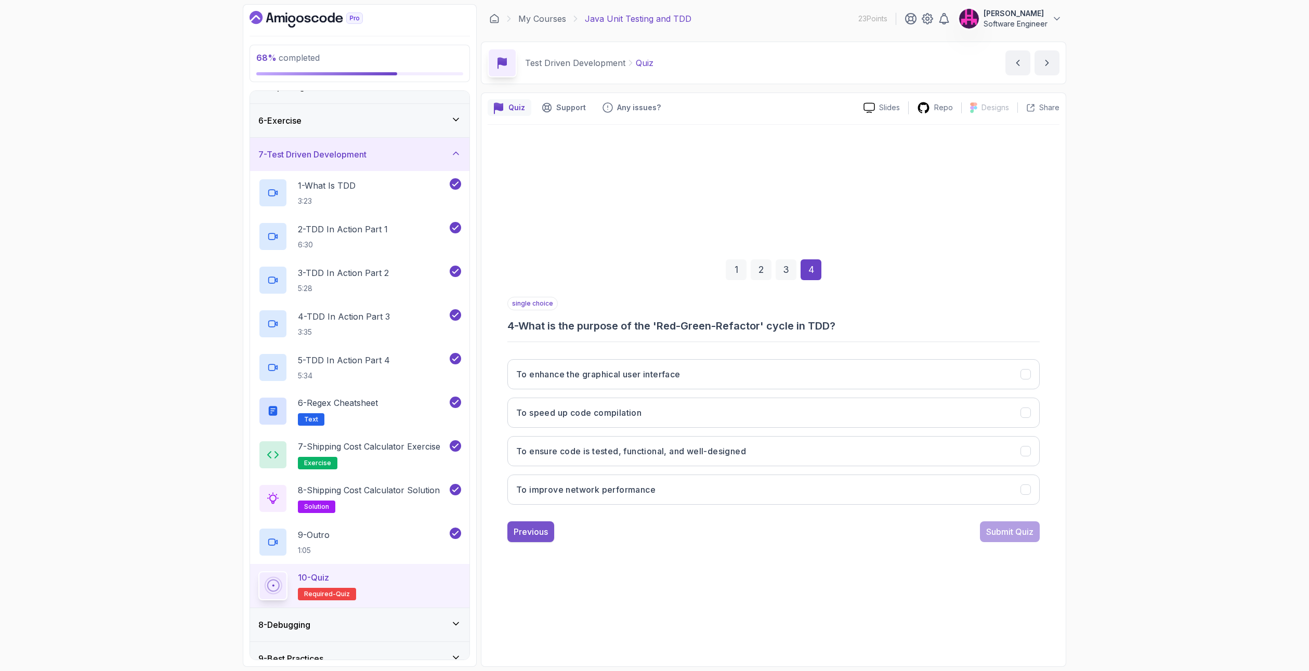
click at [542, 529] on div "Previous" at bounding box center [531, 531] width 34 height 12
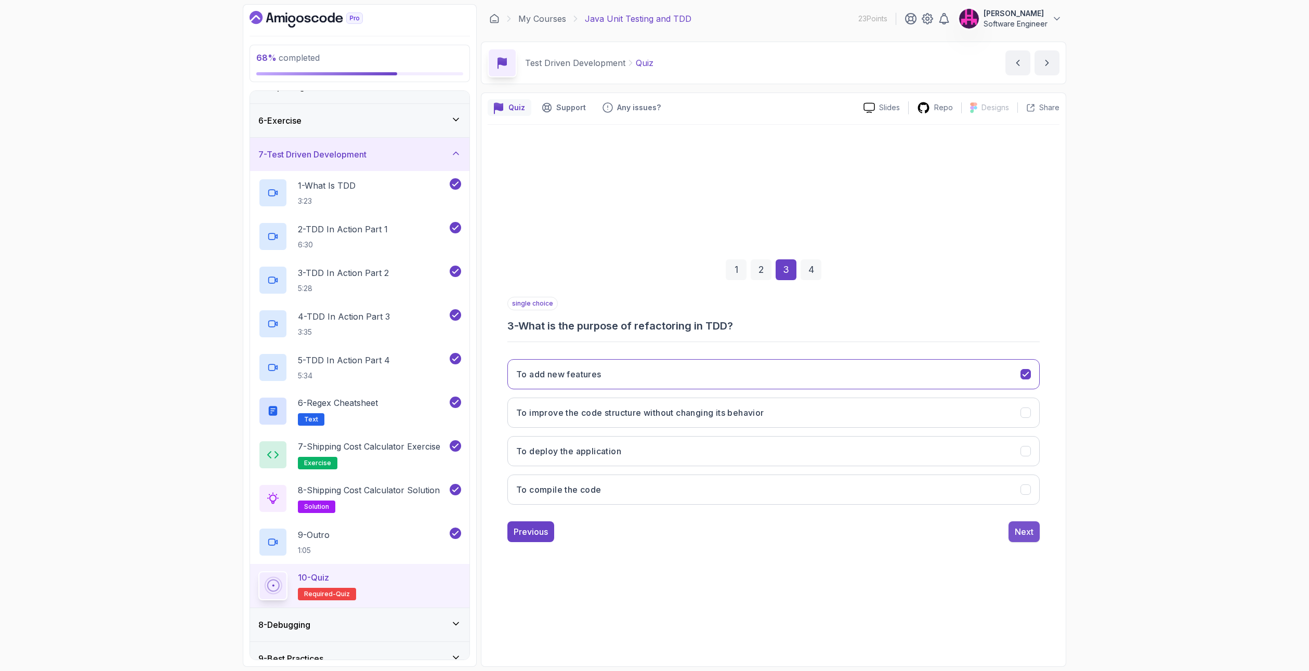
drag, startPoint x: 1004, startPoint y: 523, endPoint x: 1018, endPoint y: 534, distance: 17.9
click at [1004, 523] on div "Previous Next" at bounding box center [773, 531] width 532 height 21
click at [1020, 534] on div "Next" at bounding box center [1024, 531] width 19 height 12
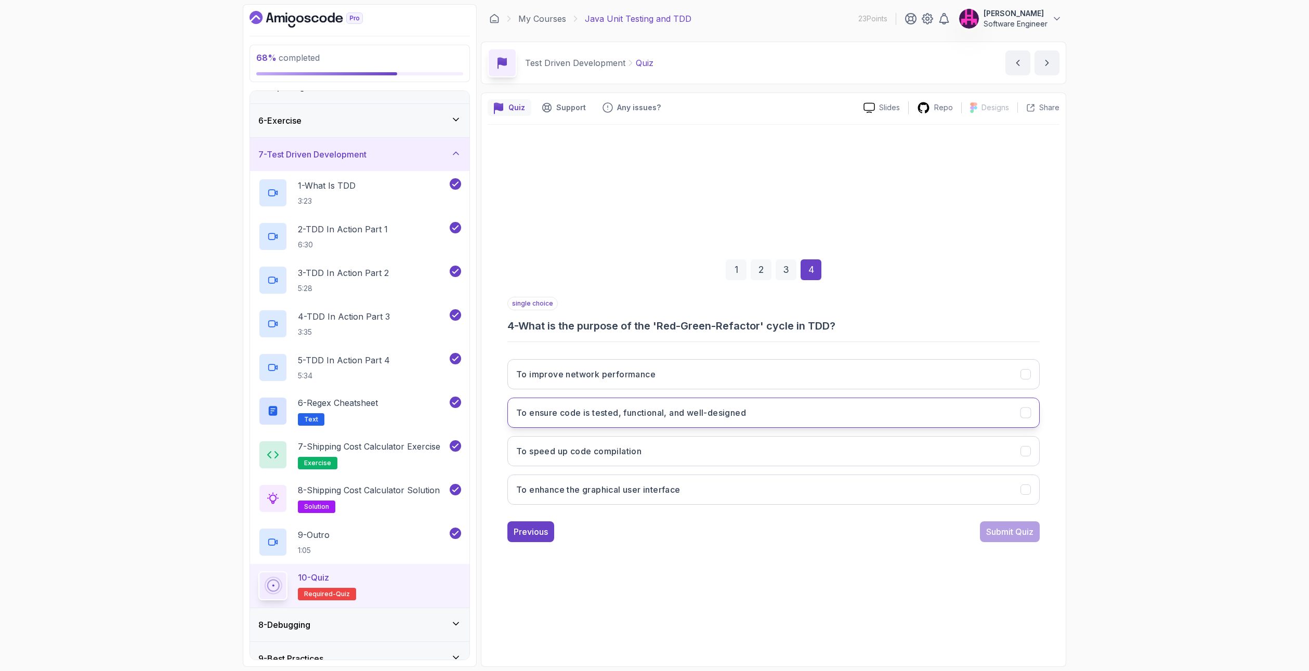
click at [840, 417] on button "To ensure code is tested, functional, and well-designed" at bounding box center [773, 413] width 532 height 30
click at [1014, 534] on div "Submit Quiz" at bounding box center [1009, 531] width 47 height 12
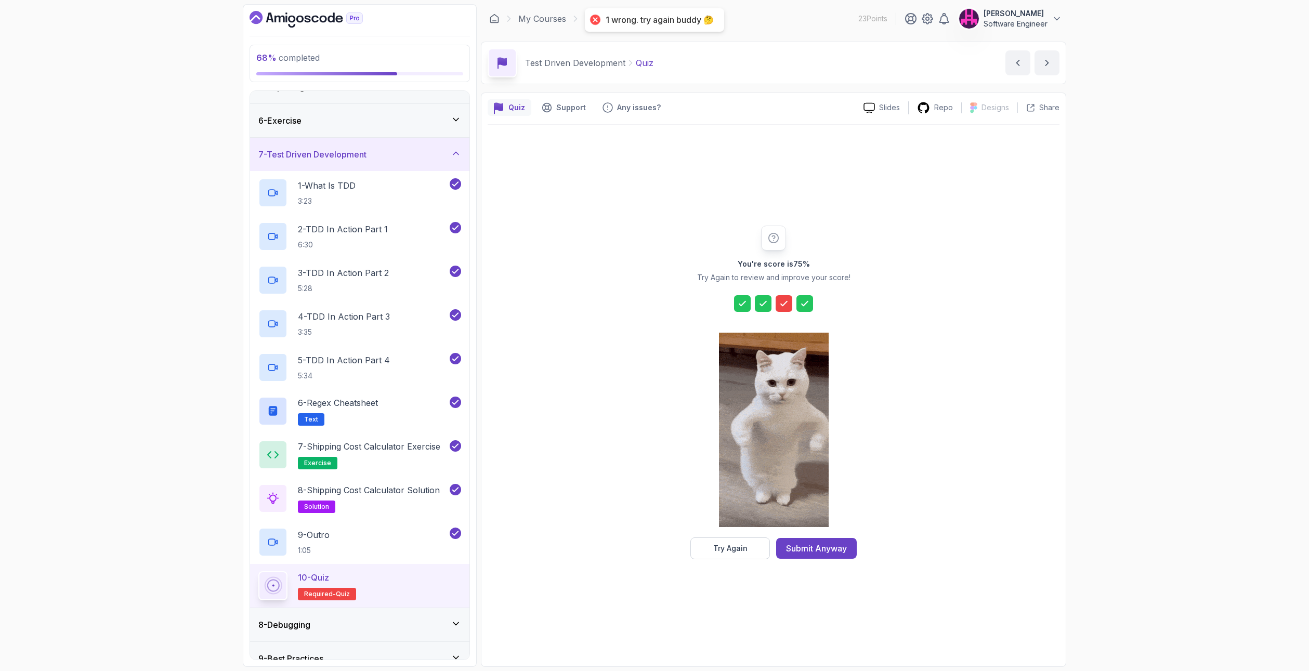
click at [785, 298] on div at bounding box center [783, 303] width 17 height 17
click at [784, 301] on icon at bounding box center [784, 303] width 10 height 10
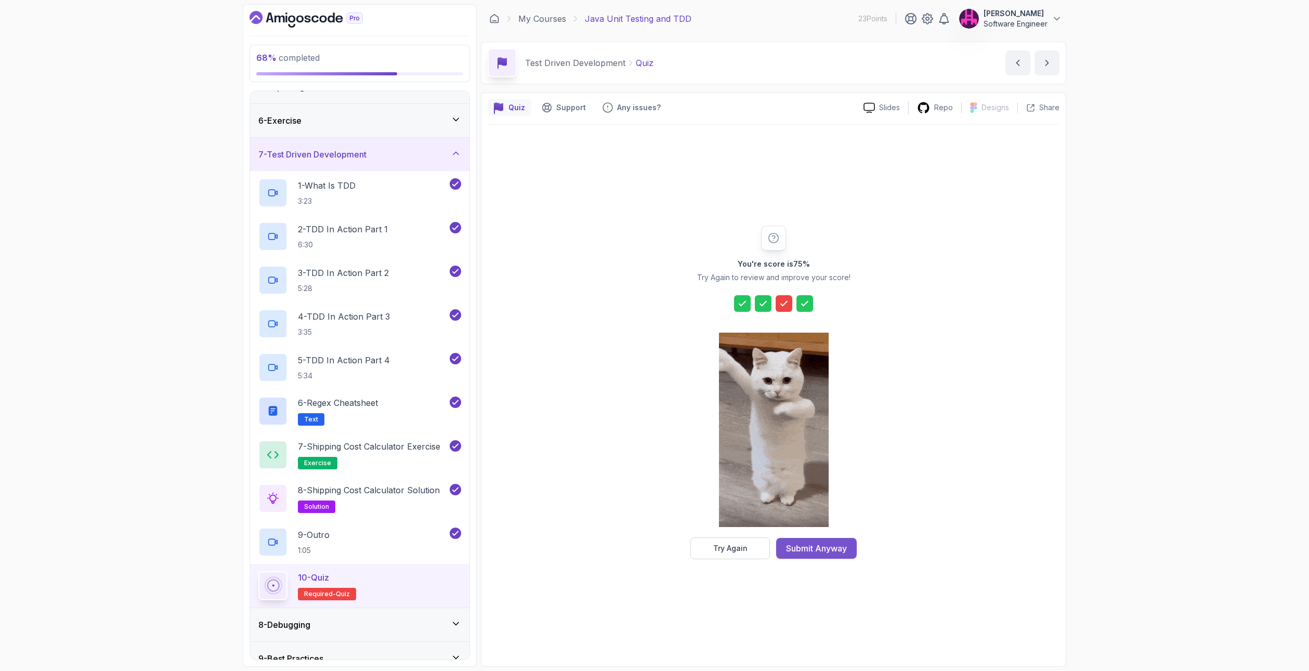
click at [809, 544] on div "Submit Anyway" at bounding box center [816, 548] width 61 height 12
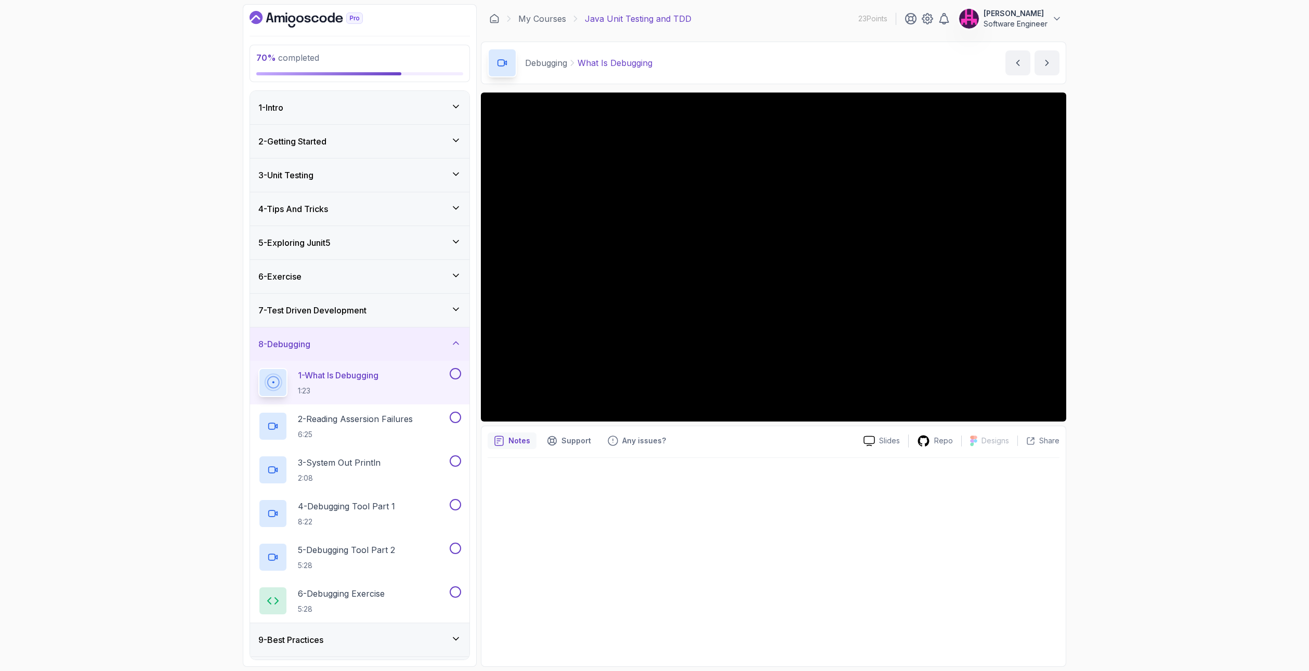
click at [319, 333] on div "8 - Debugging" at bounding box center [359, 343] width 219 height 33
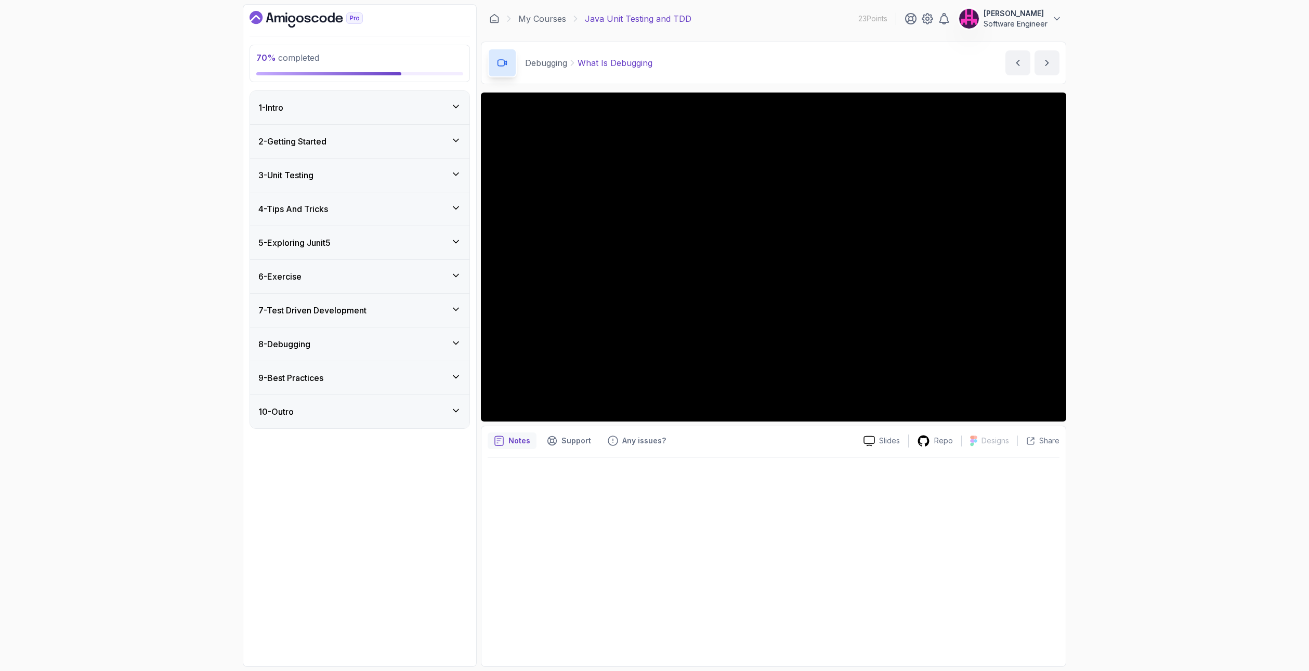
click at [333, 313] on h3 "7 - Test Driven Development" at bounding box center [312, 310] width 108 height 12
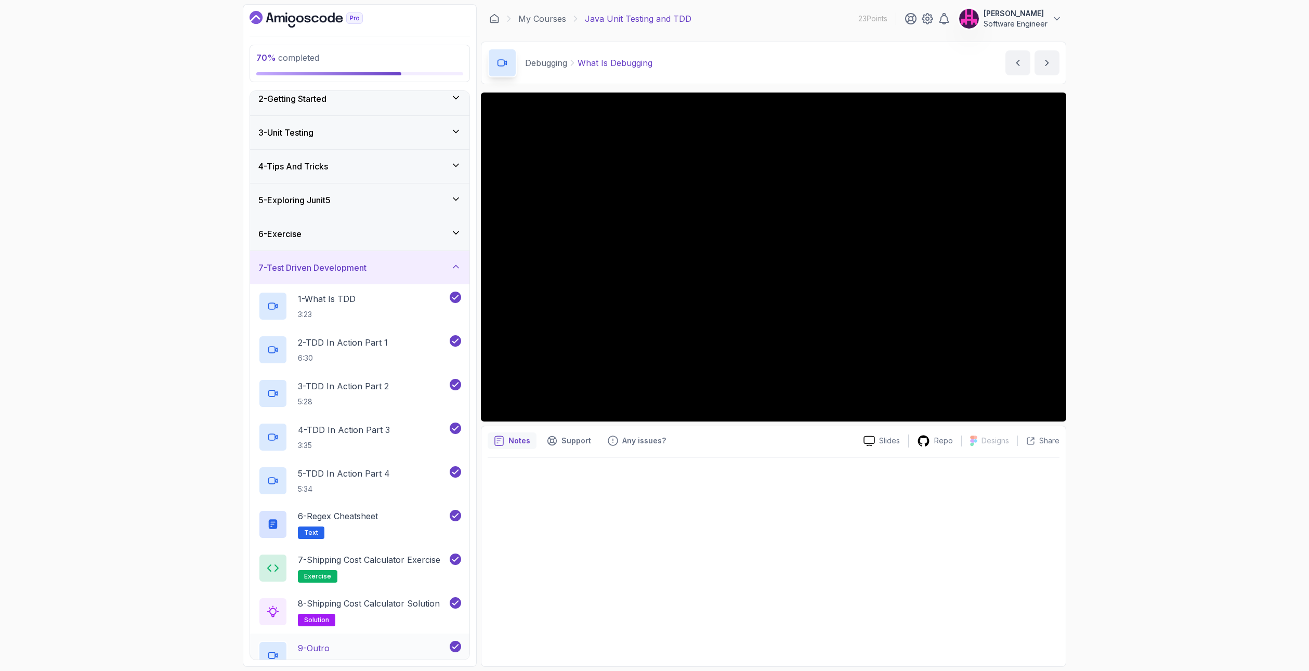
scroll to position [205, 0]
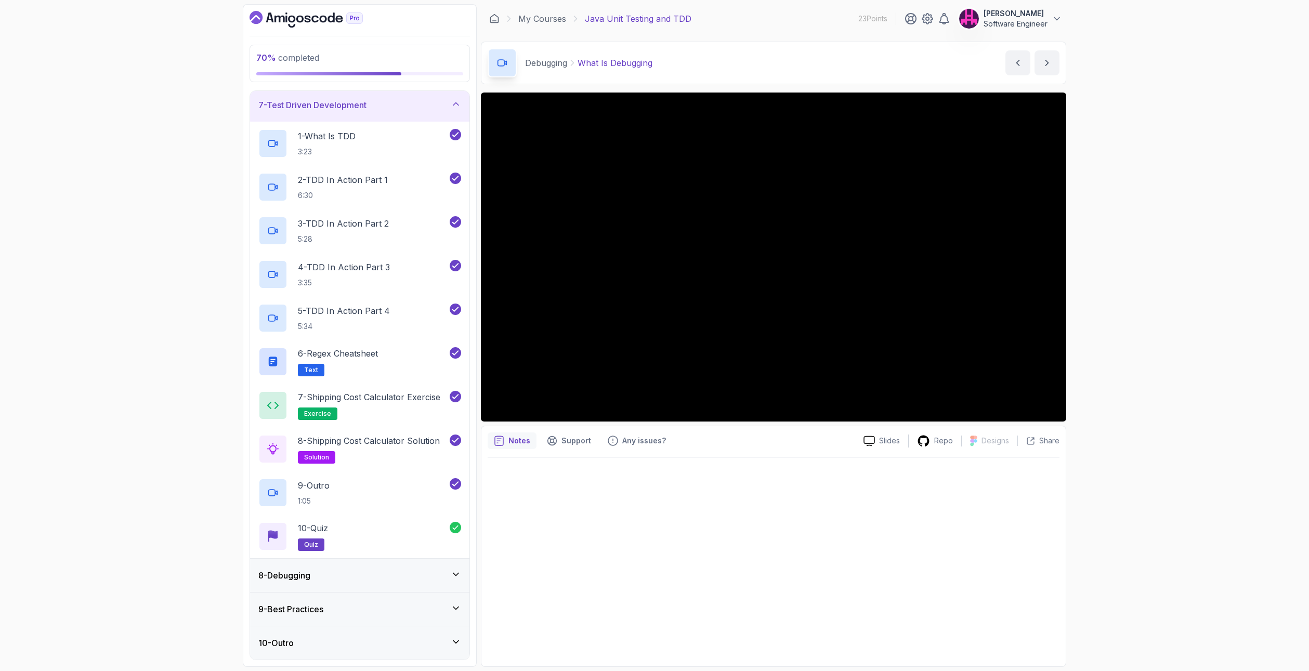
click at [386, 570] on div "8 - Debugging" at bounding box center [359, 575] width 203 height 12
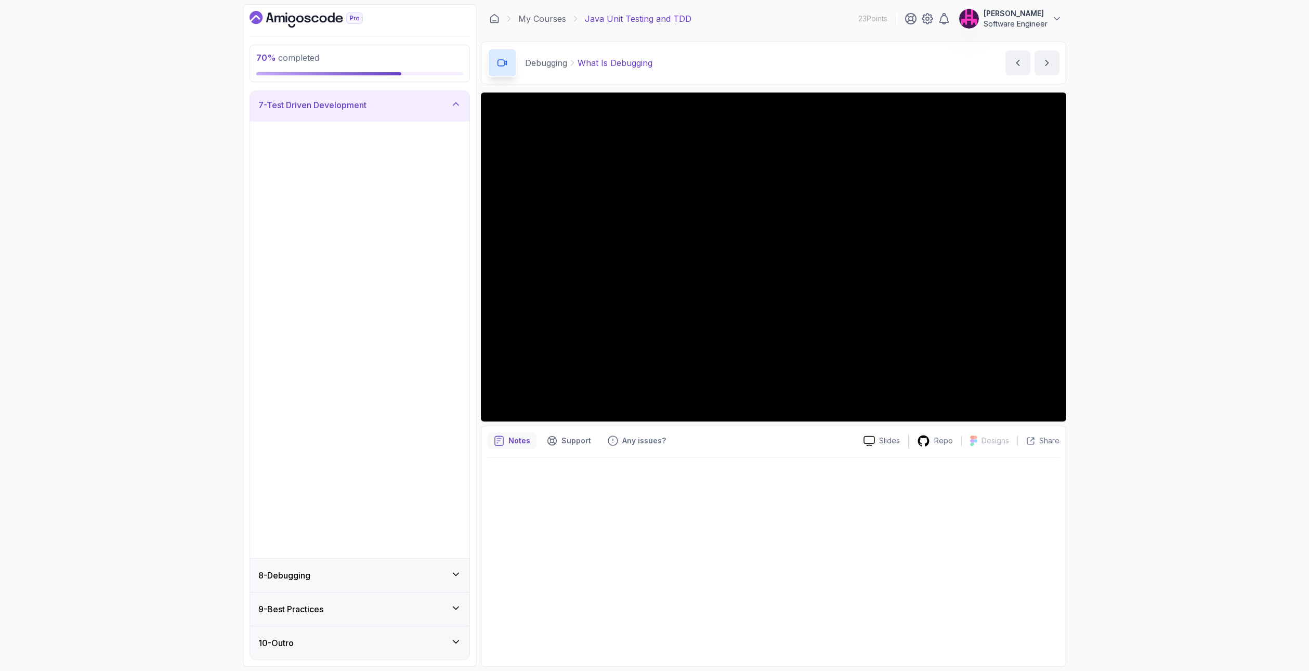
scroll to position [0, 0]
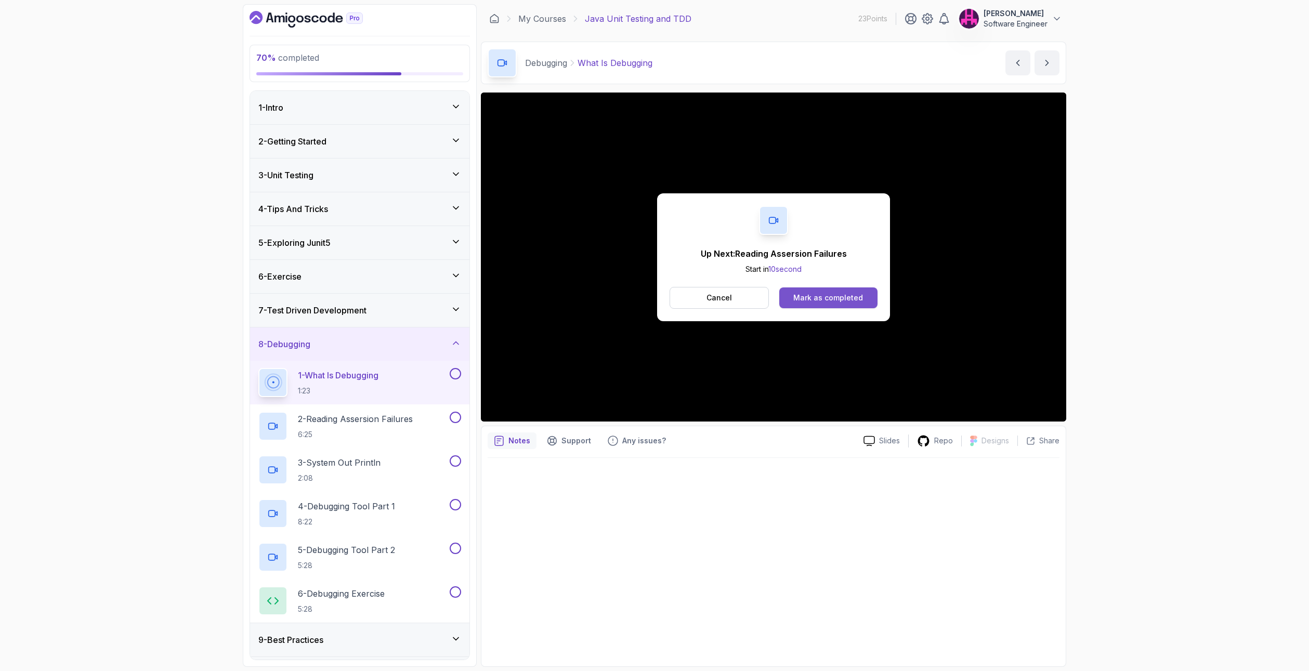
click at [832, 298] on div "Mark as completed" at bounding box center [828, 298] width 70 height 10
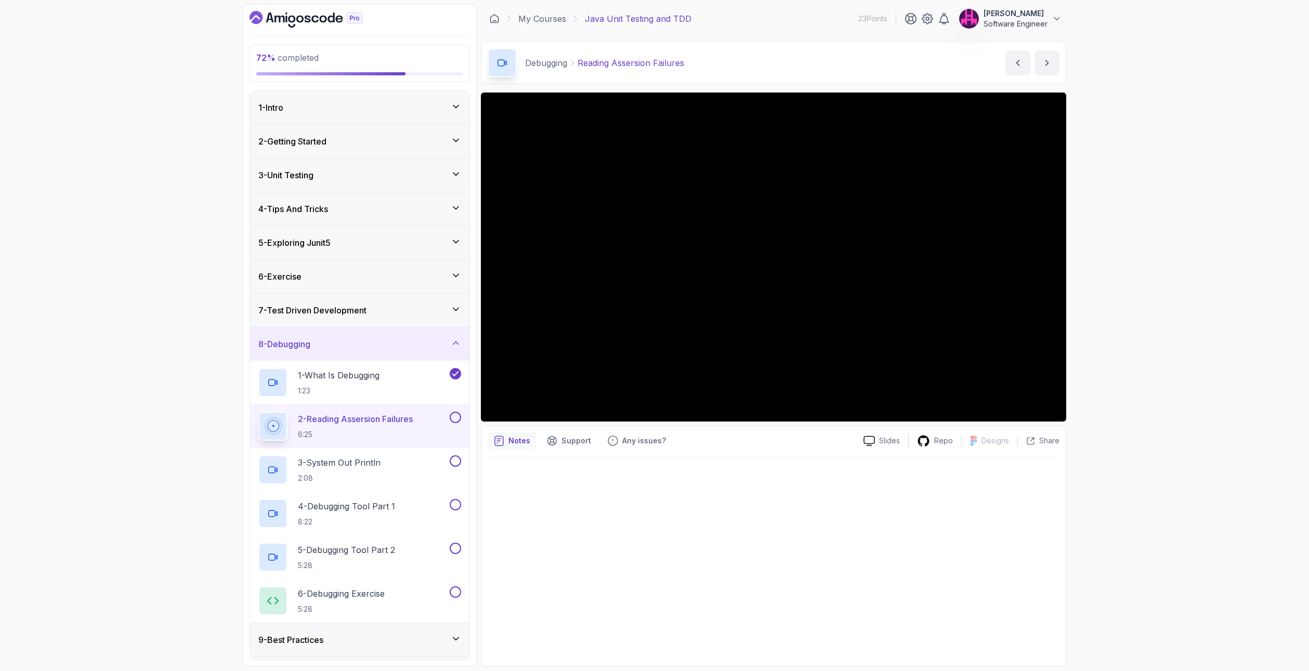
click at [452, 422] on button at bounding box center [455, 417] width 11 height 11
click at [452, 465] on button at bounding box center [455, 460] width 11 height 11
click at [435, 506] on div "4 - Debugging Tool Part 1 8:22" at bounding box center [352, 513] width 189 height 29
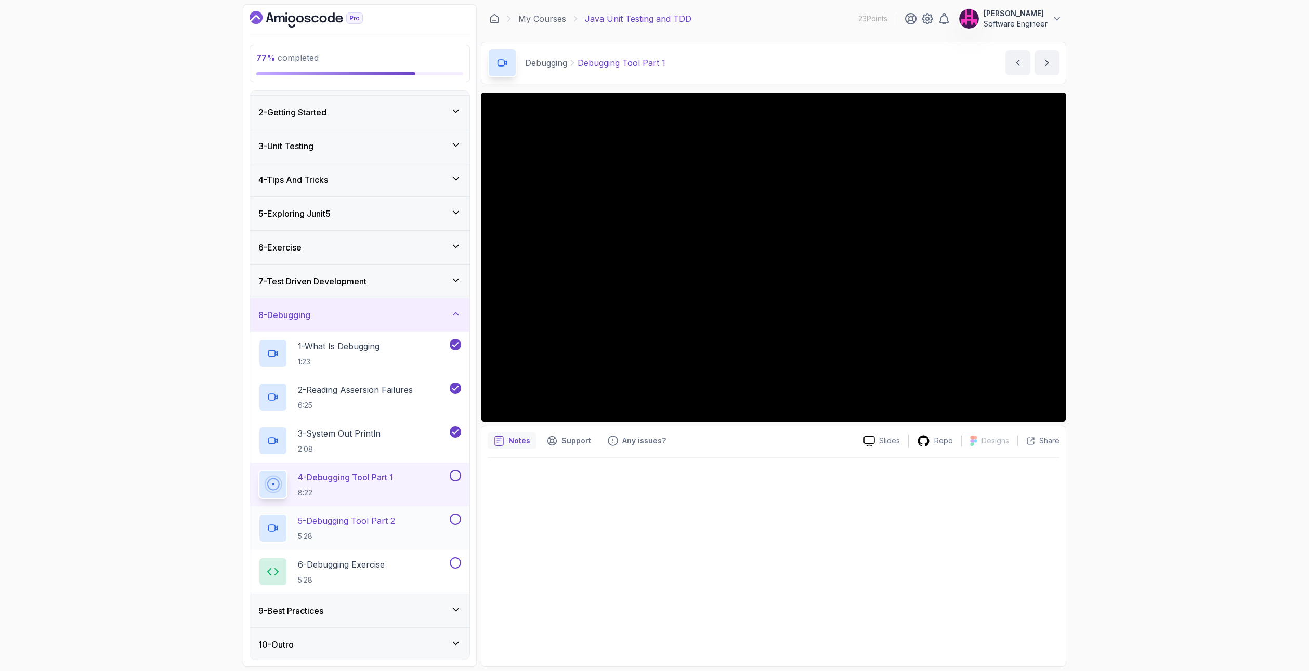
scroll to position [31, 0]
click at [353, 608] on div "9 - Best Practices" at bounding box center [359, 609] width 203 height 12
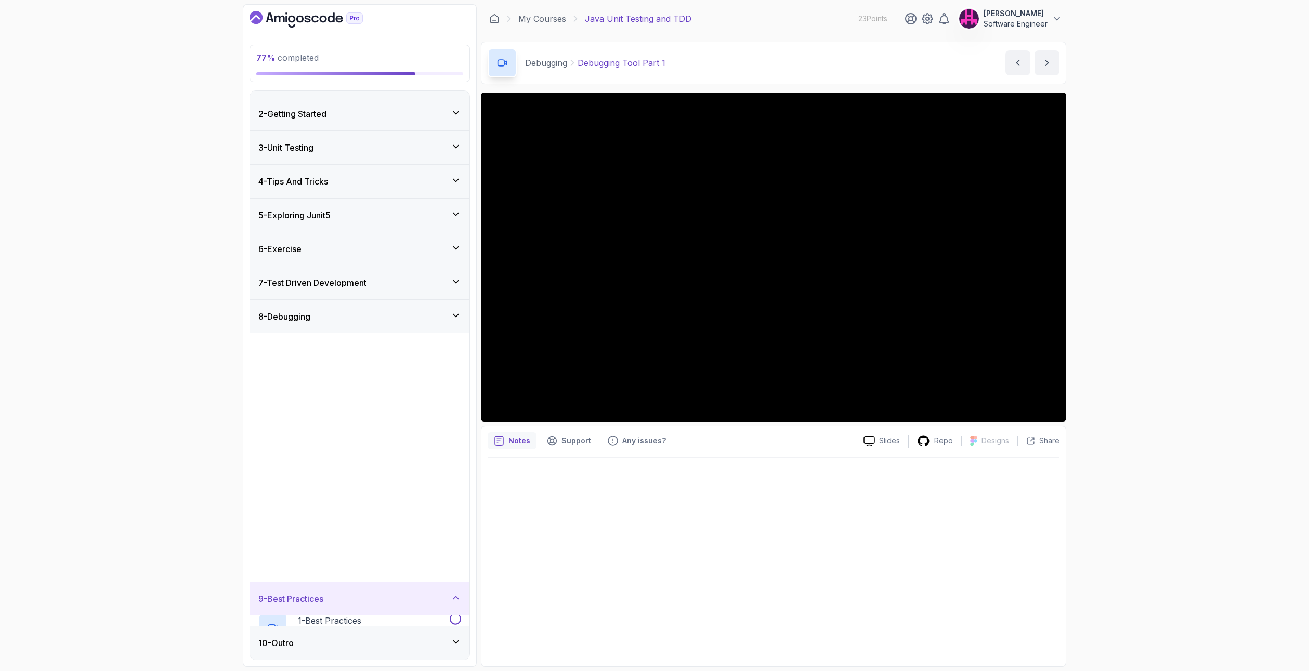
scroll to position [0, 0]
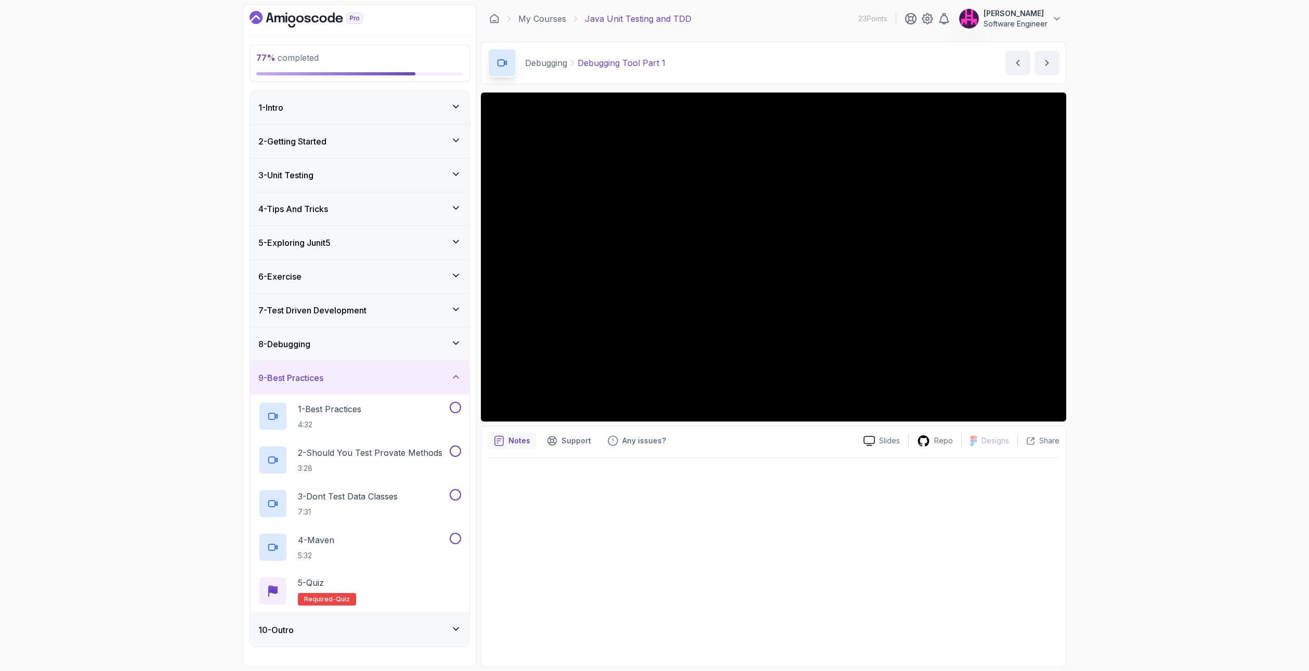
click at [433, 344] on div "8 - Debugging" at bounding box center [359, 344] width 203 height 12
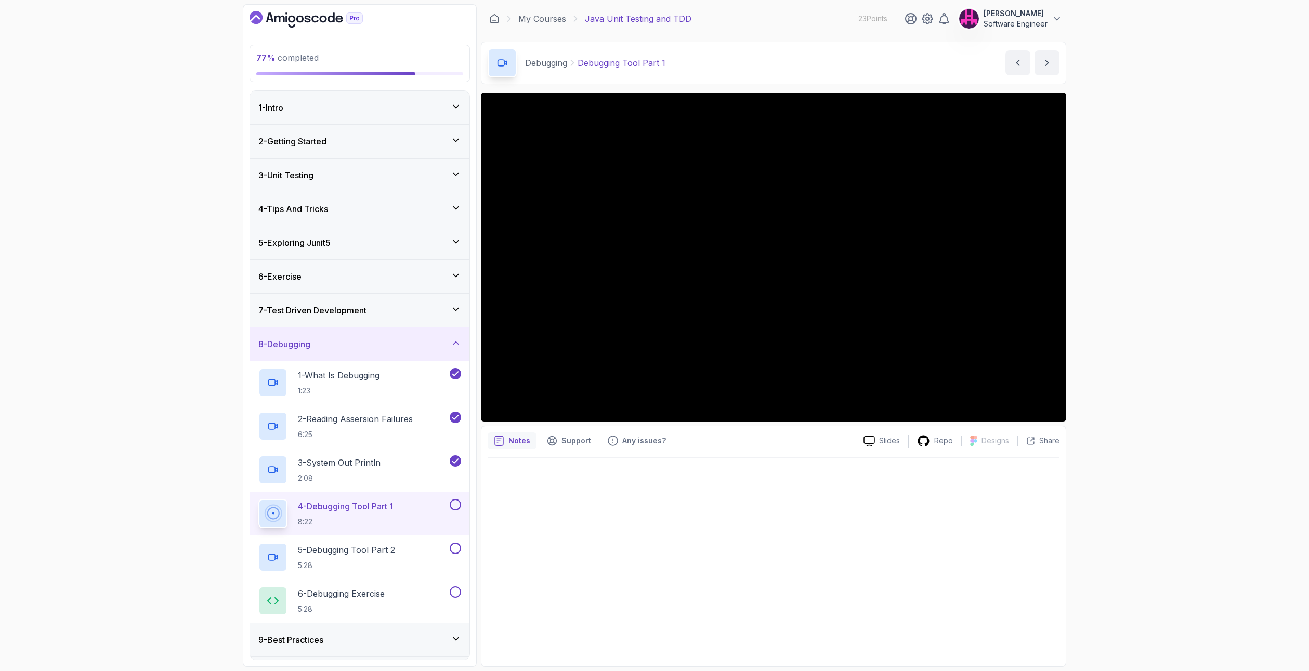
click at [452, 509] on button at bounding box center [455, 504] width 11 height 11
click at [406, 543] on div "5 - Debugging Tool Part 2 5:28" at bounding box center [352, 557] width 189 height 29
click at [340, 318] on div "7 - Test Driven Development" at bounding box center [359, 310] width 219 height 33
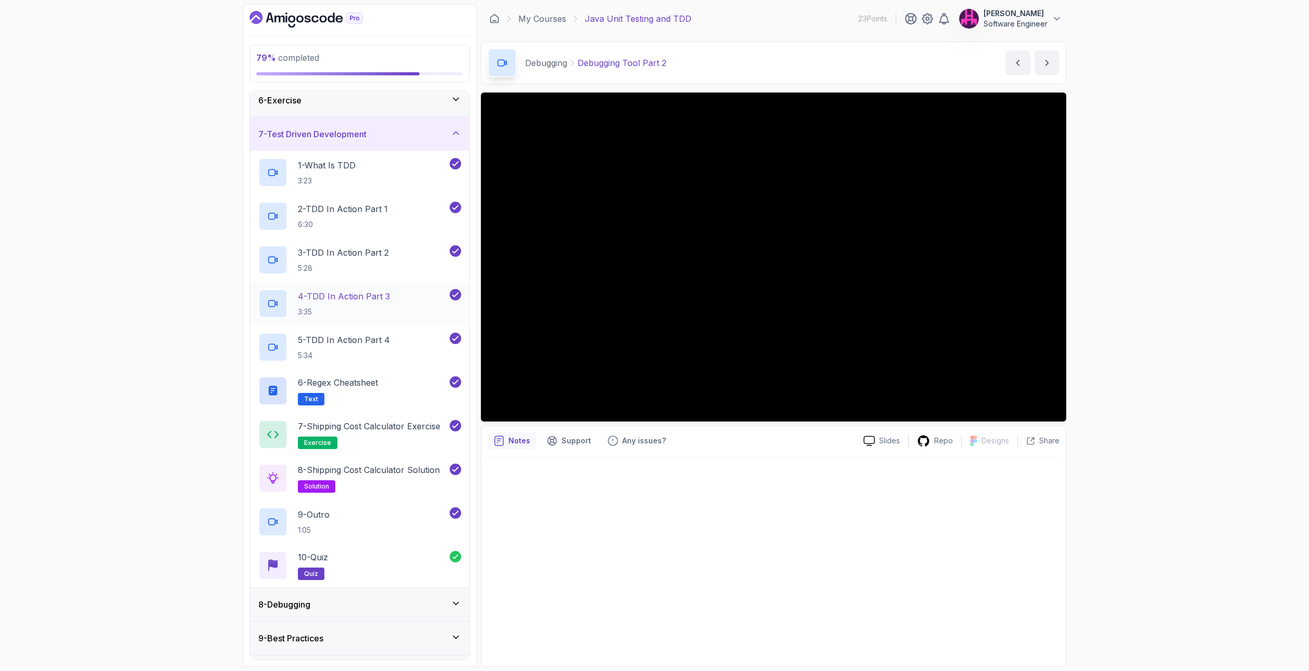
scroll to position [205, 0]
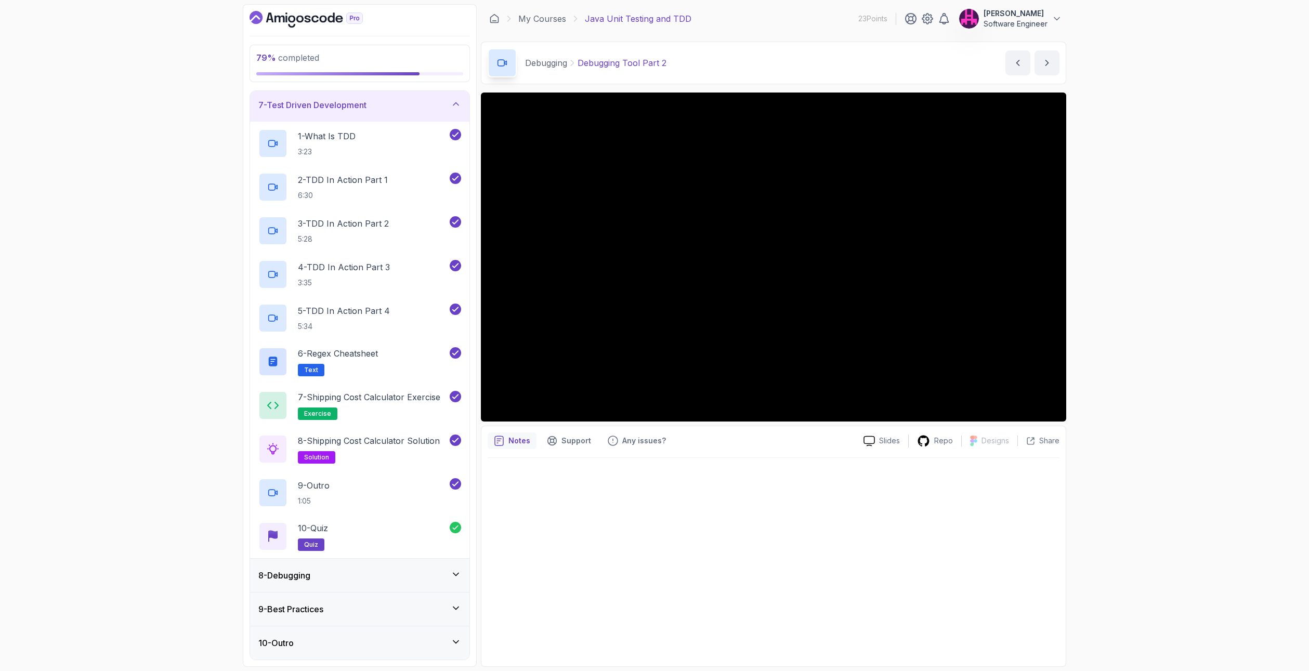
click at [338, 54] on p "79 % completed" at bounding box center [359, 57] width 207 height 12
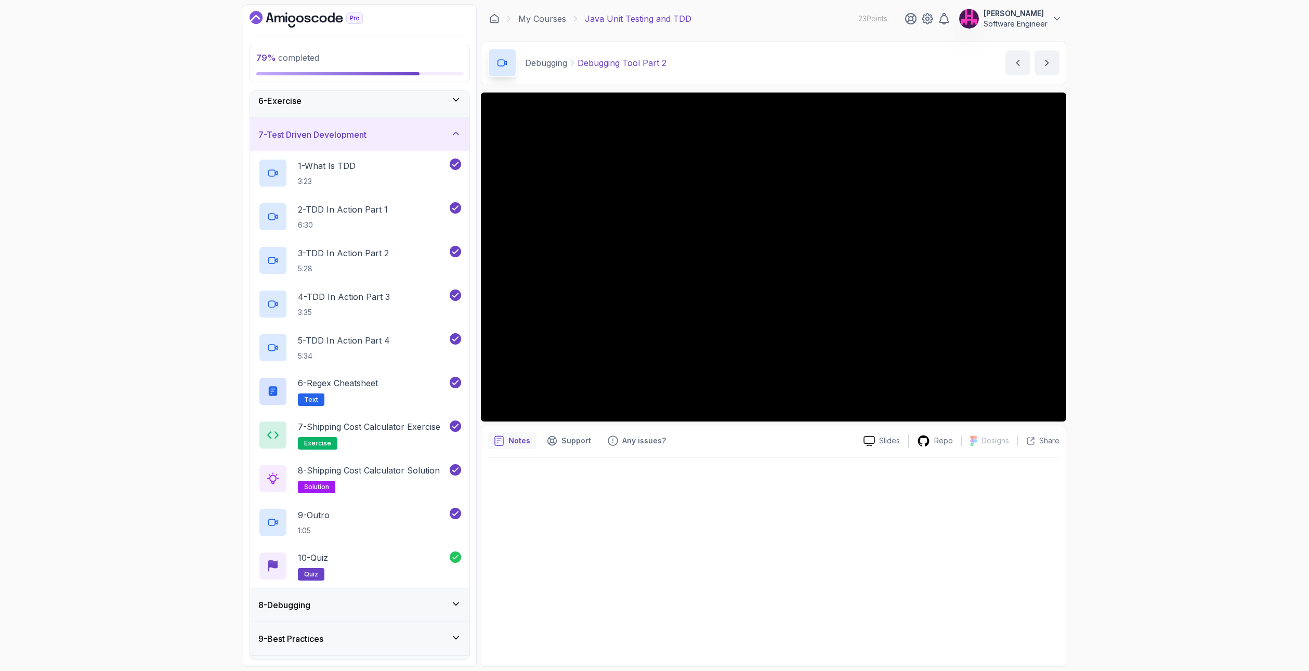
scroll to position [49, 0]
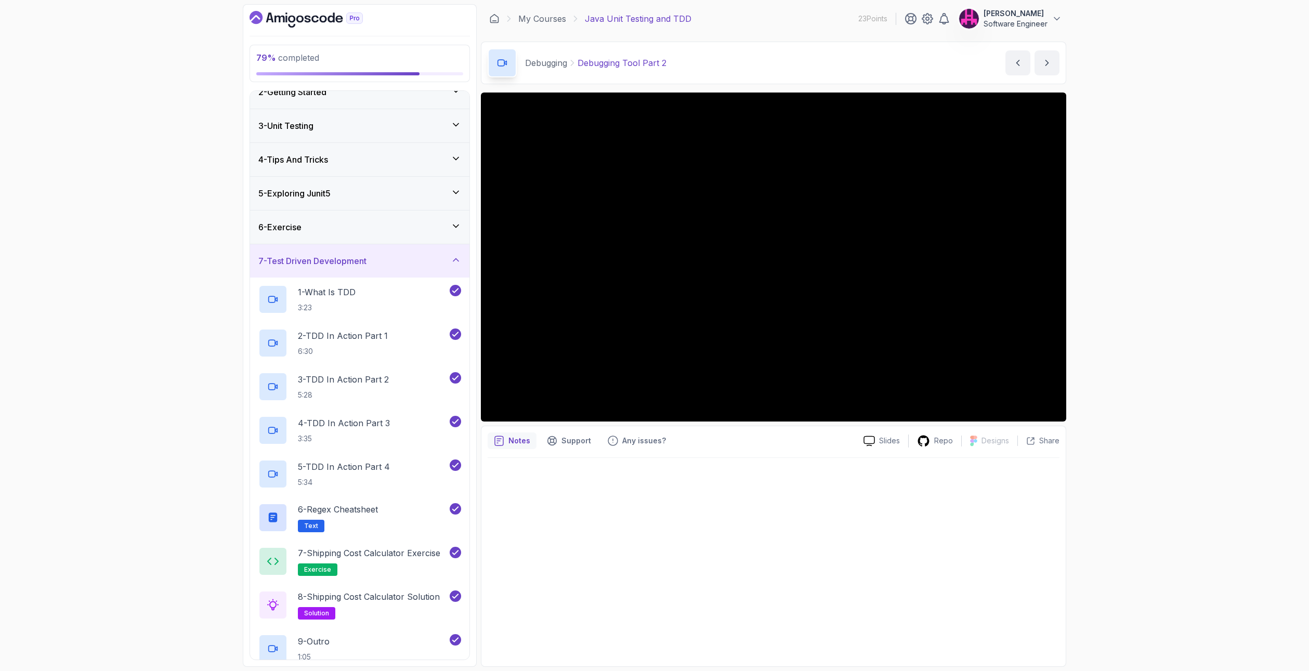
click at [459, 222] on icon at bounding box center [456, 226] width 10 height 10
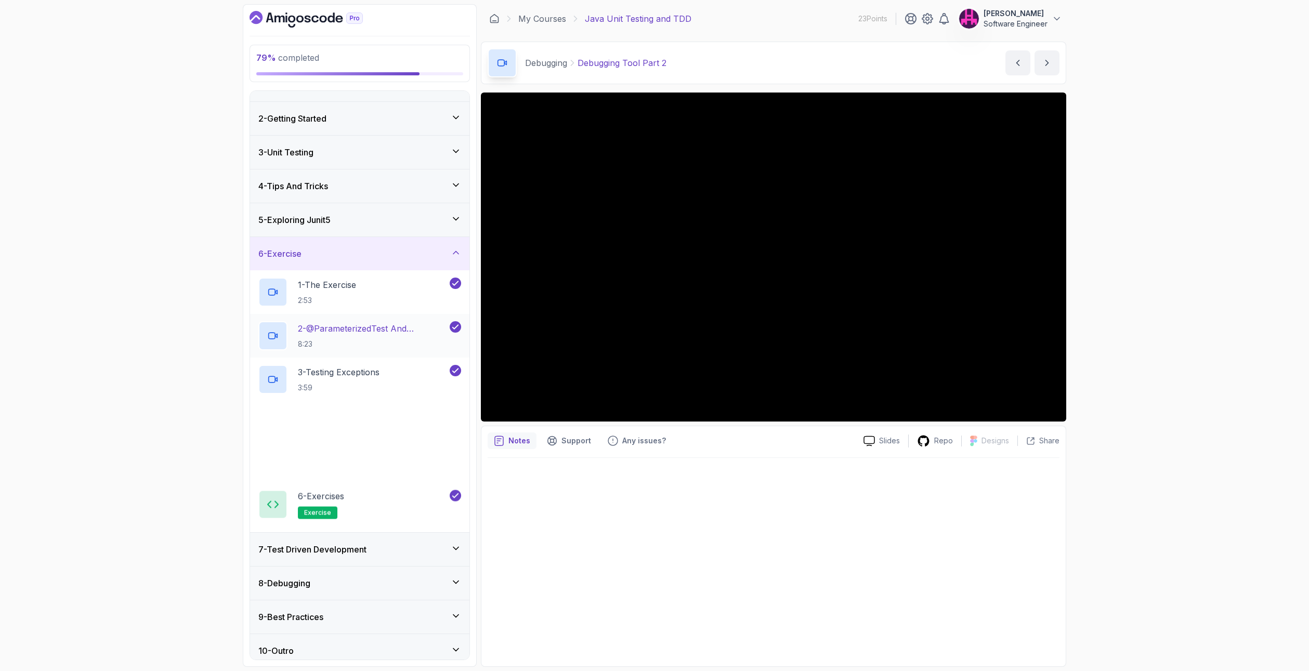
scroll to position [31, 0]
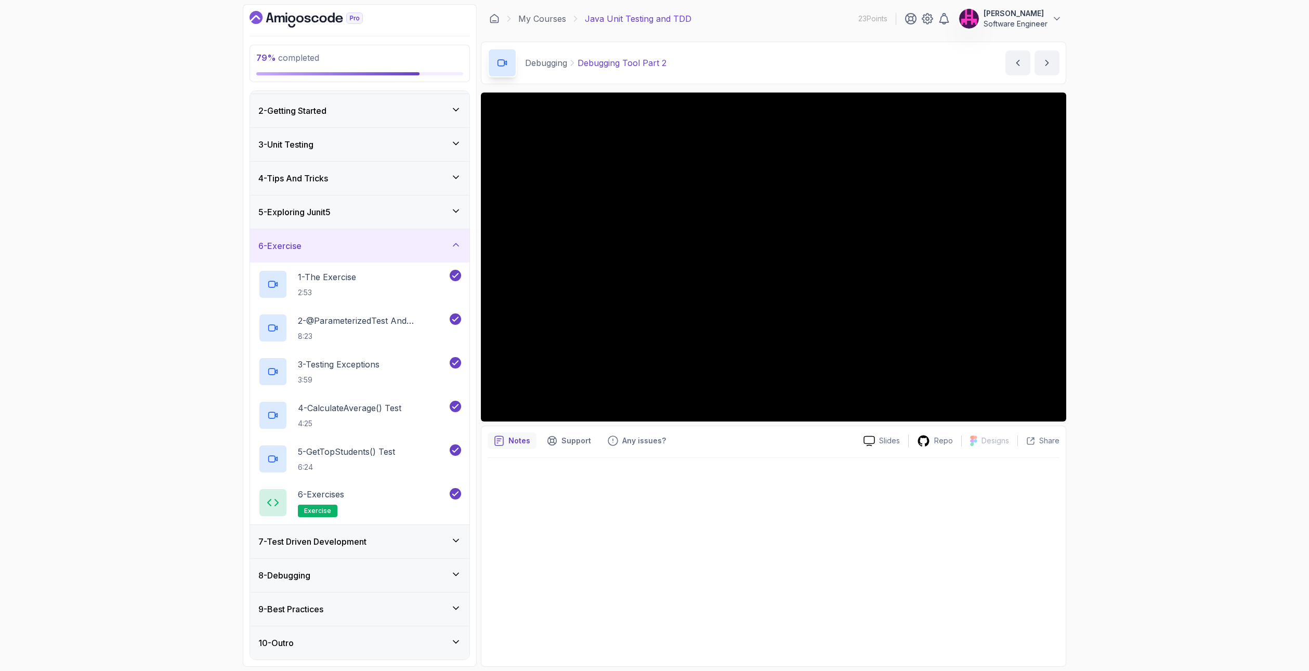
click at [415, 576] on div "8 - Debugging" at bounding box center [359, 575] width 203 height 12
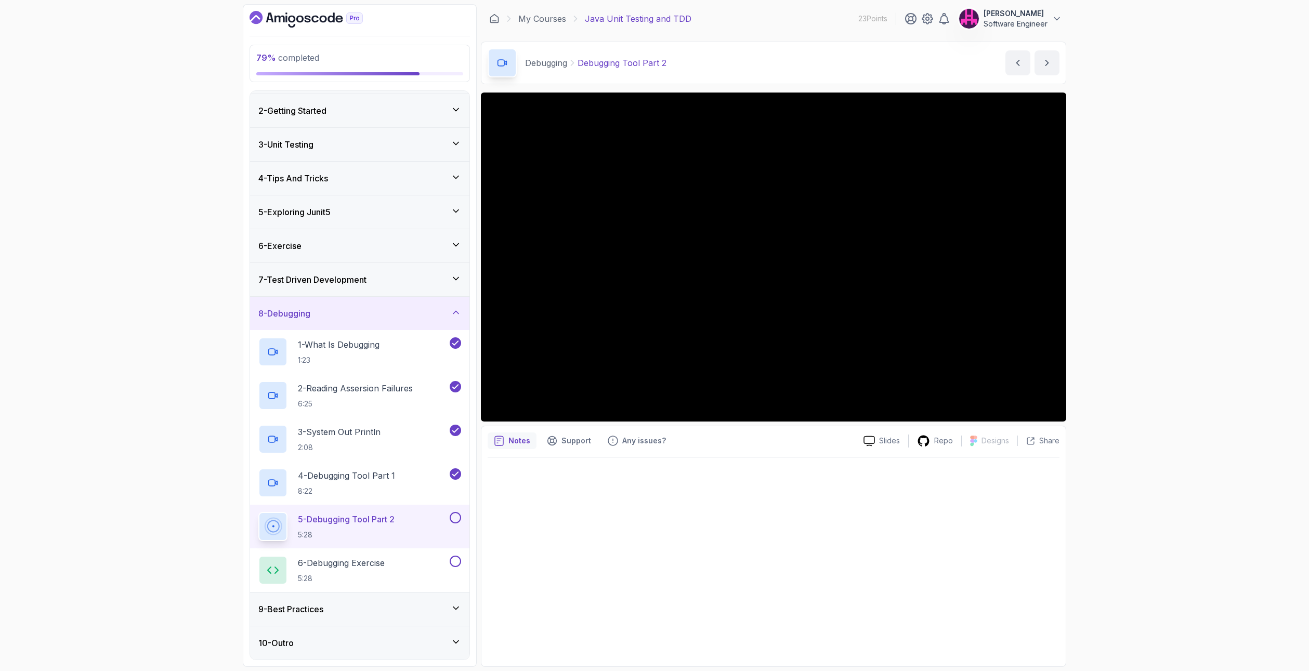
scroll to position [0, 0]
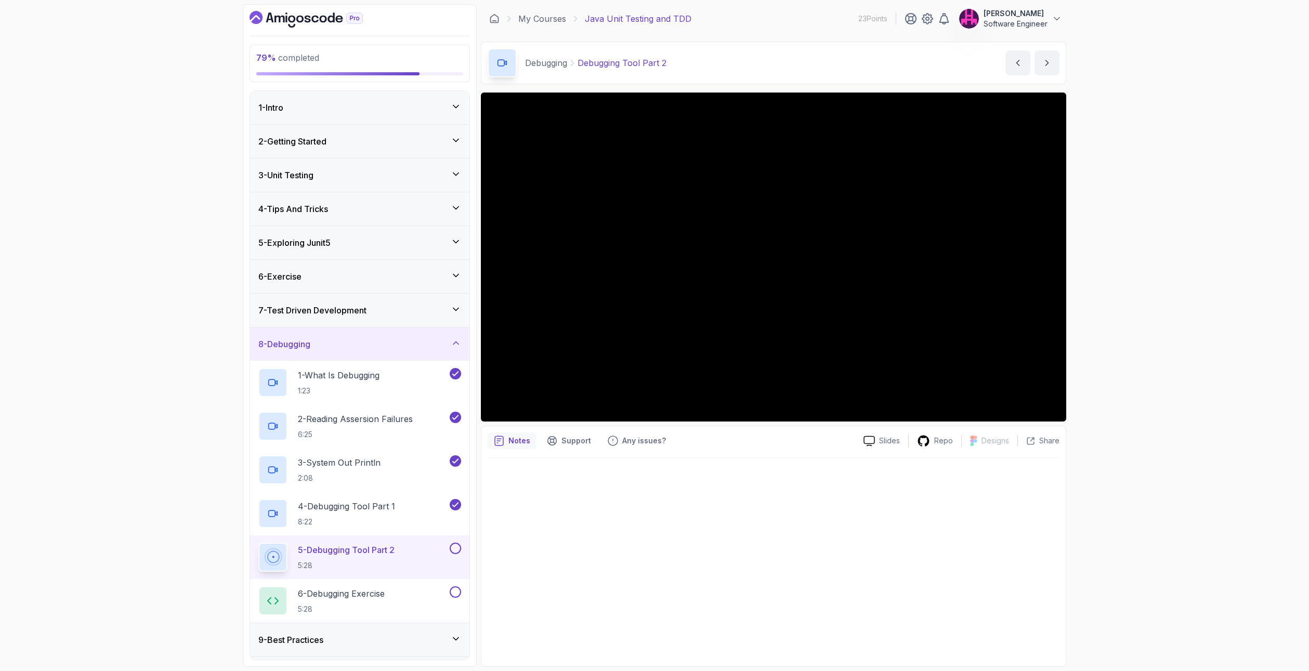
click at [457, 546] on button at bounding box center [455, 548] width 11 height 11
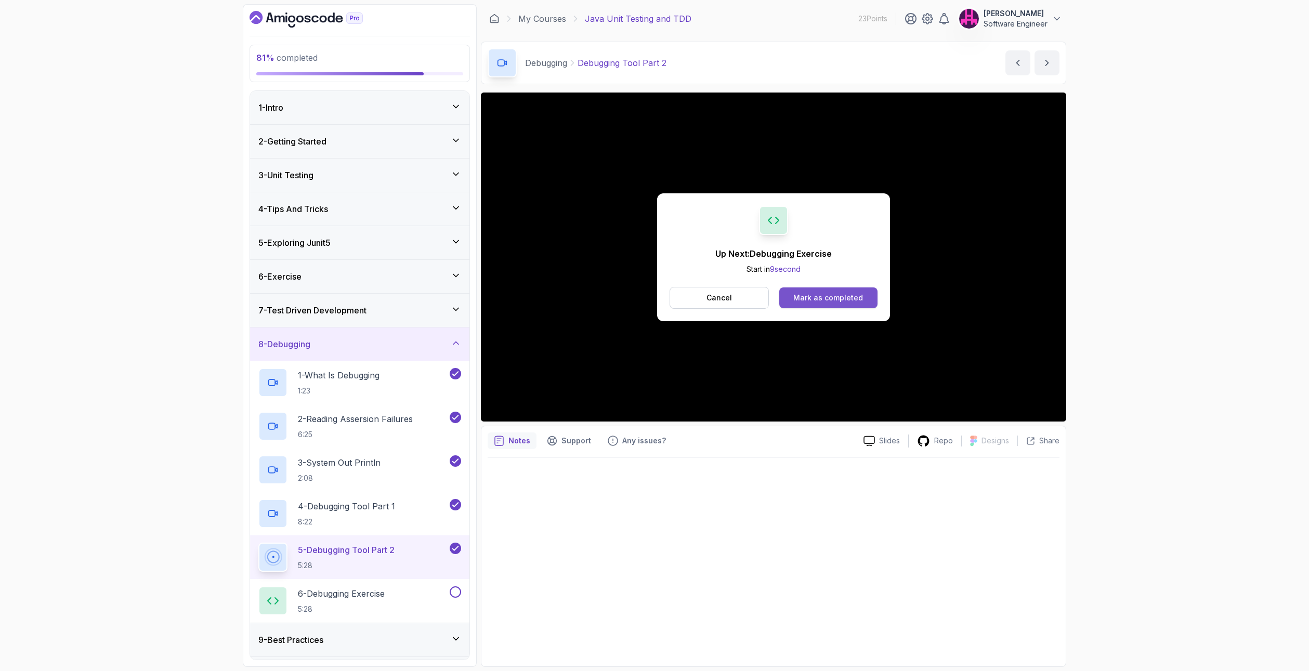
click at [821, 296] on div "Mark as completed" at bounding box center [828, 298] width 70 height 10
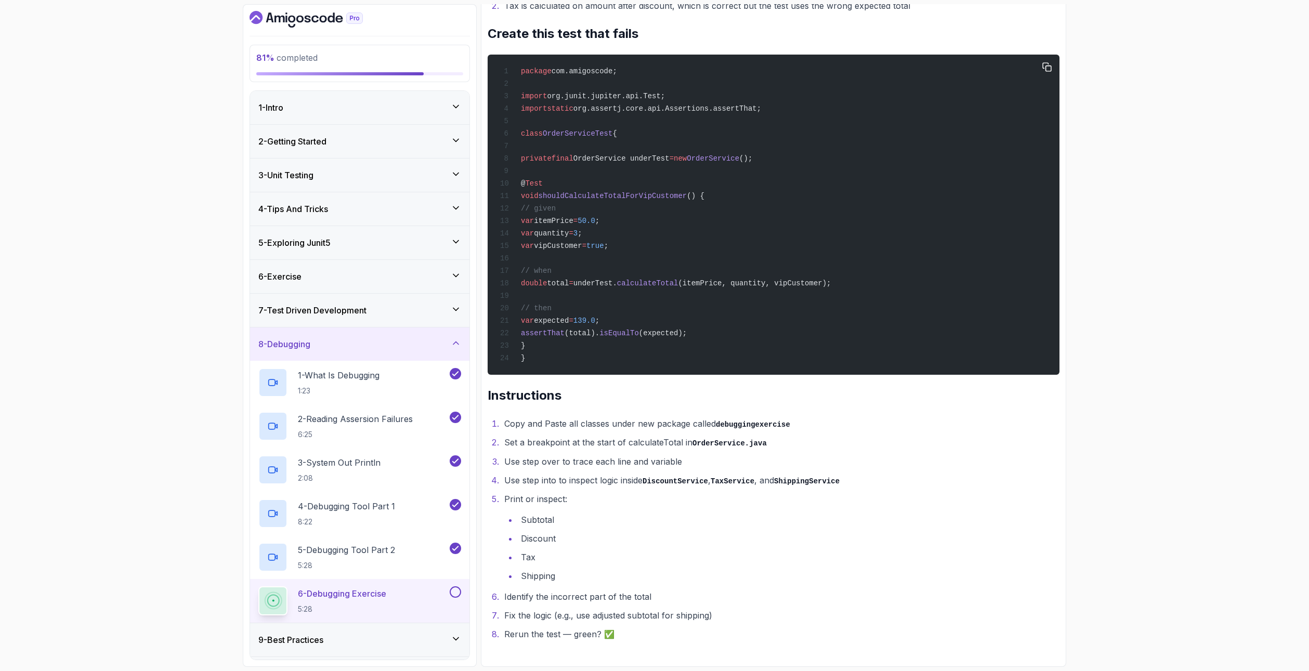
scroll to position [1362, 0]
click at [456, 589] on button at bounding box center [455, 591] width 11 height 11
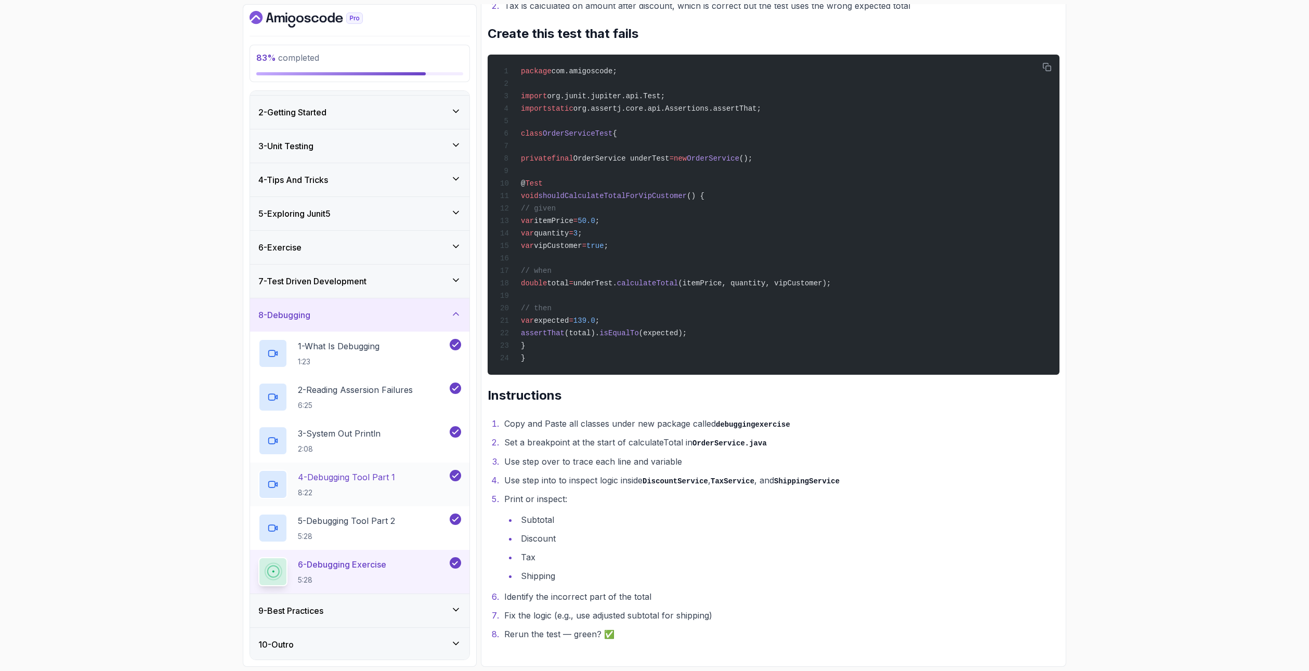
scroll to position [31, 0]
click at [367, 600] on div "9 - Best Practices" at bounding box center [359, 609] width 219 height 33
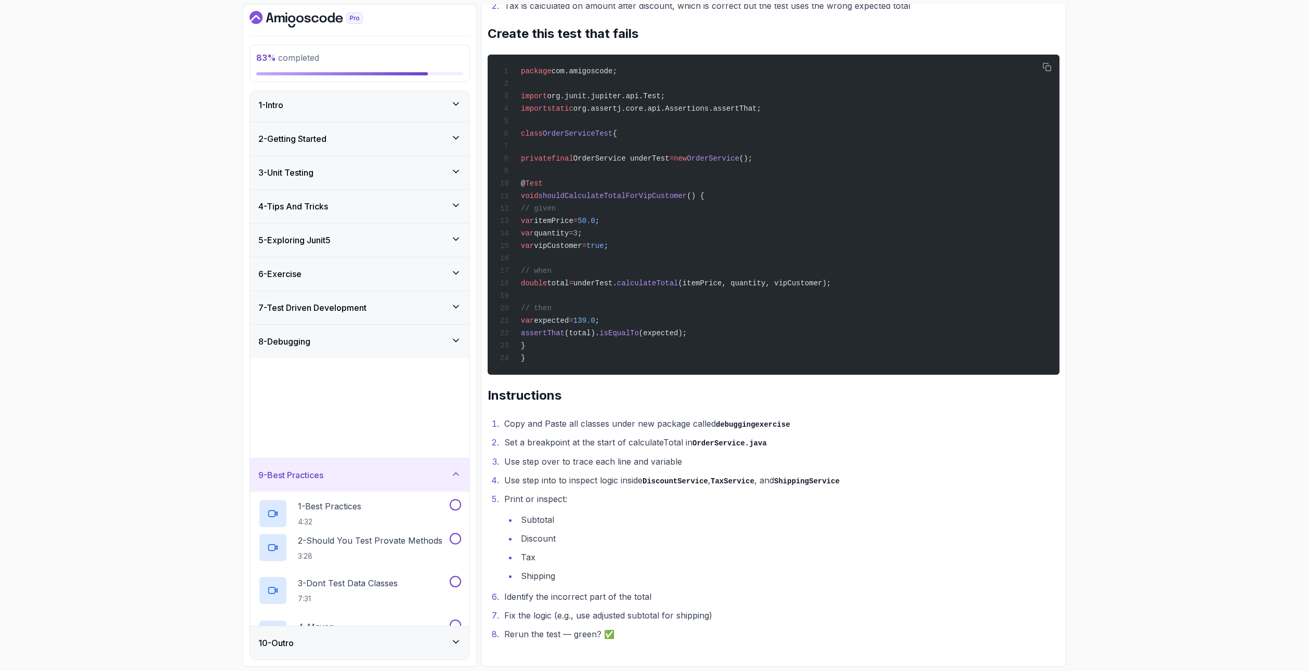
scroll to position [0, 0]
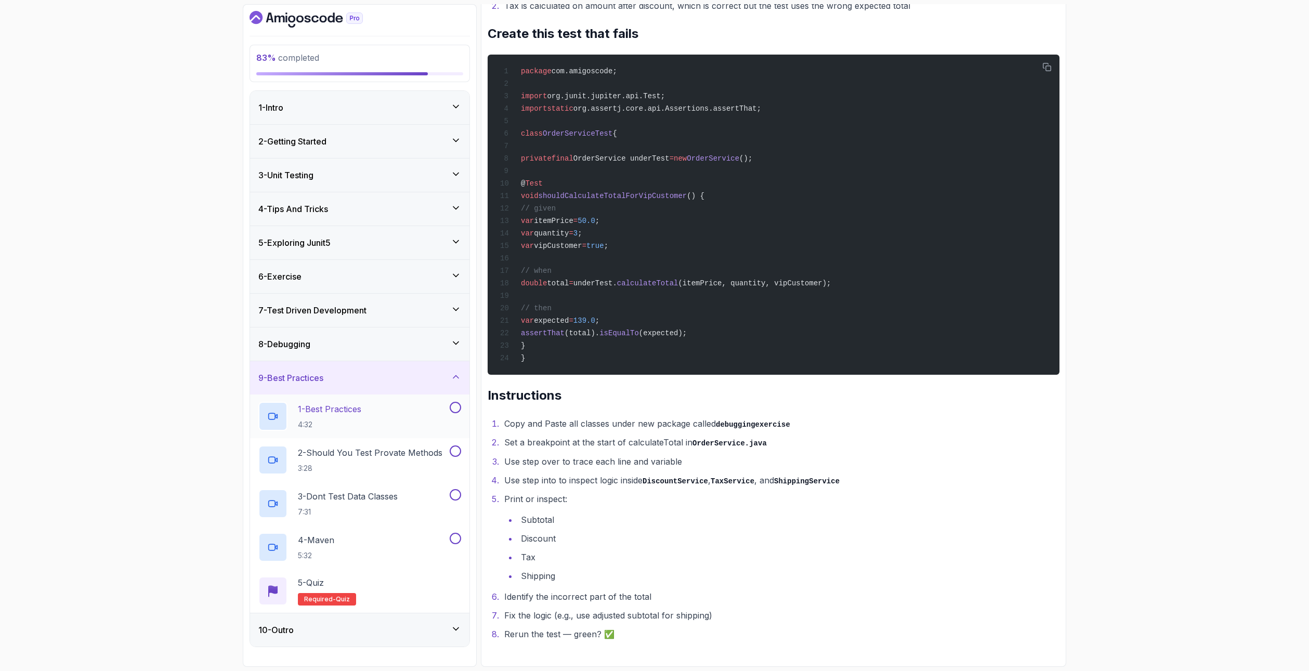
click at [381, 413] on div "1 - Best Practices 4:32" at bounding box center [352, 416] width 189 height 29
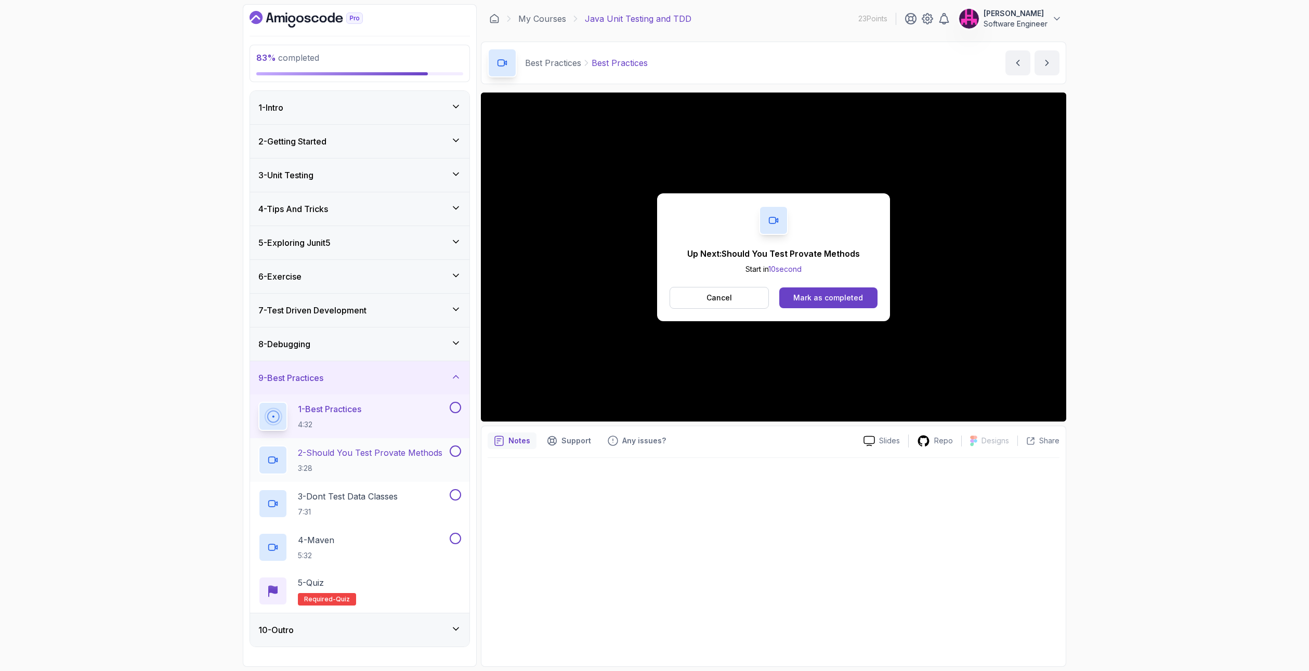
click at [387, 464] on p "3:28" at bounding box center [370, 468] width 144 height 10
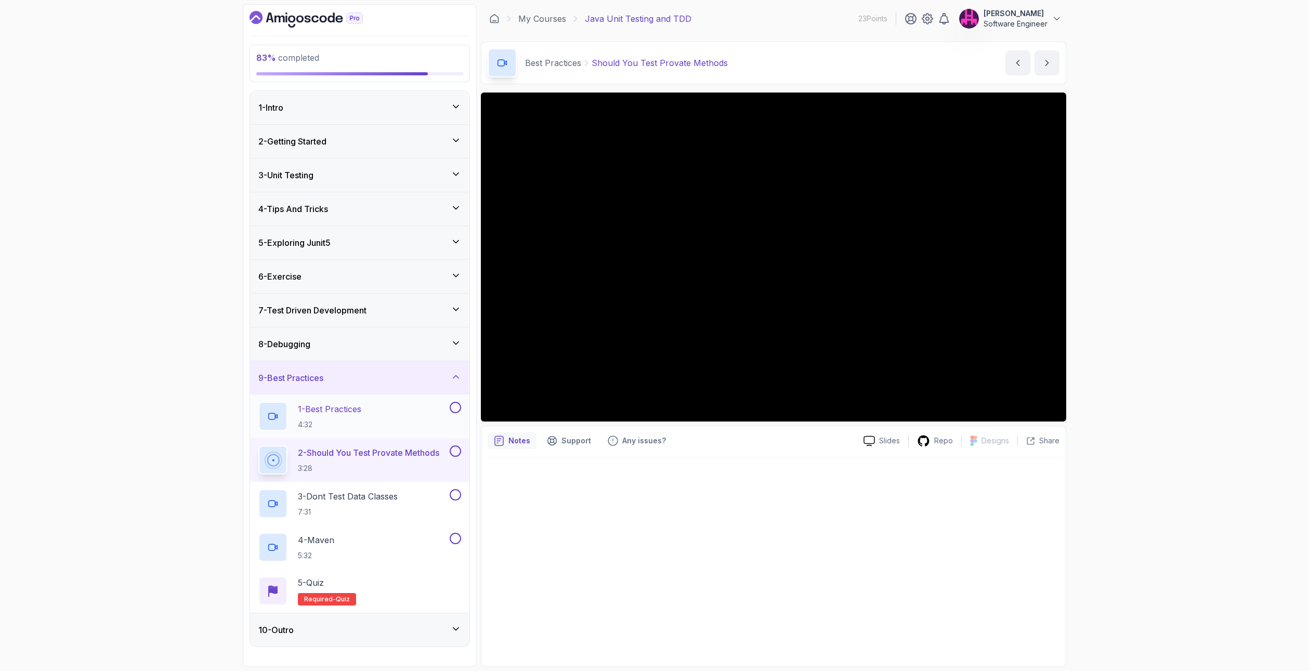
click at [456, 414] on button "1 - Best Practices 4:32" at bounding box center [359, 416] width 203 height 29
click at [453, 407] on button at bounding box center [455, 407] width 11 height 11
click at [457, 450] on button at bounding box center [455, 450] width 11 height 11
click at [414, 458] on p "2 - Should You Test Provate Methods" at bounding box center [370, 452] width 144 height 12
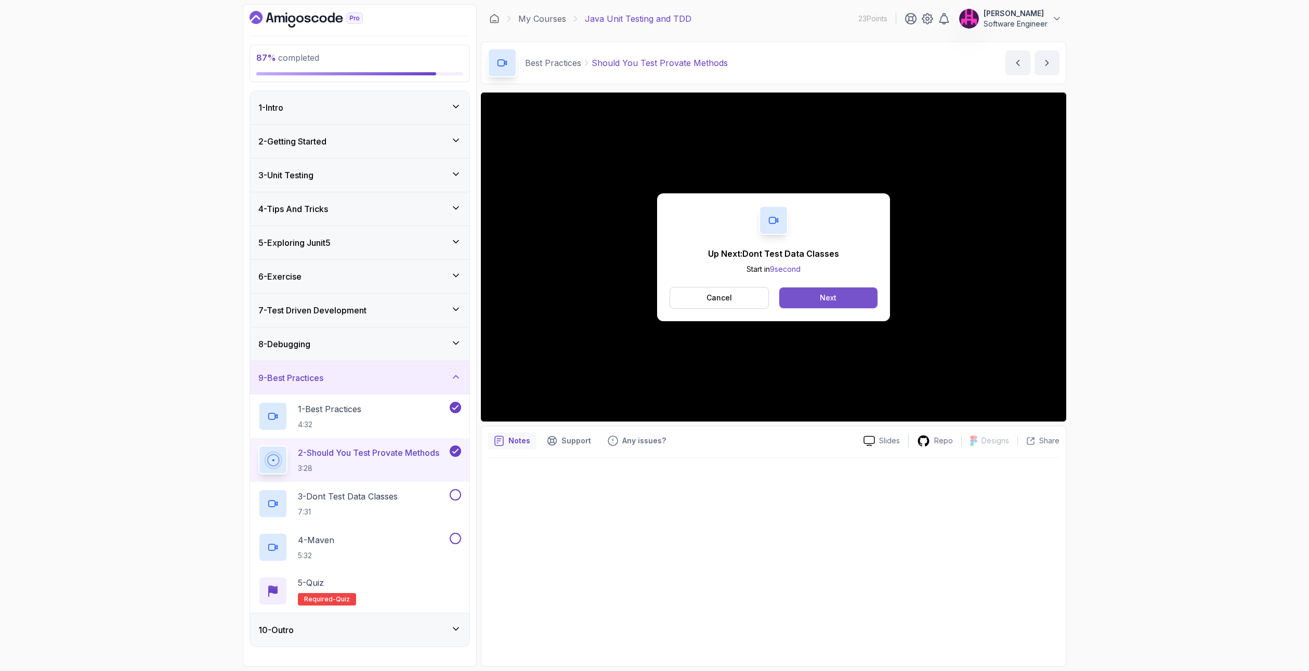
click at [863, 298] on button "Next" at bounding box center [828, 297] width 98 height 21
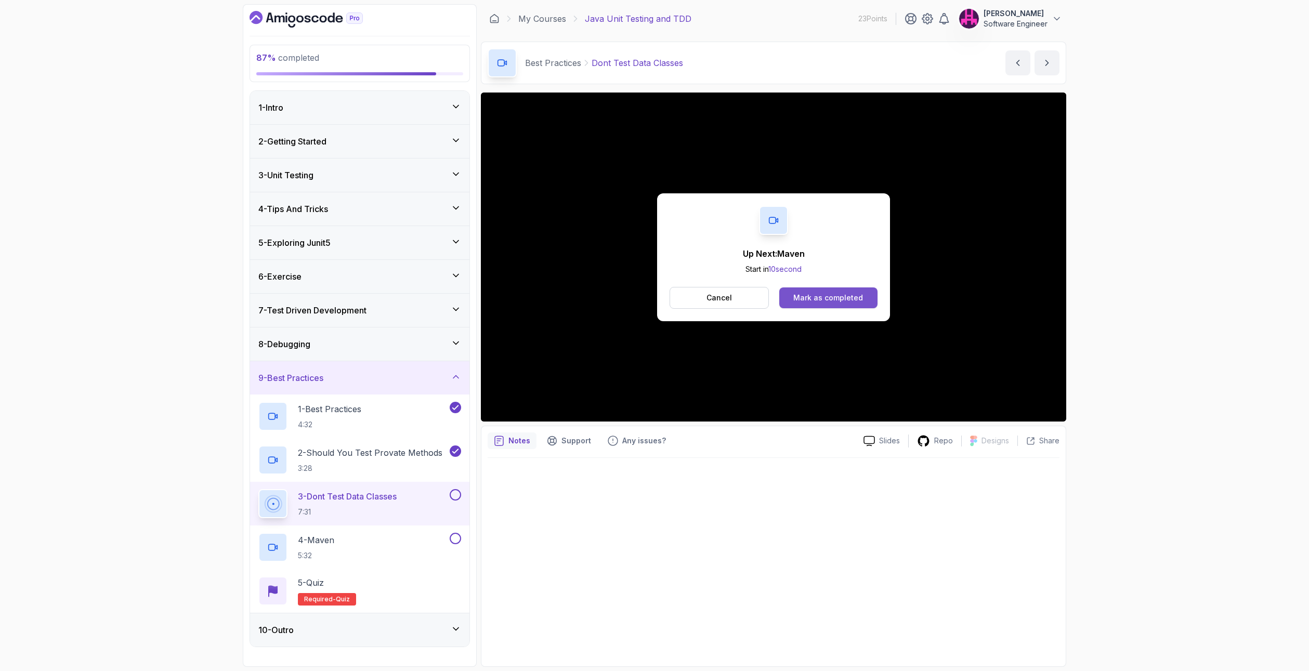
click at [829, 301] on div "Mark as completed" at bounding box center [828, 298] width 70 height 10
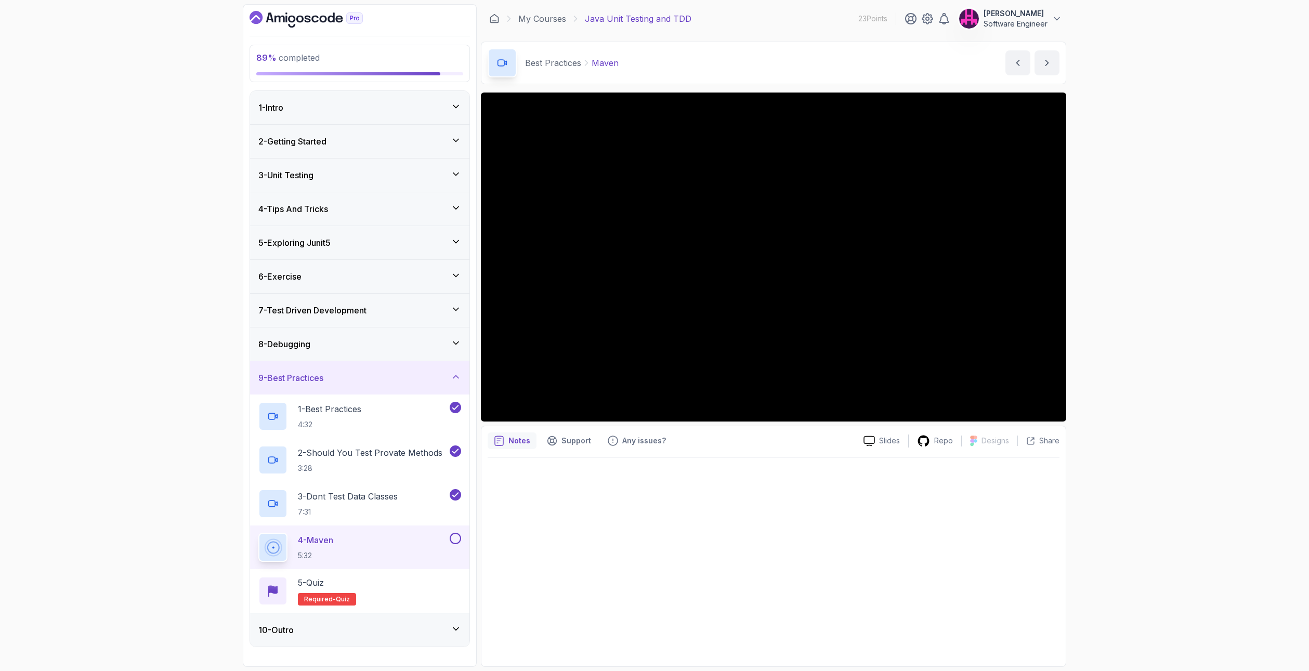
click at [350, 621] on div "10 - Outro" at bounding box center [359, 629] width 219 height 33
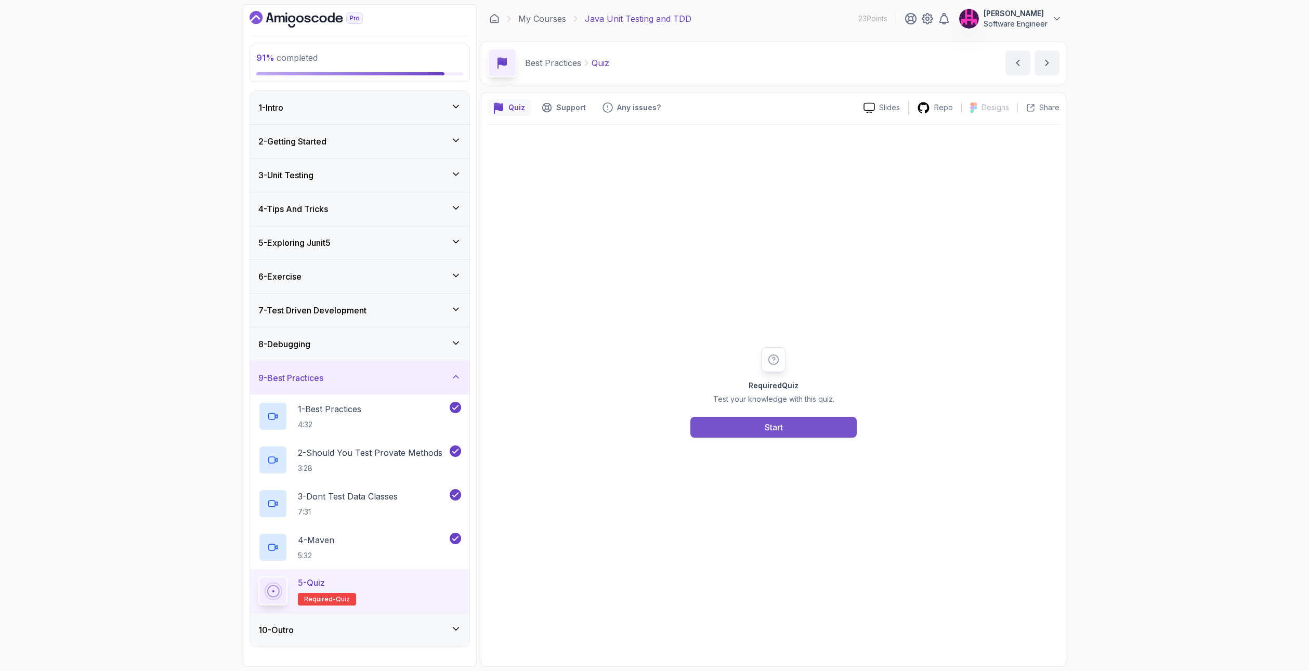
click at [738, 435] on button "Start" at bounding box center [773, 427] width 166 height 21
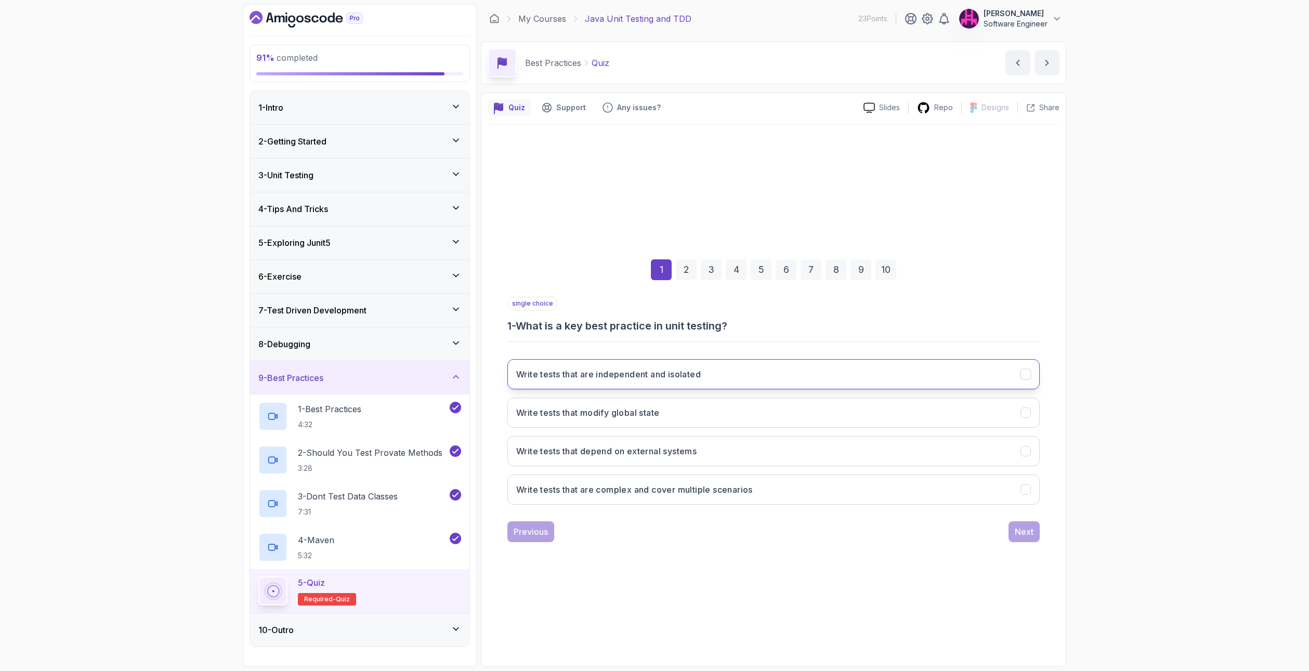
click at [669, 376] on h3 "Write tests that are independent and isolated" at bounding box center [608, 374] width 185 height 12
click at [1017, 535] on div "Next" at bounding box center [1024, 531] width 19 height 12
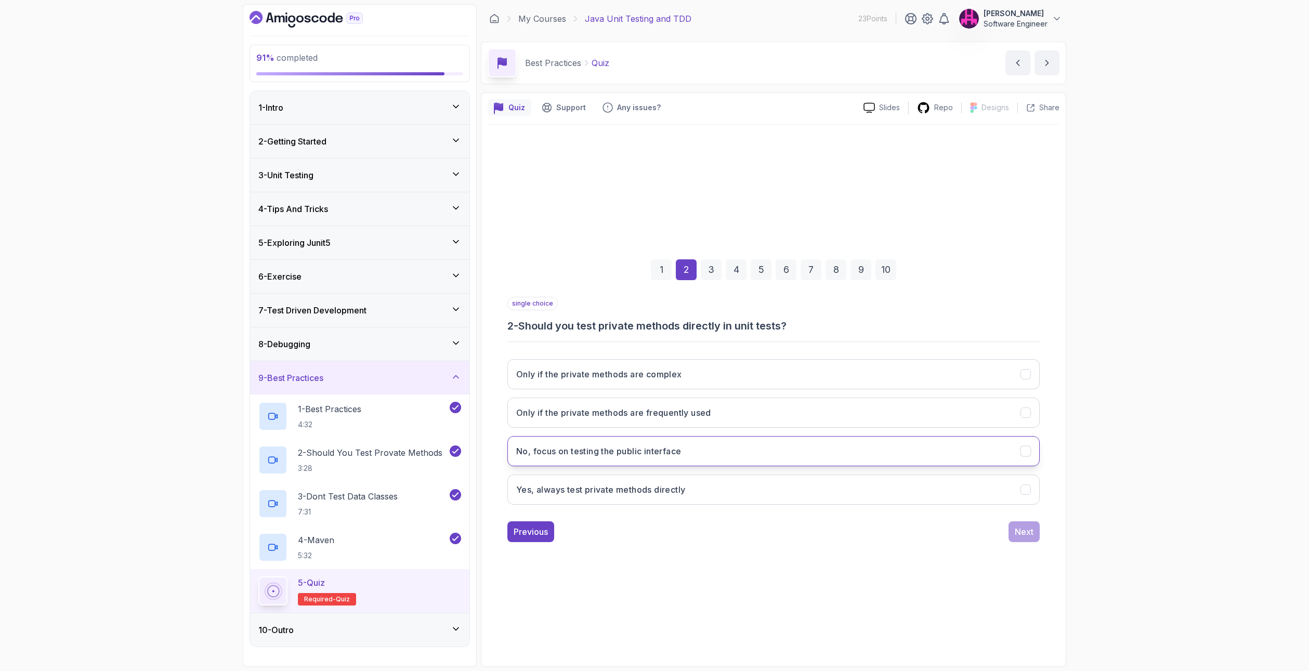
click at [670, 455] on h3 "No, focus on testing the public interface" at bounding box center [598, 451] width 165 height 12
click at [1026, 541] on button "Next" at bounding box center [1023, 531] width 31 height 21
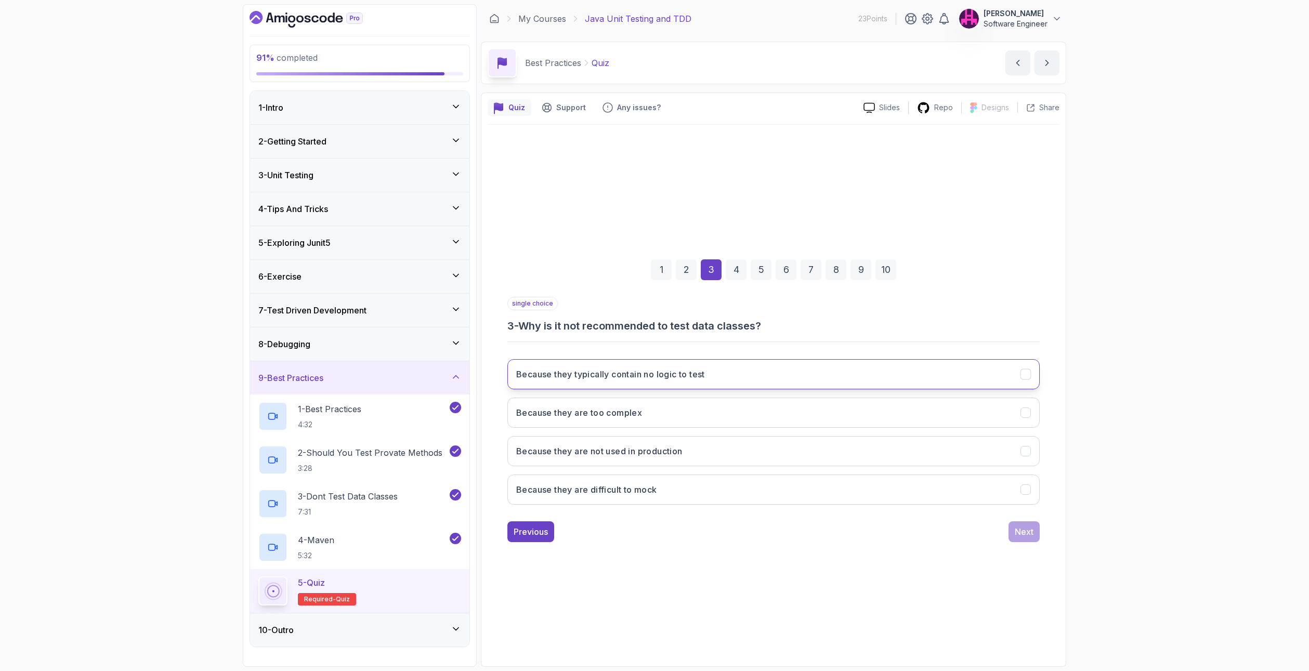
click at [679, 378] on h3 "Because they typically contain no logic to test" at bounding box center [610, 374] width 189 height 12
click at [1027, 532] on div "Next" at bounding box center [1024, 531] width 19 height 12
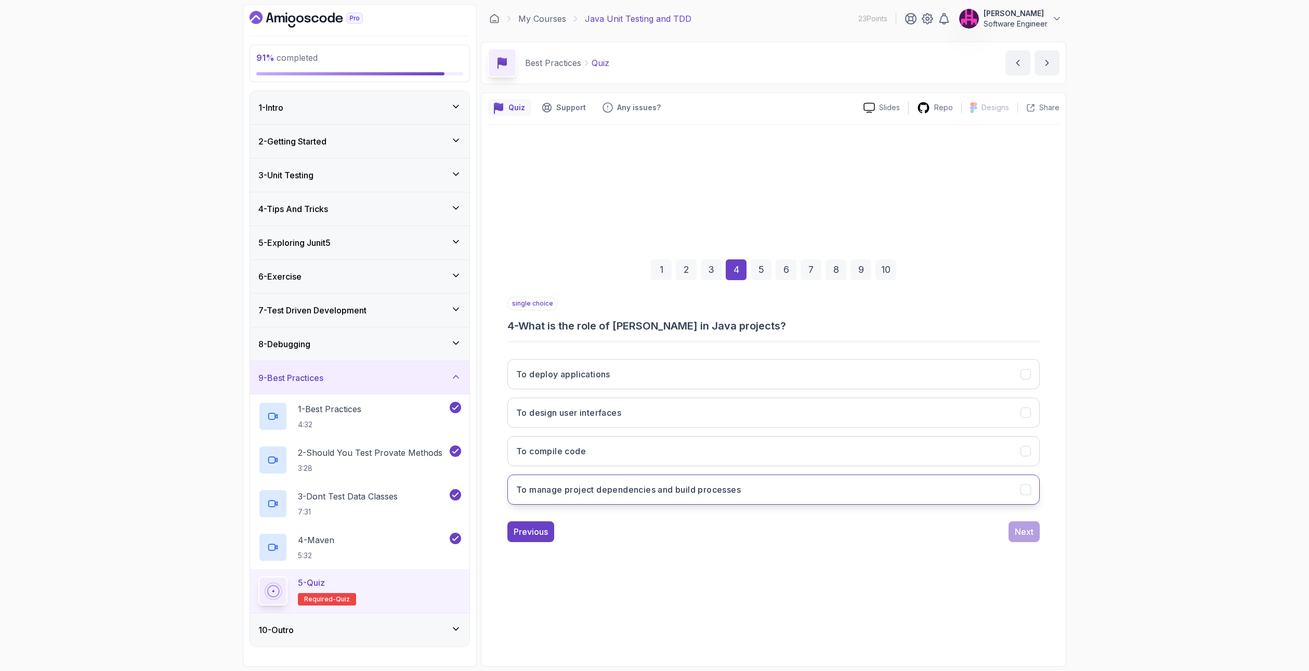
click at [872, 494] on button "To manage project dependencies and build processes" at bounding box center [773, 490] width 532 height 30
click at [1033, 535] on button "Next" at bounding box center [1023, 531] width 31 height 21
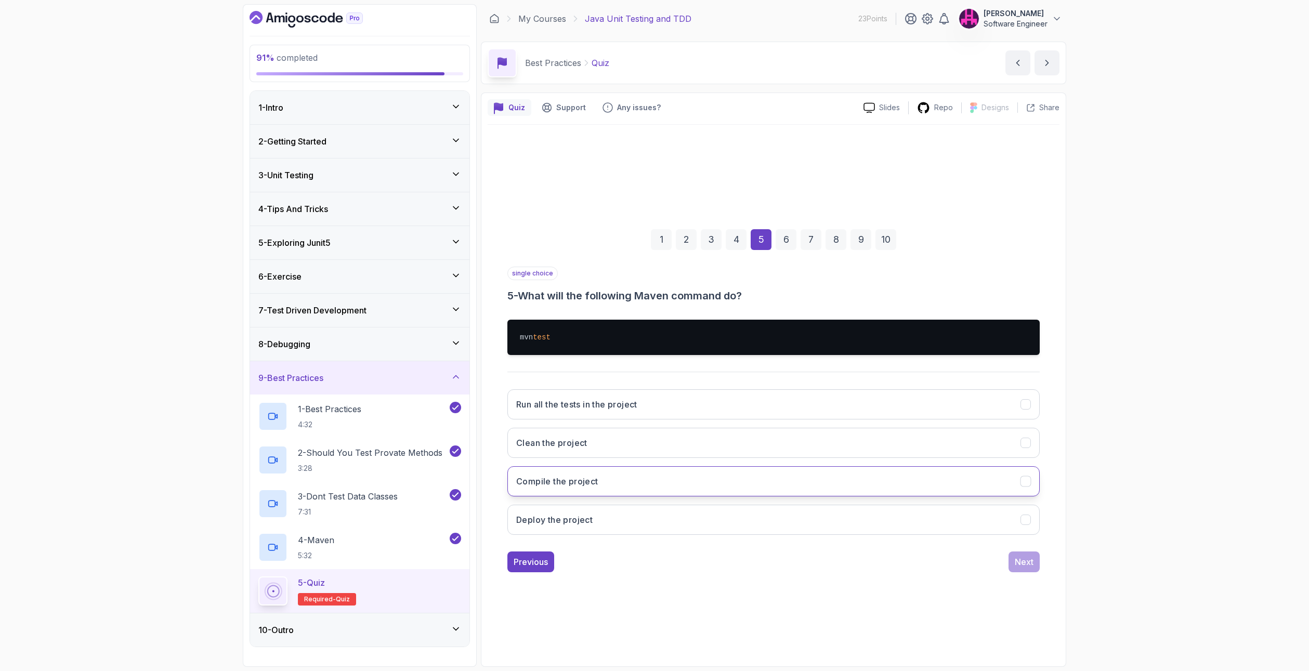
click at [623, 480] on button "Compile the project" at bounding box center [773, 481] width 532 height 30
click at [1025, 569] on button "Next" at bounding box center [1023, 561] width 31 height 21
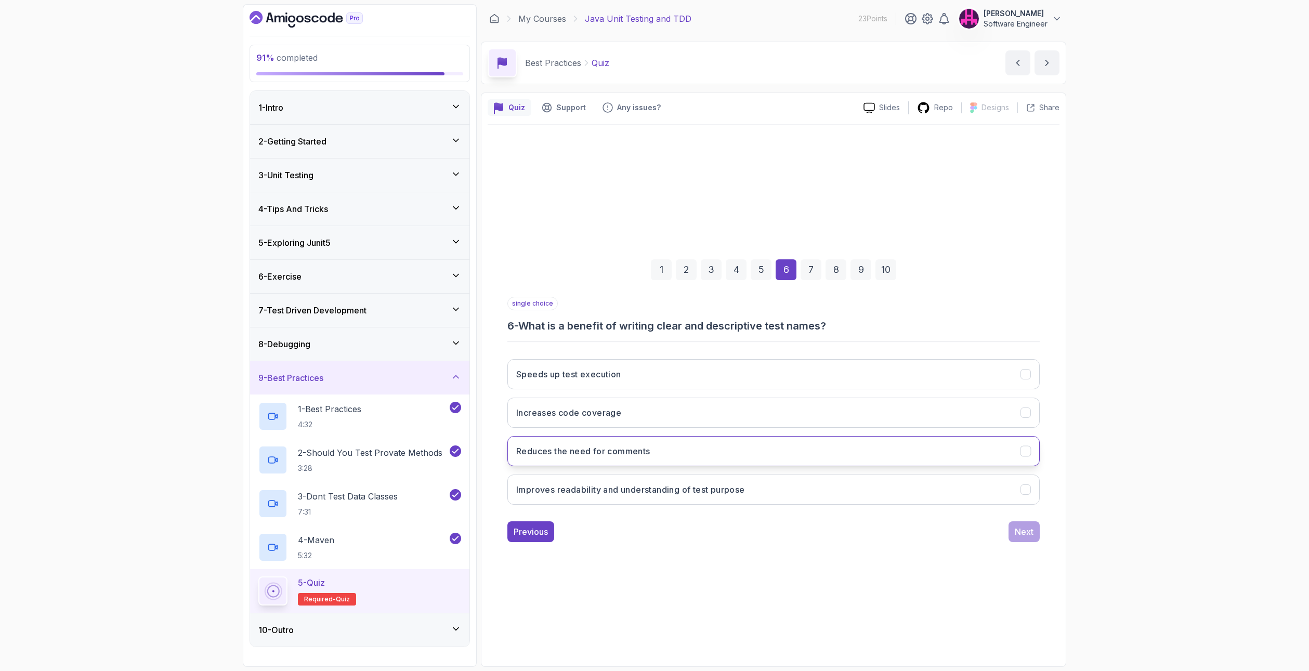
click at [694, 452] on button "Reduces the need for comments" at bounding box center [773, 451] width 532 height 30
click at [713, 481] on button "Improves readability and understanding of test purpose" at bounding box center [773, 490] width 532 height 30
click at [1034, 538] on button "Next" at bounding box center [1023, 531] width 31 height 21
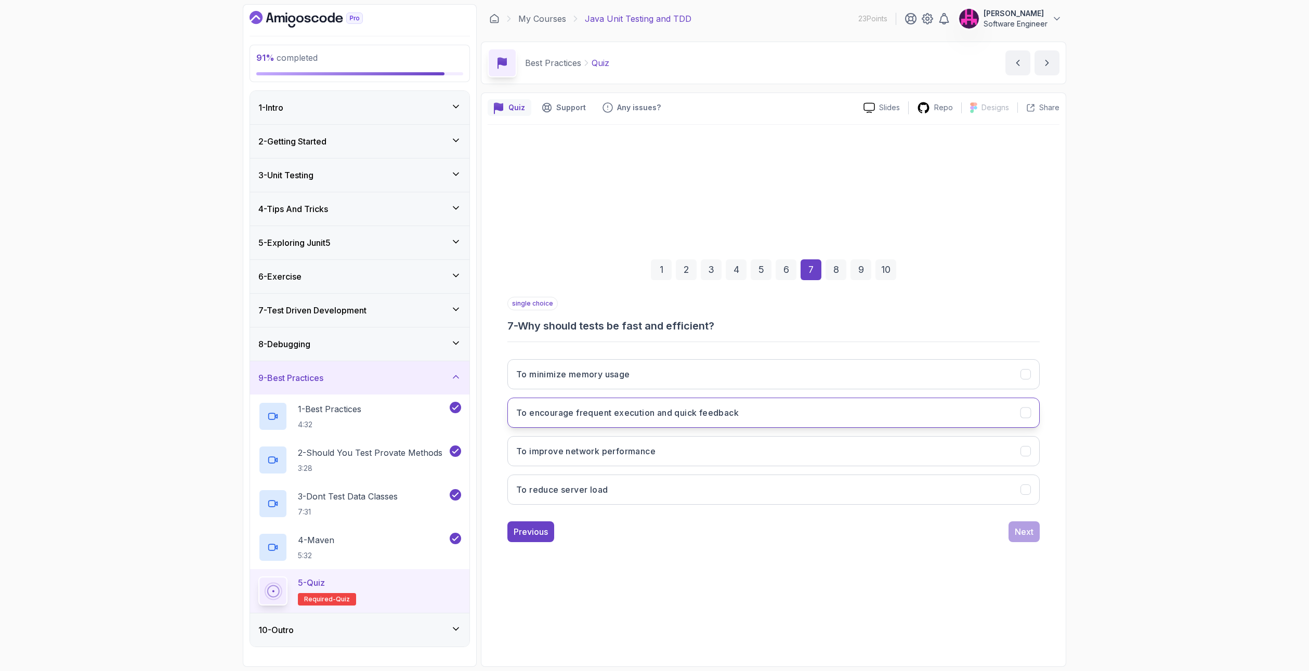
click at [673, 413] on h3 "To encourage frequent execution and quick feedback" at bounding box center [627, 412] width 222 height 12
click at [1023, 534] on div "Next" at bounding box center [1024, 531] width 19 height 12
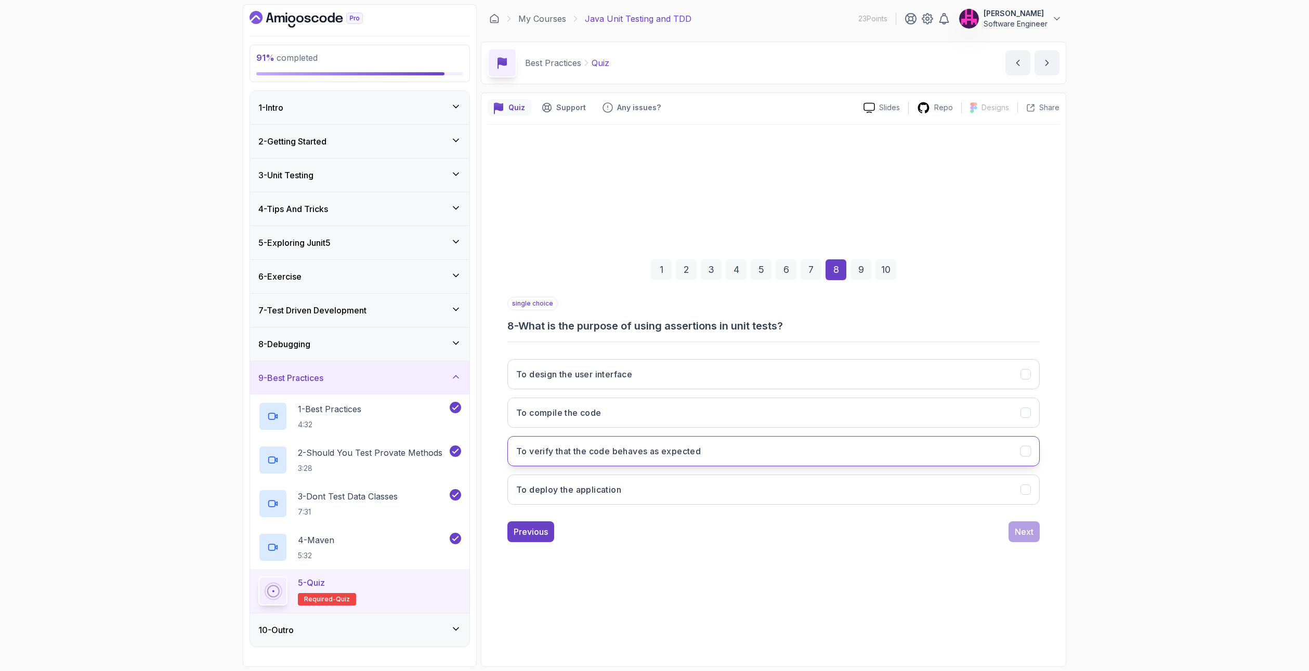
click at [692, 458] on button "To verify that the code behaves as expected" at bounding box center [773, 451] width 532 height 30
click at [1031, 525] on button "Next" at bounding box center [1023, 531] width 31 height 21
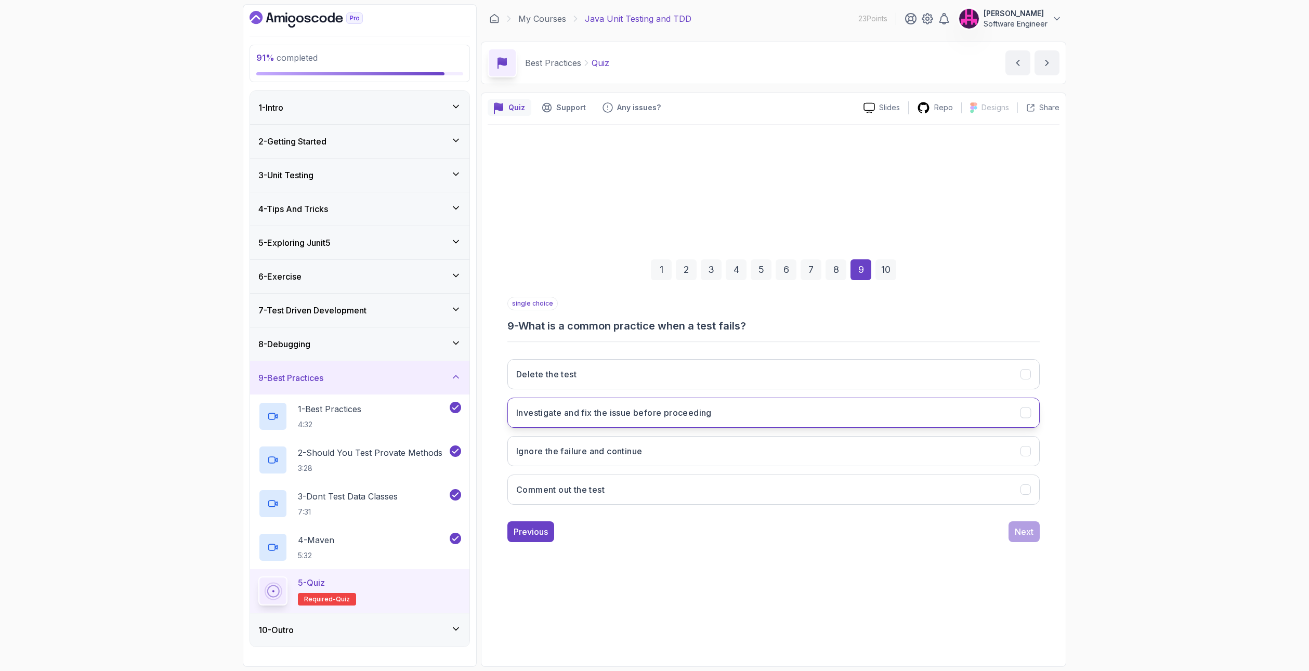
click at [611, 418] on h3 "Investigate and fix the issue before proceeding" at bounding box center [613, 412] width 195 height 12
click at [1022, 533] on div "Next" at bounding box center [1024, 531] width 19 height 12
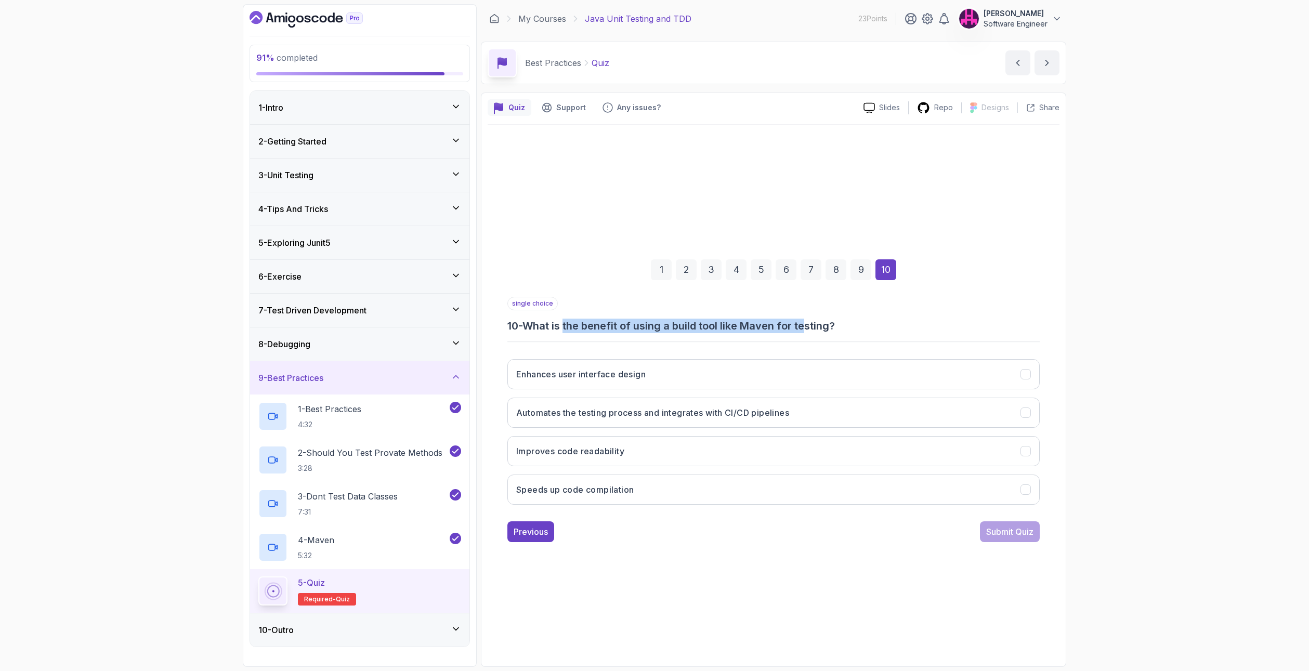
drag, startPoint x: 570, startPoint y: 332, endPoint x: 807, endPoint y: 318, distance: 237.5
click at [807, 318] on div "single choice 10 - What is the benefit of using a build tool like Maven for tes…" at bounding box center [773, 315] width 532 height 36
click at [801, 320] on h3 "10 - What is the benefit of using a build tool like Maven for testing?" at bounding box center [773, 326] width 532 height 15
click at [635, 495] on button "Speeds up code compilation" at bounding box center [773, 490] width 532 height 30
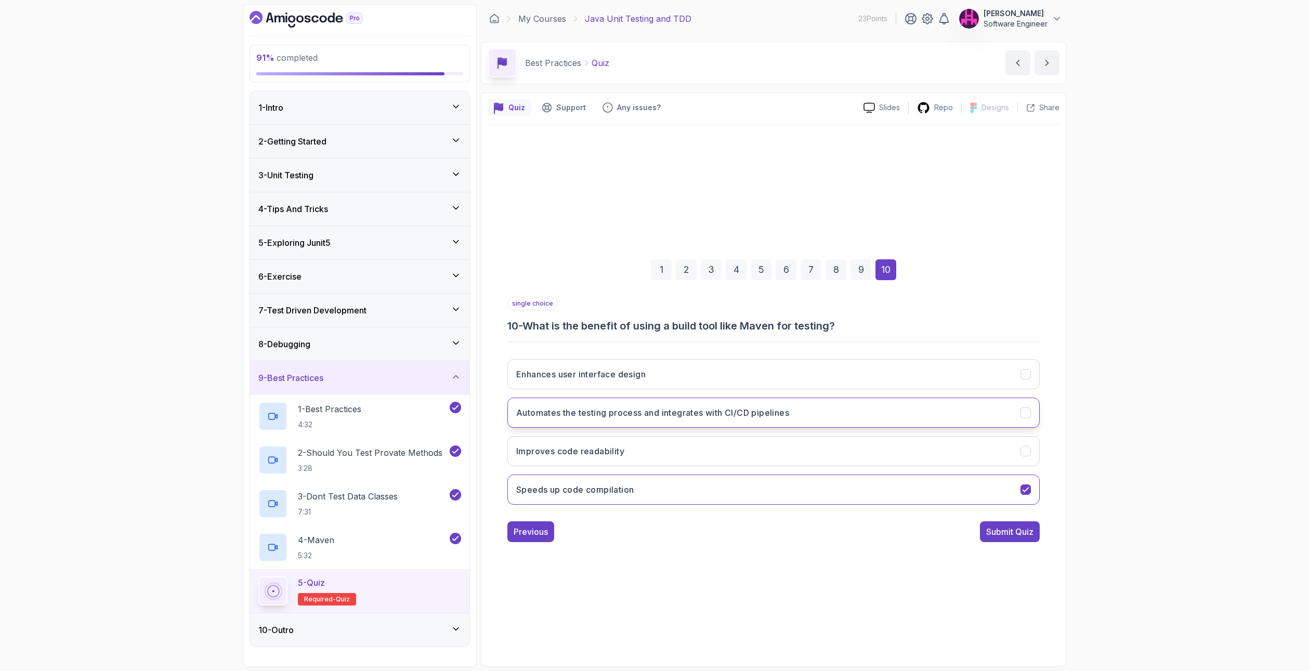
click at [701, 416] on h3 "Automates the testing process and integrates with CI/CD pipelines" at bounding box center [652, 412] width 273 height 12
click at [996, 533] on div "Submit Quiz" at bounding box center [1009, 531] width 47 height 12
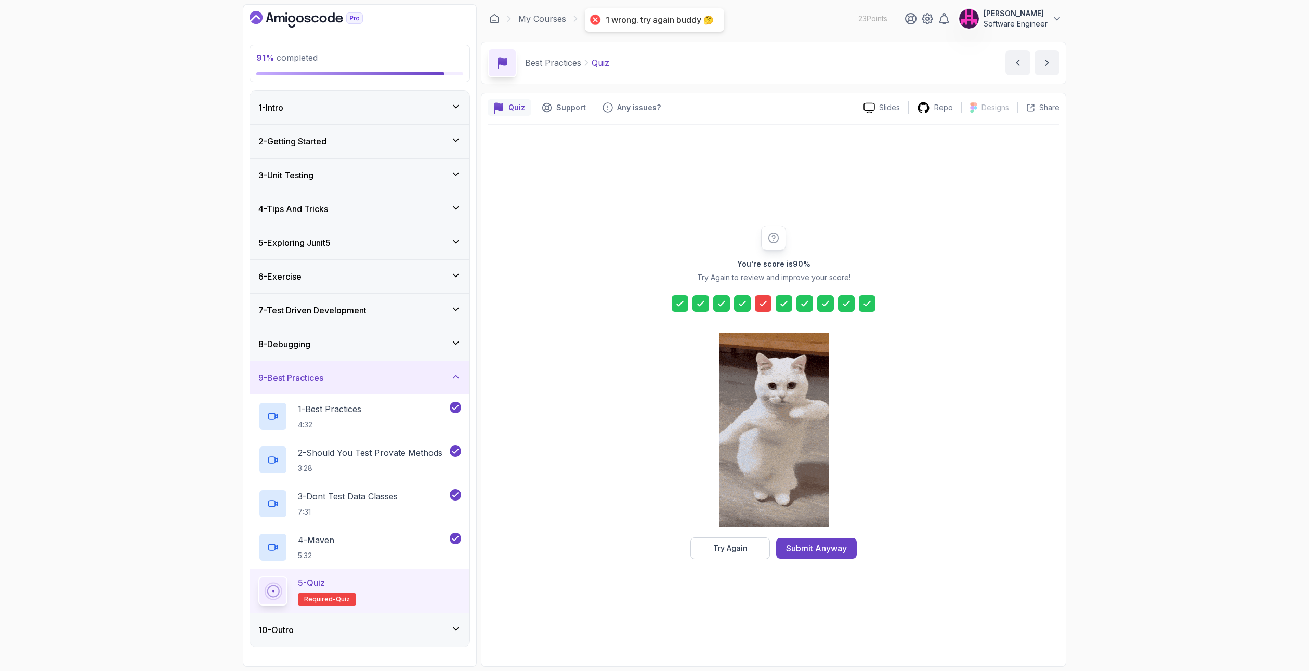
click at [760, 301] on icon at bounding box center [763, 303] width 10 height 10
click at [741, 549] on div "Try Again" at bounding box center [730, 548] width 34 height 10
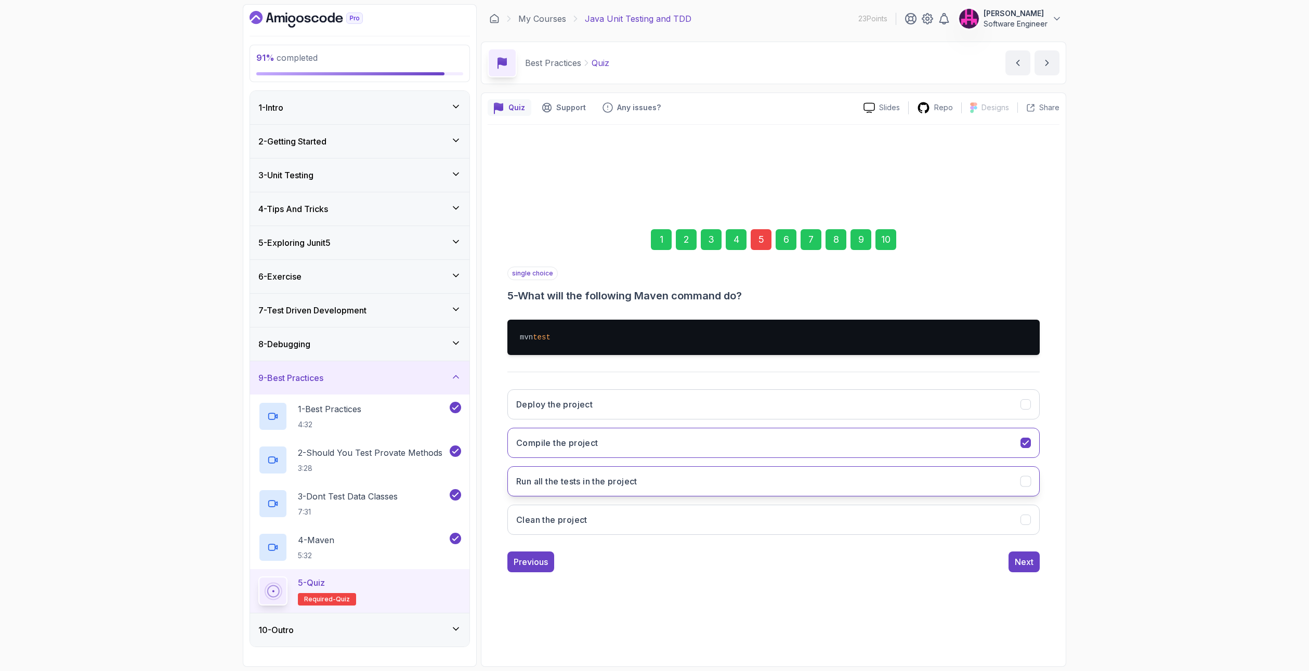
click at [651, 484] on button "Run all the tests in the project" at bounding box center [773, 481] width 532 height 30
click at [1021, 563] on div "Next" at bounding box center [1024, 562] width 19 height 12
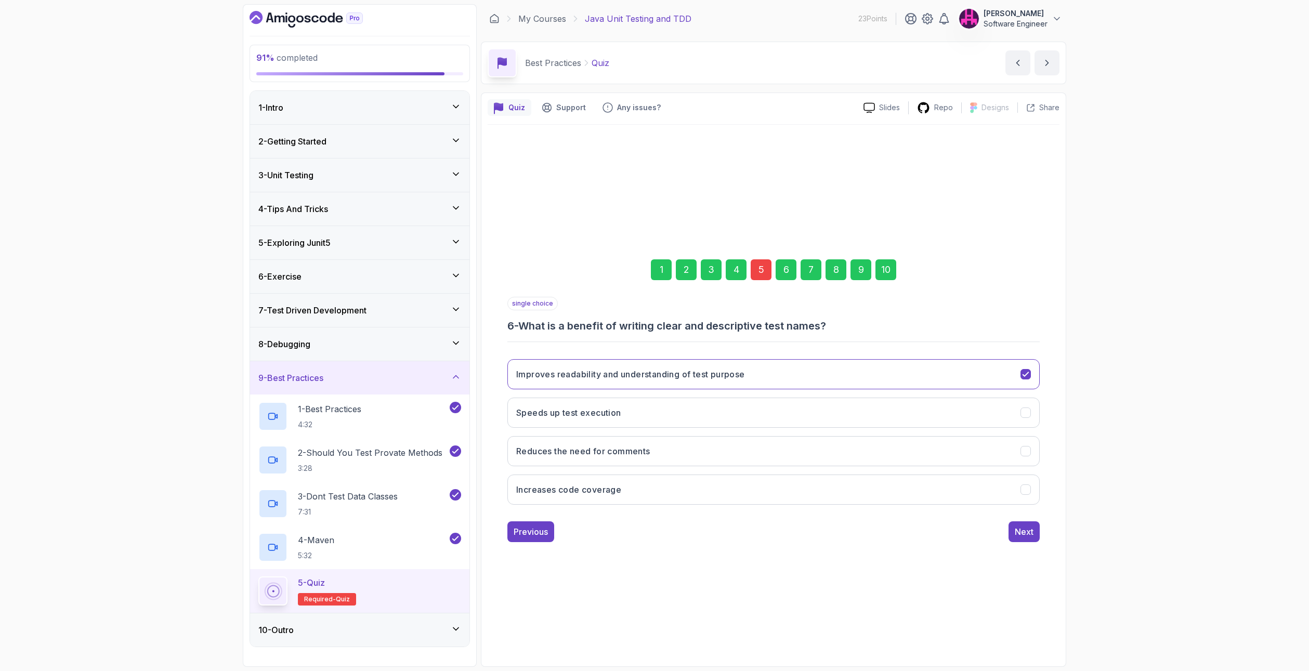
click at [885, 267] on div "10" at bounding box center [885, 269] width 21 height 21
click at [1027, 539] on button "Submit Quiz" at bounding box center [1010, 531] width 60 height 21
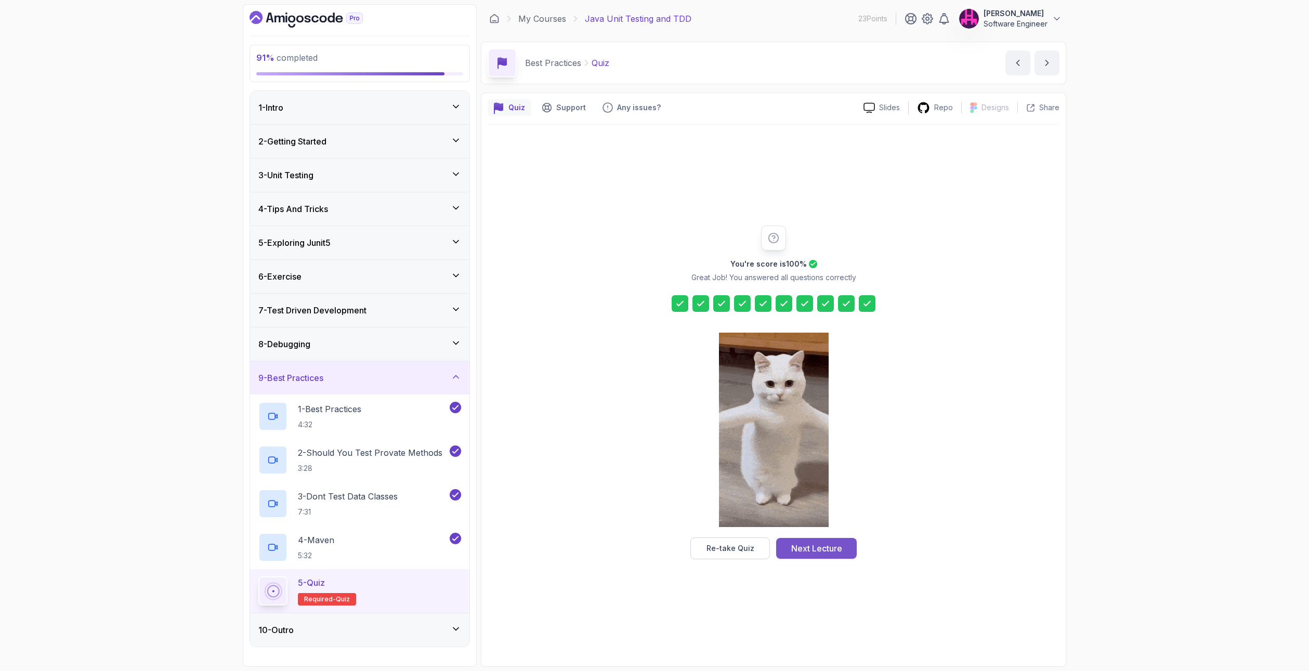
click at [812, 546] on div "Next Lecture" at bounding box center [816, 548] width 51 height 12
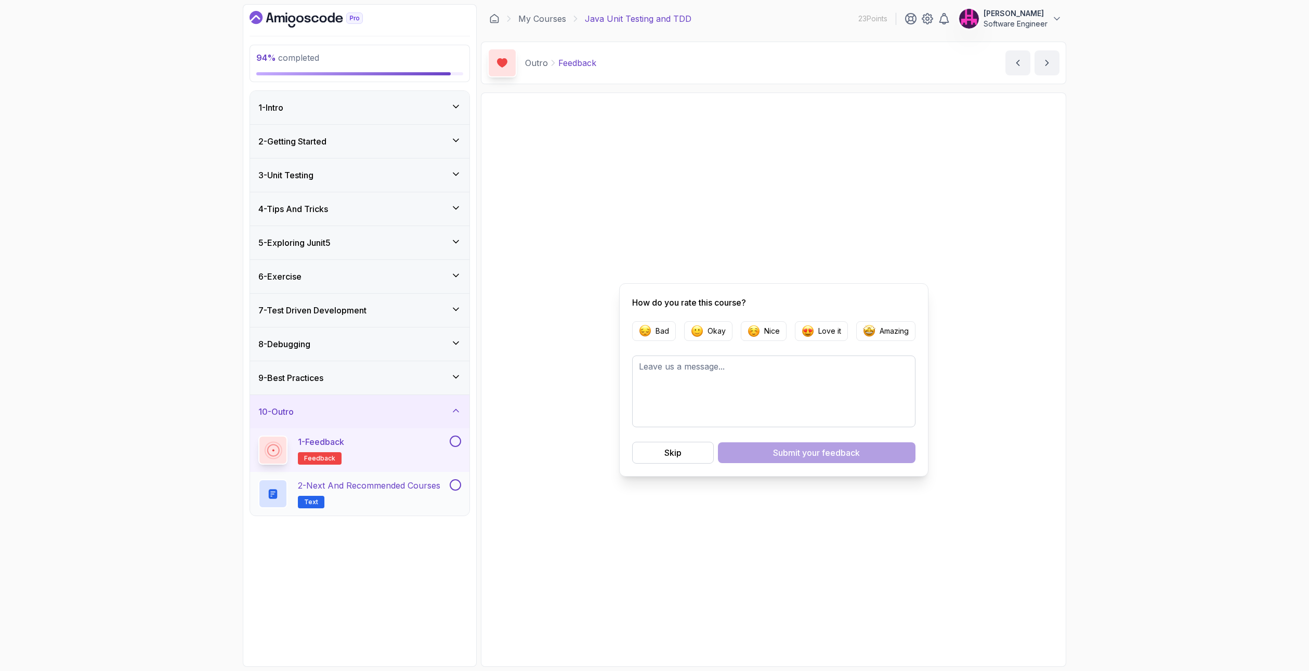
click at [321, 489] on p "2 - Next and Recommended Courses" at bounding box center [369, 485] width 142 height 12
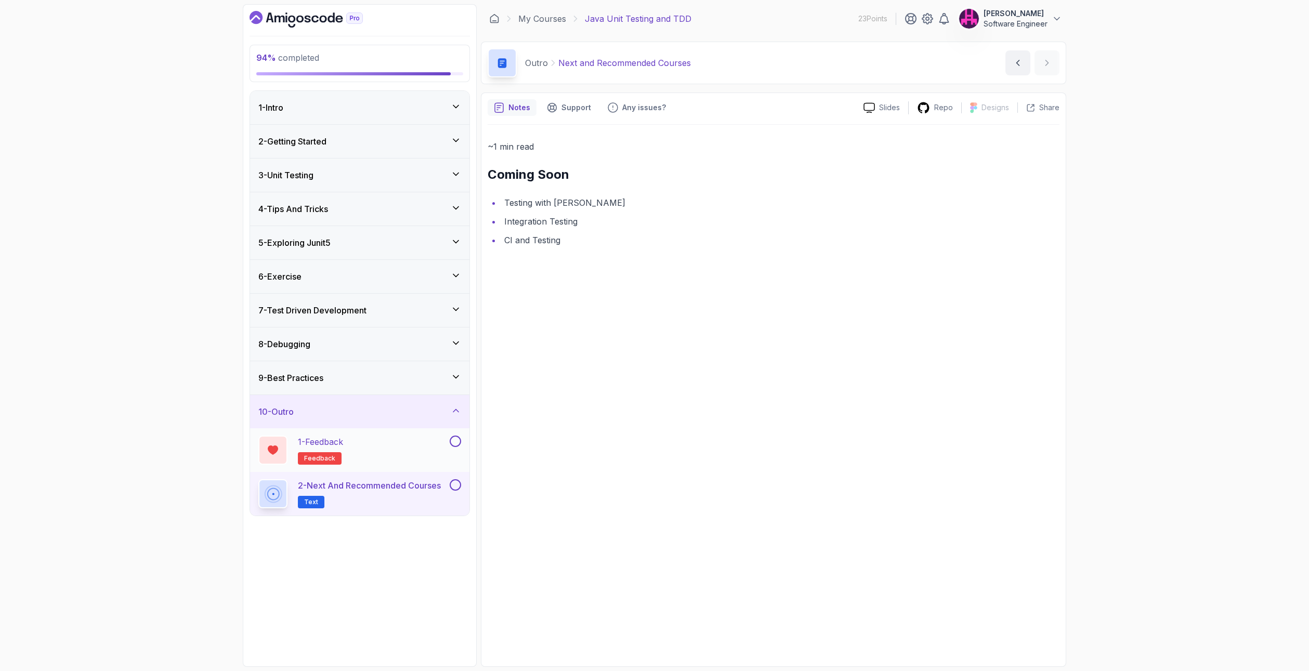
click at [458, 440] on button at bounding box center [455, 441] width 11 height 11
click at [453, 486] on button at bounding box center [455, 484] width 11 height 11
click at [457, 412] on icon at bounding box center [456, 410] width 10 height 10
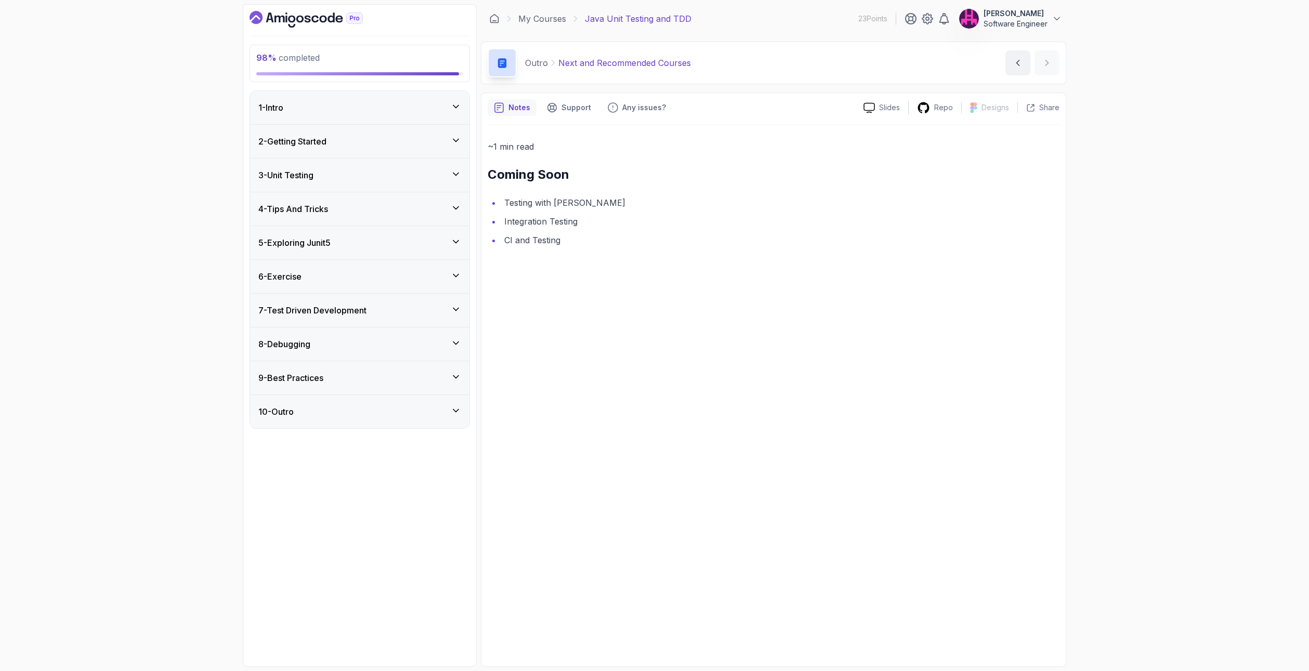
click at [451, 107] on icon at bounding box center [456, 106] width 10 height 10
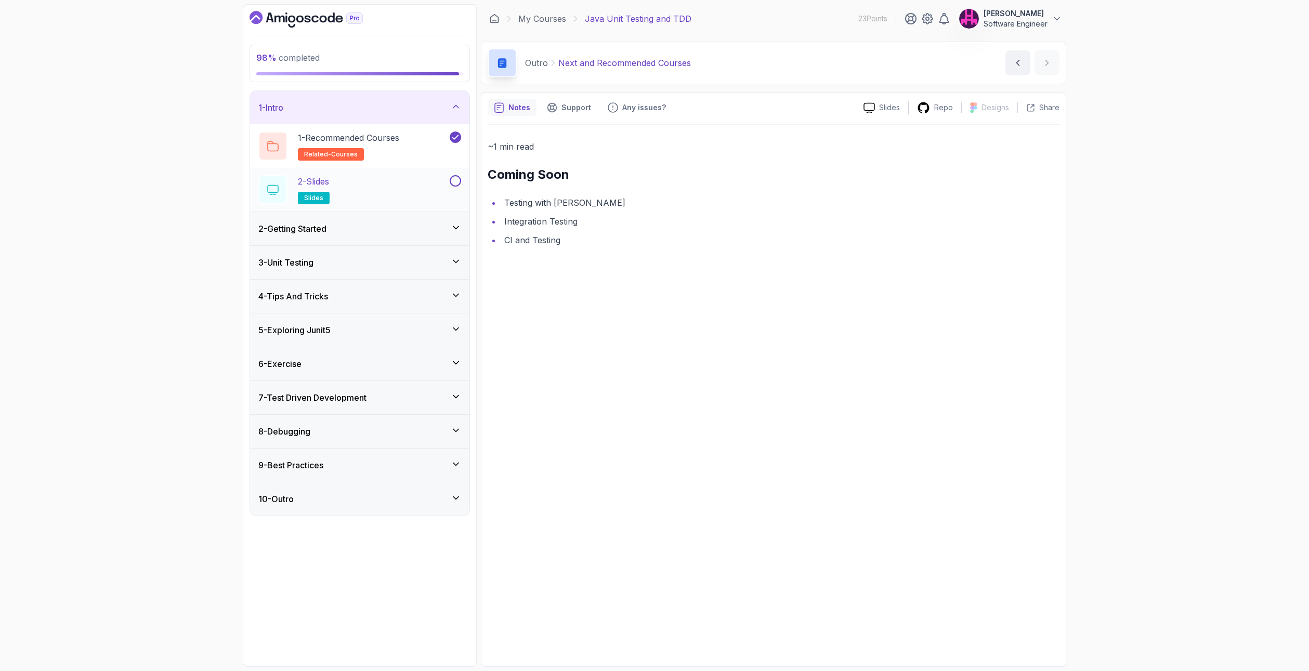
click at [456, 176] on button at bounding box center [455, 180] width 11 height 11
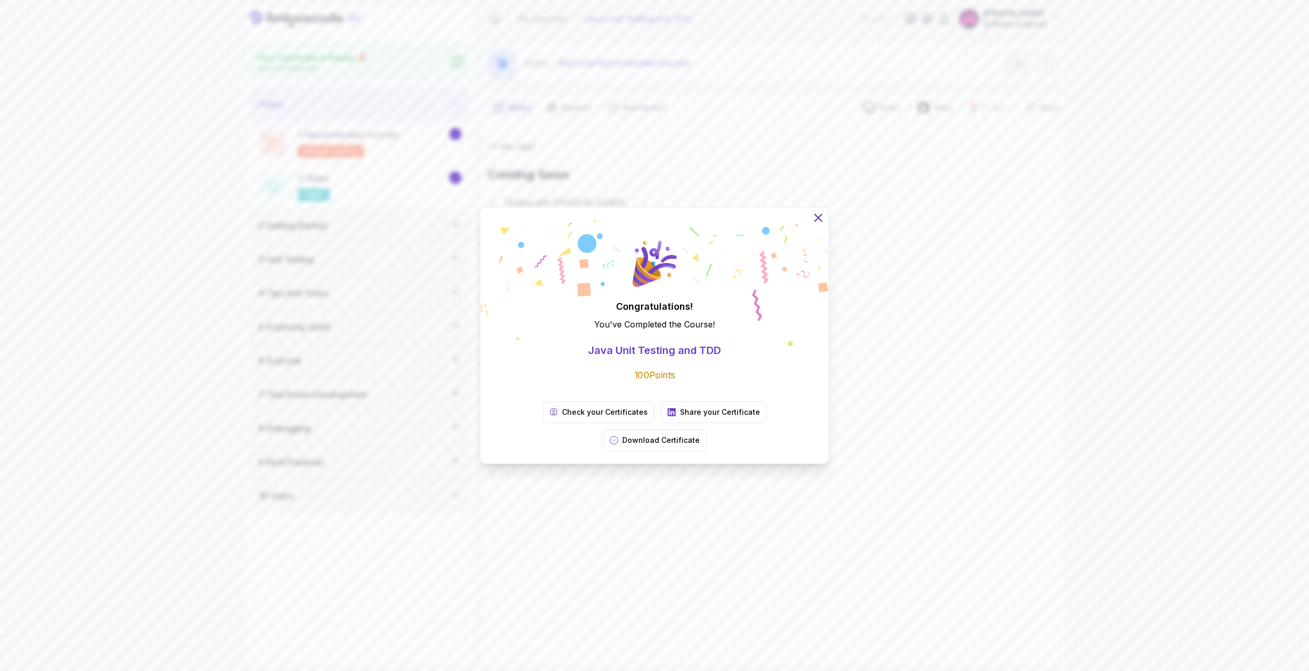
click at [817, 225] on icon at bounding box center [818, 218] width 14 height 14
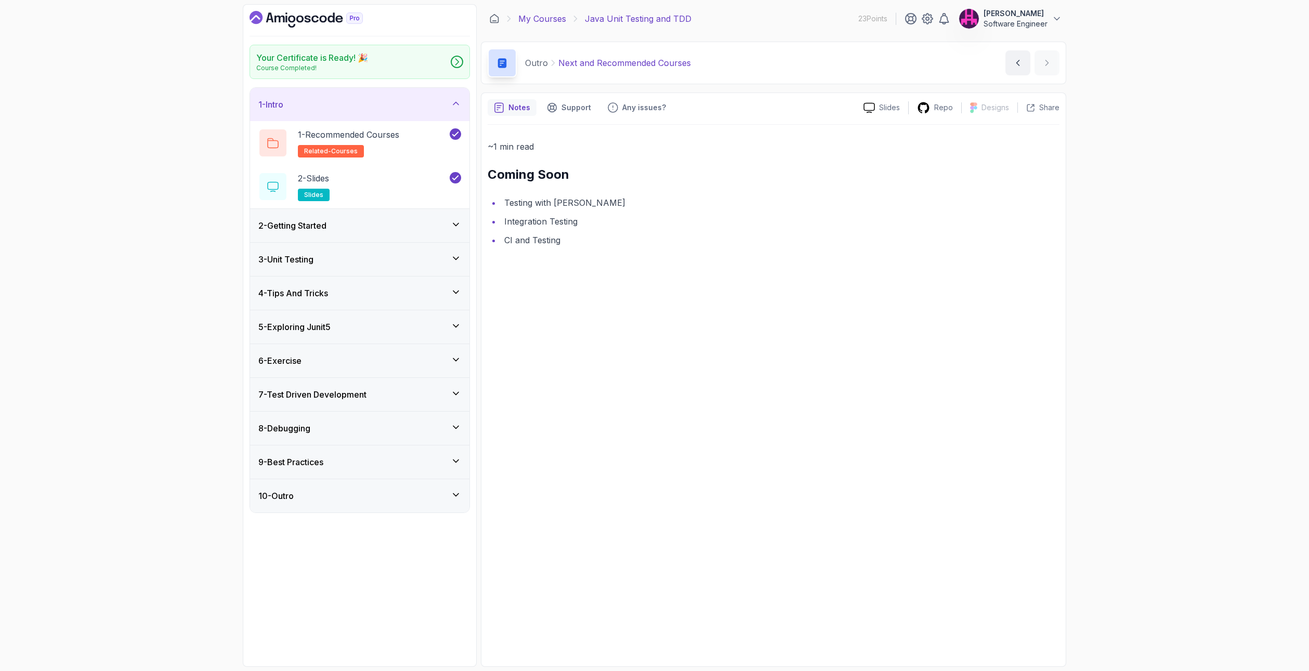
click at [559, 16] on link "My Courses" at bounding box center [542, 18] width 48 height 12
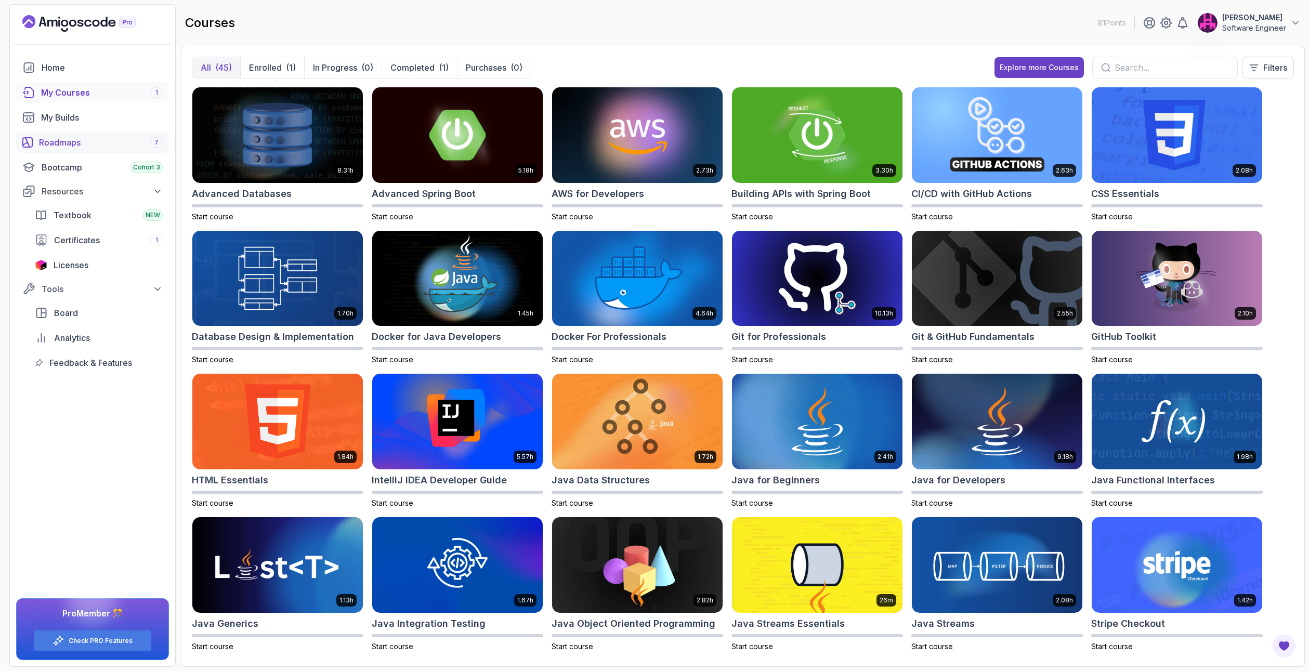
click at [82, 141] on div "Roadmaps 7" at bounding box center [101, 142] width 124 height 12
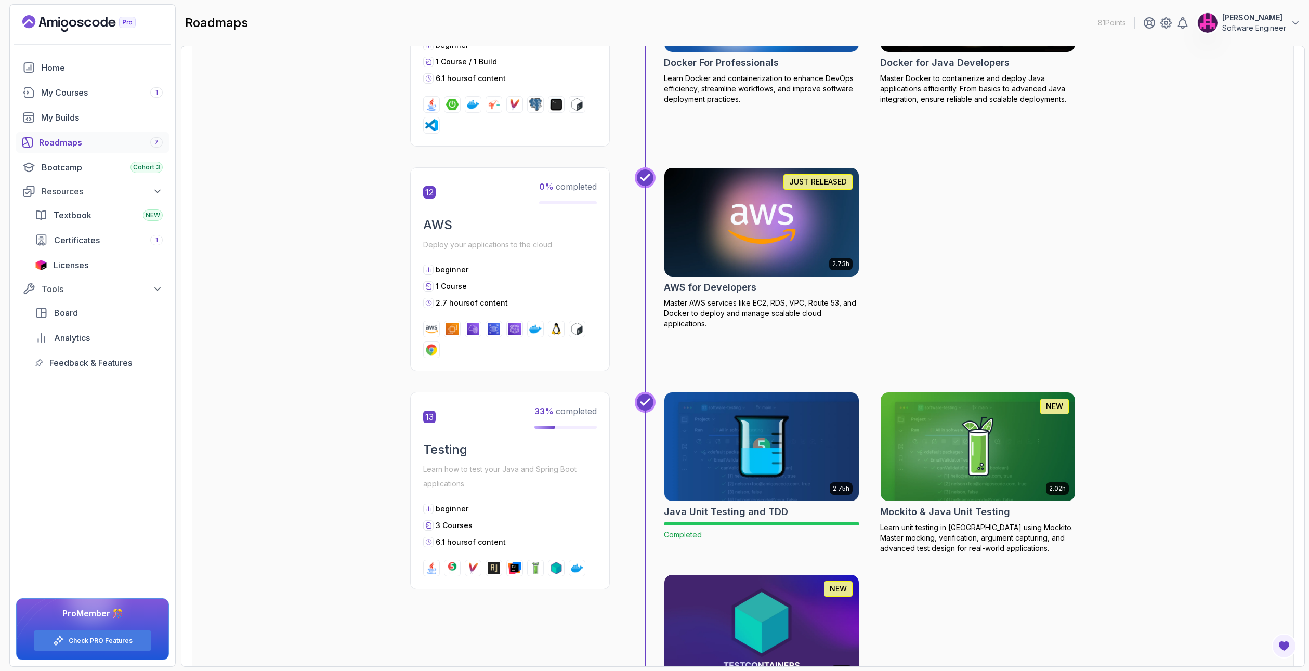
scroll to position [3048, 0]
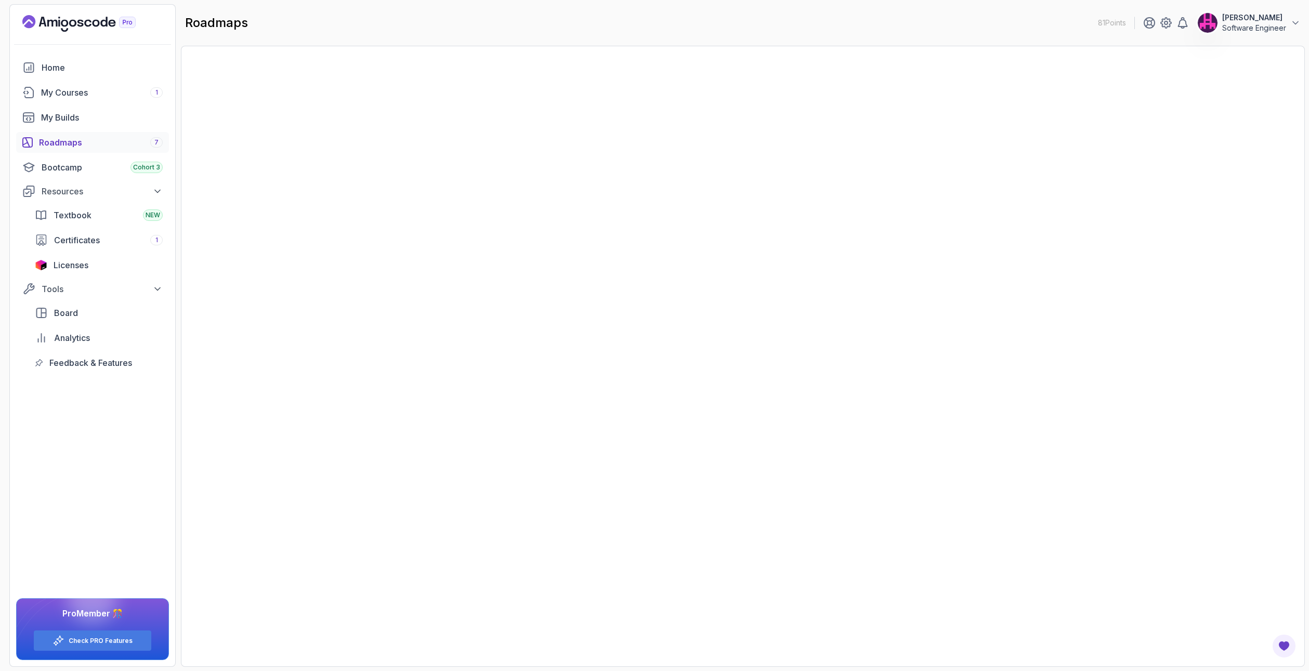
click at [81, 142] on div "Roadmaps 7" at bounding box center [101, 142] width 124 height 12
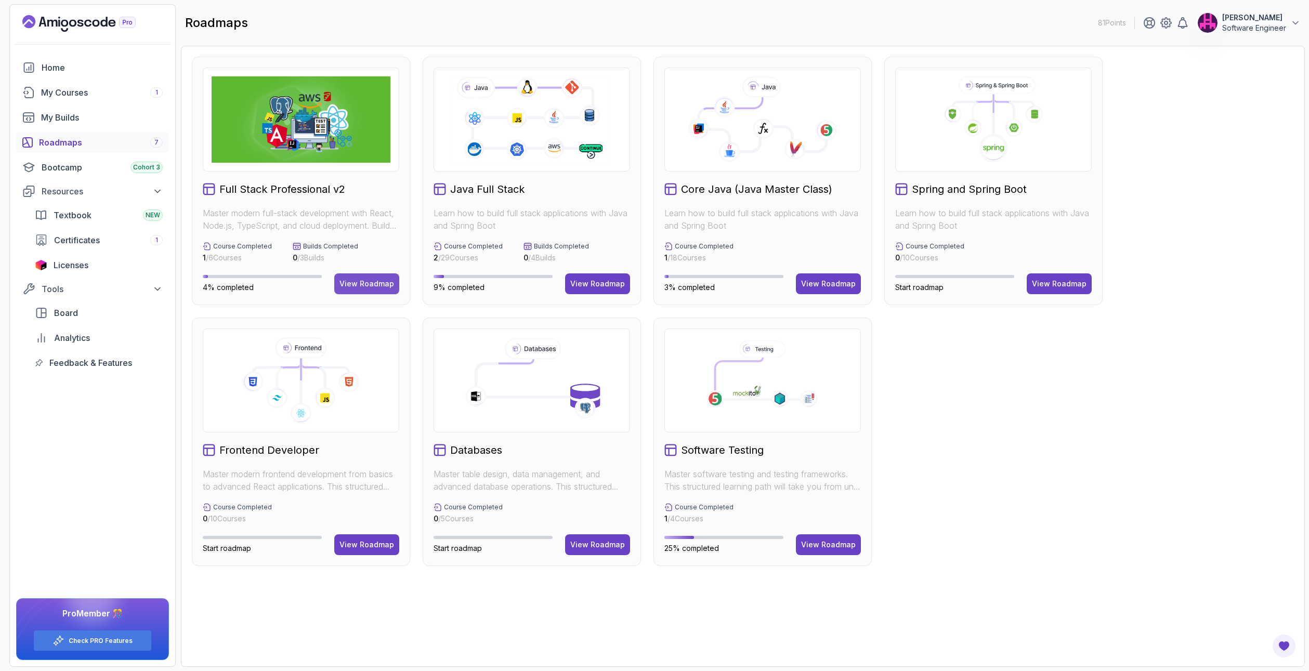
click at [383, 286] on div "View Roadmap" at bounding box center [366, 284] width 55 height 10
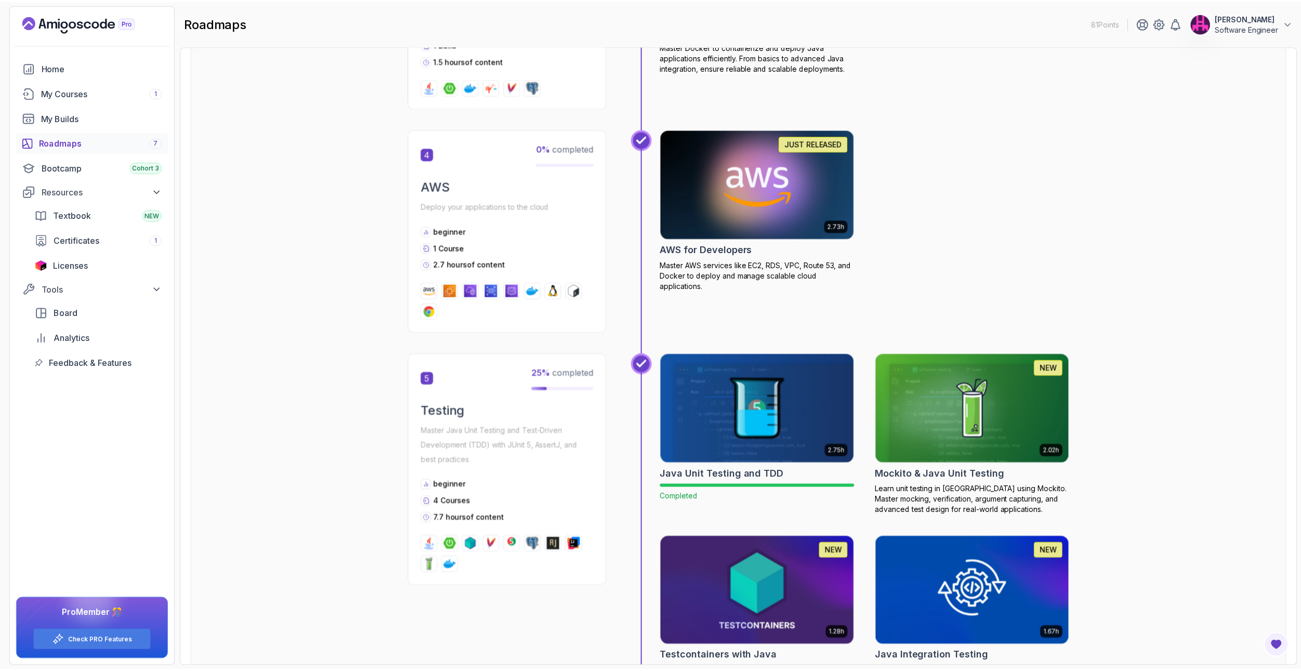
scroll to position [1351, 0]
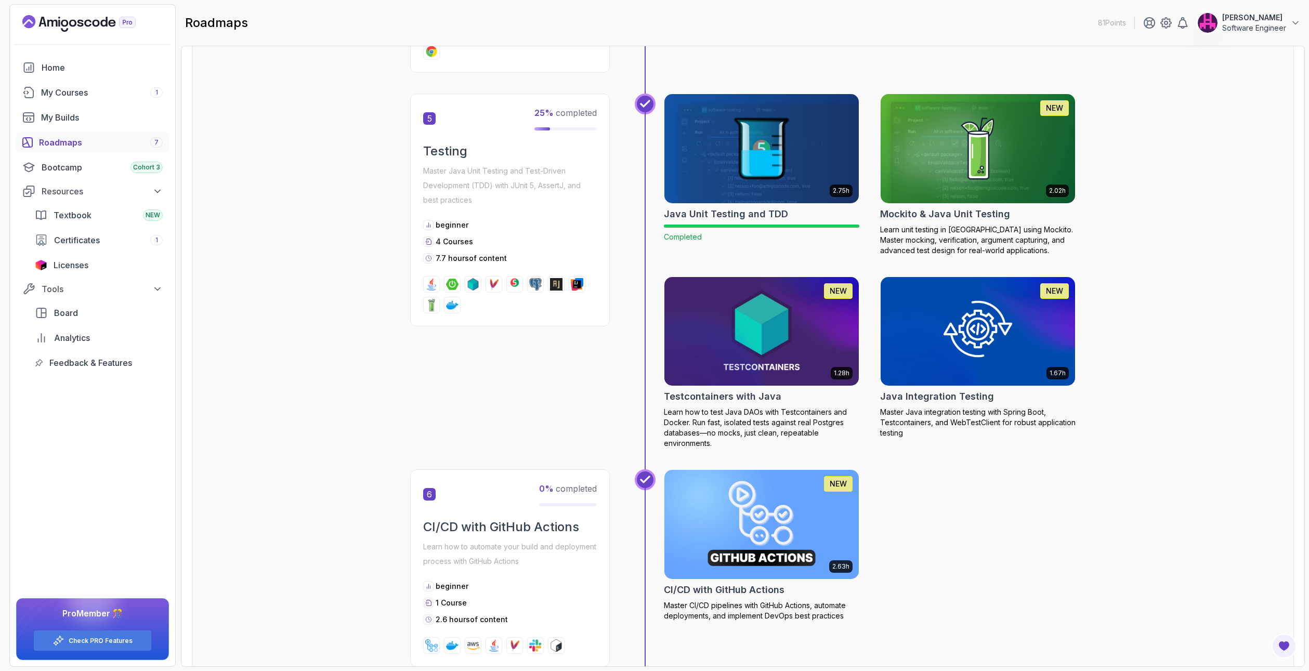
click at [974, 123] on img at bounding box center [978, 148] width 204 height 114
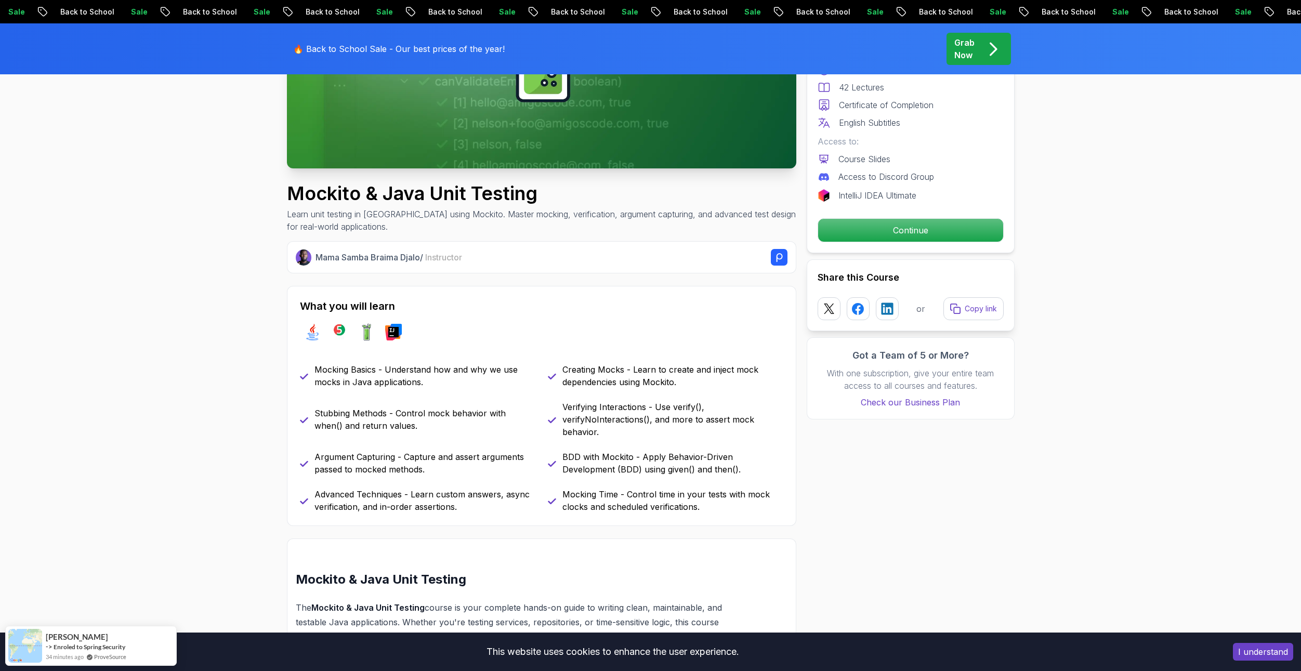
scroll to position [312, 0]
